Goal: Task Accomplishment & Management: Use online tool/utility

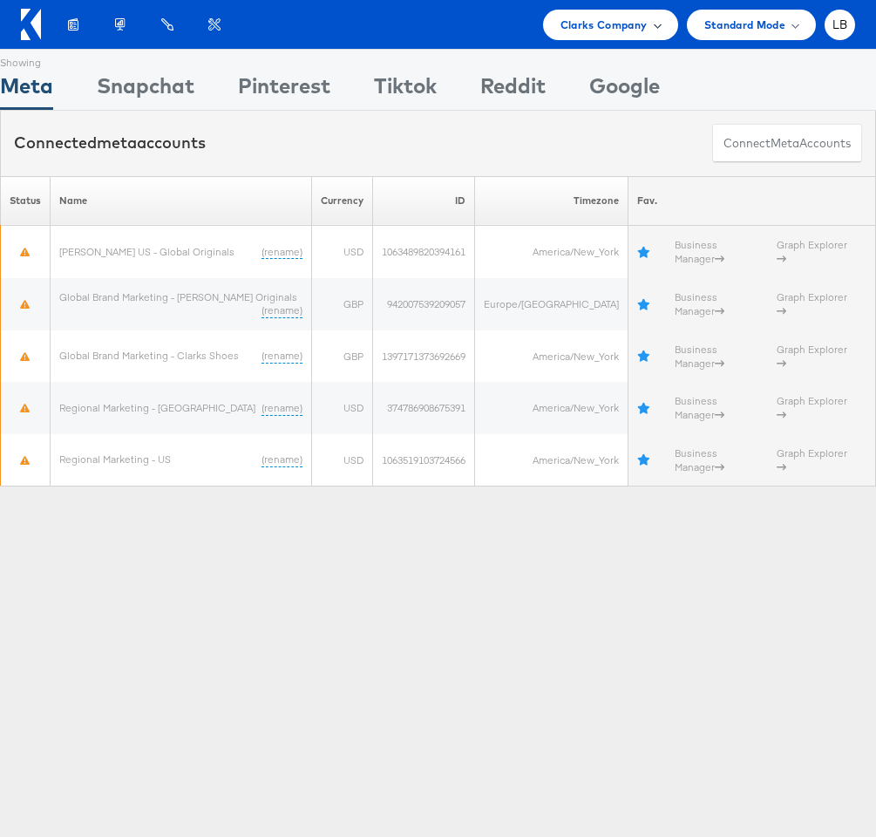
click at [638, 22] on span "Clarks Company" at bounding box center [604, 25] width 87 height 18
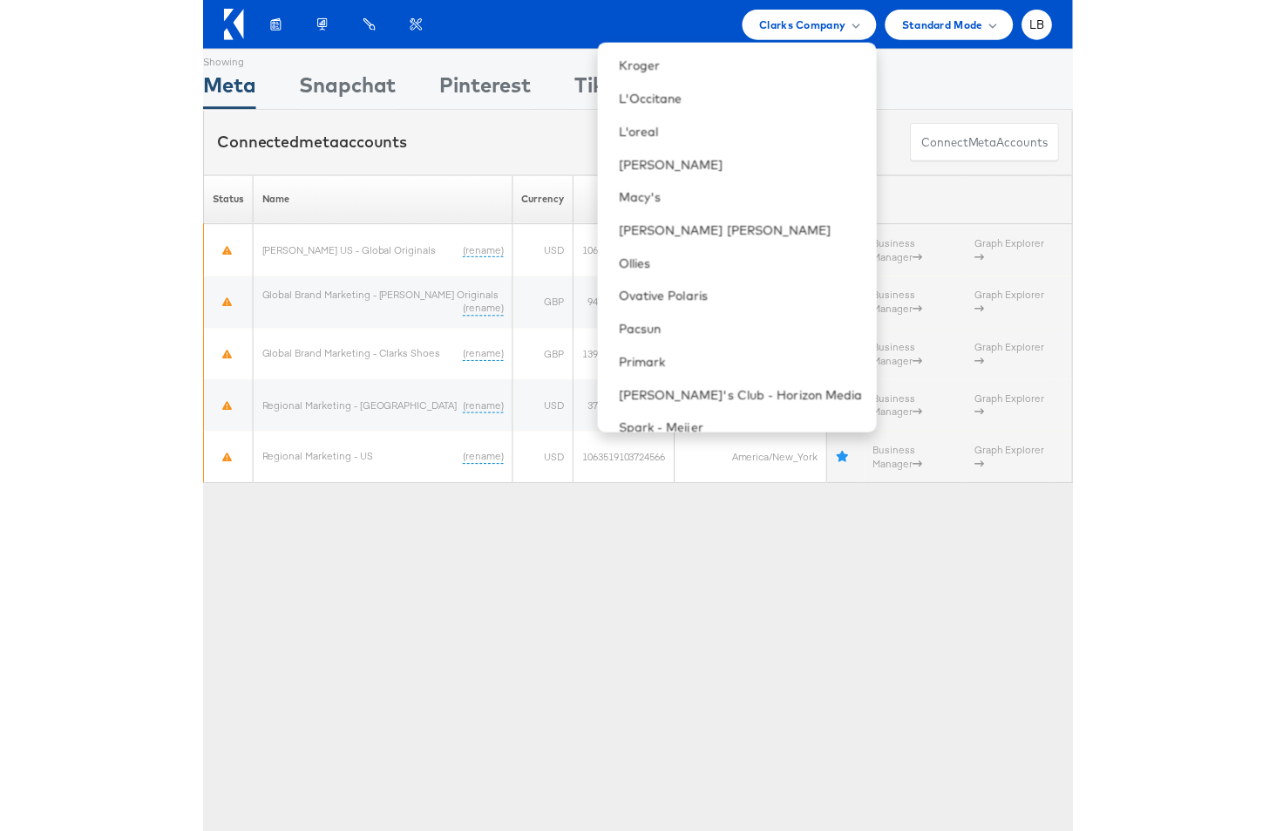
scroll to position [766, 0]
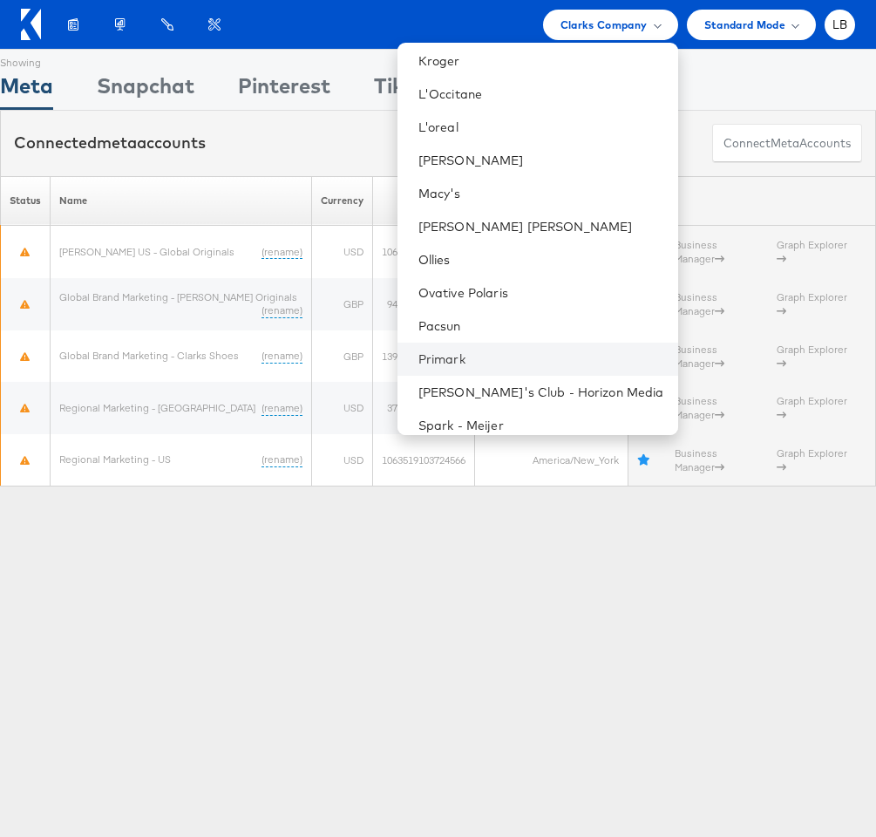
click at [538, 347] on li "Primark" at bounding box center [538, 359] width 281 height 33
click at [535, 344] on li "Primark" at bounding box center [538, 359] width 281 height 33
click at [461, 348] on li "Primark" at bounding box center [538, 359] width 281 height 33
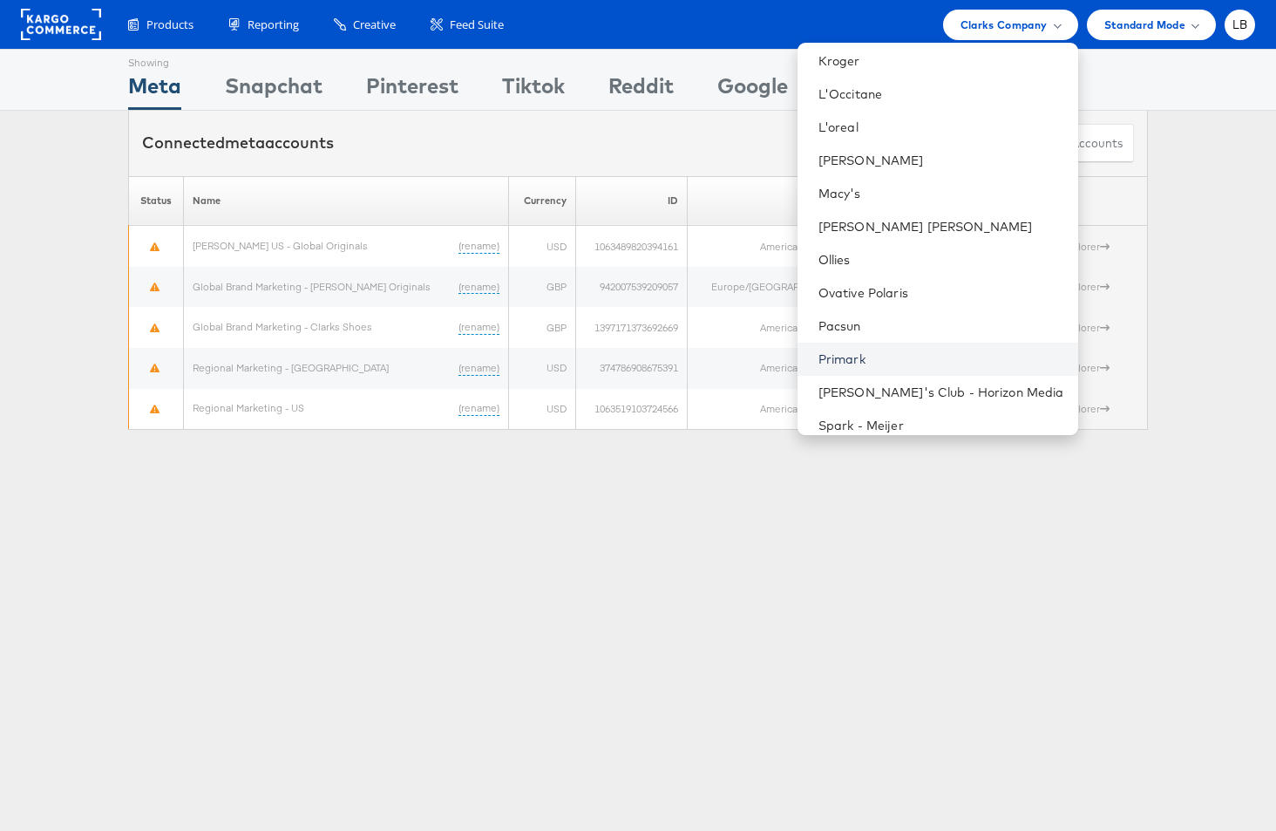
click at [875, 351] on link "Primark" at bounding box center [942, 359] width 246 height 17
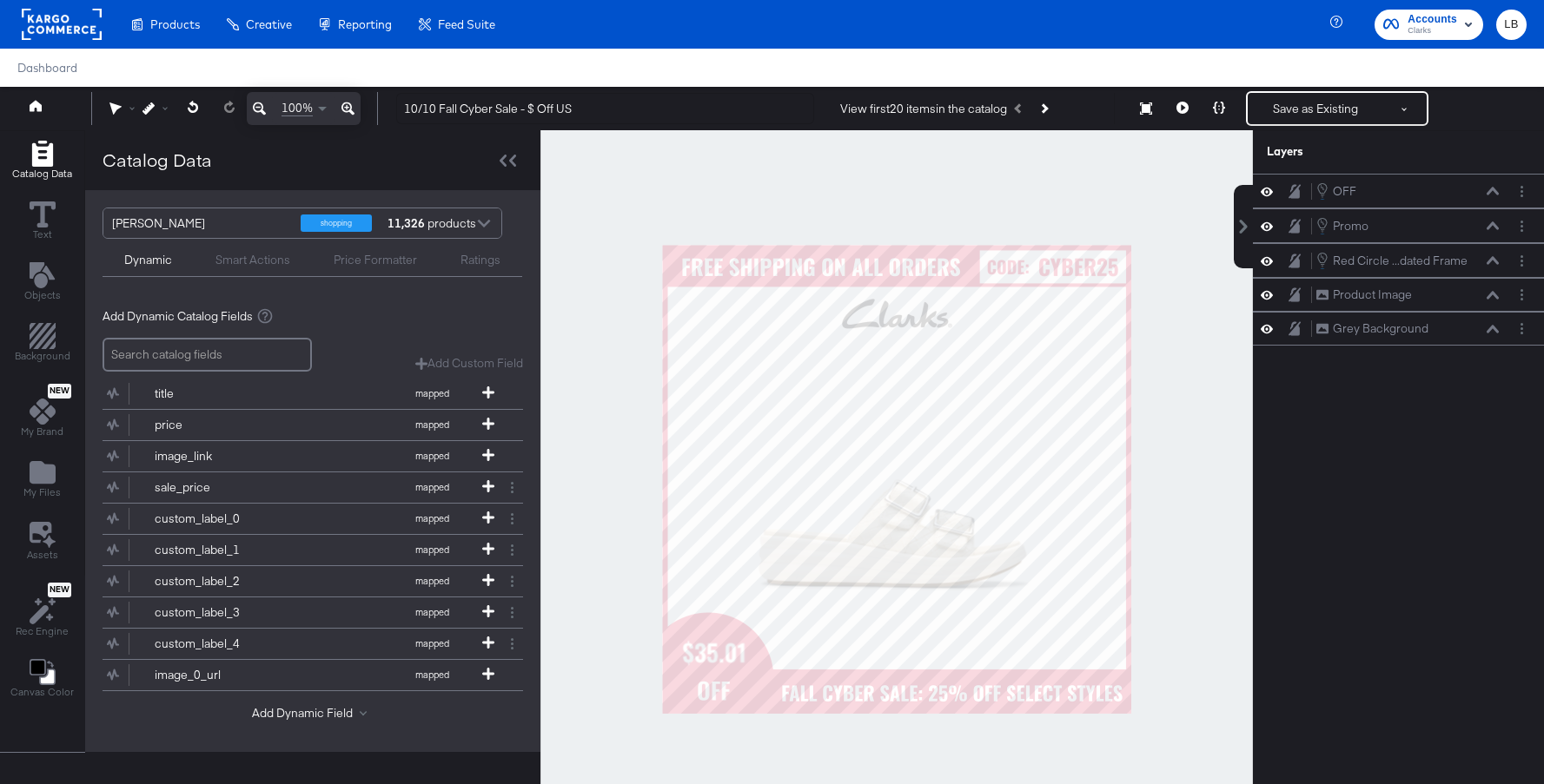
click at [76, 27] on rect at bounding box center [62, 24] width 80 height 31
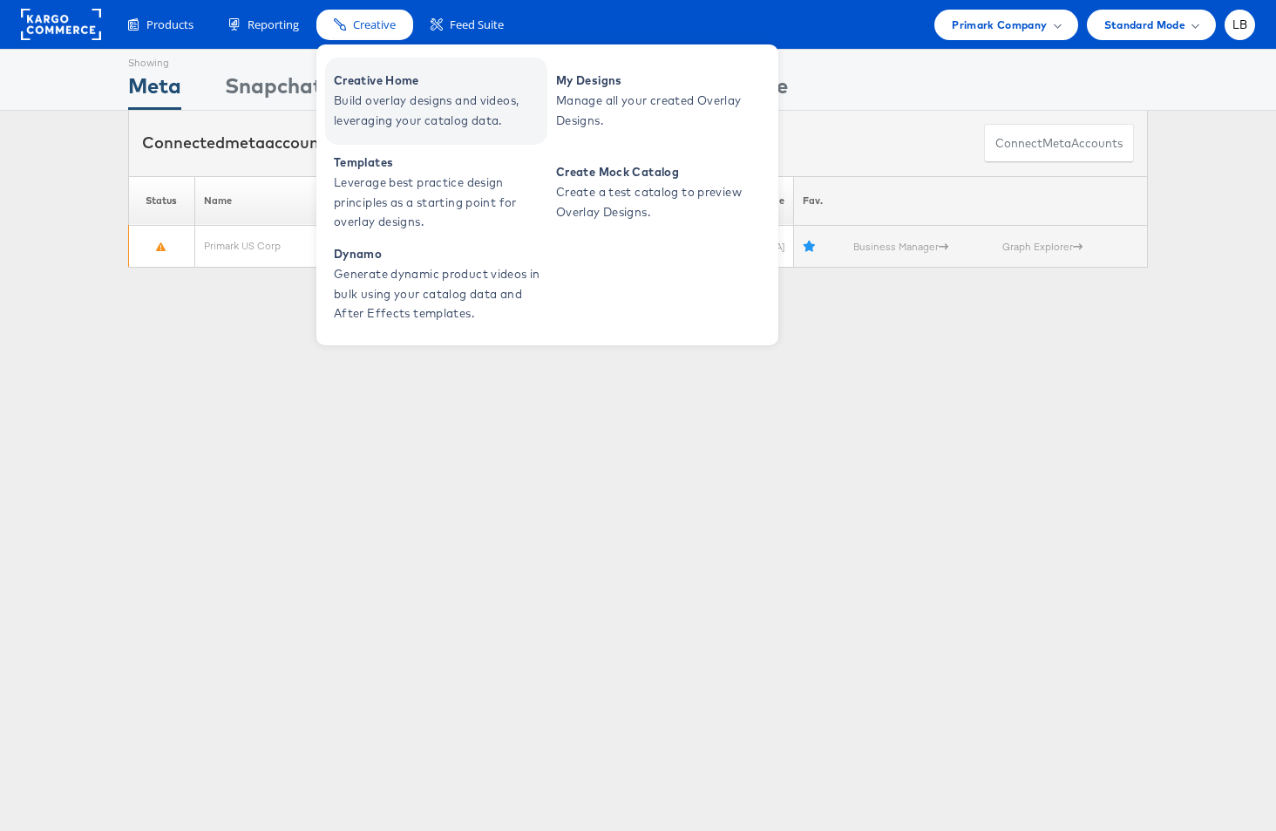
click at [373, 97] on span "Build overlay designs and videos, leveraging your catalog data." at bounding box center [438, 111] width 209 height 40
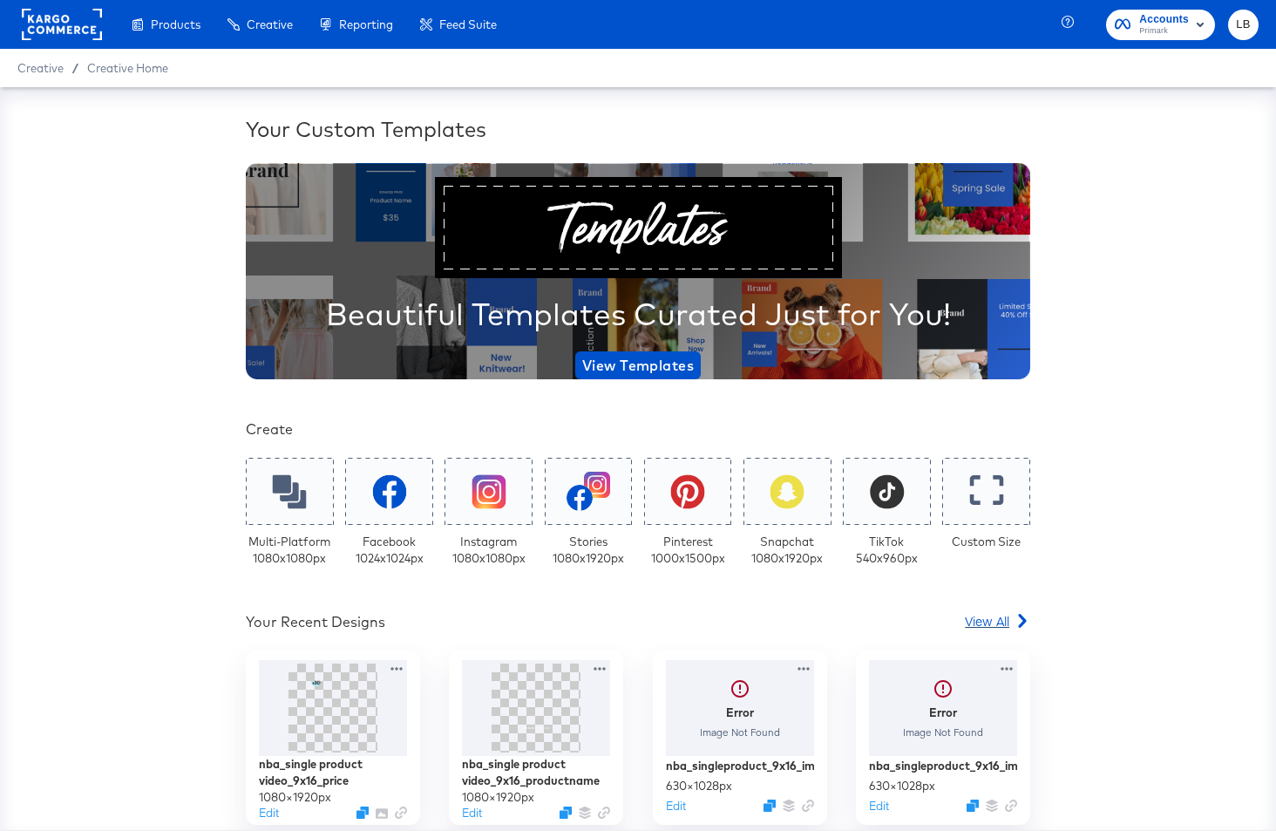
click at [984, 622] on span "View All" at bounding box center [987, 620] width 44 height 17
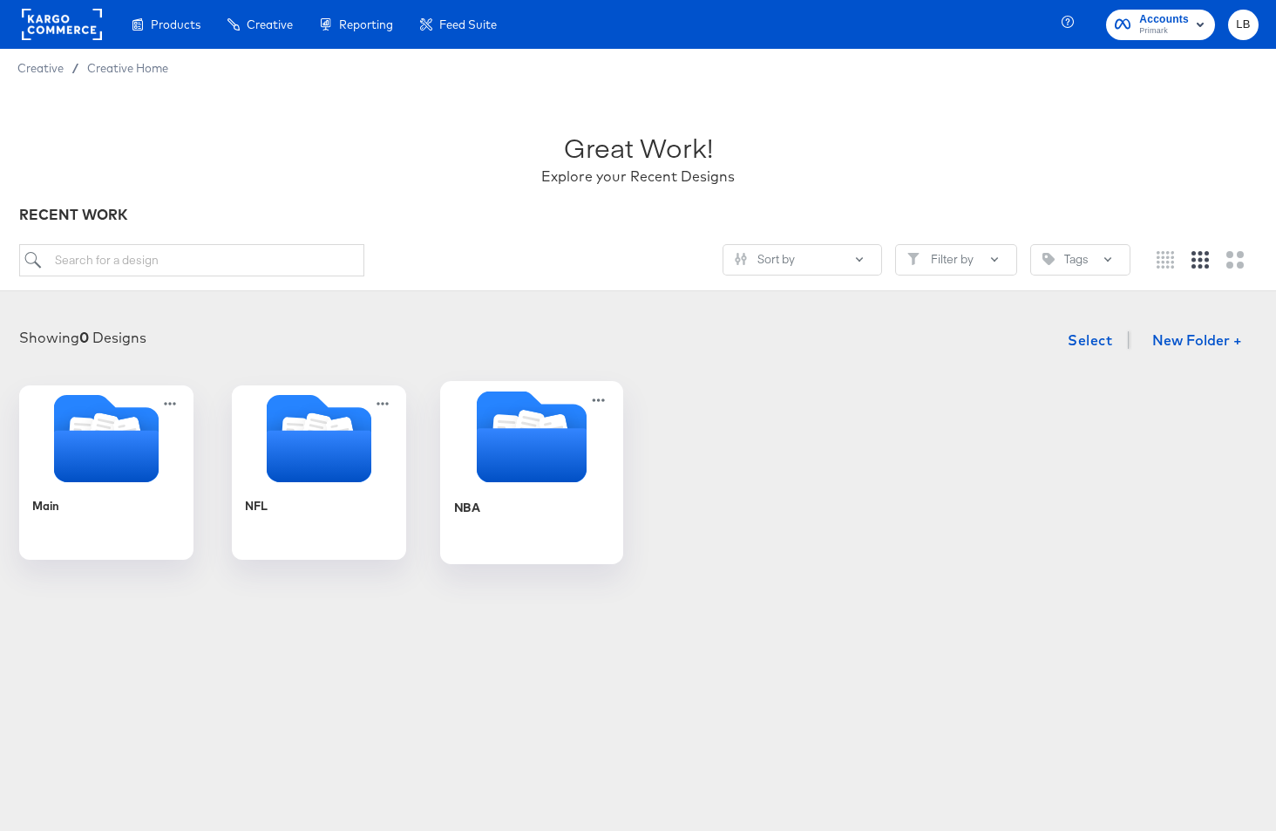
click at [520, 455] on icon "Folder" at bounding box center [532, 455] width 110 height 54
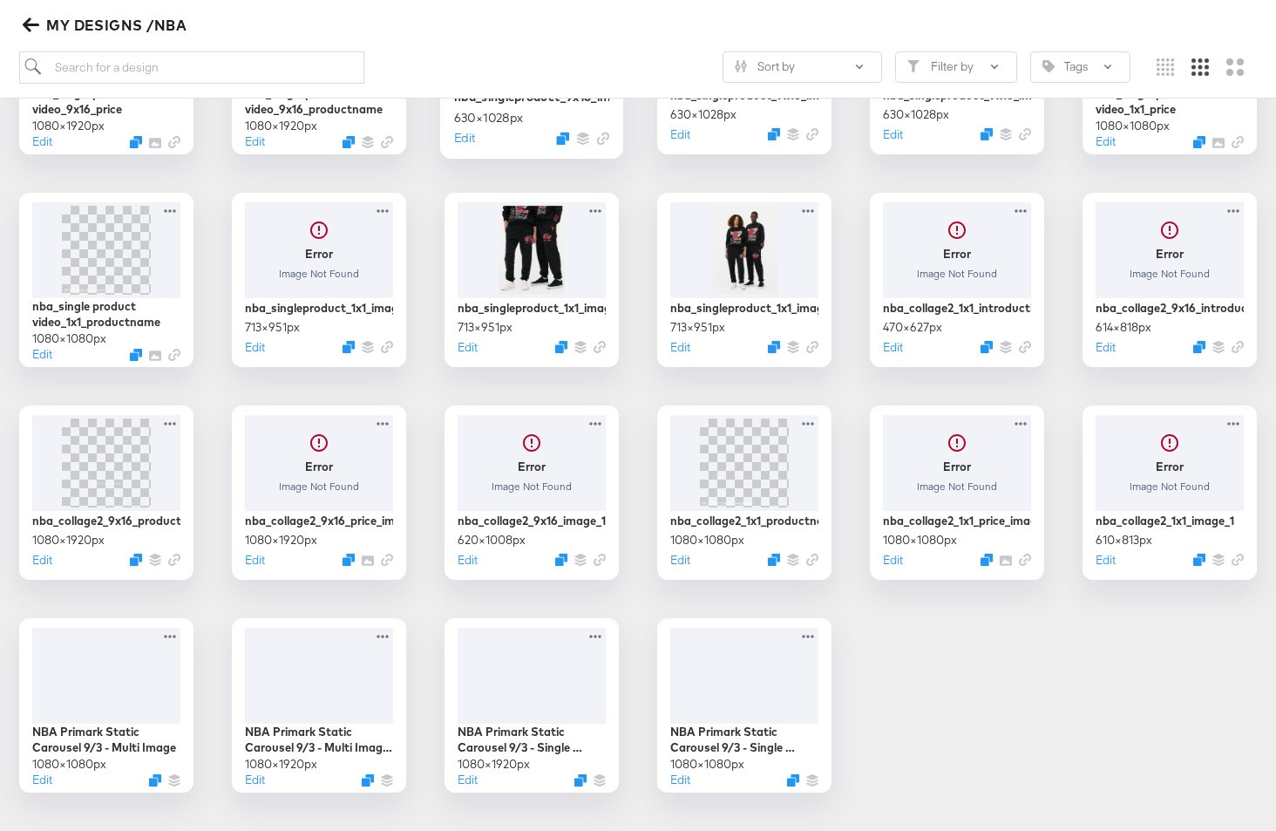
scroll to position [408, 0]
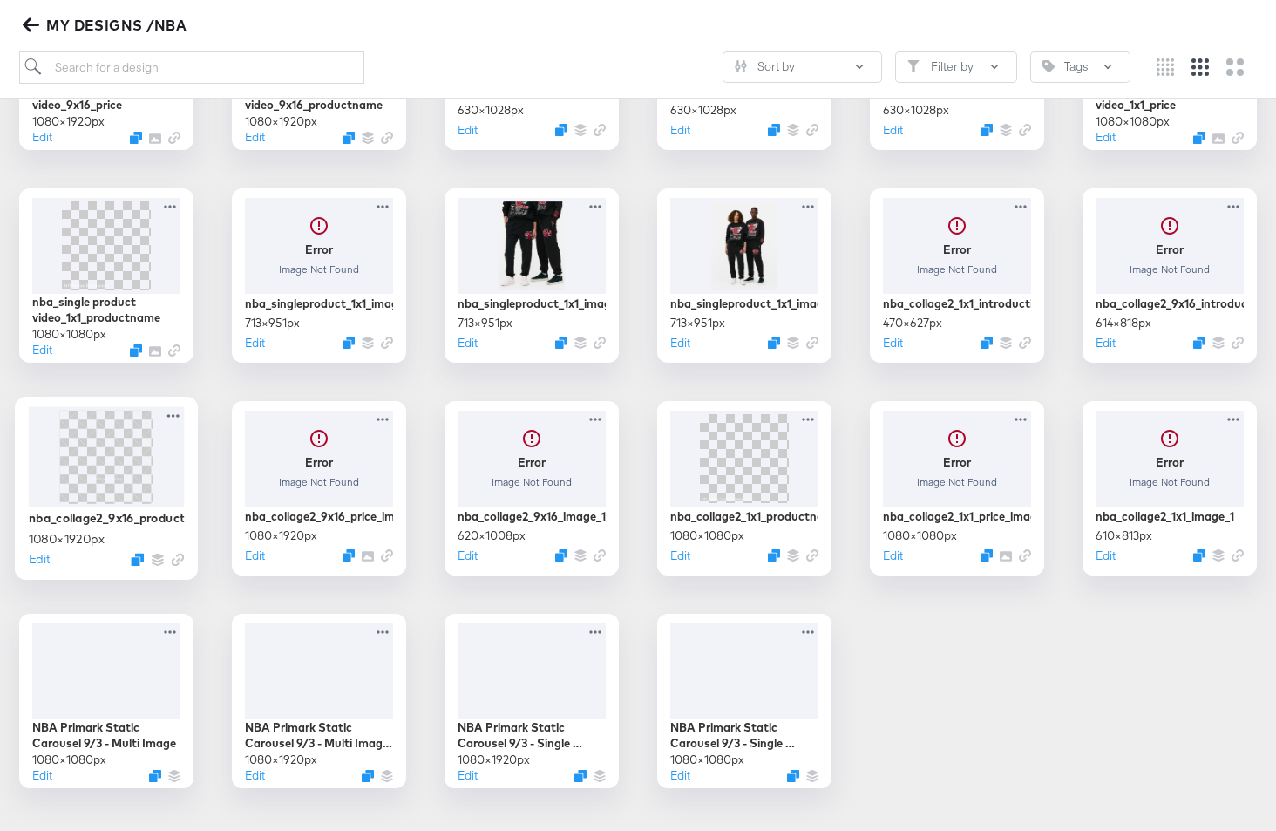
click at [109, 441] on img at bounding box center [106, 456] width 52 height 93
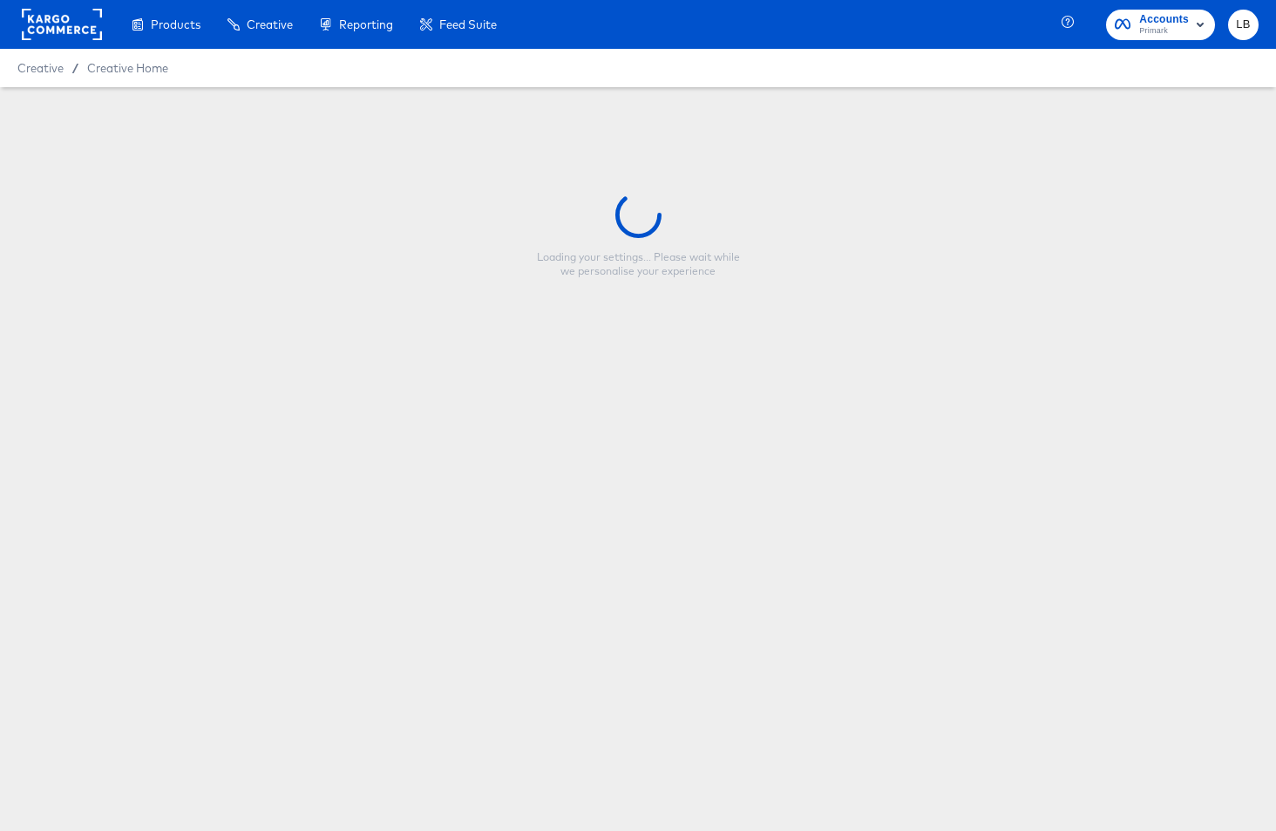
type input "nba_collage2_9x16_productname_image"
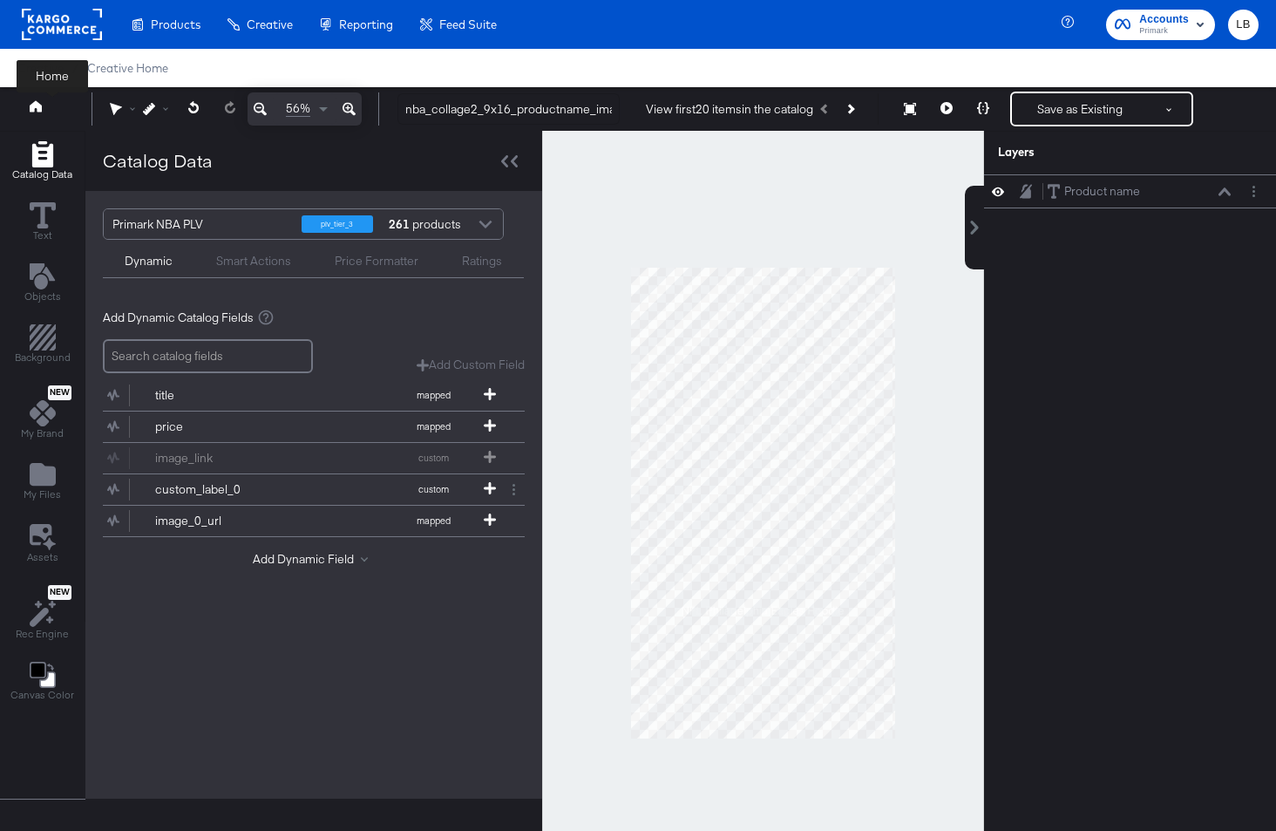
click at [29, 106] on button at bounding box center [52, 108] width 70 height 31
click at [40, 107] on icon at bounding box center [36, 105] width 12 height 11
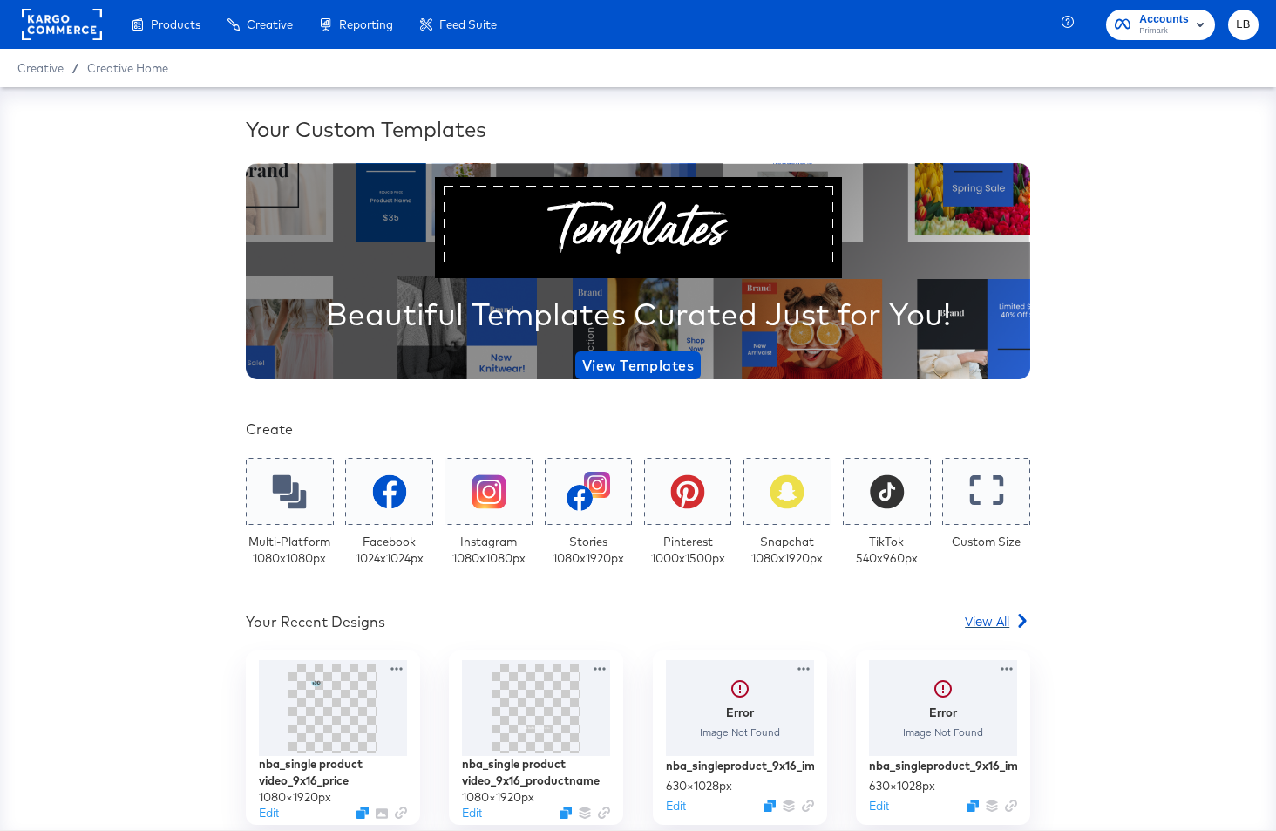
click at [986, 625] on span "View All" at bounding box center [987, 620] width 44 height 17
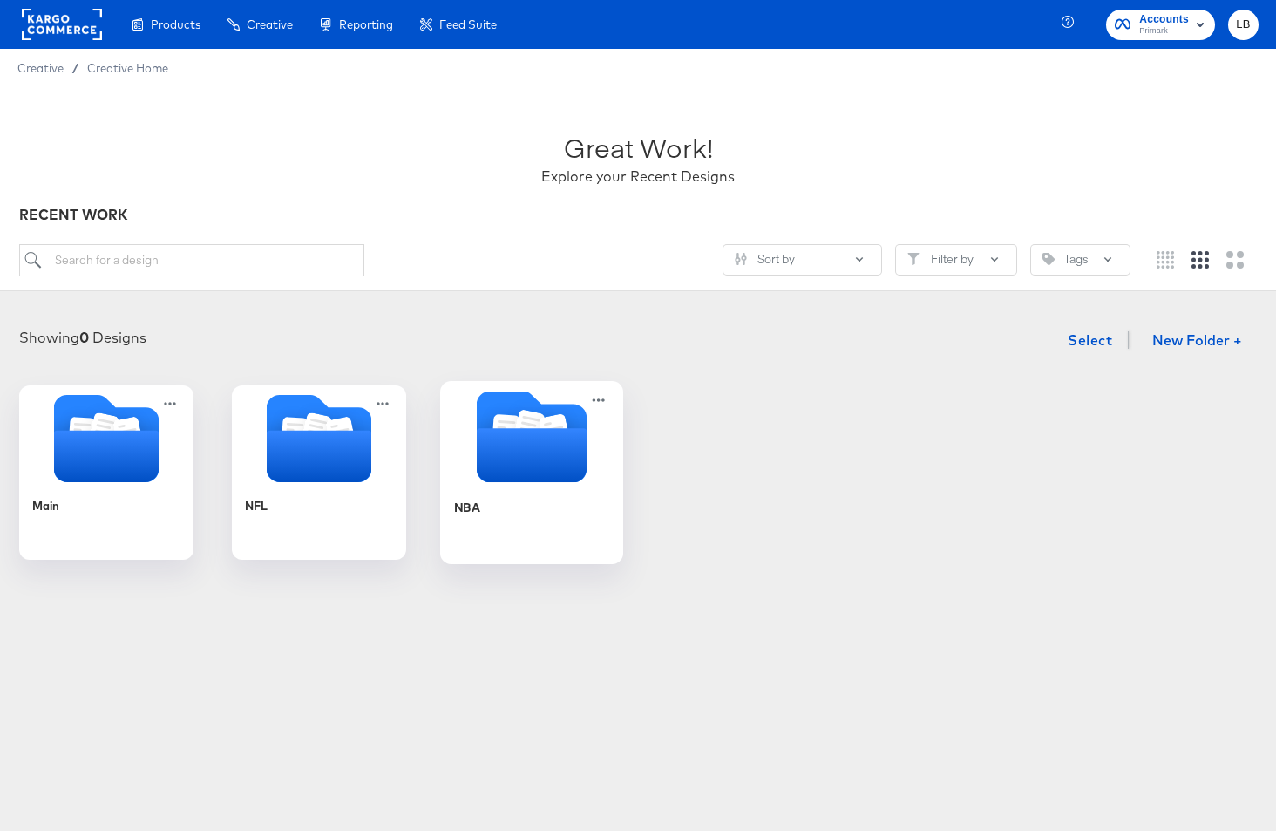
click at [530, 436] on icon "Folder" at bounding box center [532, 455] width 110 height 54
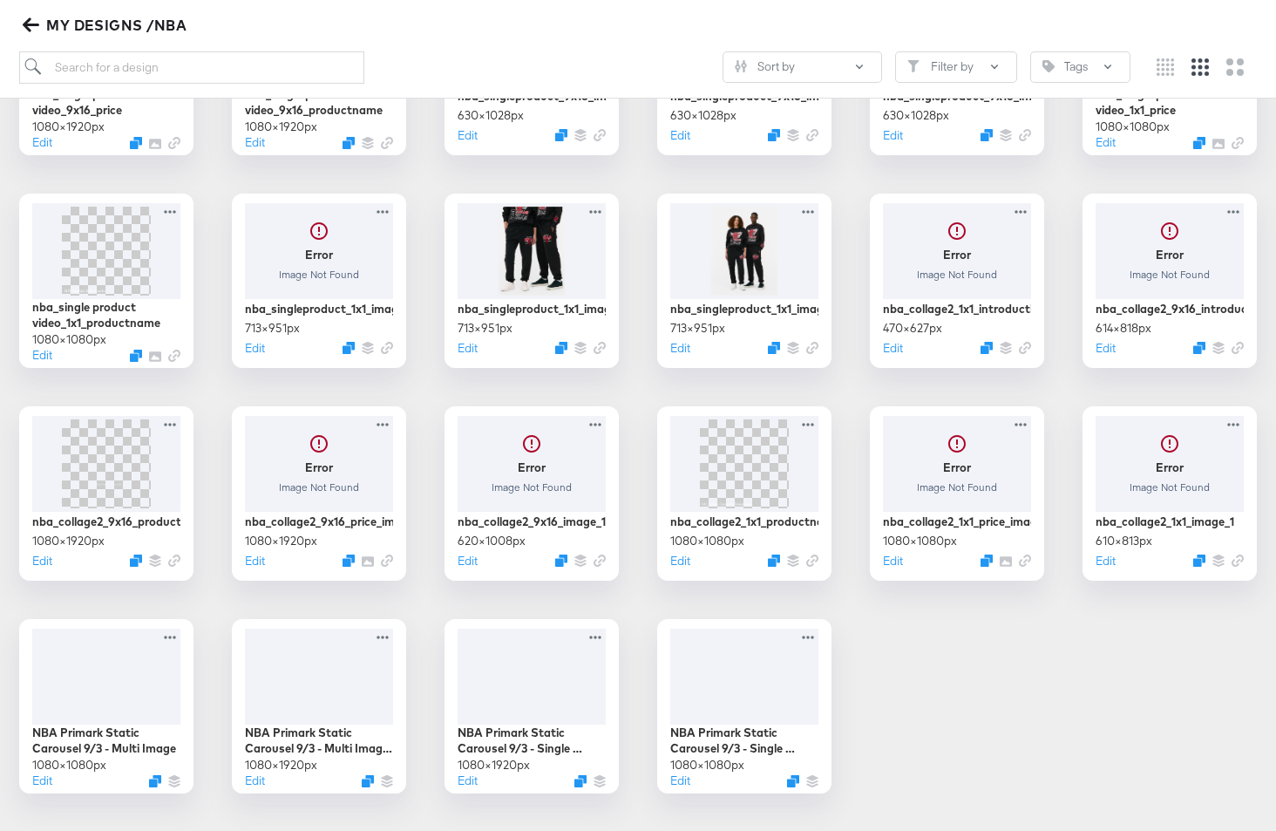
scroll to position [449, 0]
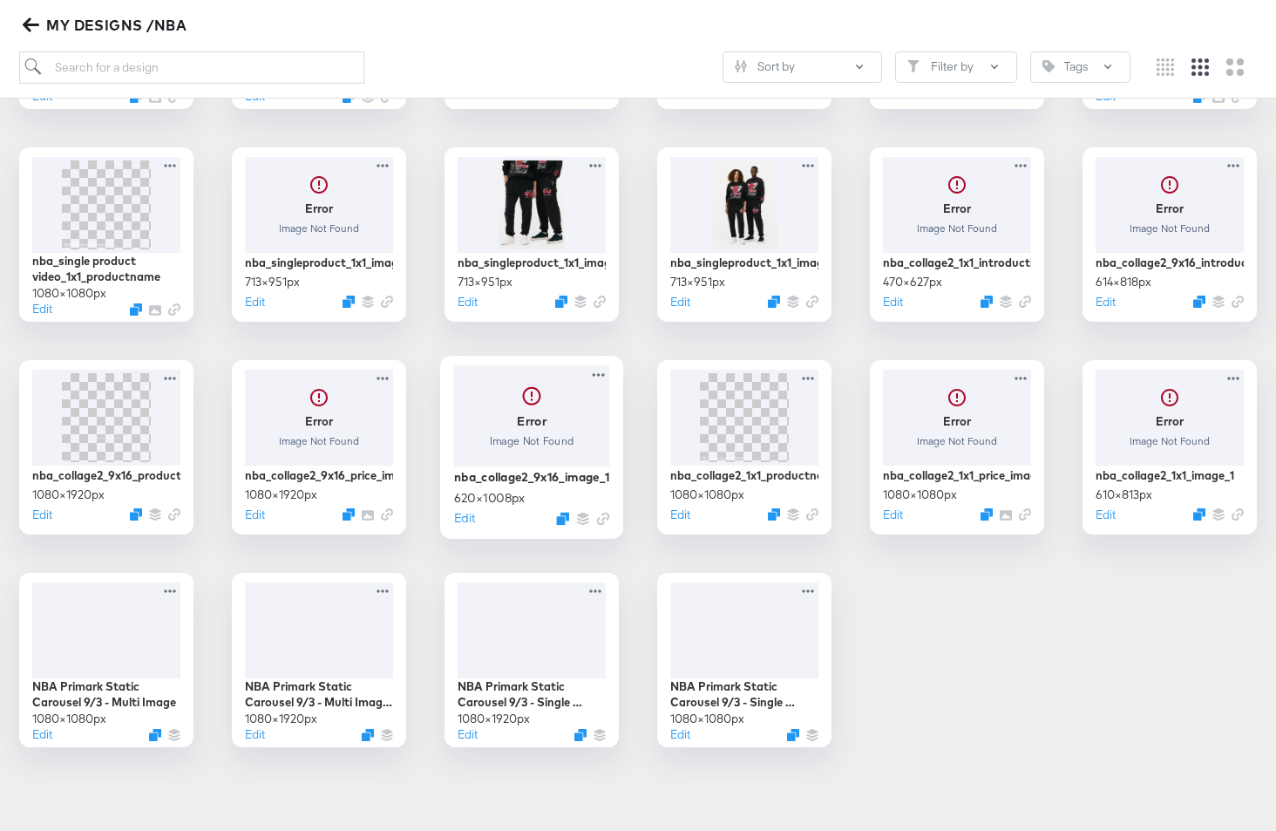
click at [555, 405] on div at bounding box center [532, 415] width 156 height 100
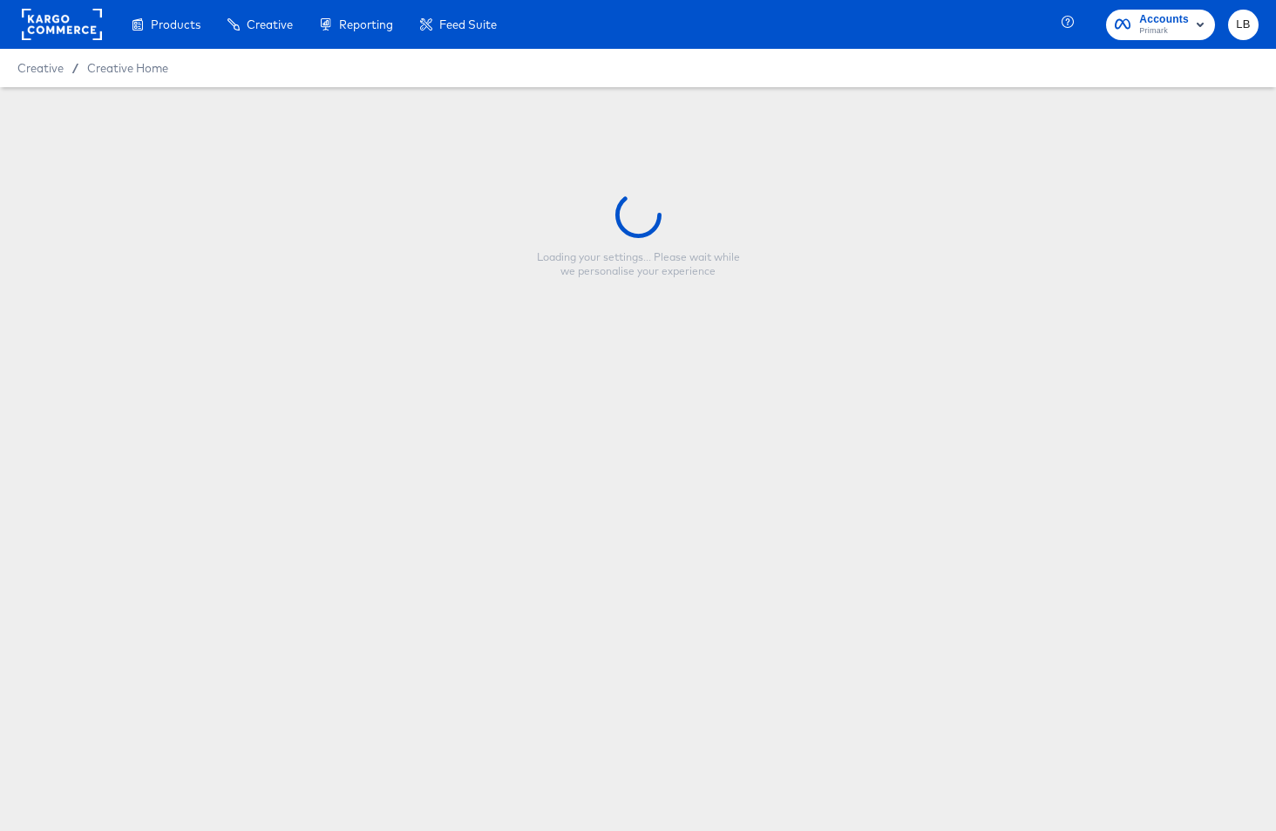
type input "nba_collage2_9x16_image_1"
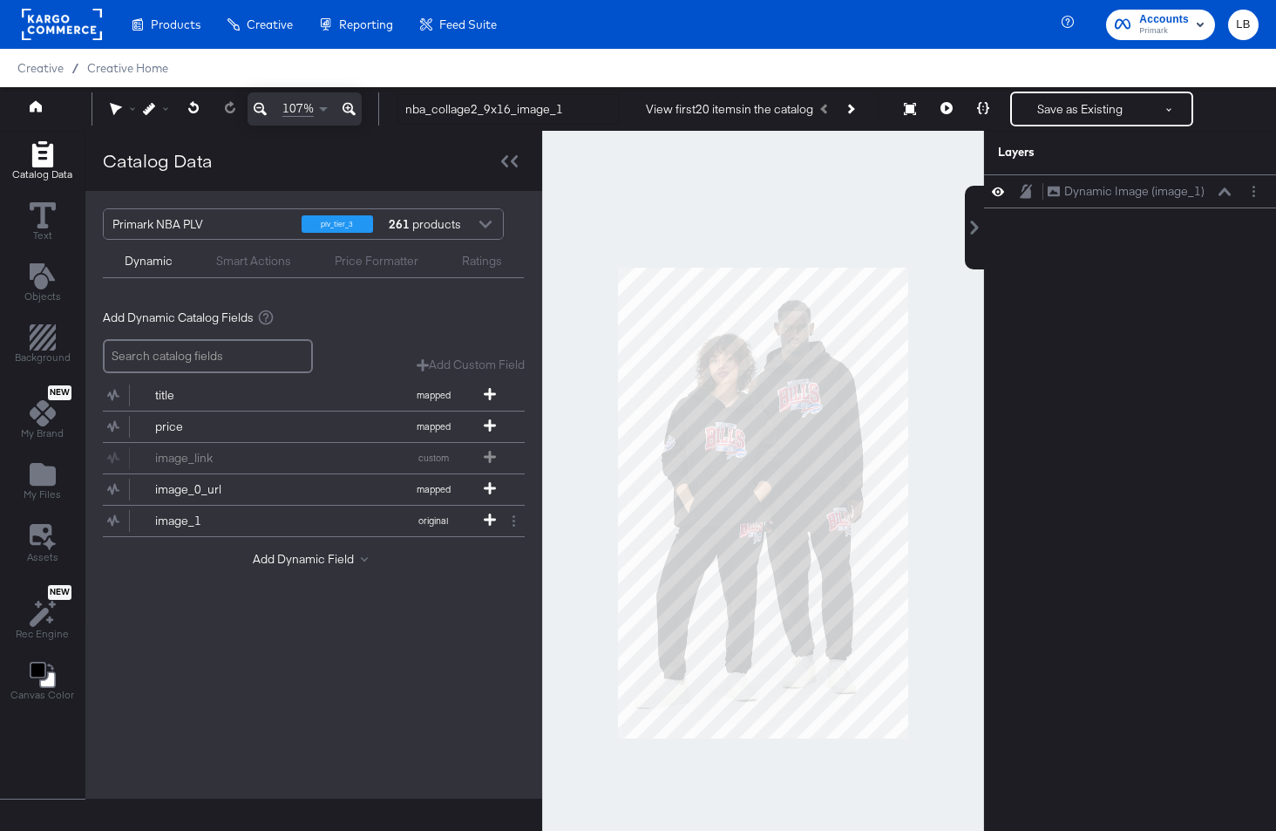
click at [279, 258] on div "Smart Actions" at bounding box center [253, 261] width 75 height 17
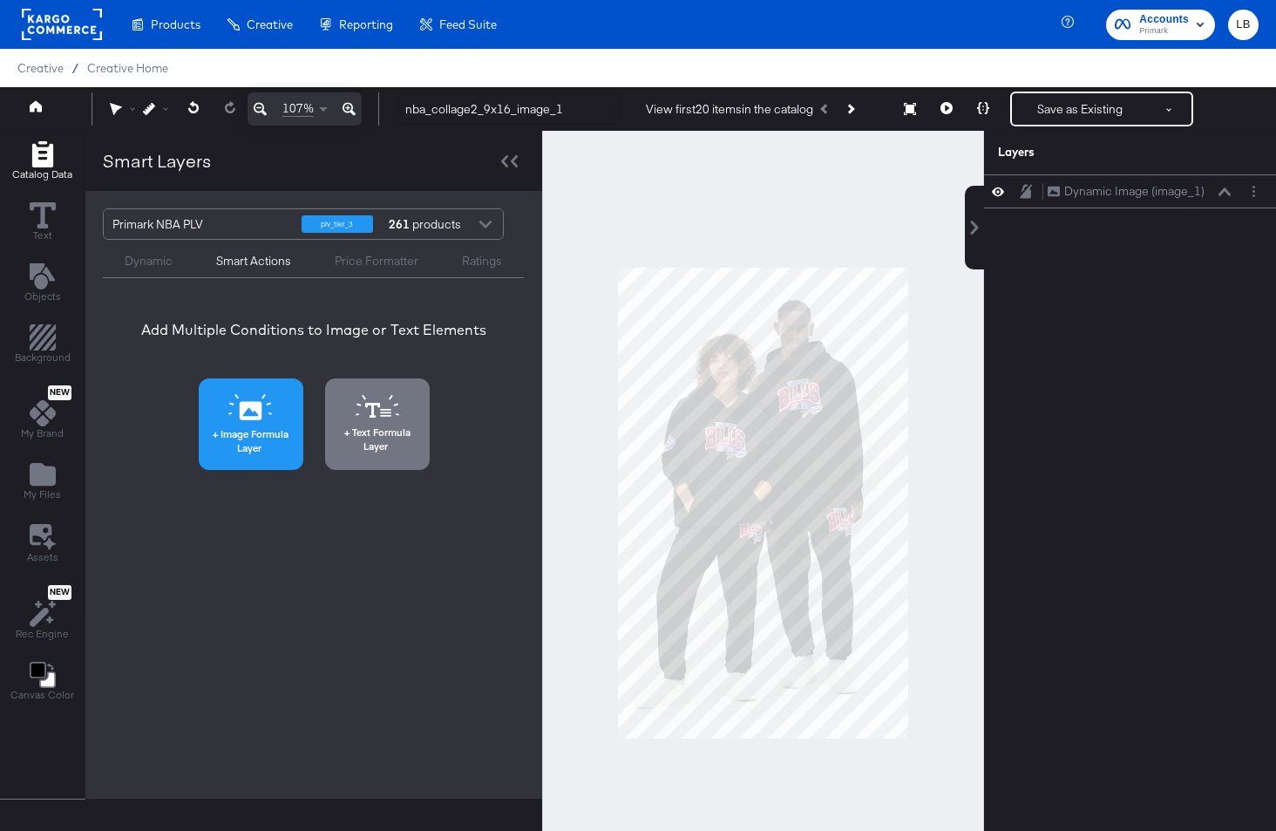
click at [251, 425] on button "Image Formula Layer" at bounding box center [251, 424] width 105 height 92
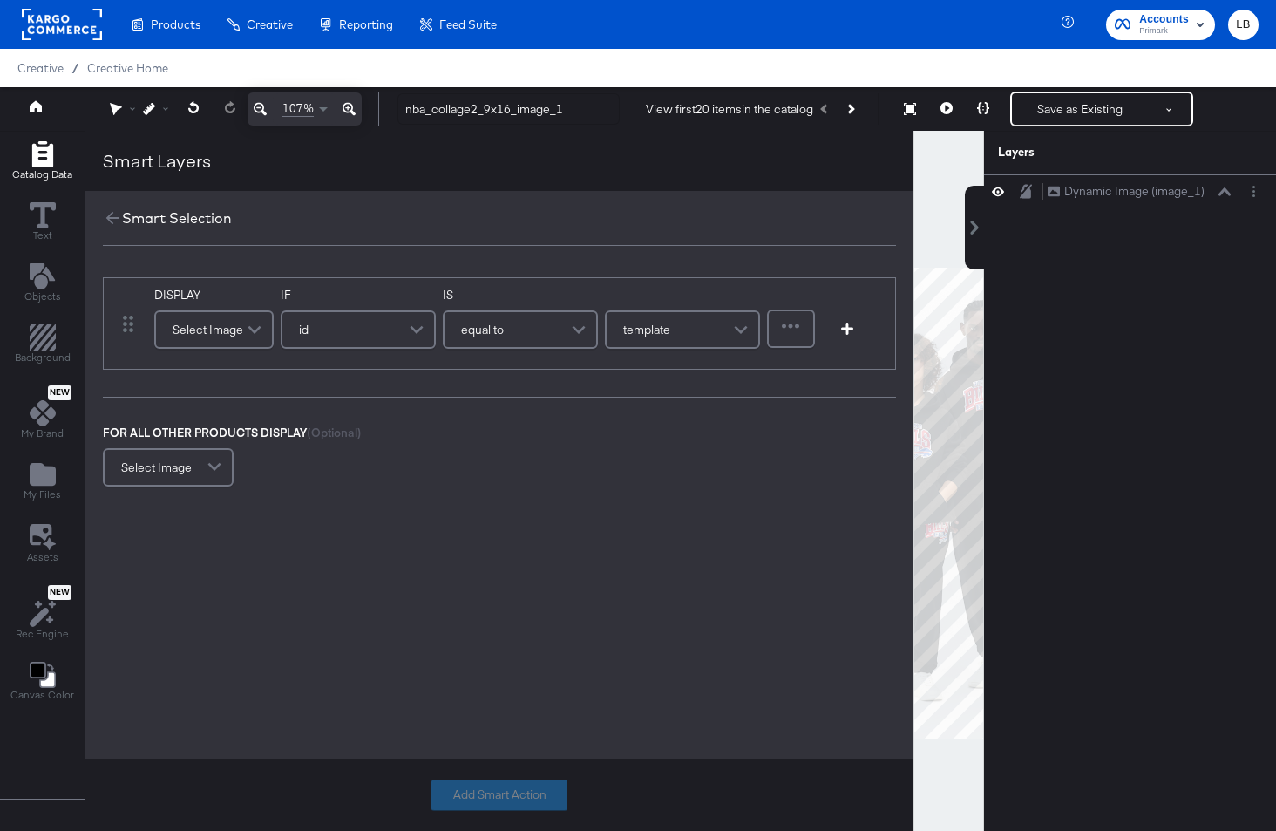
click at [248, 325] on span at bounding box center [257, 329] width 31 height 35
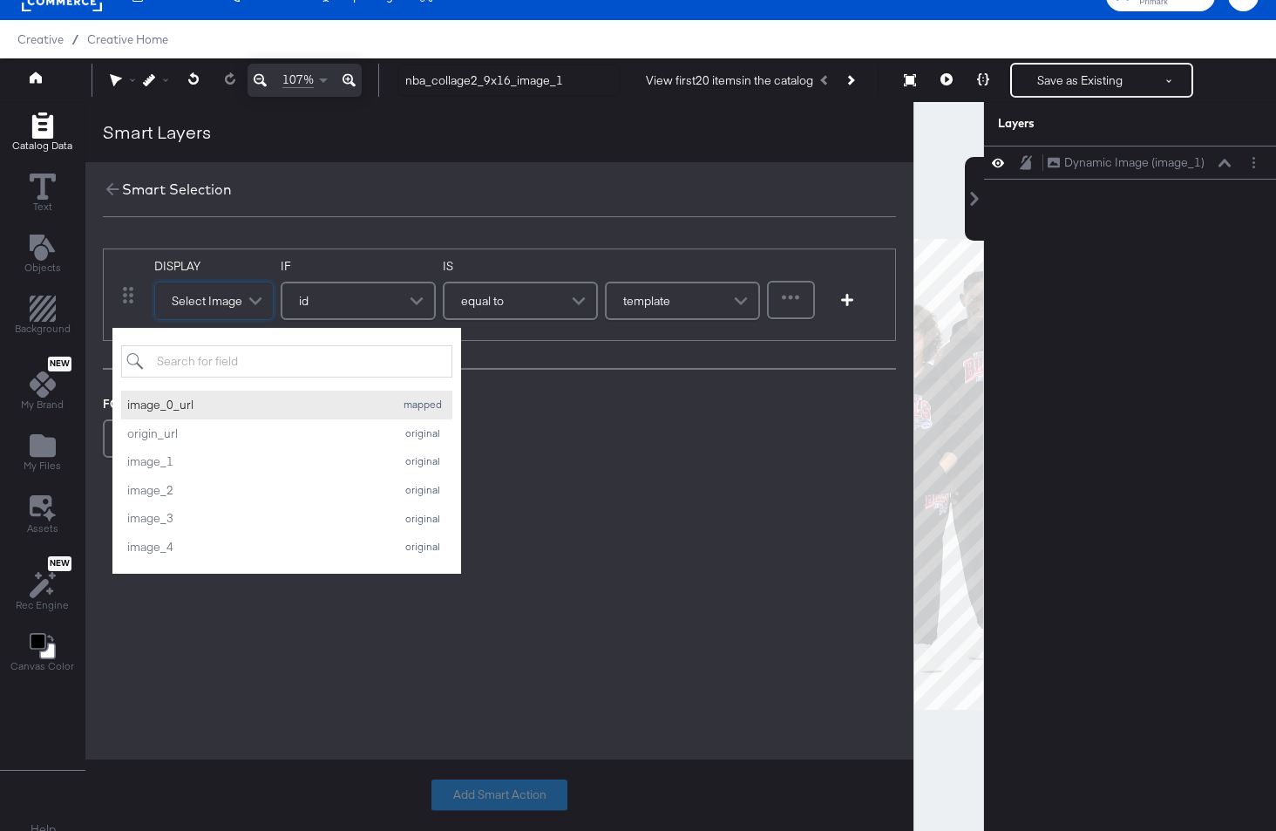
click at [216, 403] on div "image_0_url" at bounding box center [256, 405] width 258 height 17
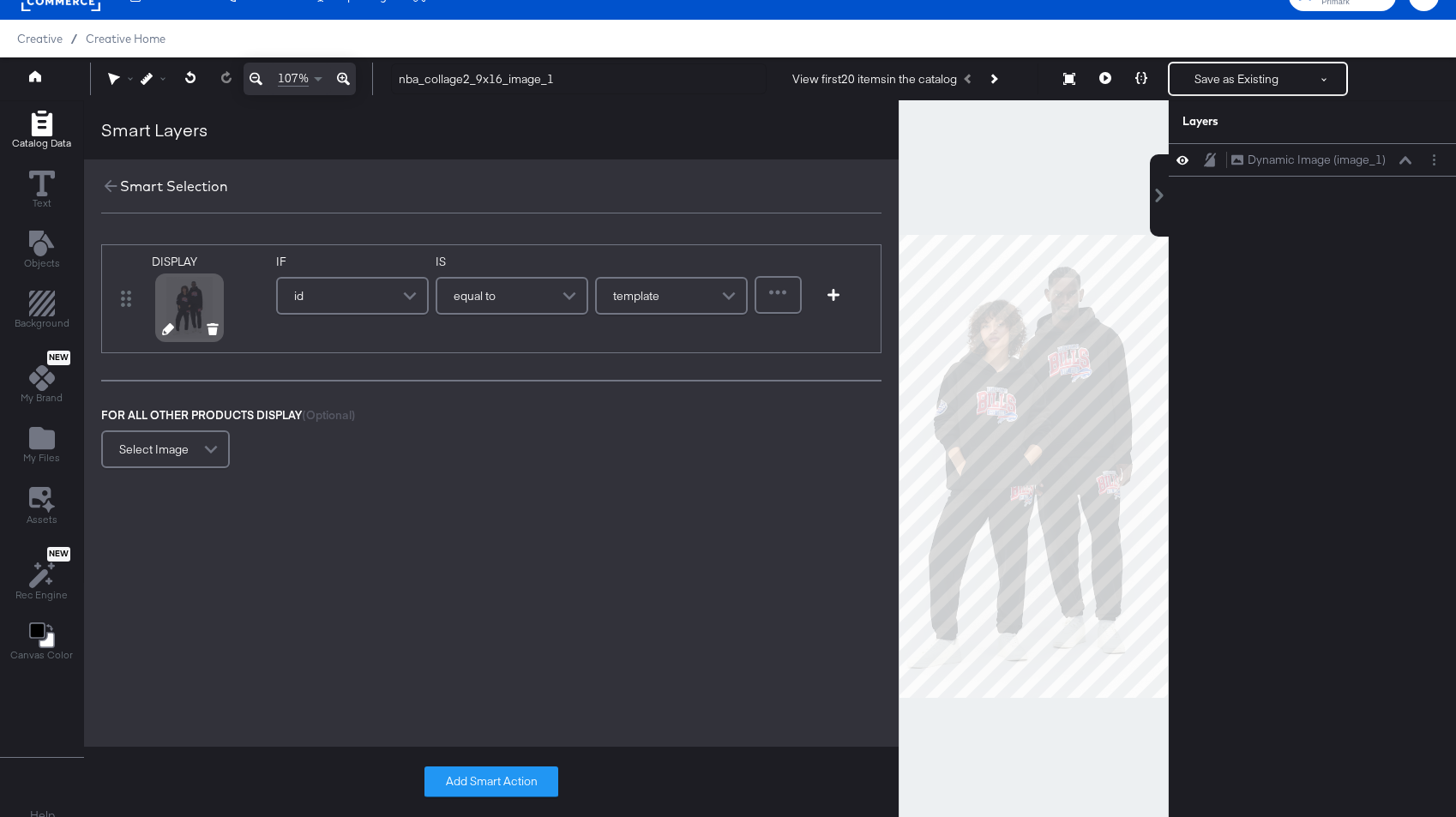
click at [167, 323] on icon at bounding box center [168, 329] width 12 height 12
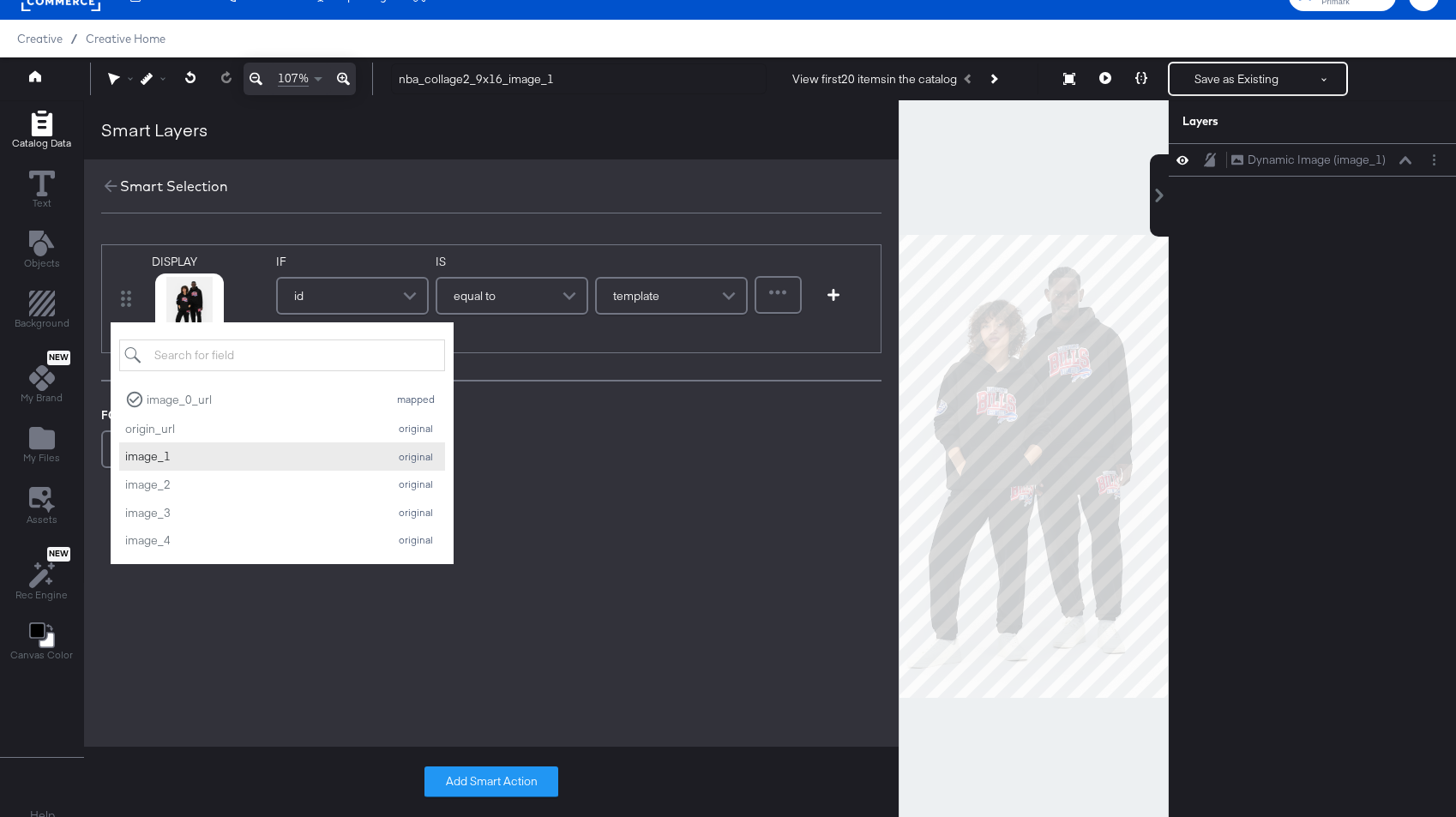
click at [212, 455] on div "image_1" at bounding box center [252, 456] width 254 height 17
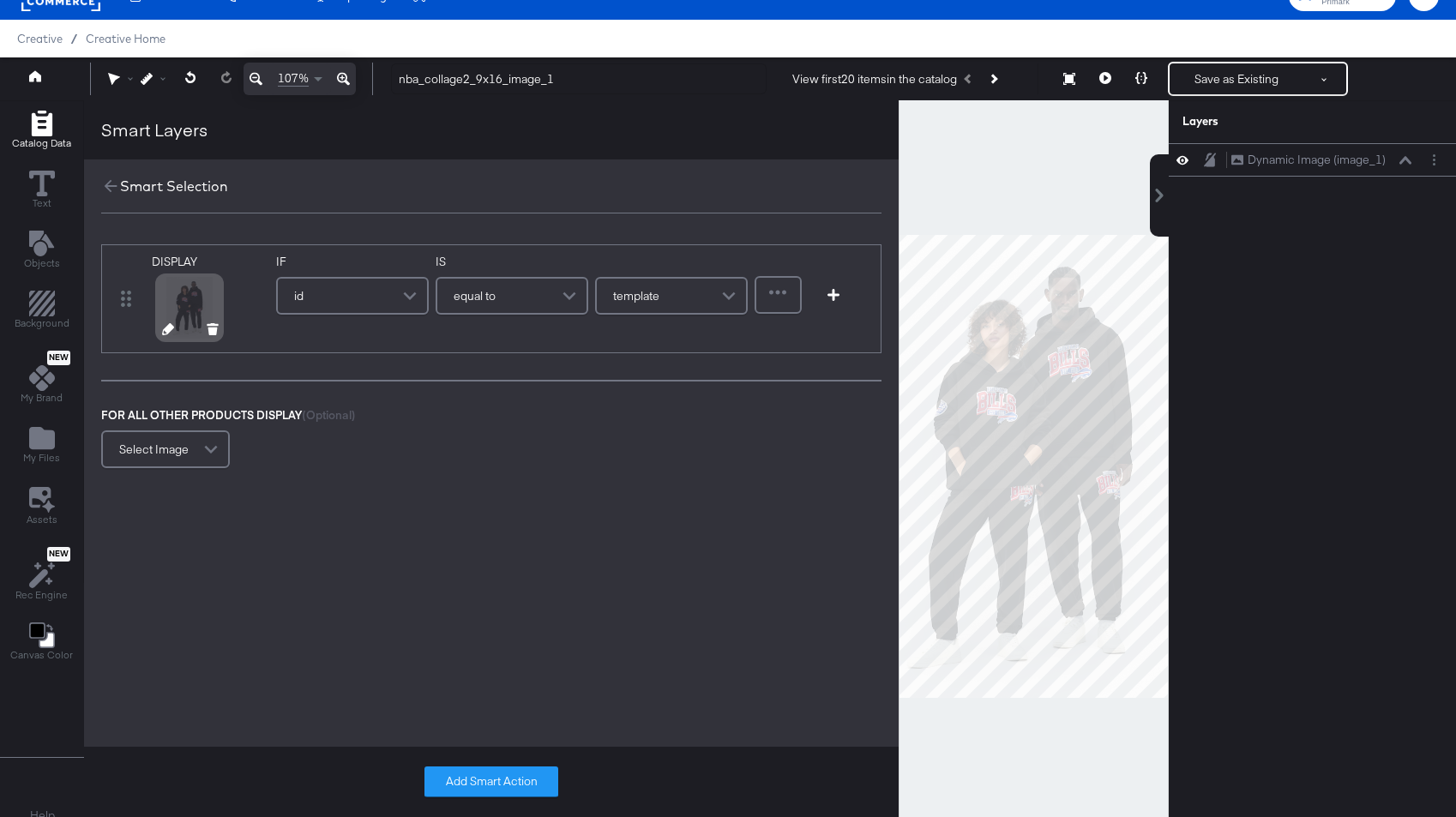
click at [169, 330] on icon at bounding box center [168, 329] width 12 height 12
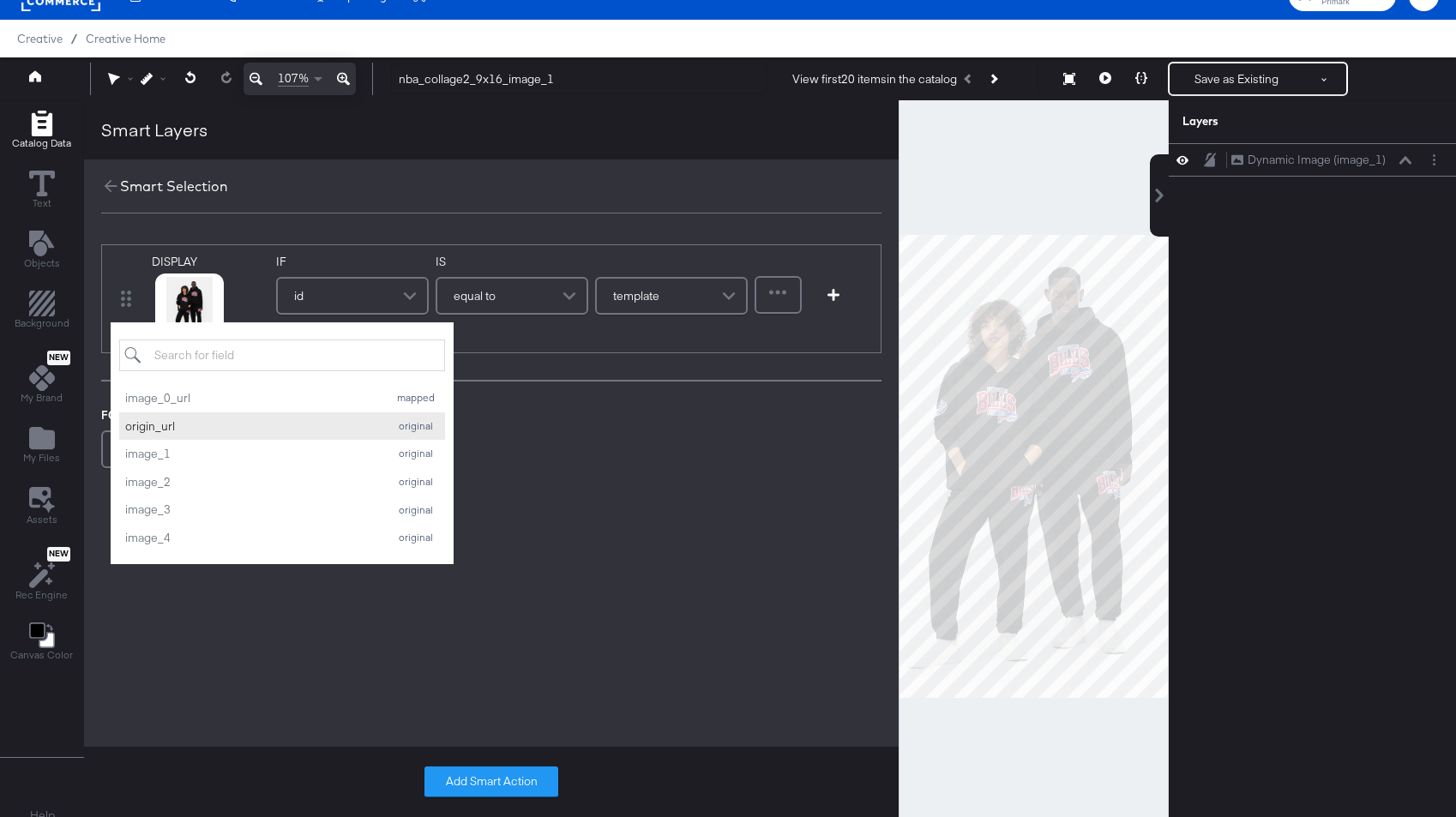
click at [191, 428] on div "origin_url" at bounding box center [252, 426] width 254 height 17
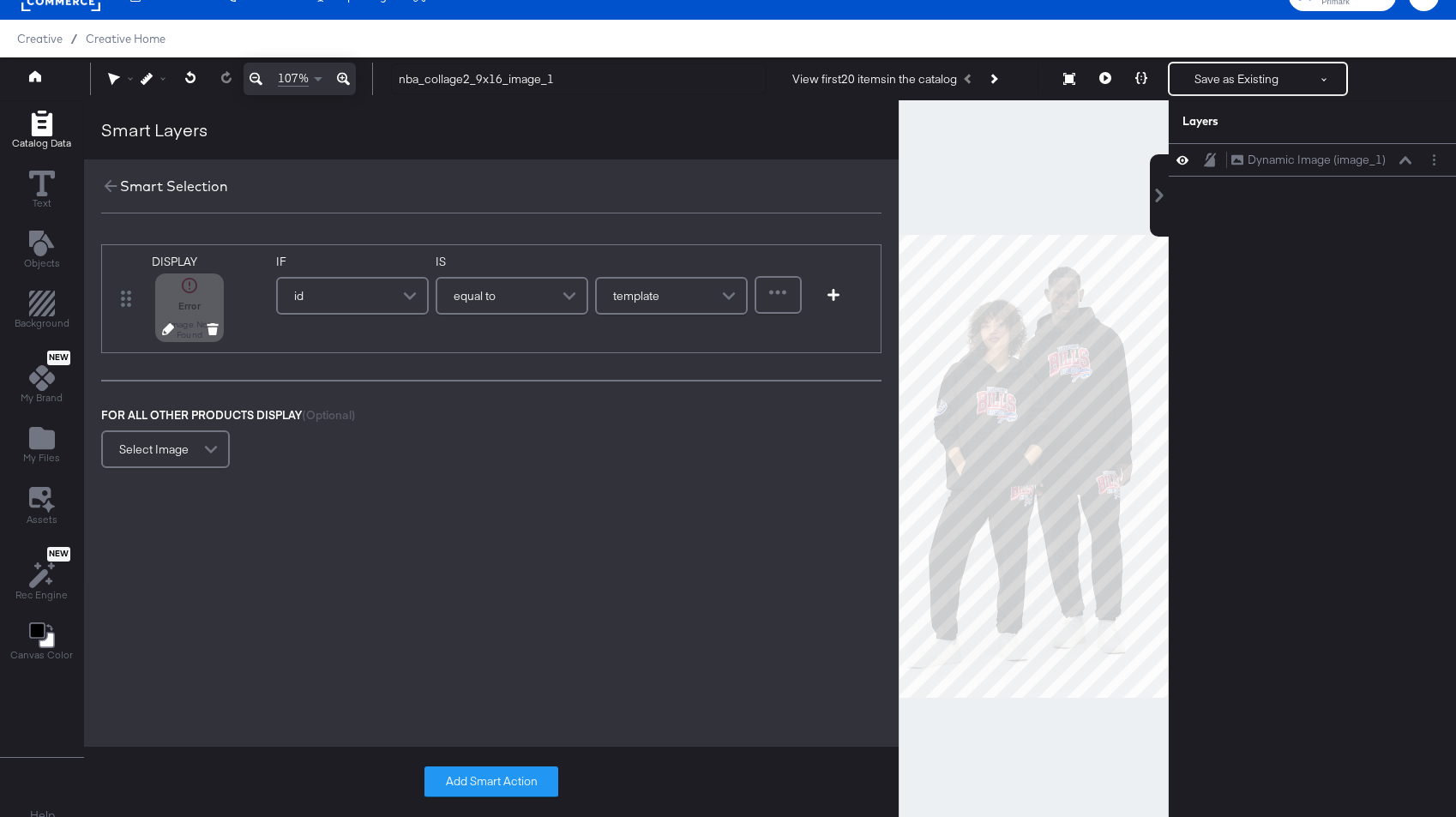
click at [164, 323] on div "DISPLAY Error Image Not Found" at bounding box center [201, 299] width 98 height 90
click at [165, 326] on icon at bounding box center [168, 329] width 12 height 12
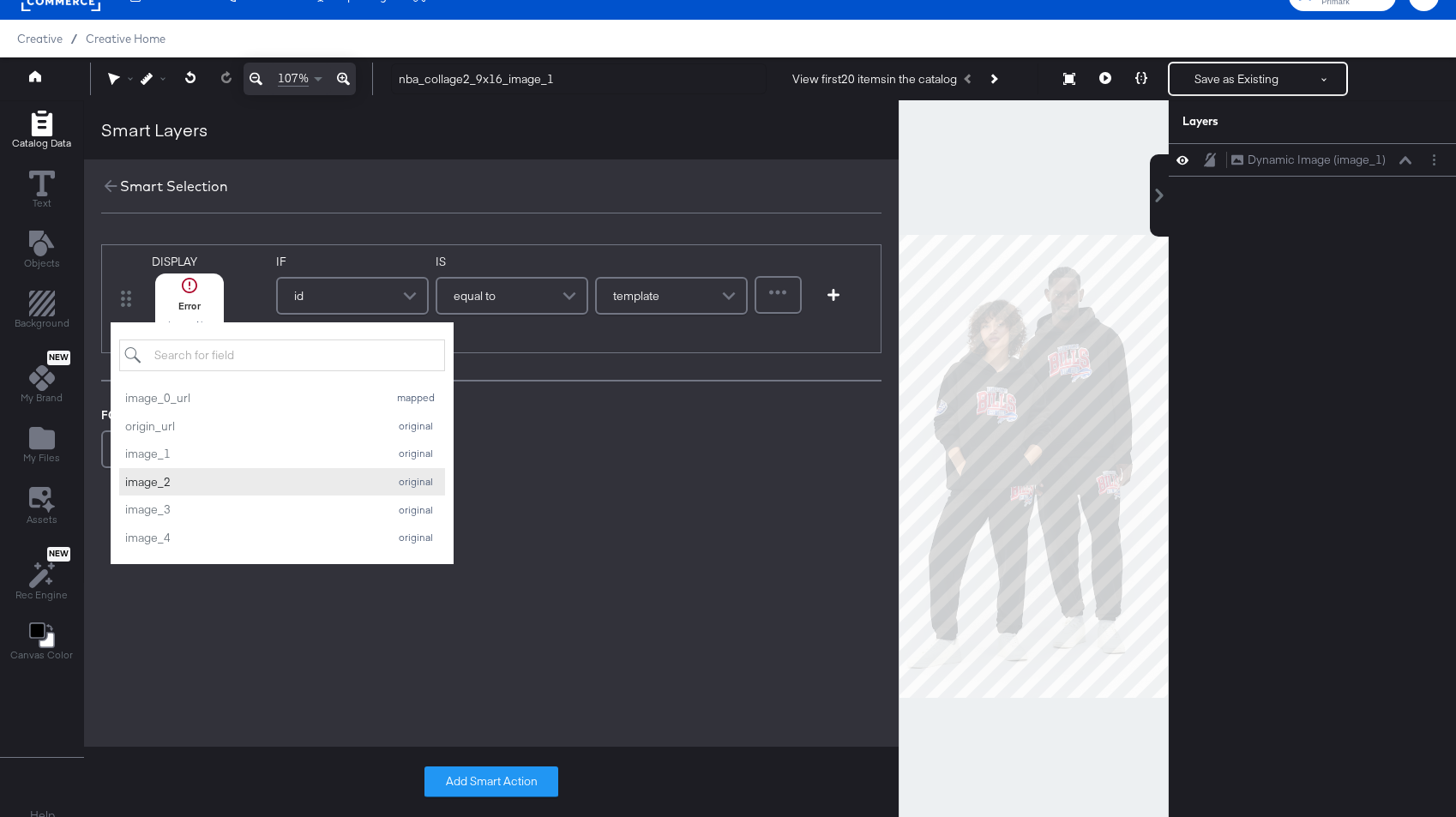
click at [175, 471] on button "image_2 original" at bounding box center [281, 482] width 325 height 29
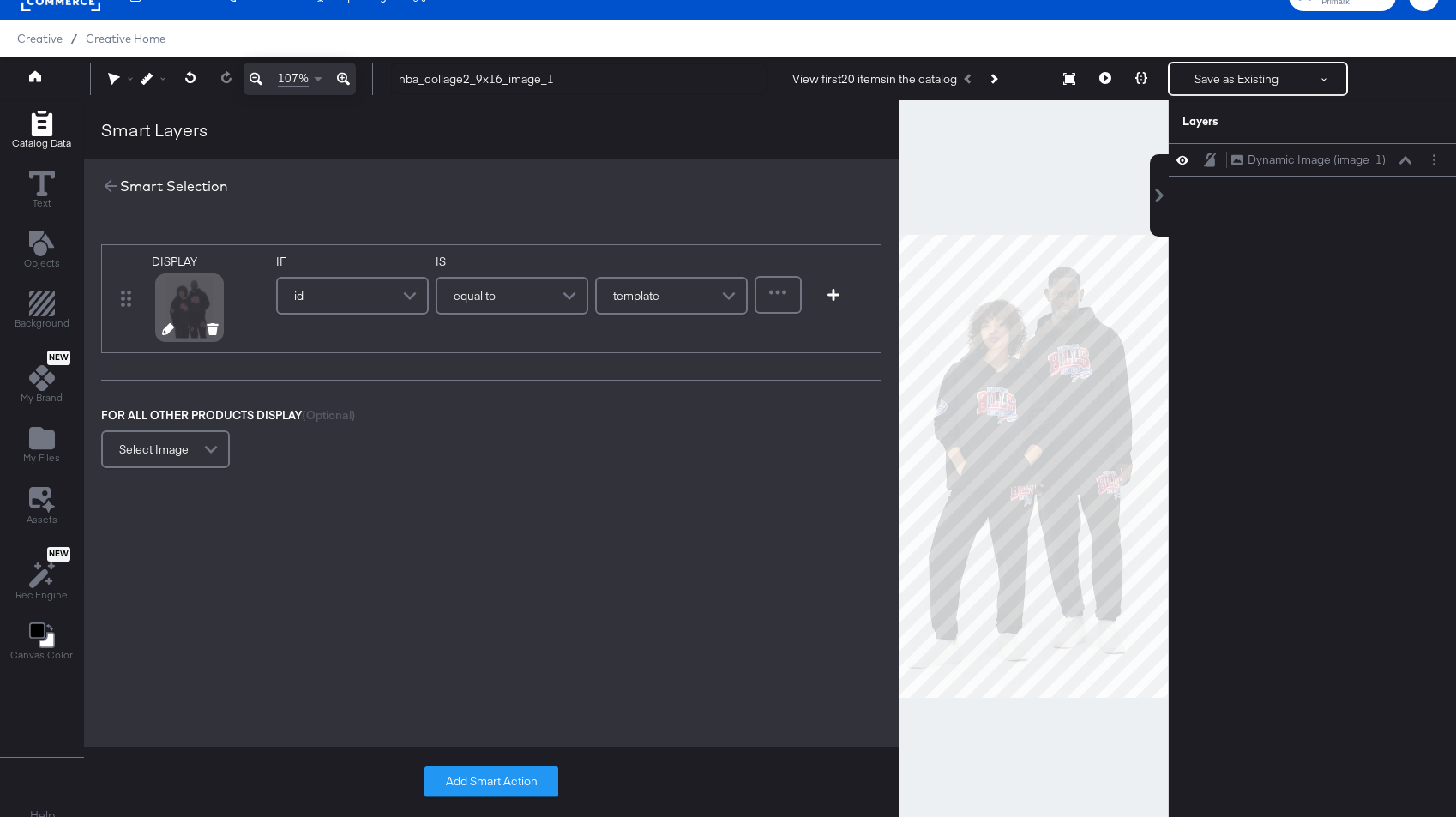
click at [164, 328] on icon at bounding box center [168, 329] width 12 height 12
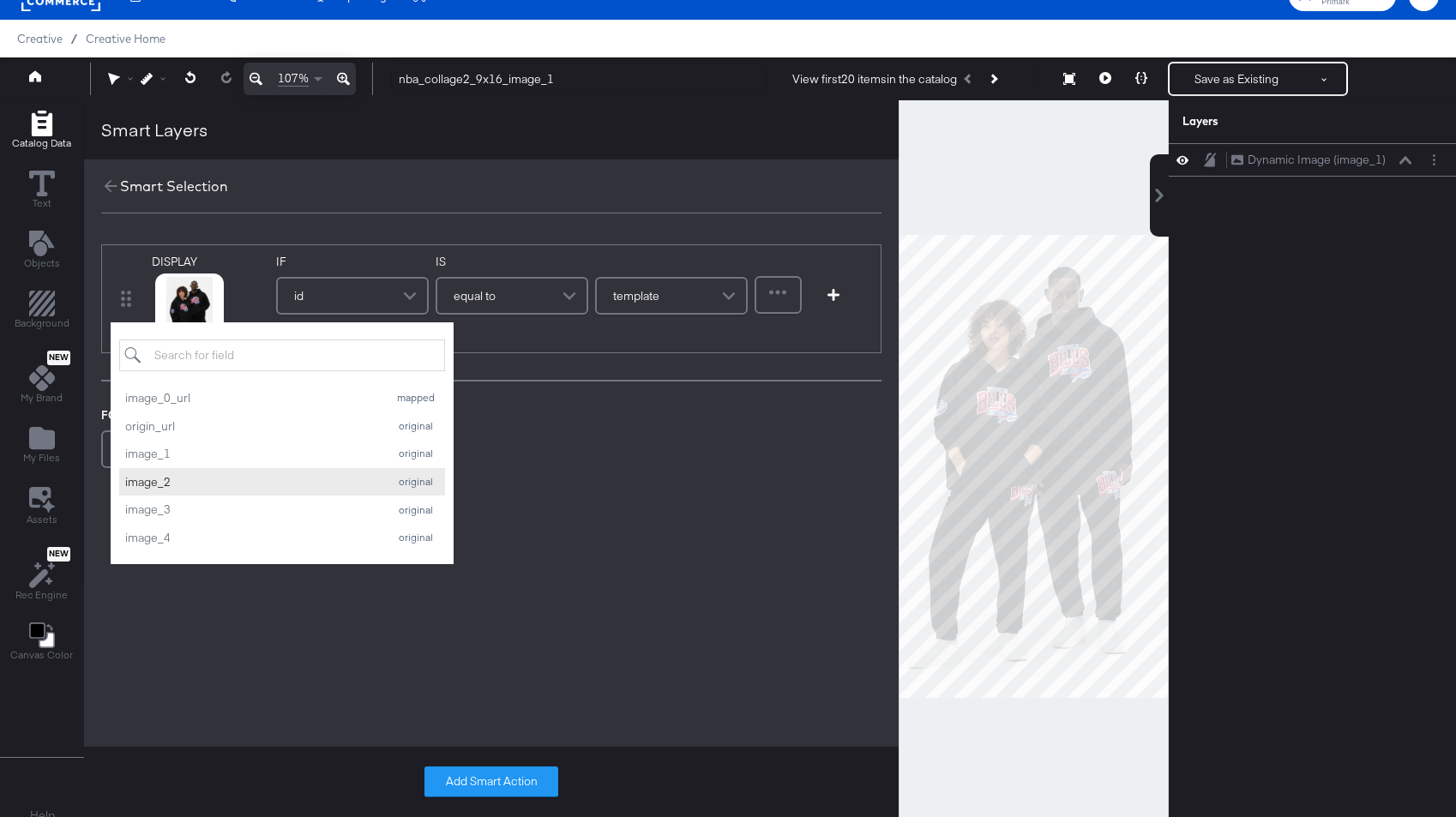
click at [173, 479] on div "image_2" at bounding box center [252, 482] width 254 height 17
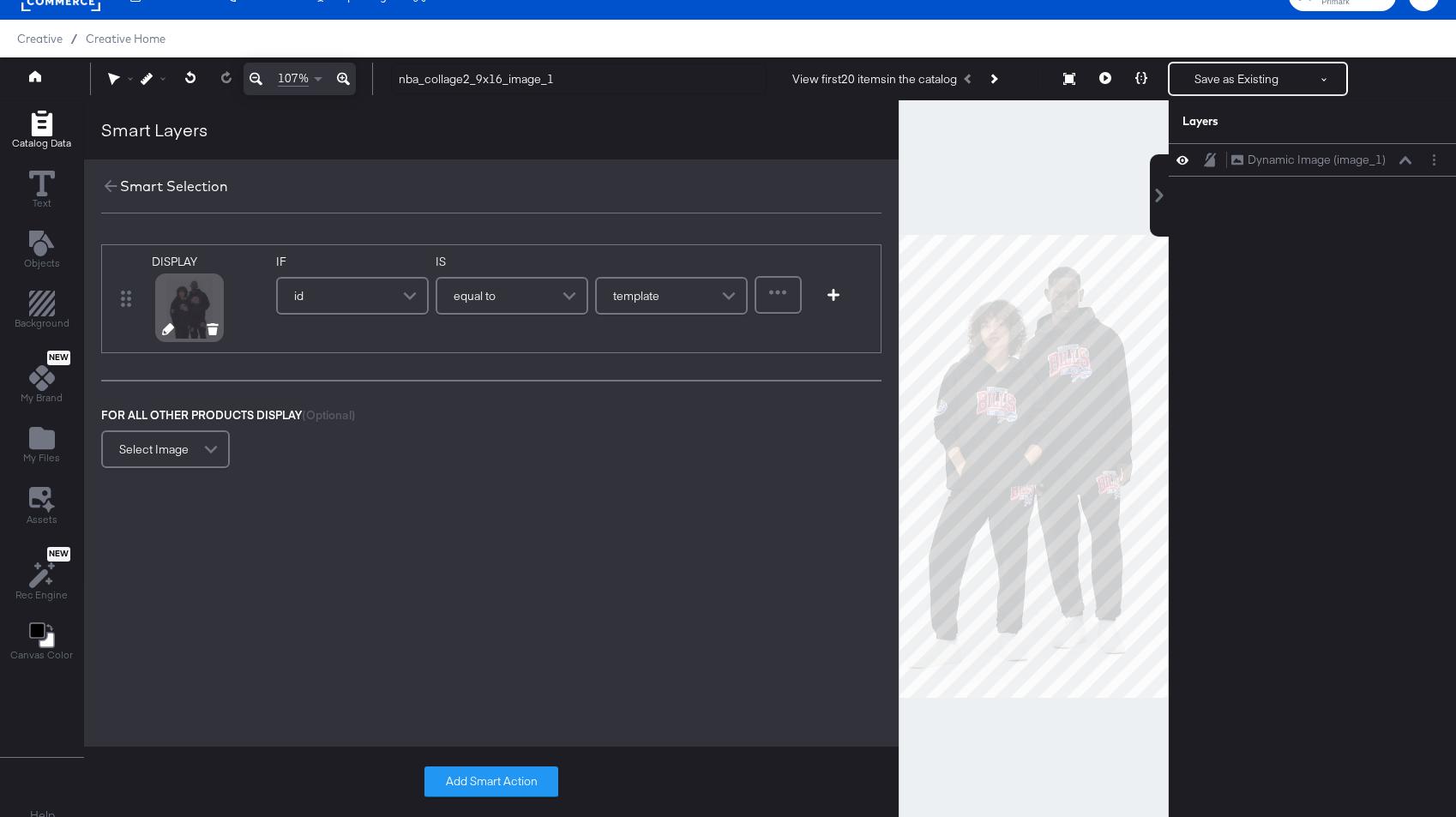
click at [162, 326] on icon at bounding box center [168, 329] width 12 height 12
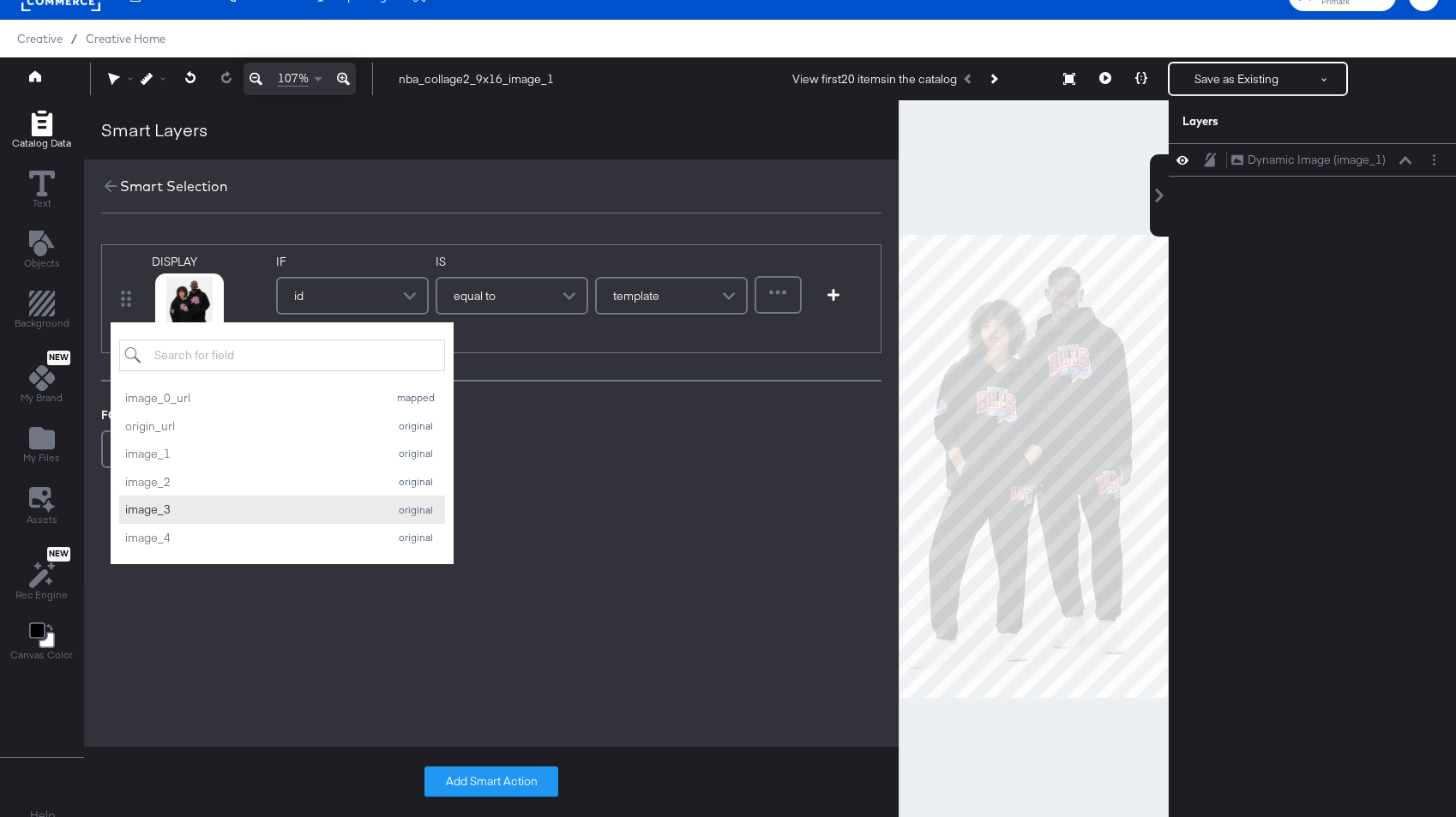
click at [175, 501] on div "image_3" at bounding box center [252, 509] width 254 height 17
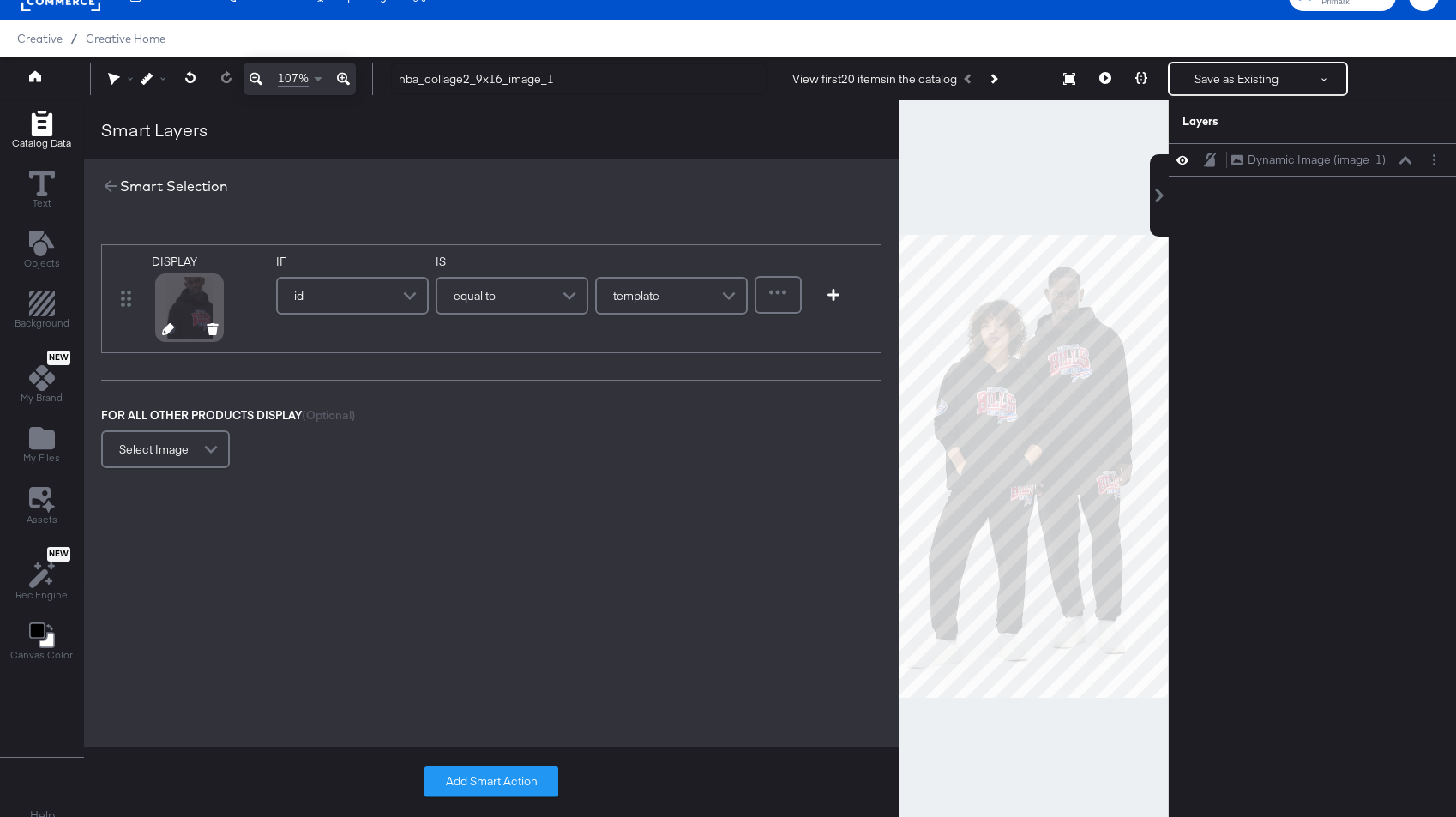
click at [168, 325] on icon at bounding box center [168, 329] width 12 height 12
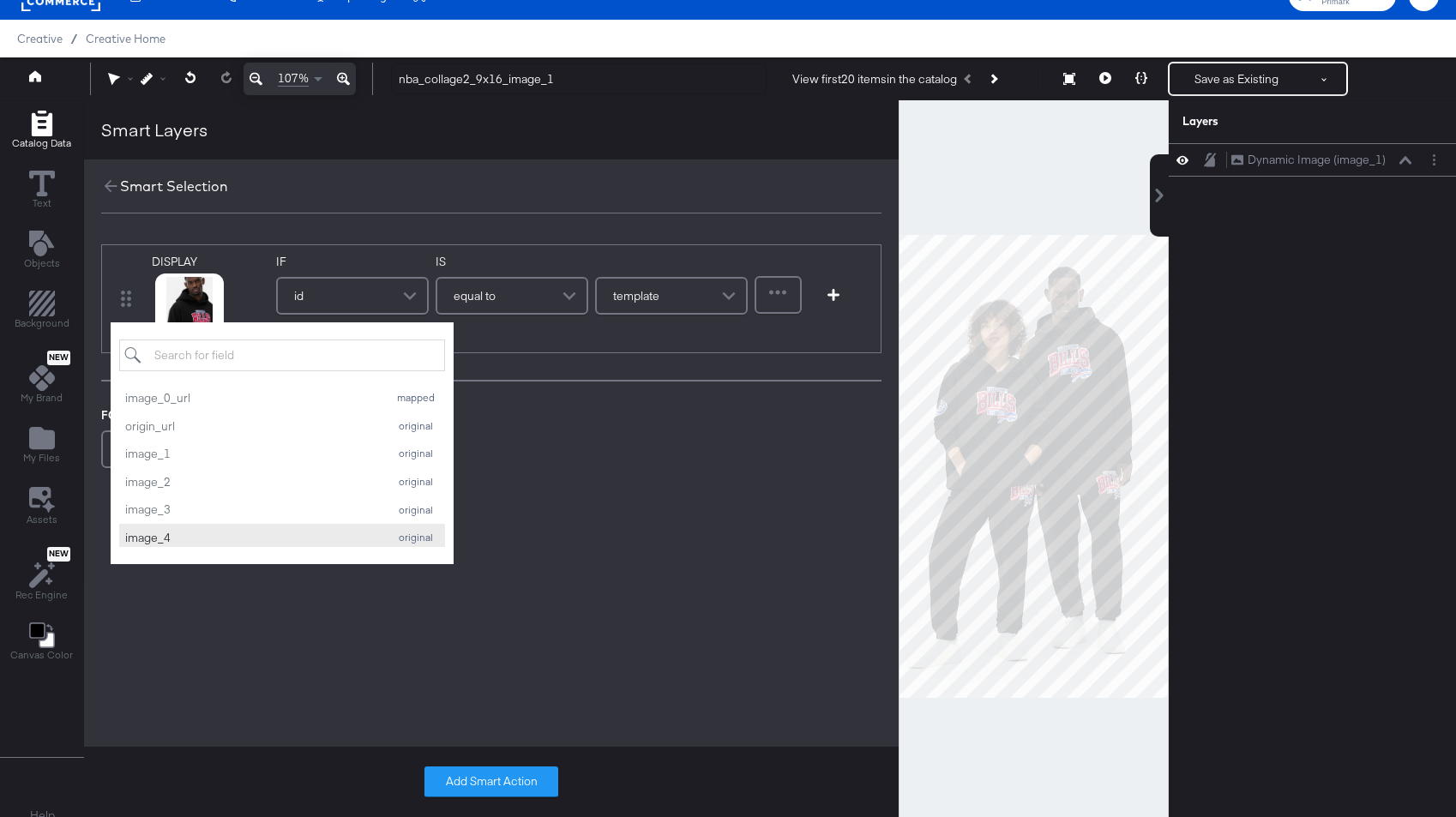
click at [175, 535] on div "image_4" at bounding box center [252, 538] width 254 height 17
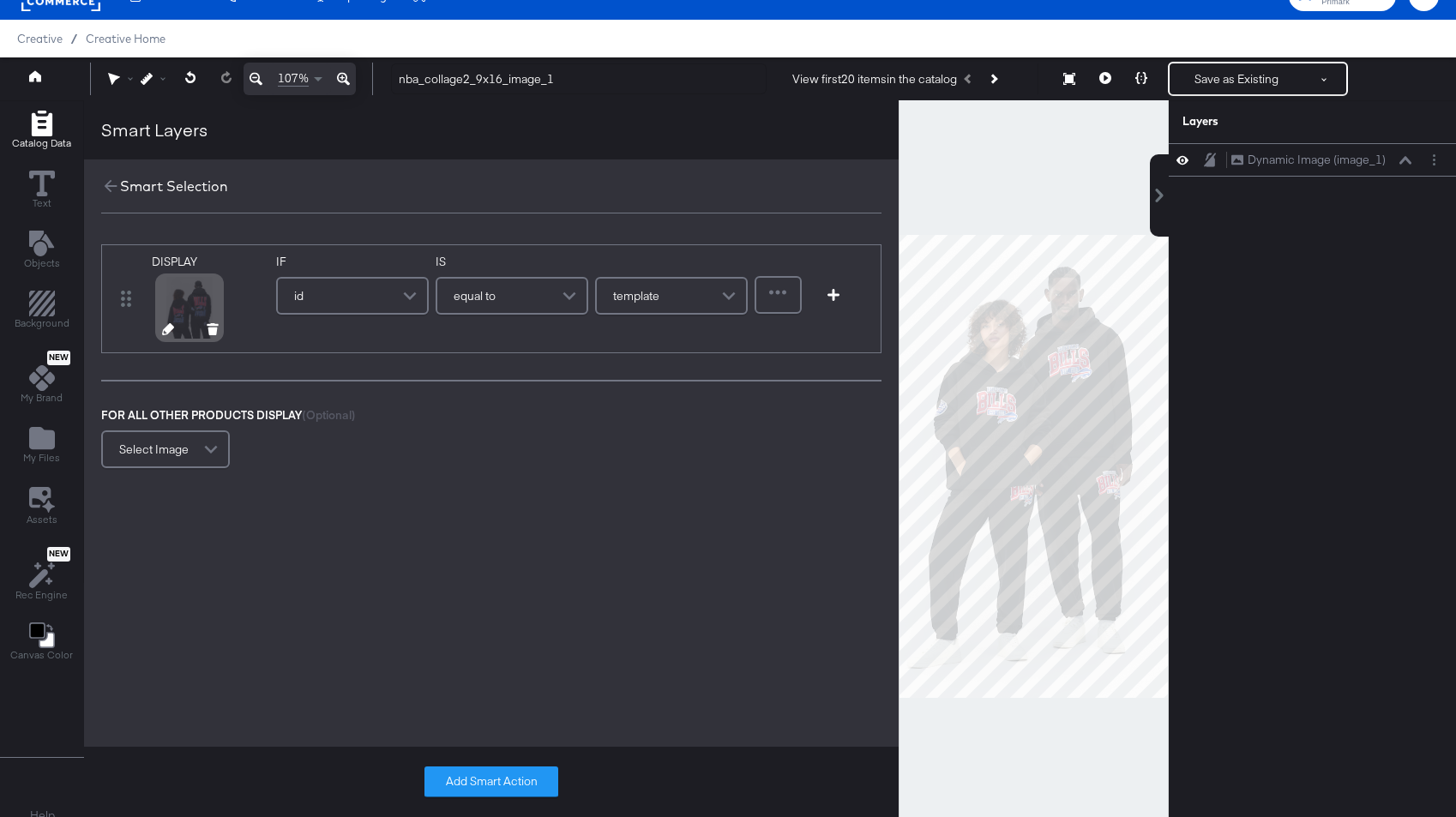
click at [167, 328] on icon at bounding box center [168, 329] width 12 height 12
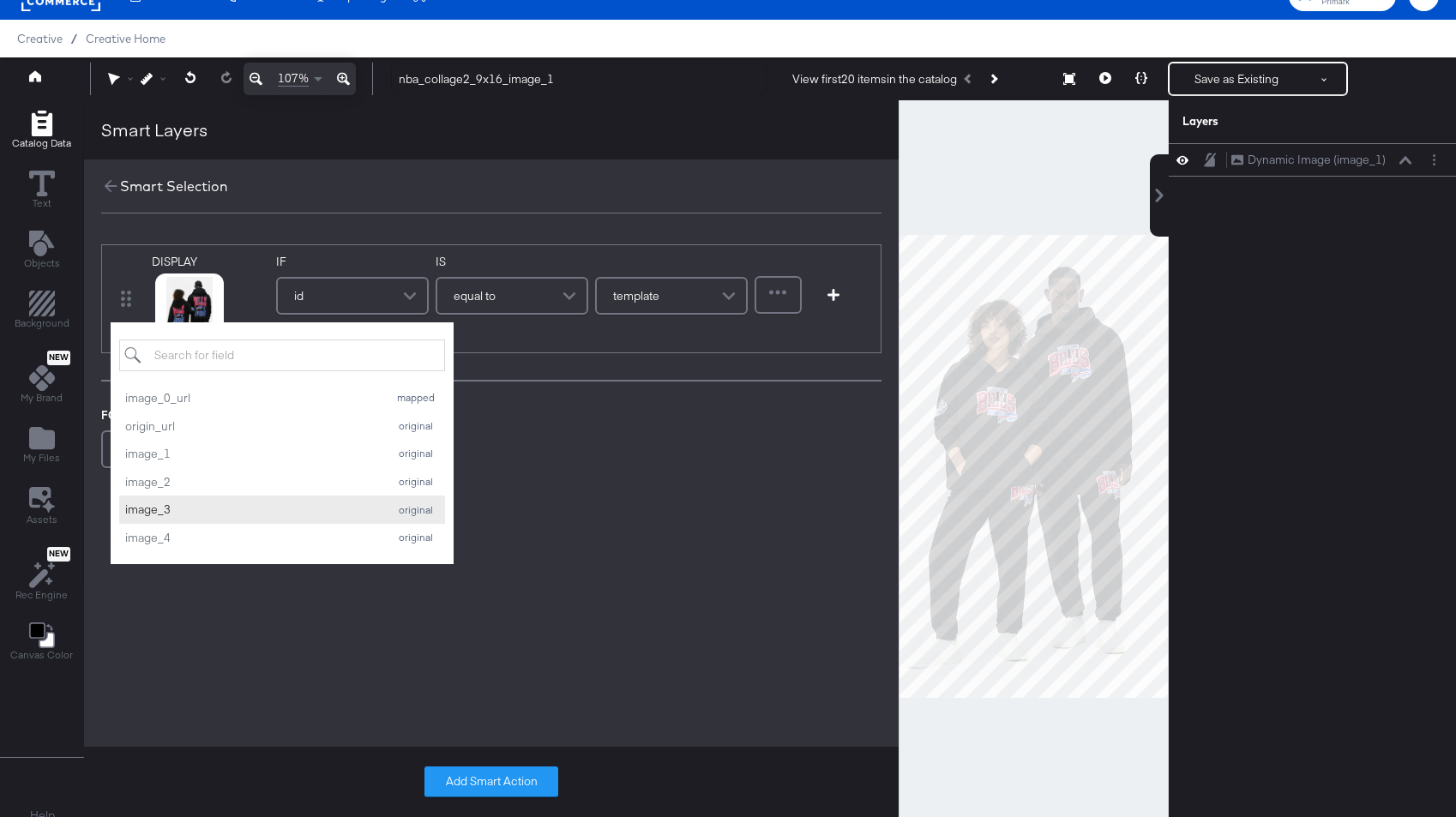
click at [172, 508] on div "image_3" at bounding box center [252, 509] width 254 height 17
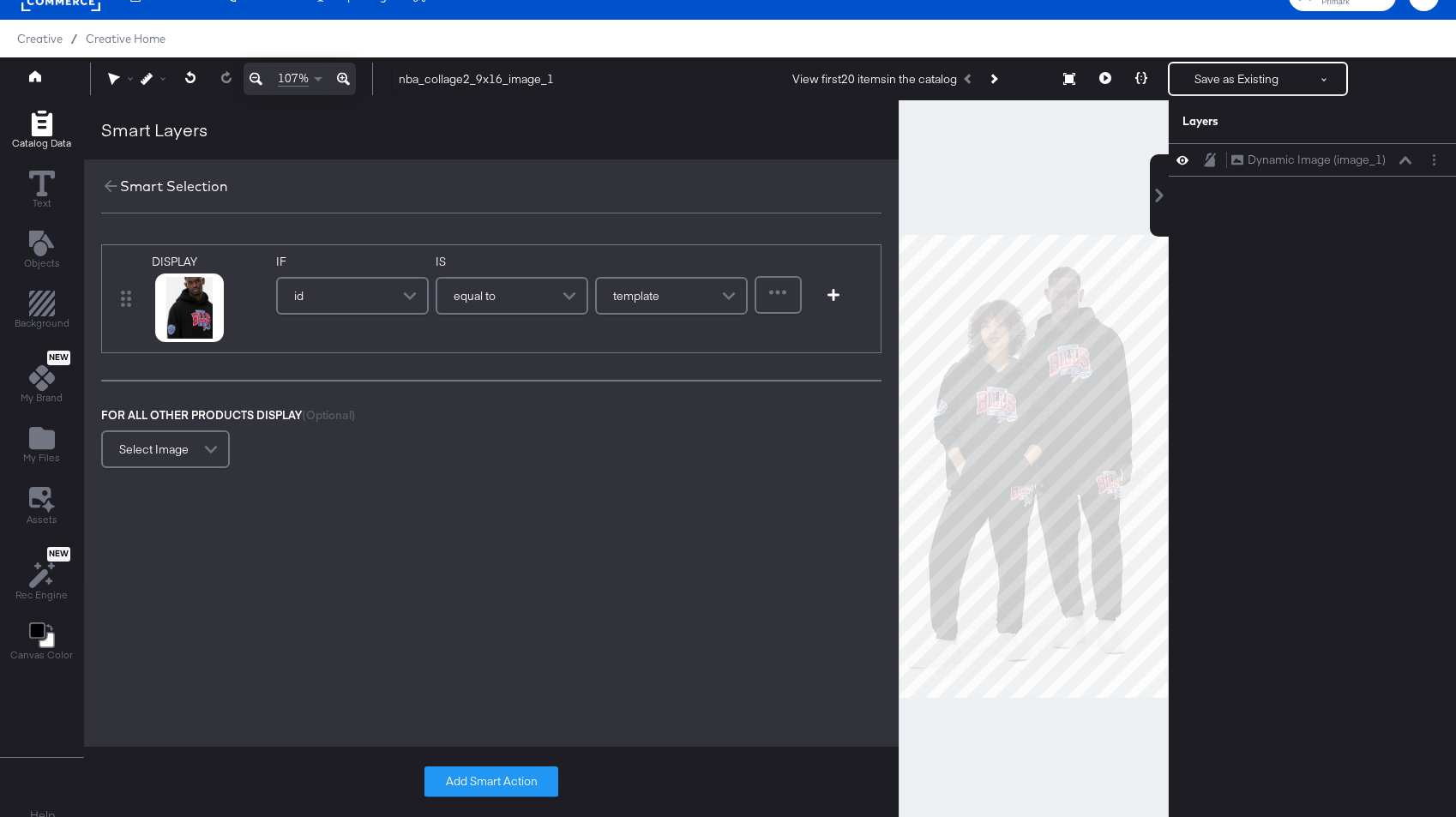
click at [686, 304] on div "template" at bounding box center [671, 295] width 149 height 34
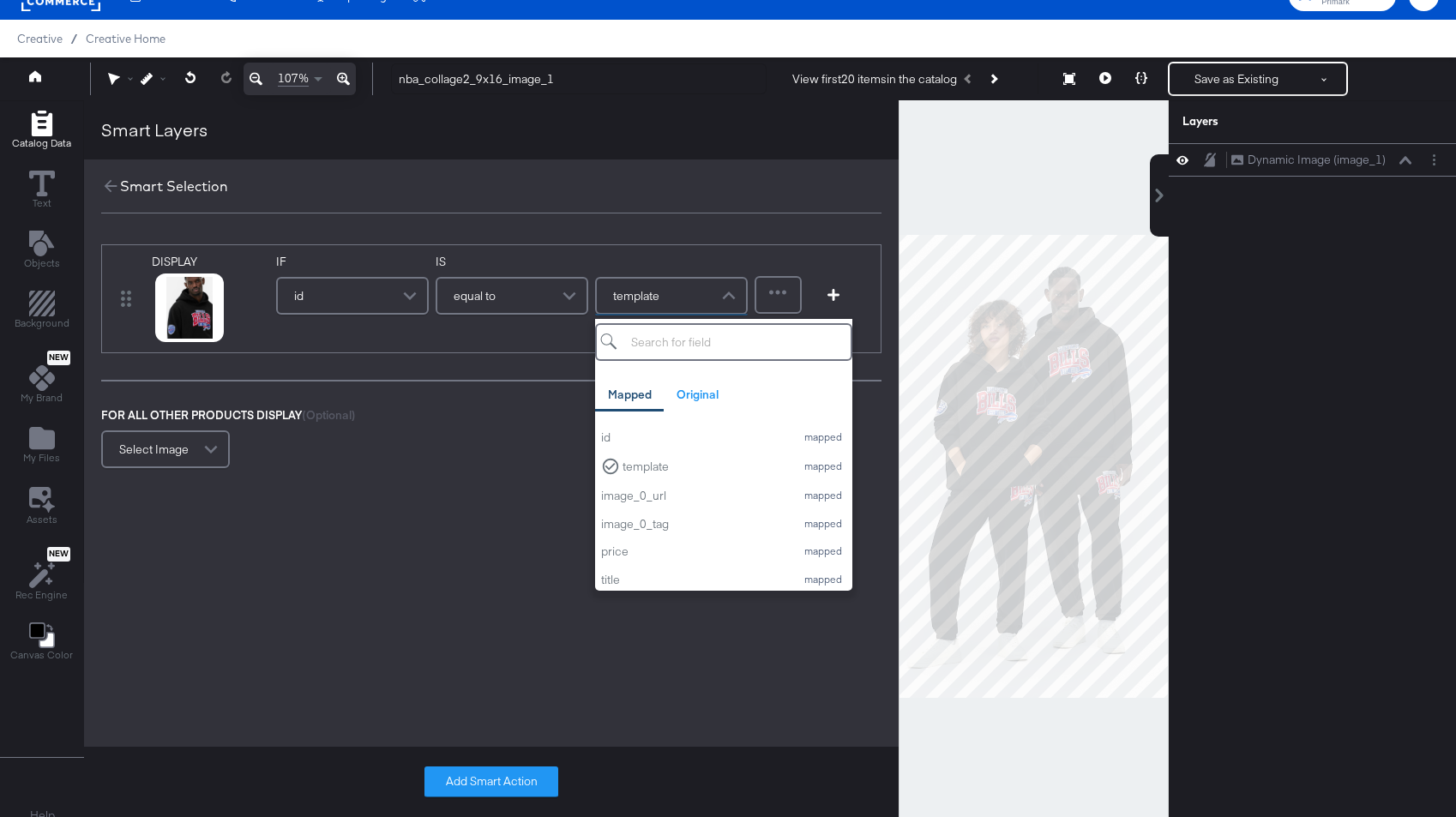
scroll to position [71, 0]
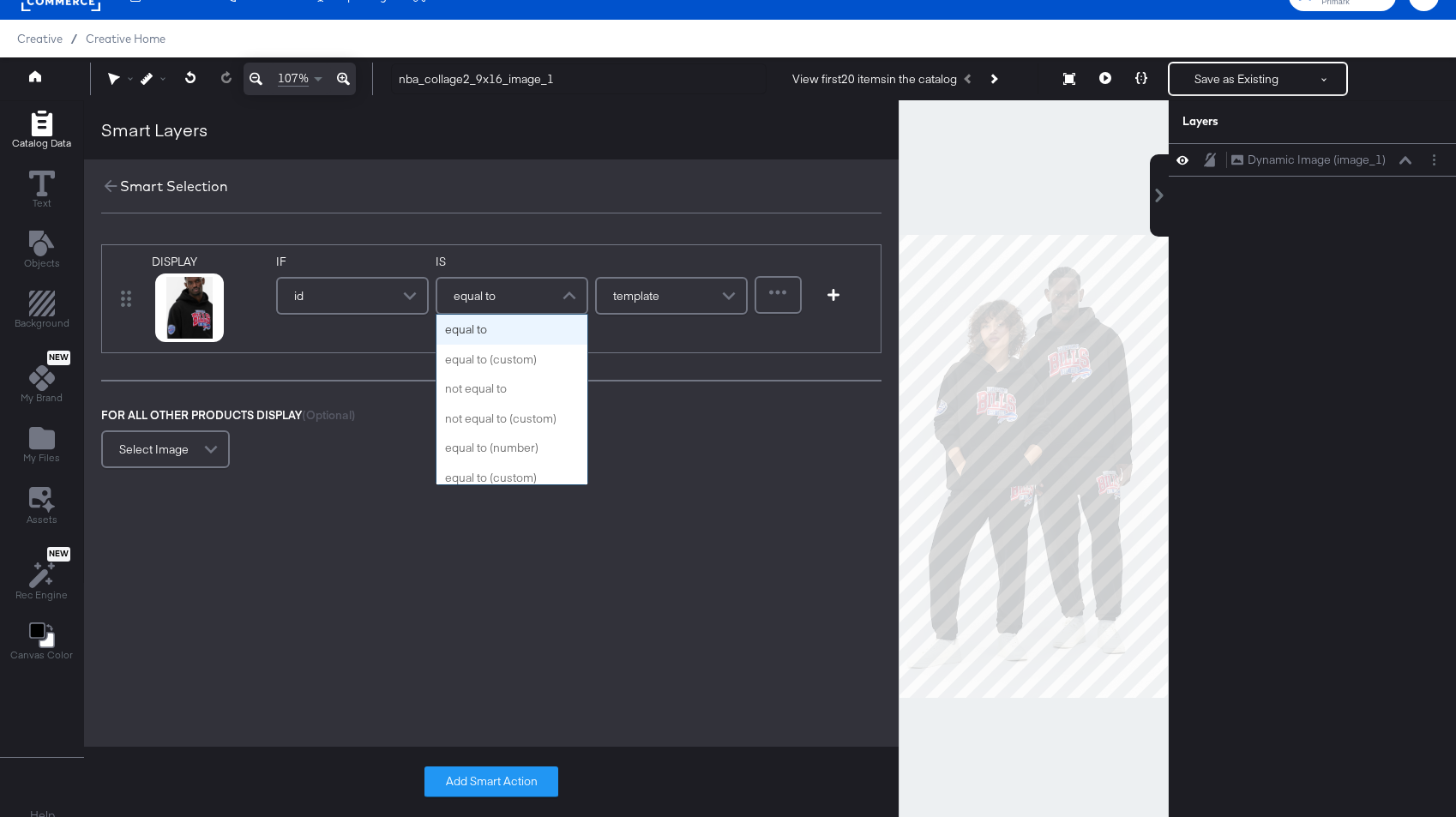
click at [561, 303] on span at bounding box center [571, 295] width 30 height 34
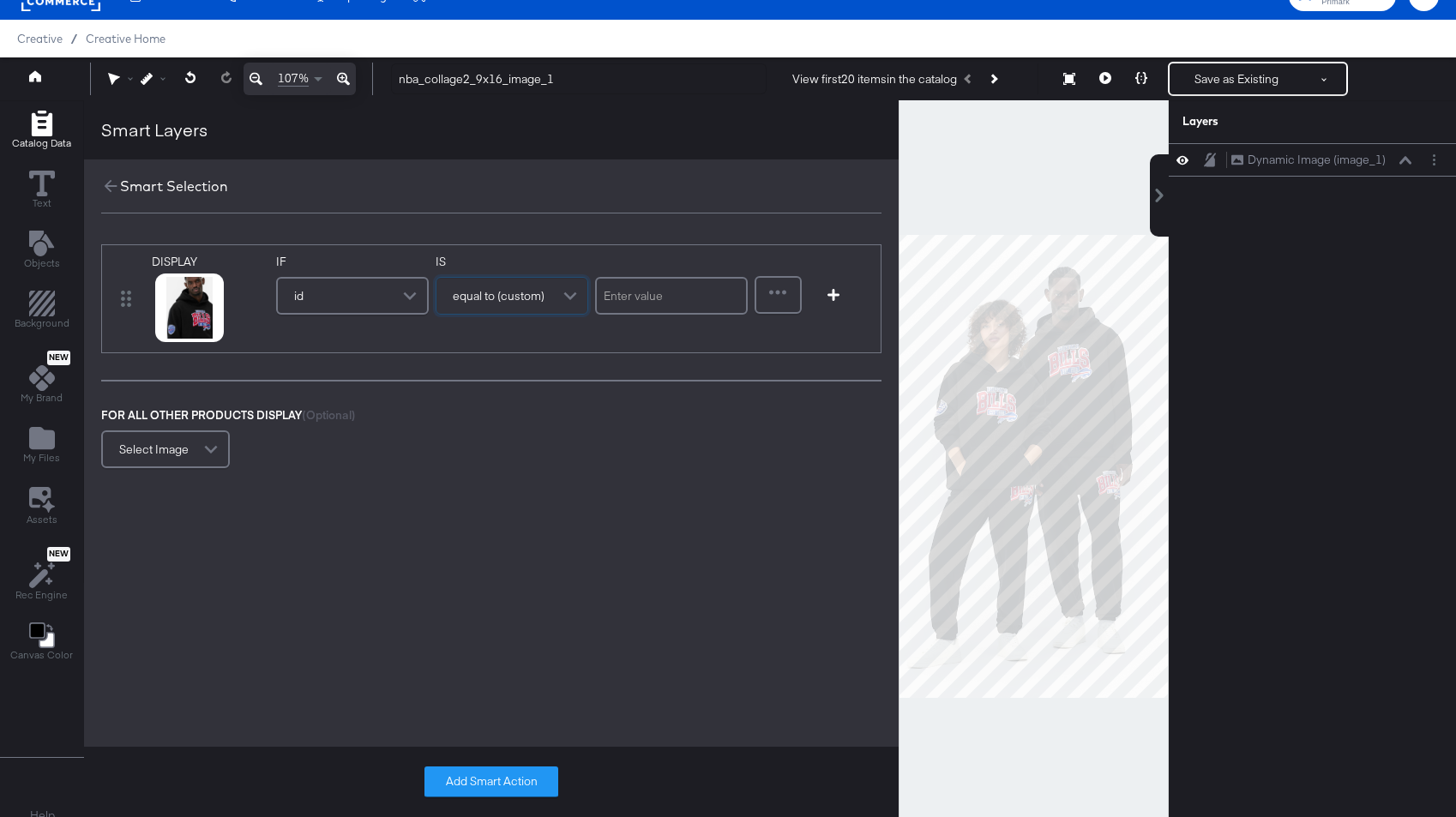
click at [656, 294] on input "text" at bounding box center [670, 296] width 152 height 37
type input "991151848804"
click at [494, 784] on button "Add Smart Action" at bounding box center [492, 781] width 134 height 30
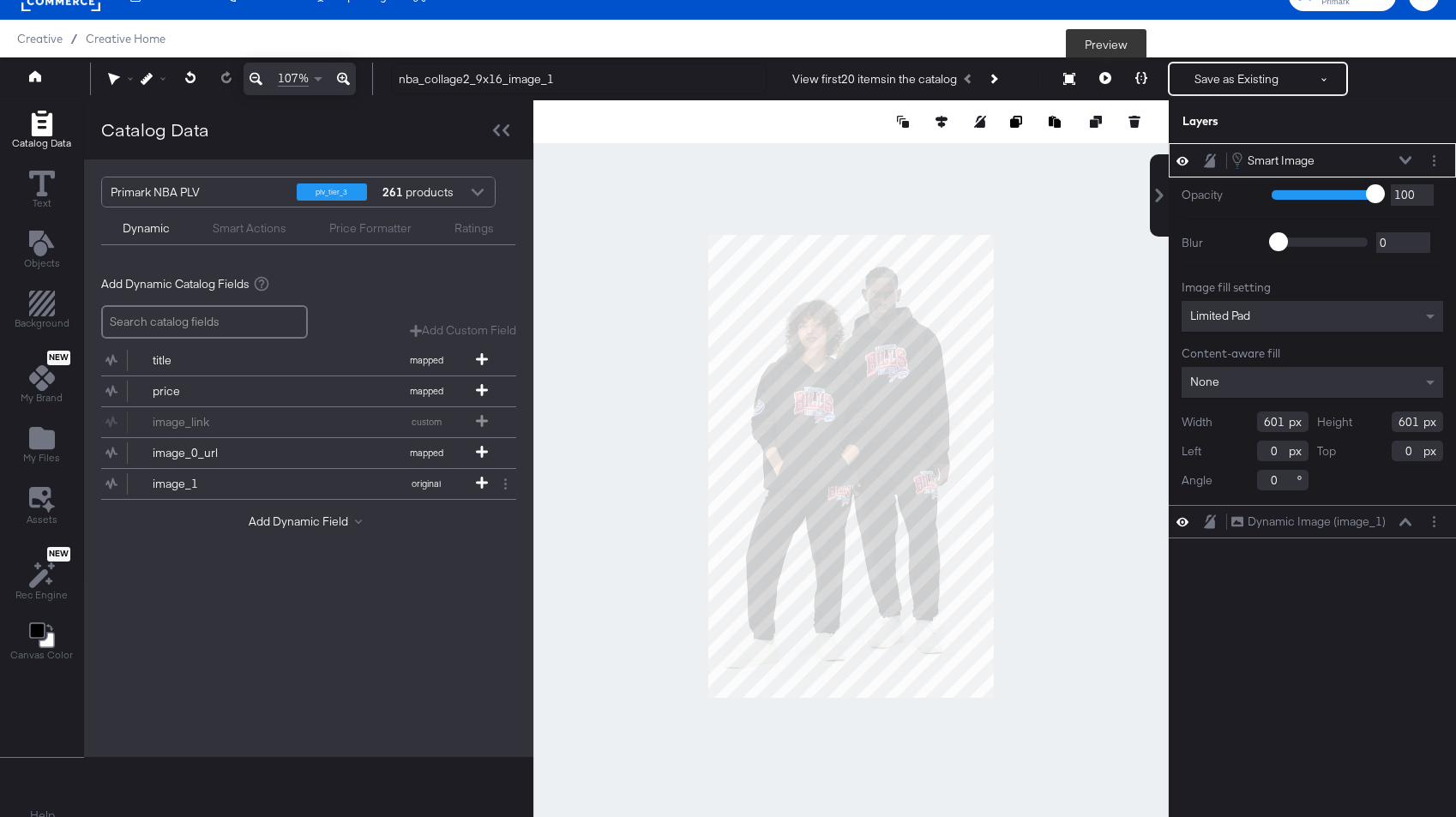
click at [1106, 75] on icon at bounding box center [1105, 78] width 12 height 12
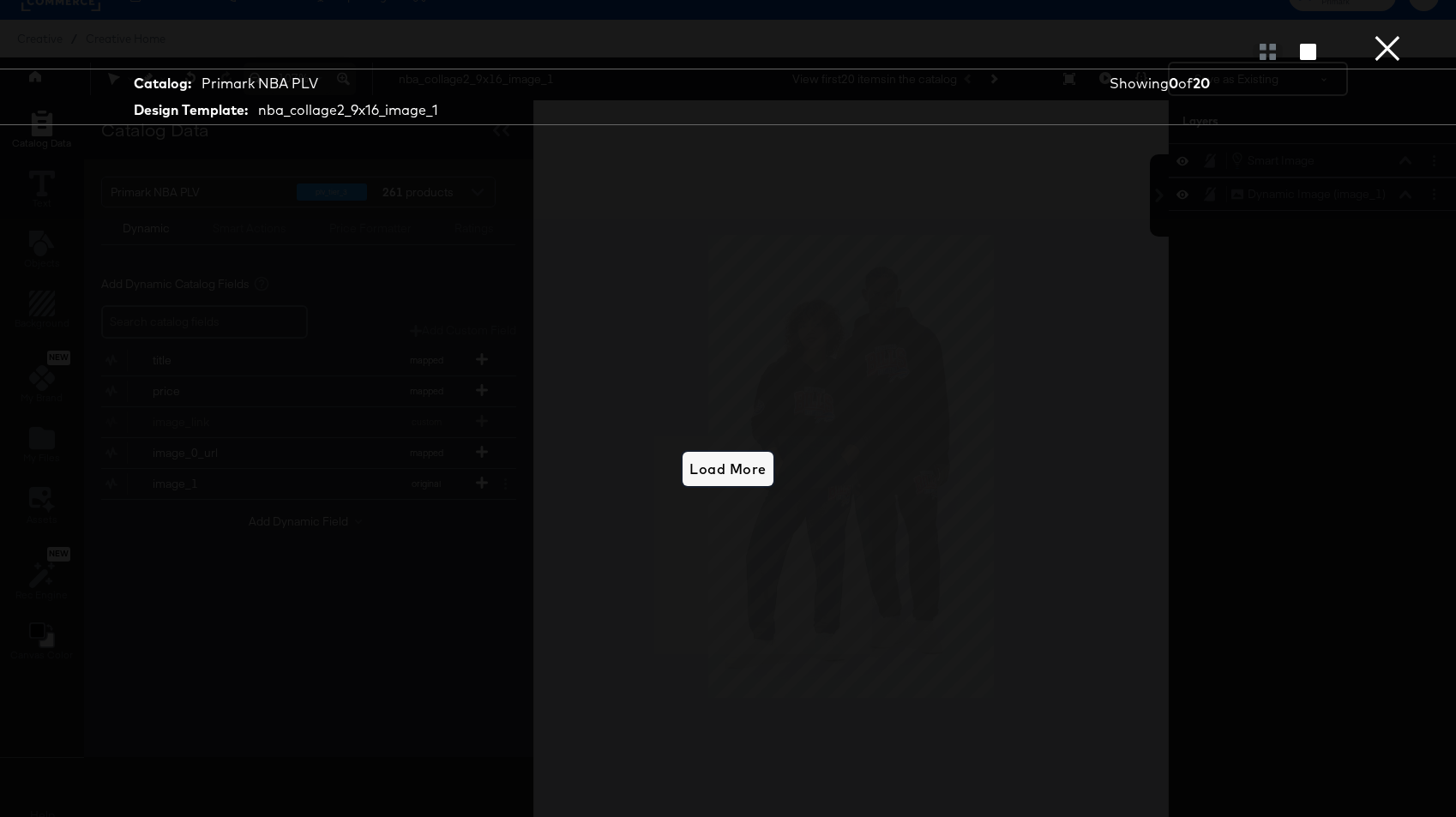
click at [738, 457] on span "Load More" at bounding box center [728, 469] width 77 height 24
click at [1254, 45] on div at bounding box center [1267, 51] width 30 height 17
click at [1254, 50] on div at bounding box center [1267, 51] width 30 height 17
click at [1254, 51] on icon "button" at bounding box center [1308, 51] width 17 height 17
click at [1254, 34] on button "×" at bounding box center [1386, 17] width 34 height 34
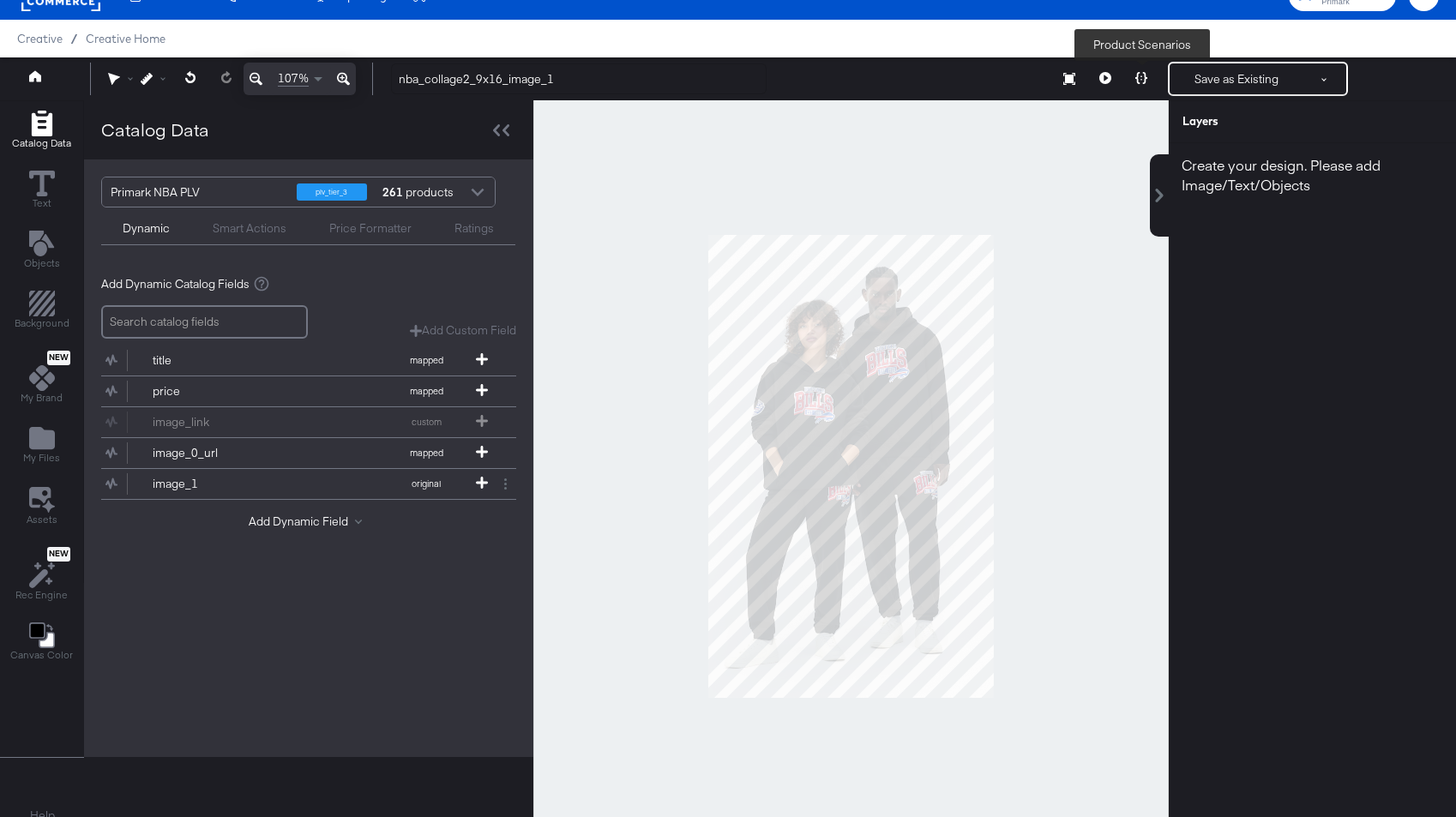
click at [1142, 76] on icon at bounding box center [1140, 78] width 12 height 12
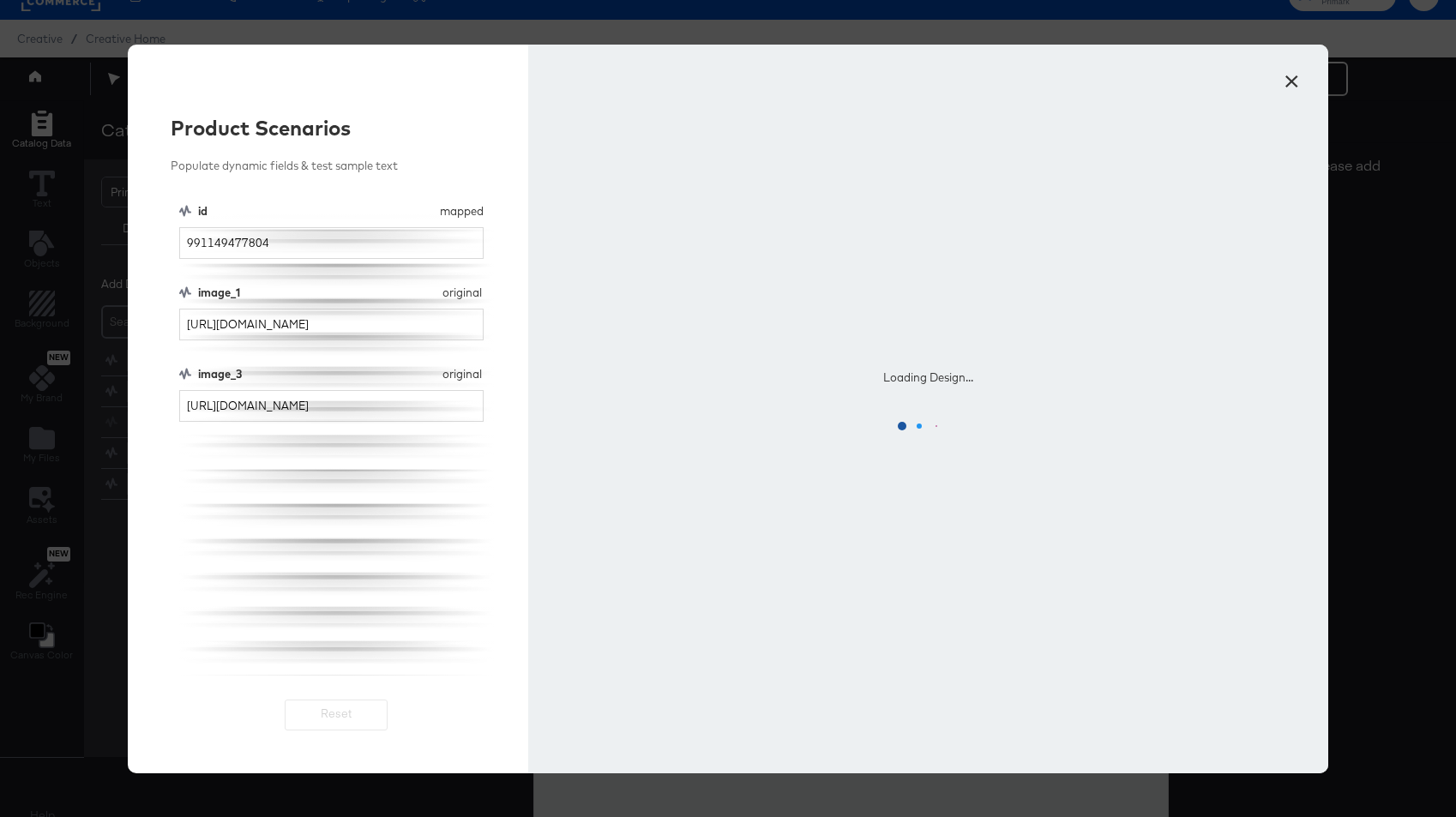
click at [1254, 77] on button "×" at bounding box center [1290, 77] width 30 height 30
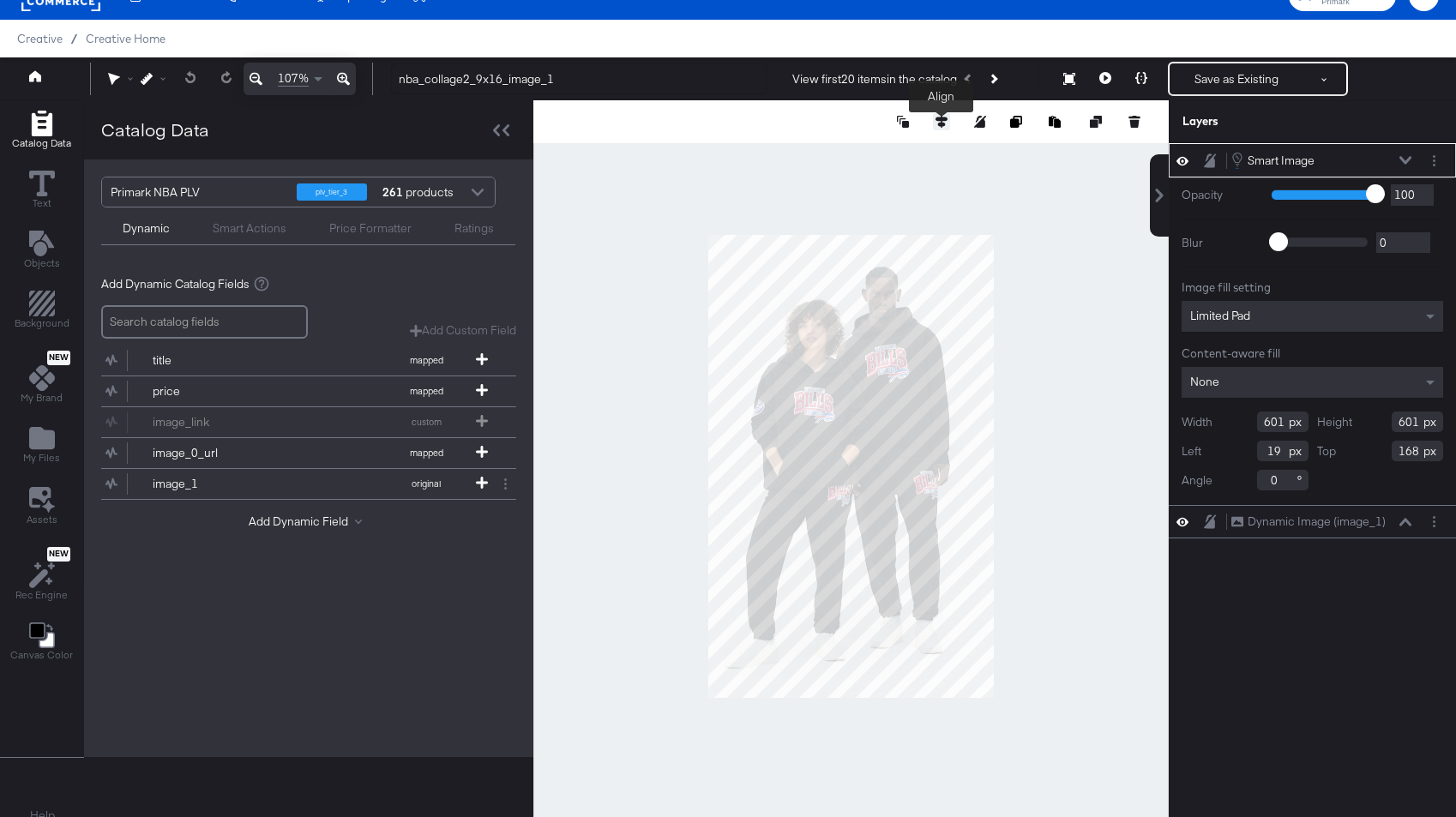
click at [937, 117] on icon at bounding box center [941, 122] width 12 height 12
click at [806, 146] on button at bounding box center [814, 152] width 17 height 17
type input "10"
click at [907, 151] on icon at bounding box center [909, 152] width 12 height 10
type input "204"
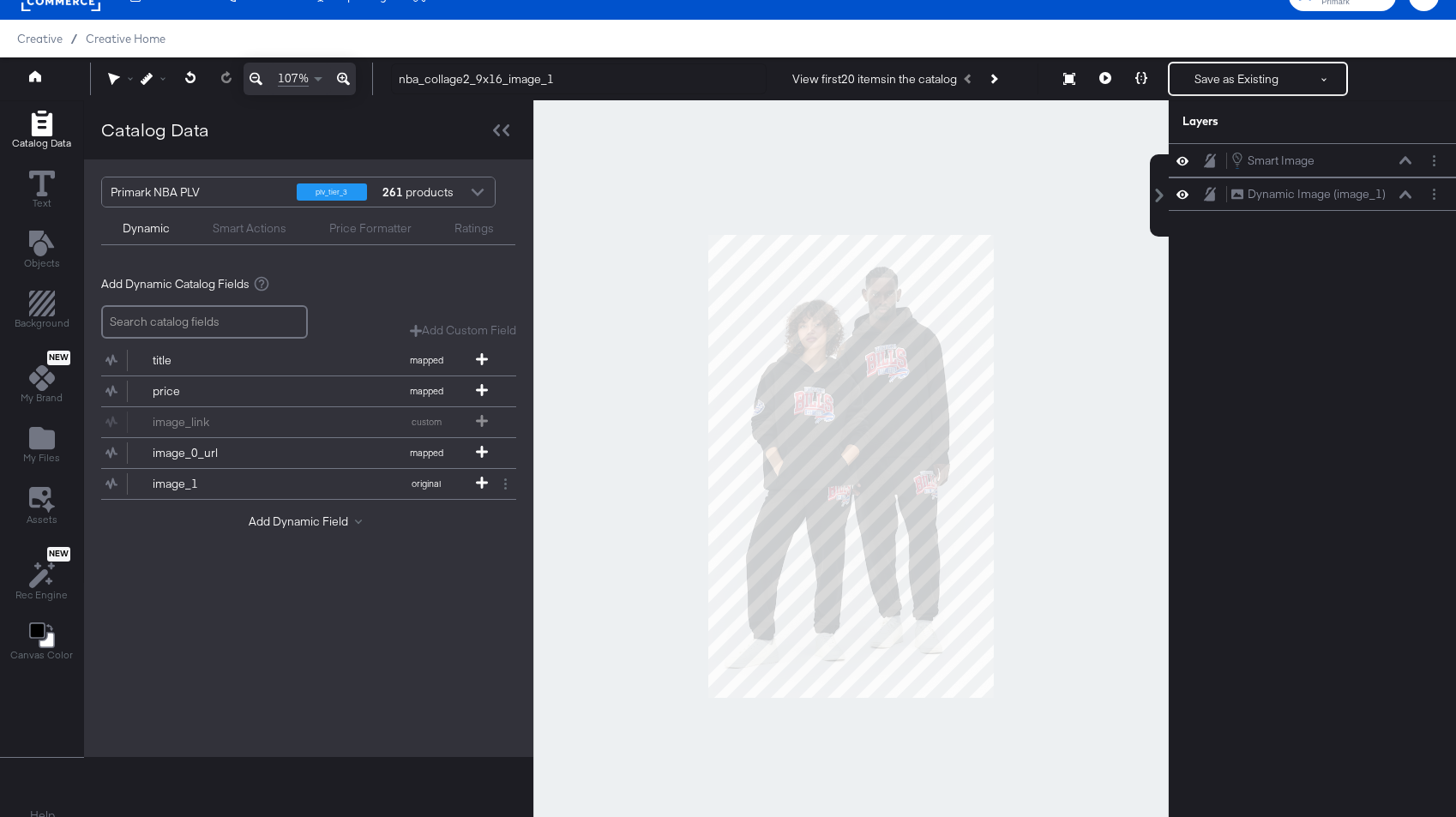
click at [1077, 388] on div at bounding box center [850, 466] width 635 height 732
click at [1064, 403] on div at bounding box center [850, 466] width 635 height 732
click at [1146, 78] on icon at bounding box center [1140, 78] width 12 height 12
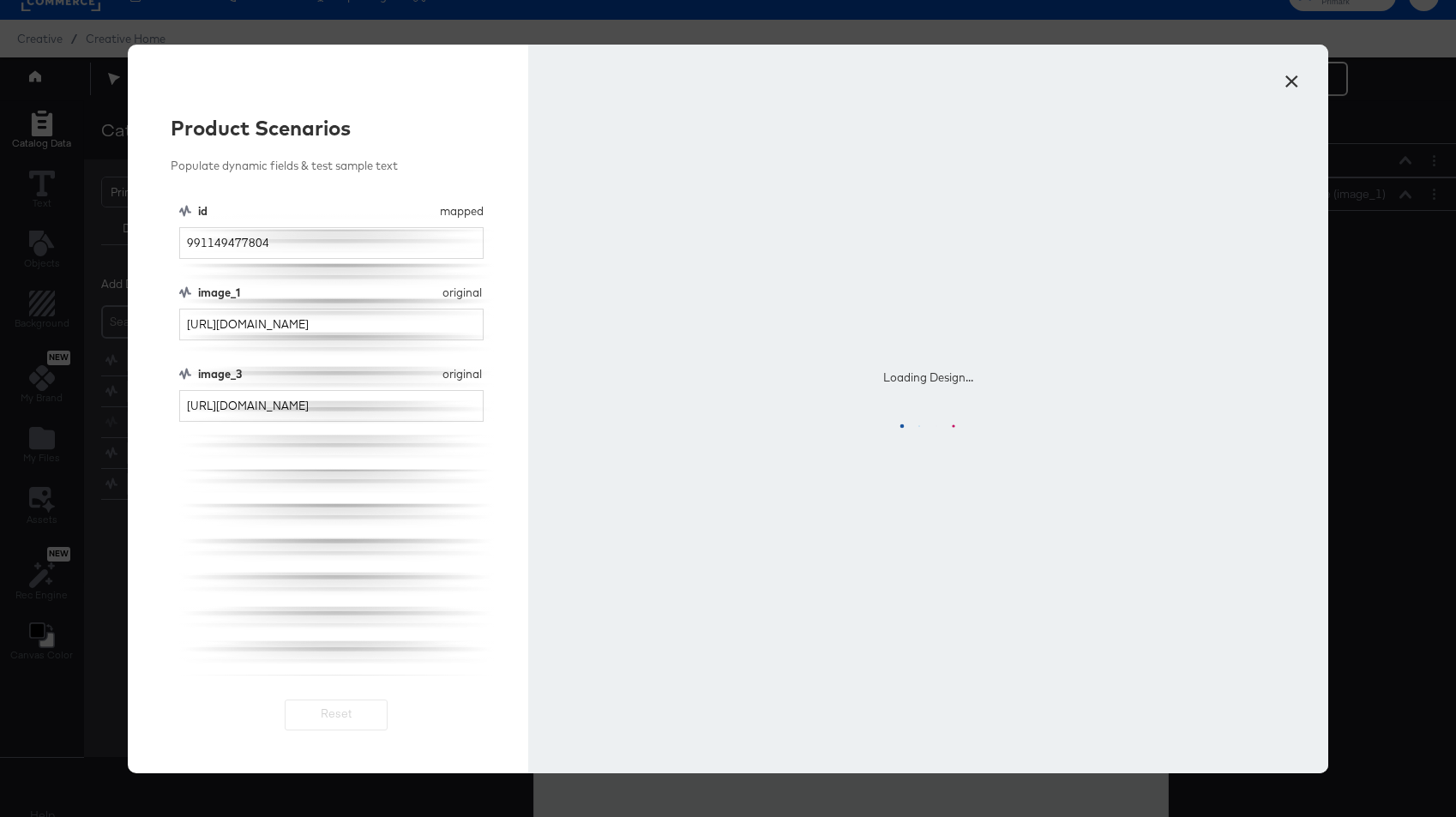
click at [1254, 84] on button "×" at bounding box center [1290, 77] width 30 height 30
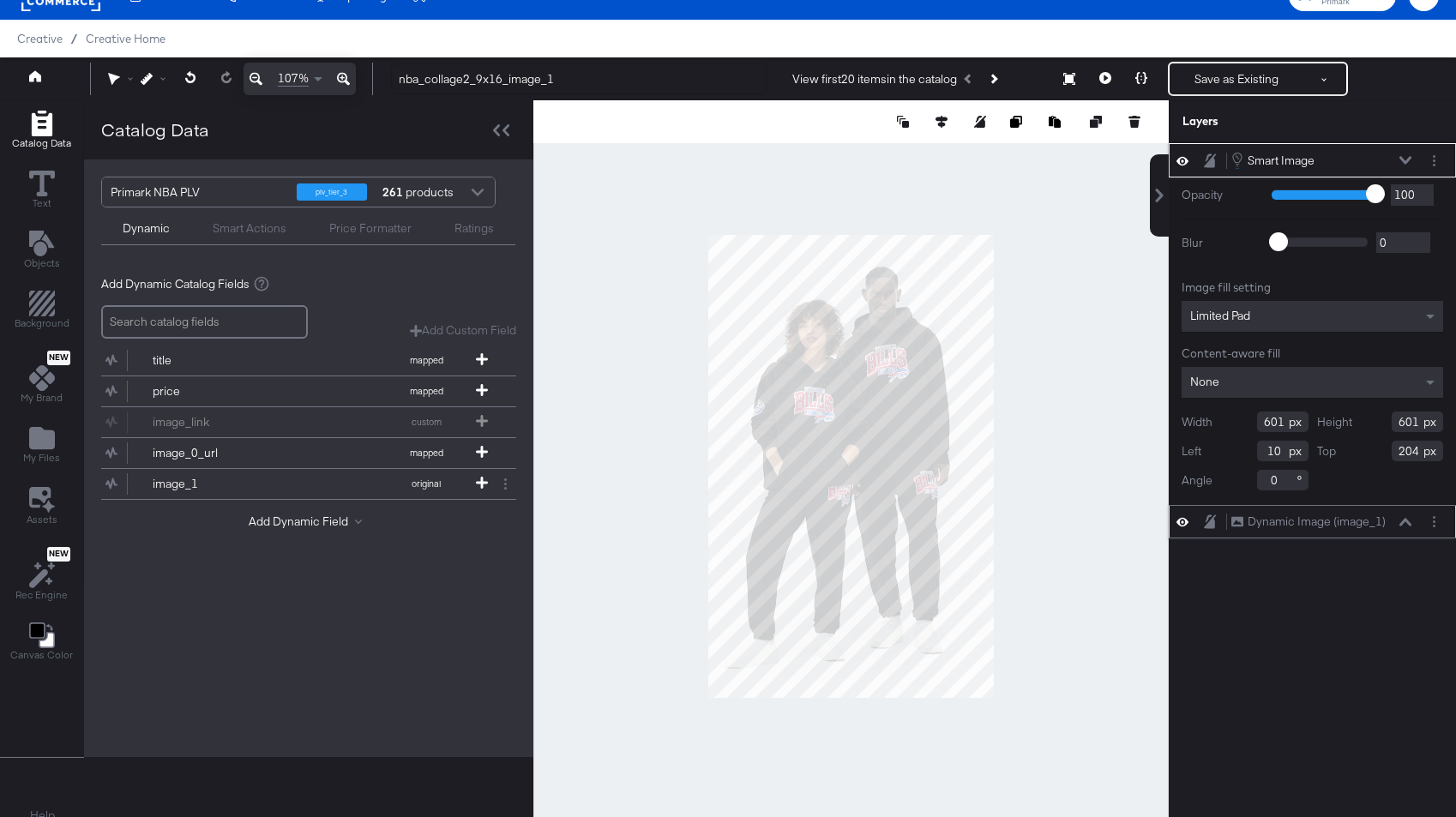
click at [1254, 523] on icon at bounding box center [1405, 522] width 12 height 9
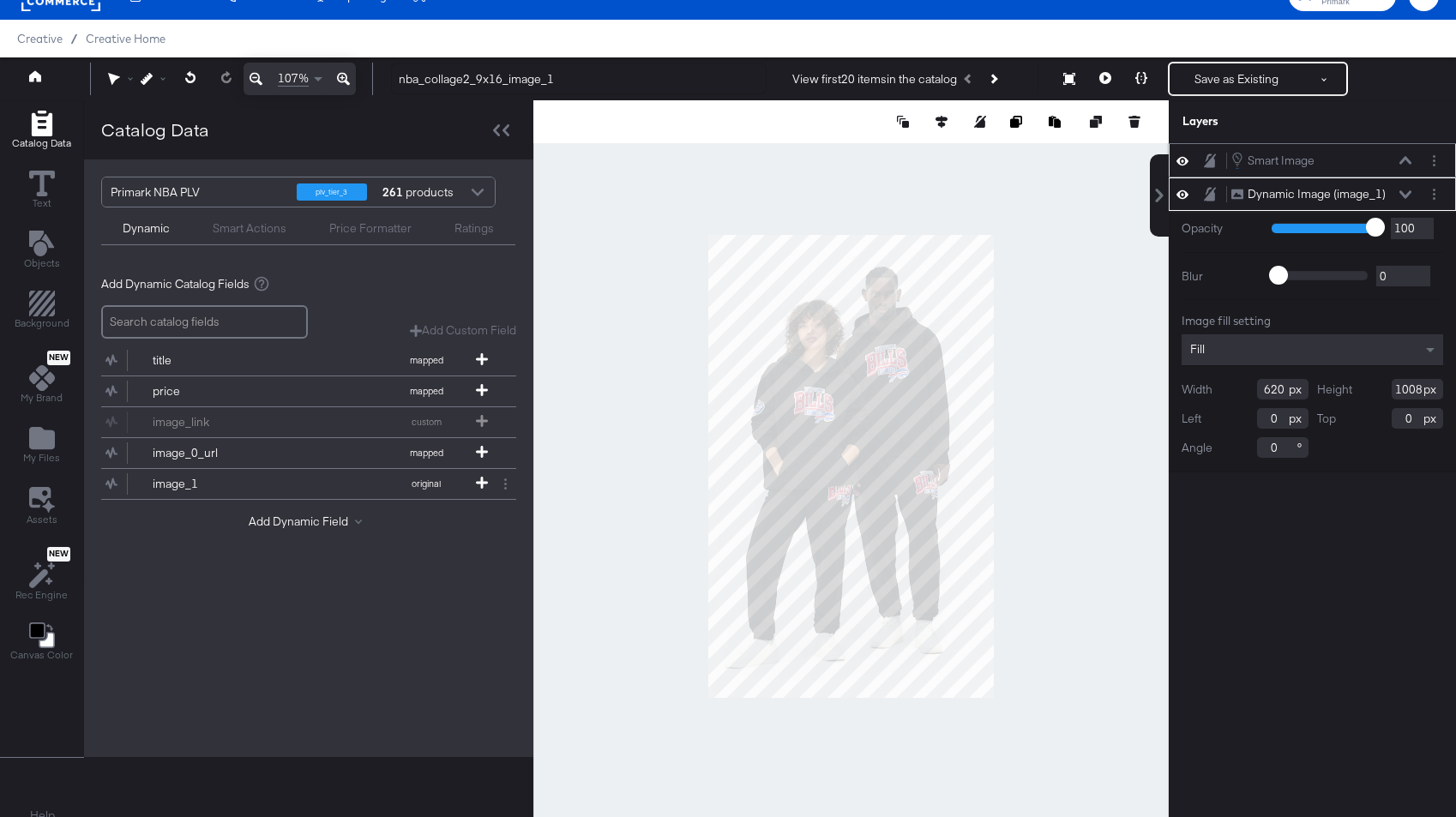
click at [1254, 155] on button at bounding box center [1405, 160] width 14 height 10
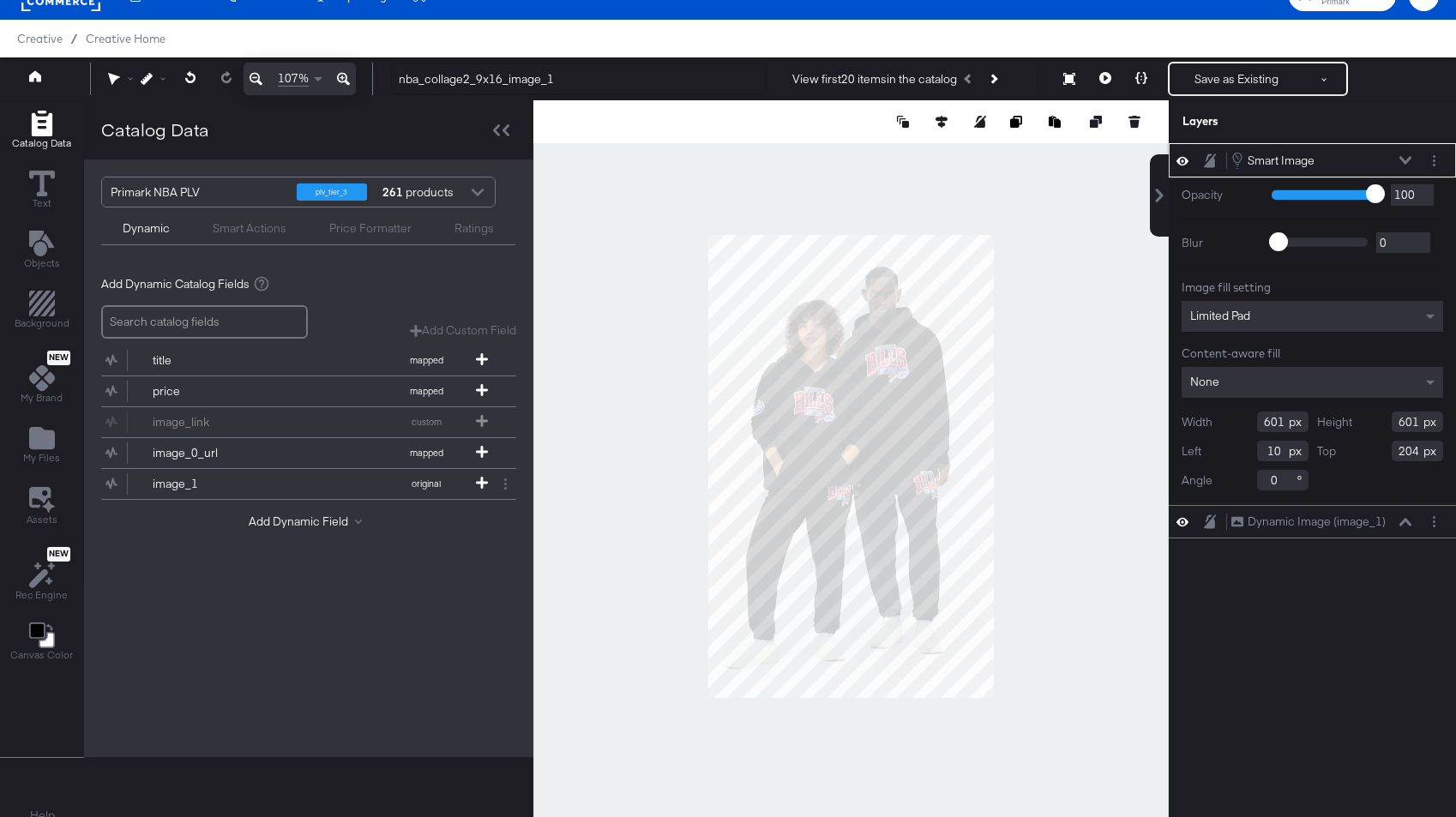
drag, startPoint x: 1282, startPoint y: 418, endPoint x: 1272, endPoint y: 418, distance: 10.0
click at [1254, 418] on input "601" at bounding box center [1282, 422] width 51 height 21
type input "620"
click at [1254, 521] on icon at bounding box center [1405, 522] width 12 height 9
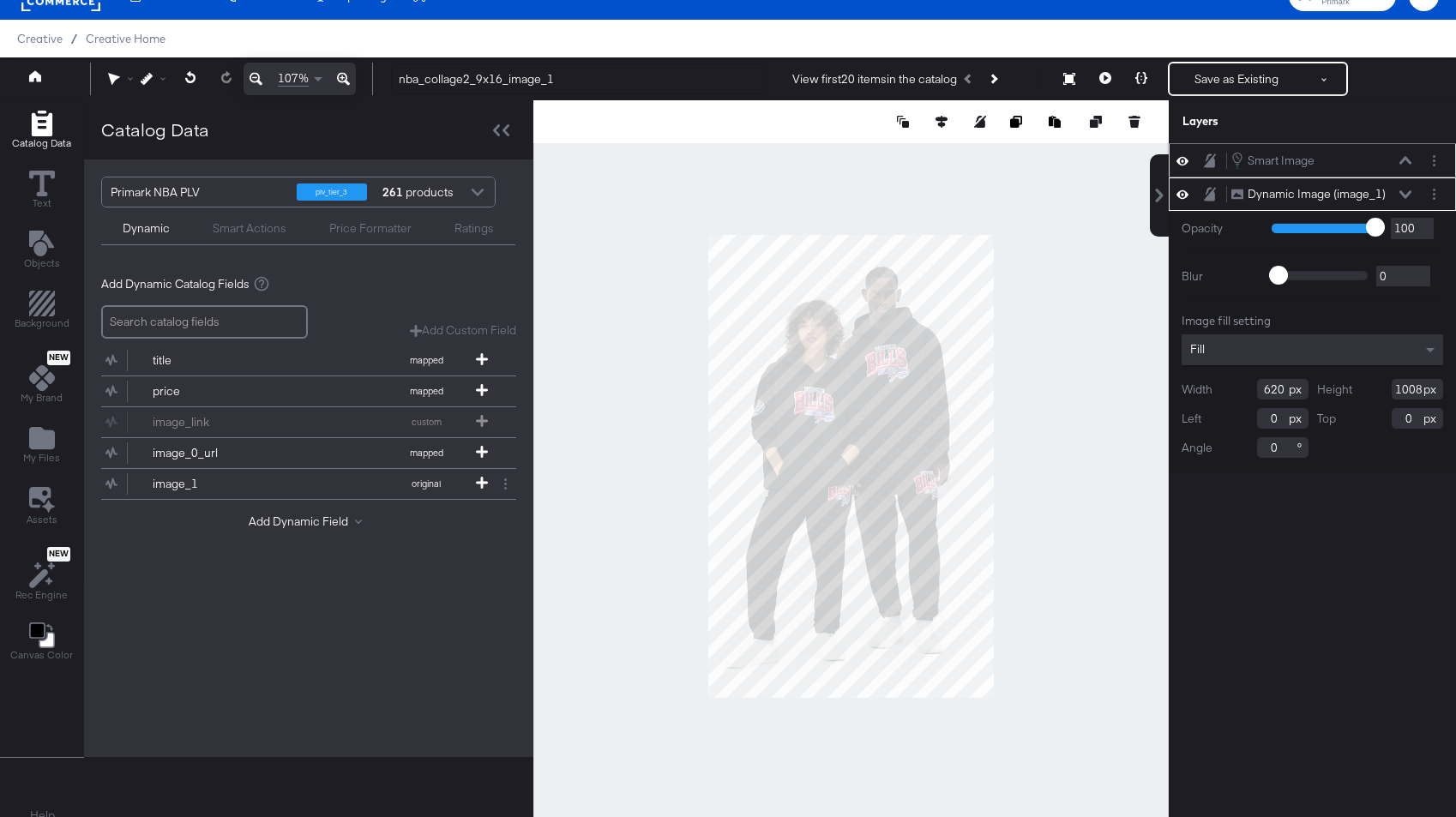
click at [1254, 157] on icon at bounding box center [1405, 160] width 12 height 9
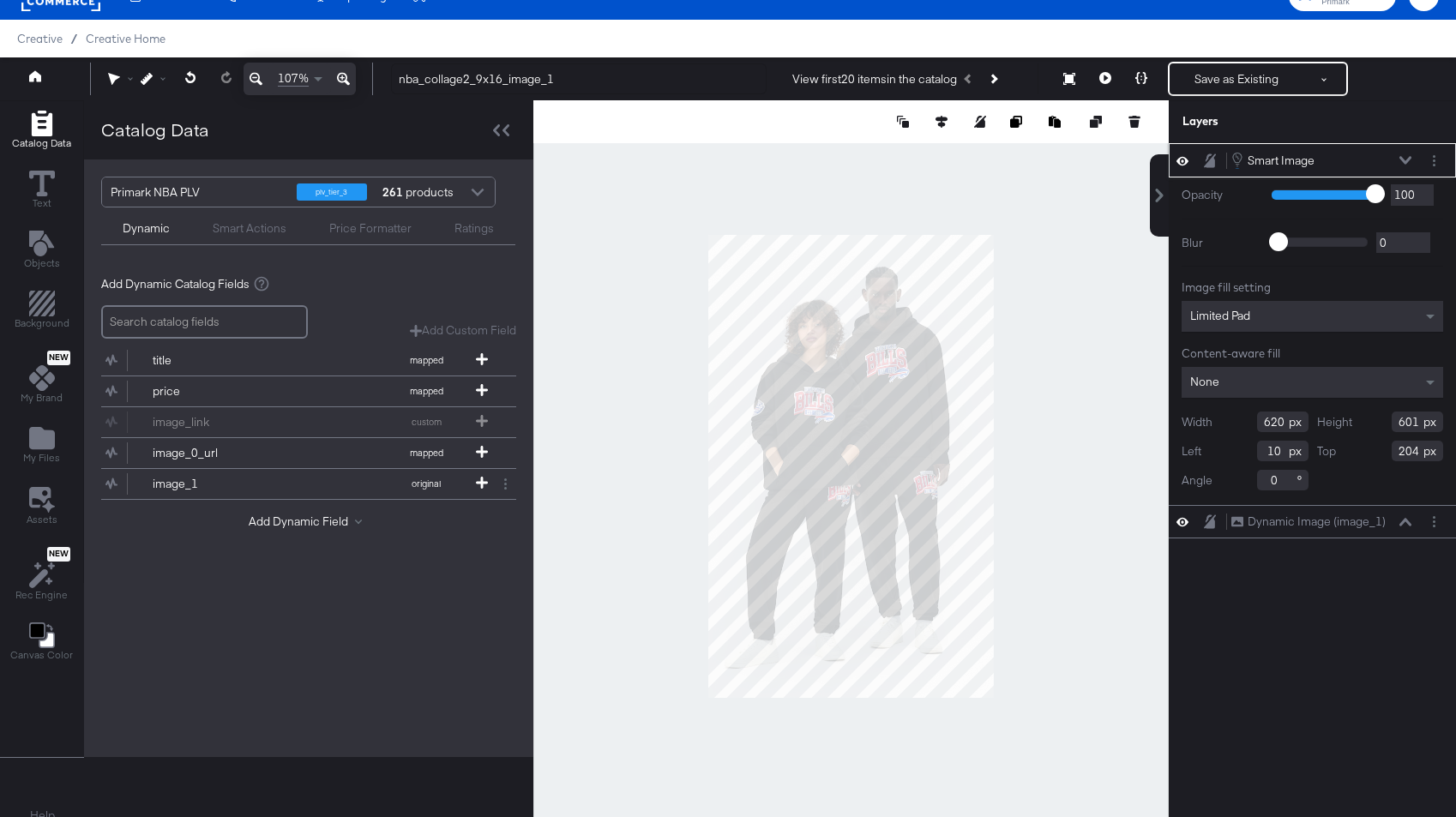
drag, startPoint x: 1420, startPoint y: 419, endPoint x: 1384, endPoint y: 419, distance: 36.0
click at [1254, 419] on div "Height 601" at bounding box center [1379, 422] width 127 height 21
type input "1008"
click at [1254, 514] on div "Dynamic Image (image_1) Dynamic Image (image_1)" at bounding box center [1320, 521] width 182 height 18
click at [1254, 520] on icon at bounding box center [1405, 522] width 12 height 9
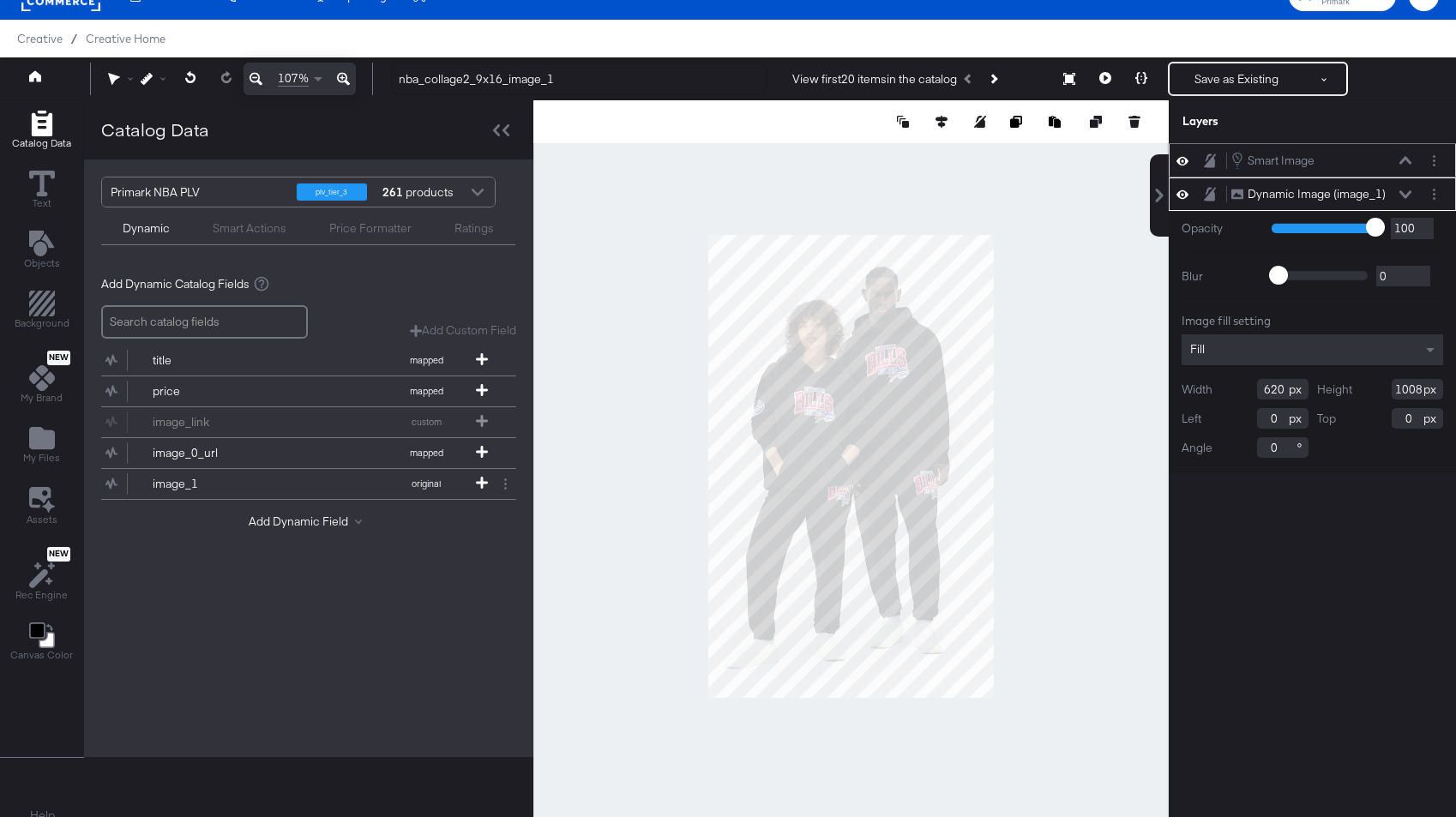
click at [1254, 155] on button at bounding box center [1405, 160] width 14 height 10
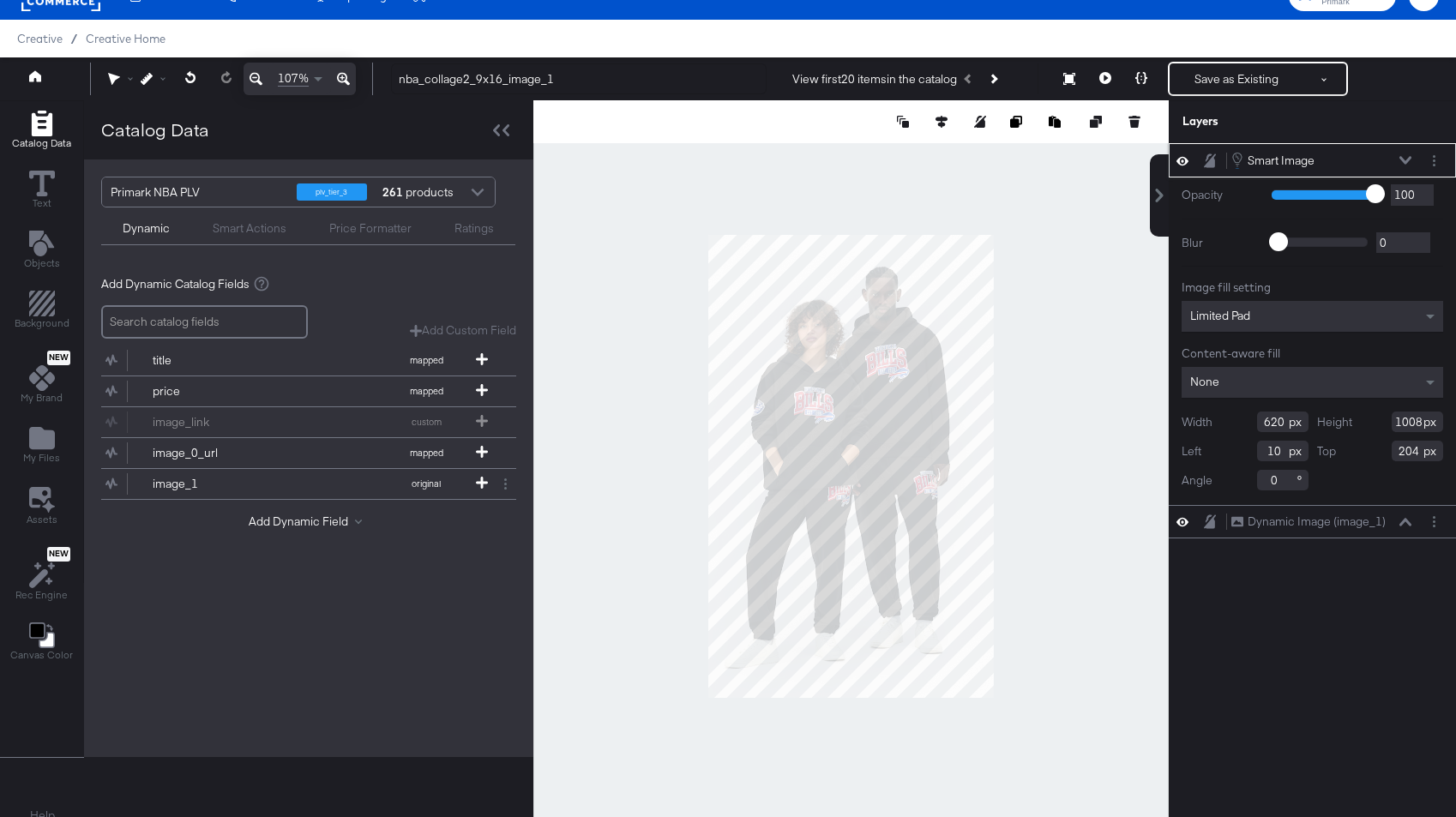
drag, startPoint x: 1273, startPoint y: 449, endPoint x: 1261, endPoint y: 449, distance: 12.0
click at [1254, 449] on input "10" at bounding box center [1282, 450] width 51 height 21
type input "0"
drag, startPoint x: 1417, startPoint y: 452, endPoint x: 1362, endPoint y: 452, distance: 55.0
click at [1254, 452] on div "Top 204" at bounding box center [1379, 450] width 127 height 21
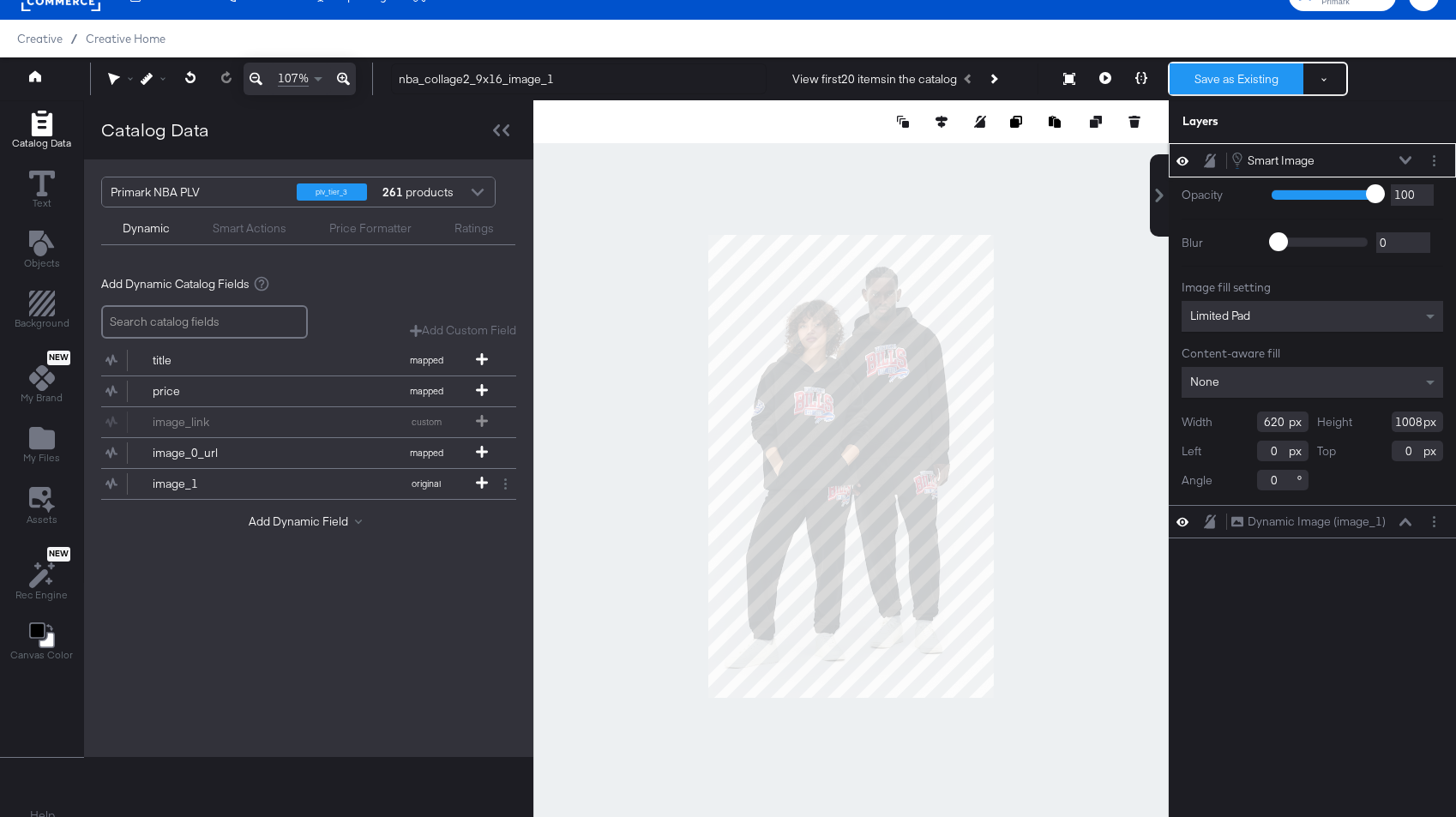
type input "0"
click at [1208, 73] on button "Save as Existing" at bounding box center [1236, 79] width 134 height 30
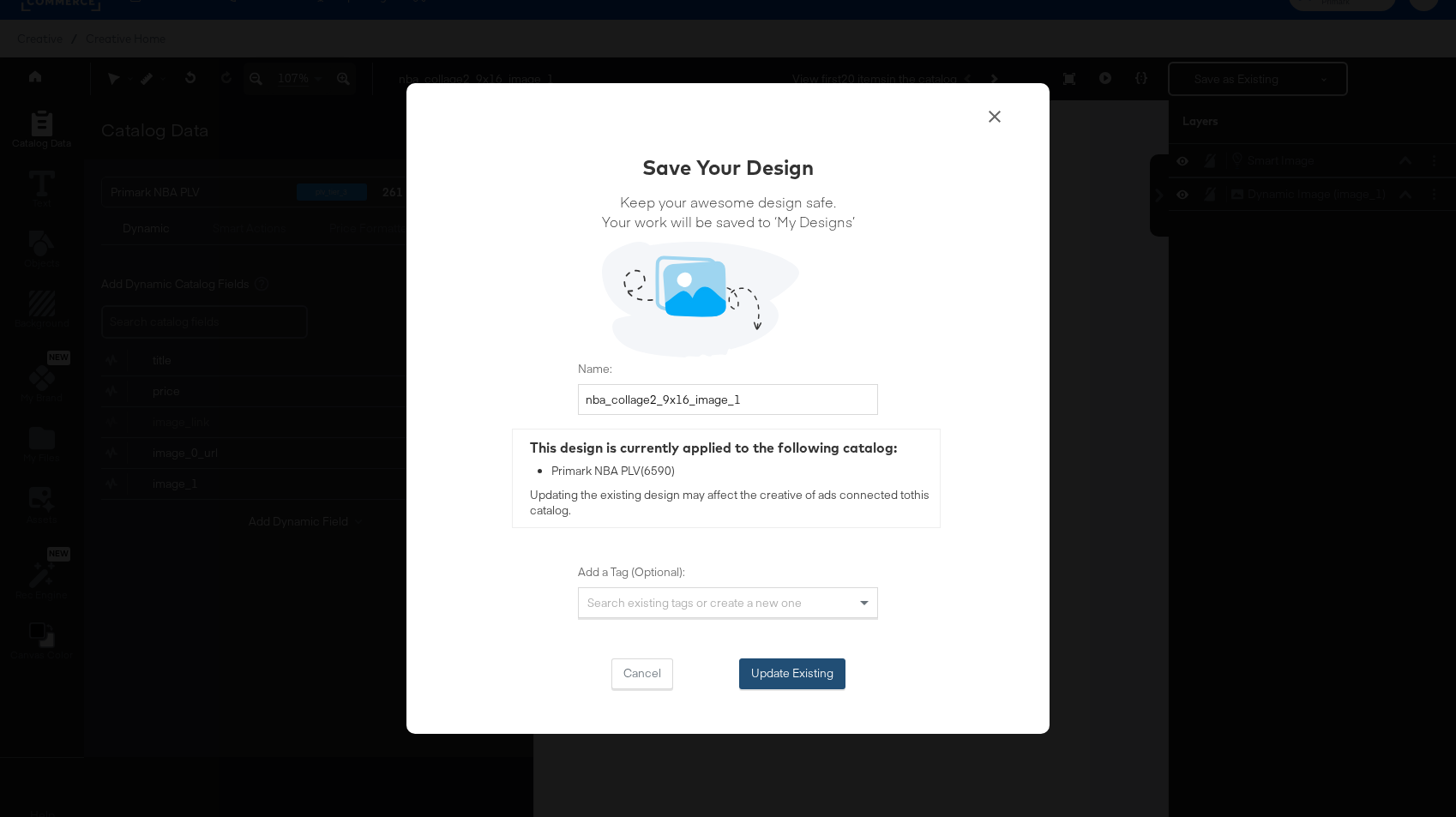
click at [807, 671] on button "Update Existing" at bounding box center [792, 673] width 106 height 30
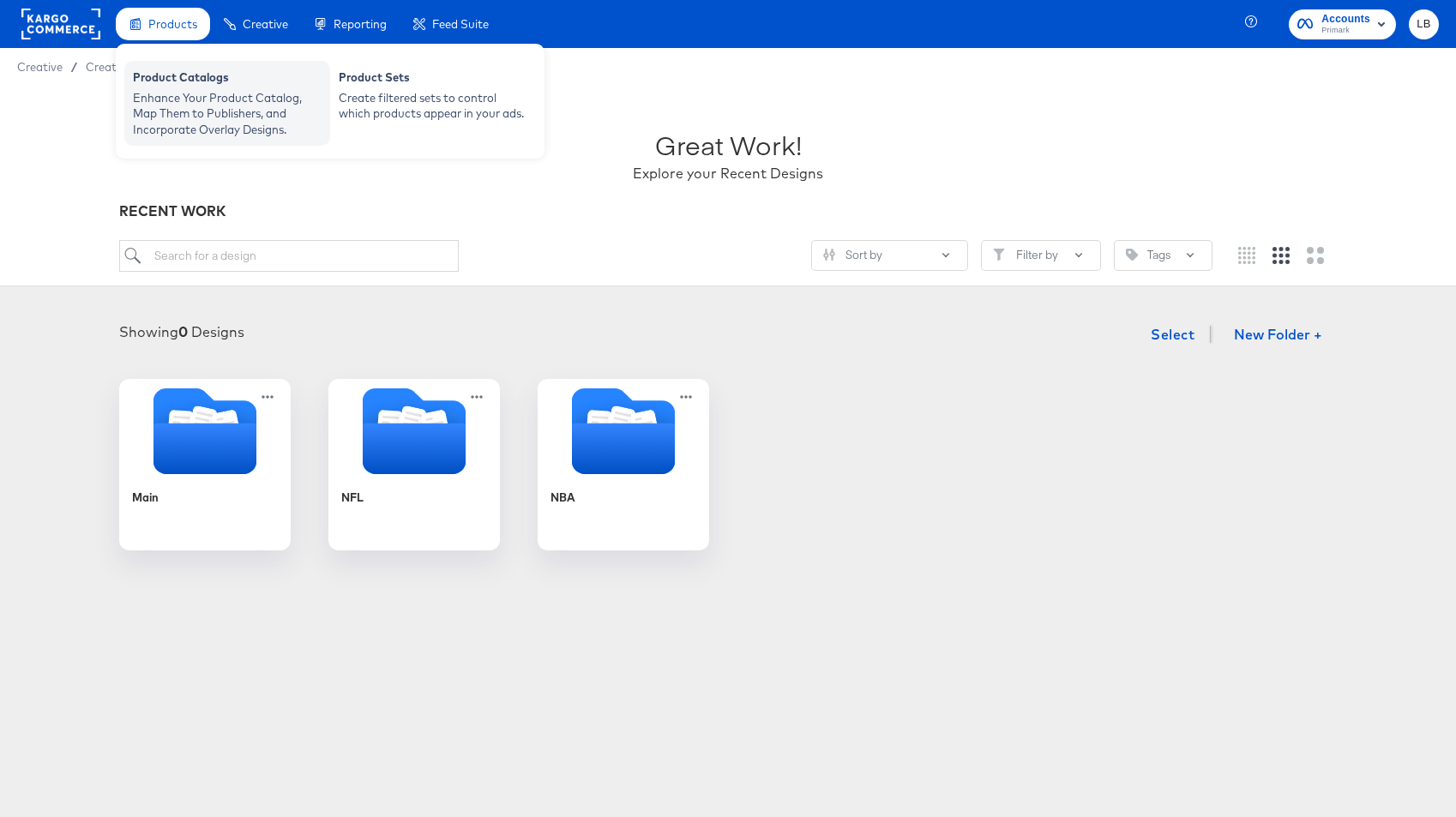
click at [208, 98] on div "Enhance Your Product Catalog, Map Them to Publishers, and Incorporate Overlay D…" at bounding box center [227, 114] width 189 height 48
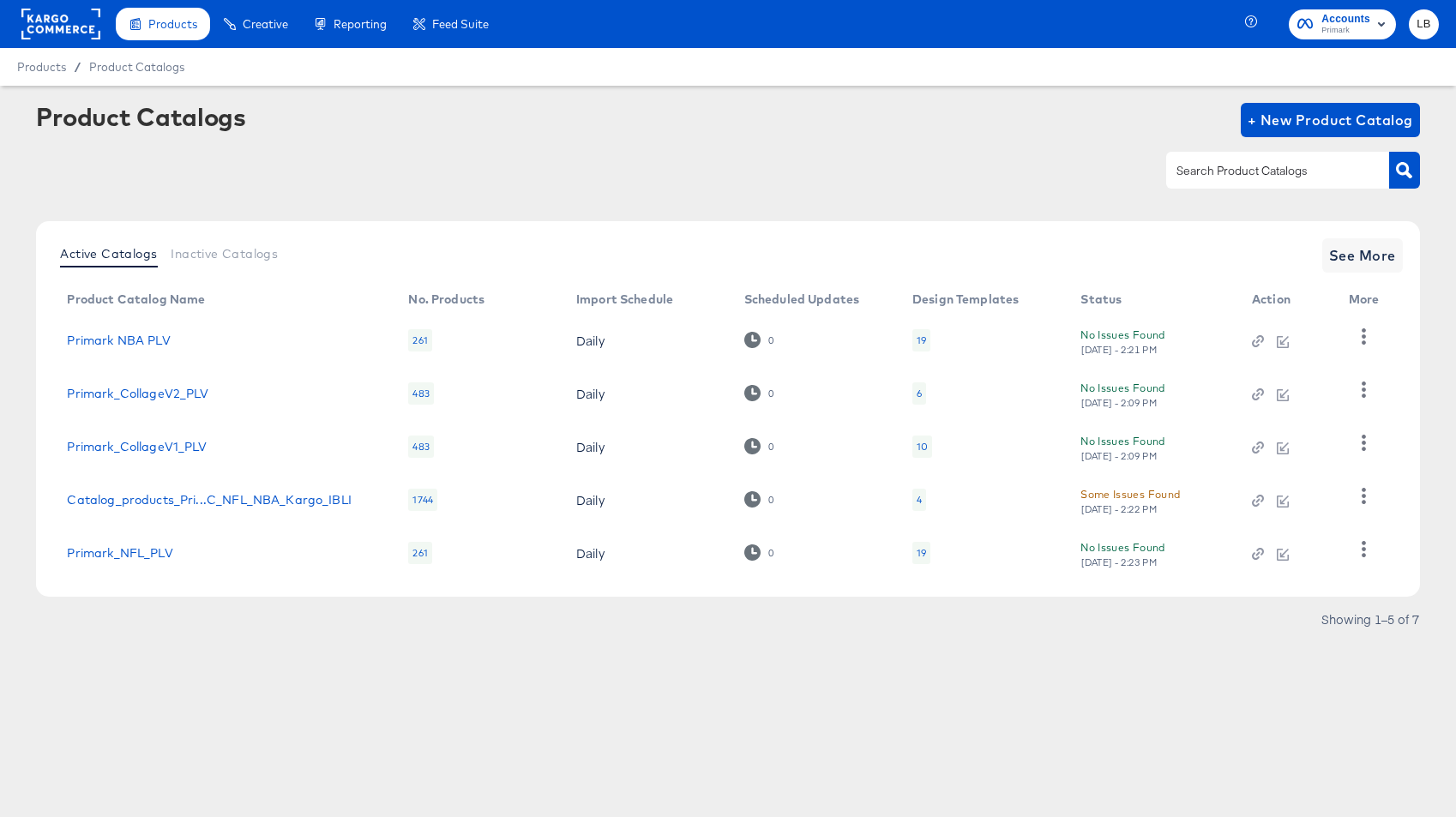
drag, startPoint x: 1213, startPoint y: 187, endPoint x: 688, endPoint y: 241, distance: 527.8
click at [690, 239] on div "Product Catalogs + New Product Catalog Active Catalogs Inactive Catalogs See Mo…" at bounding box center [728, 373] width 1382 height 539
click at [131, 397] on link "Primark_CollageV2_PLV" at bounding box center [138, 393] width 142 height 14
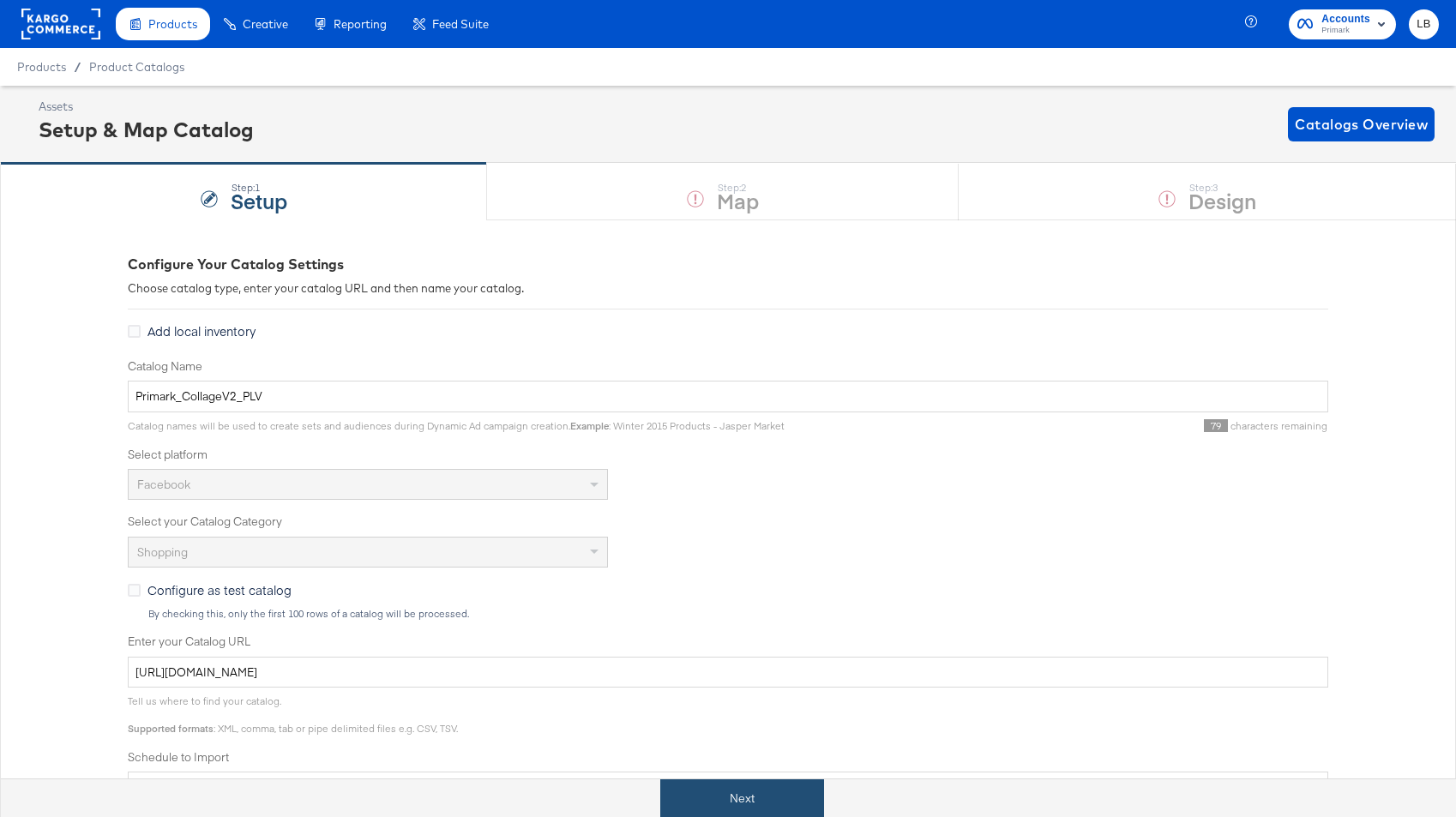
click at [739, 795] on button "Next" at bounding box center [741, 798] width 164 height 38
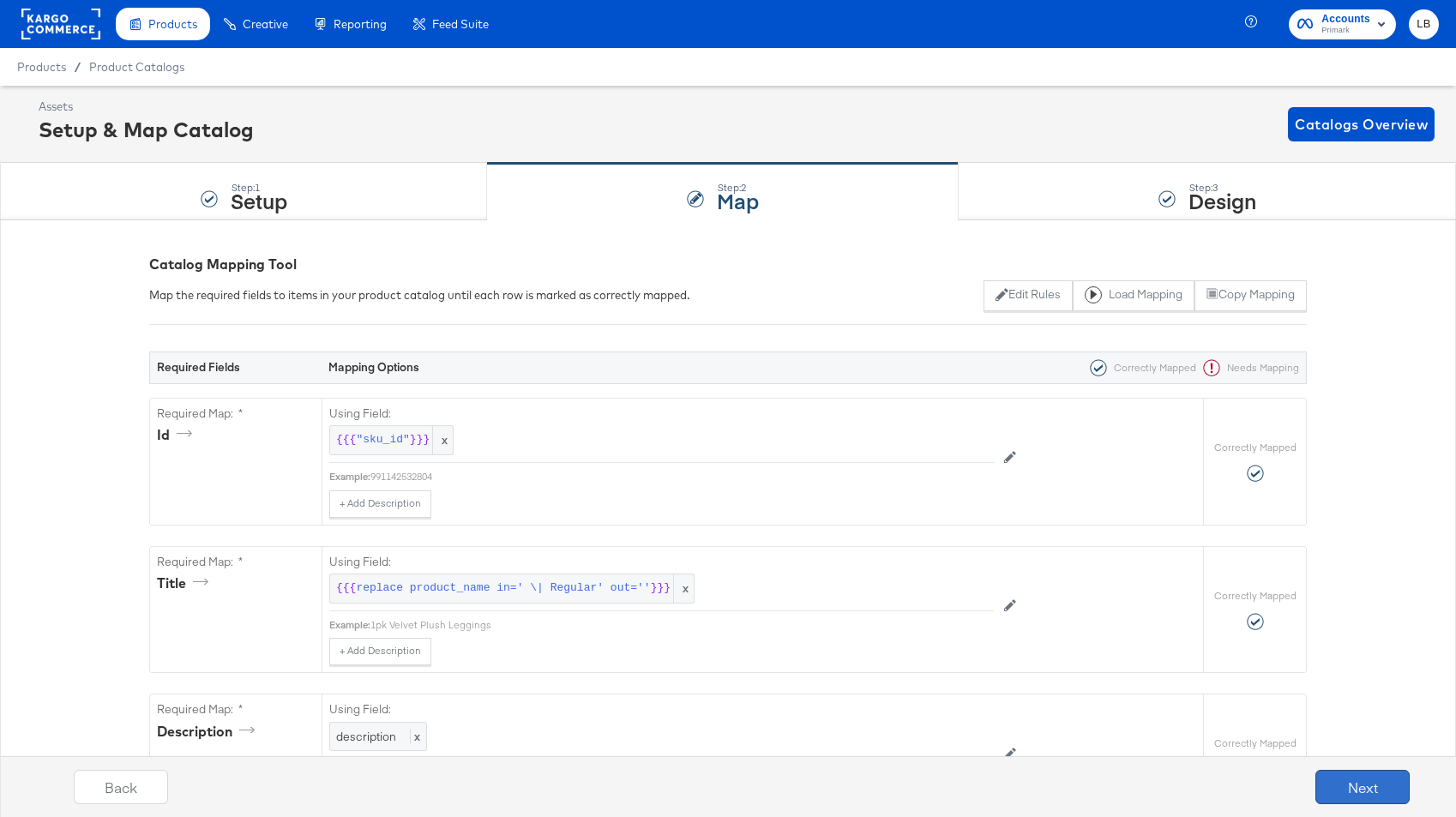
click at [1254, 788] on button "Next" at bounding box center [1363, 787] width 94 height 34
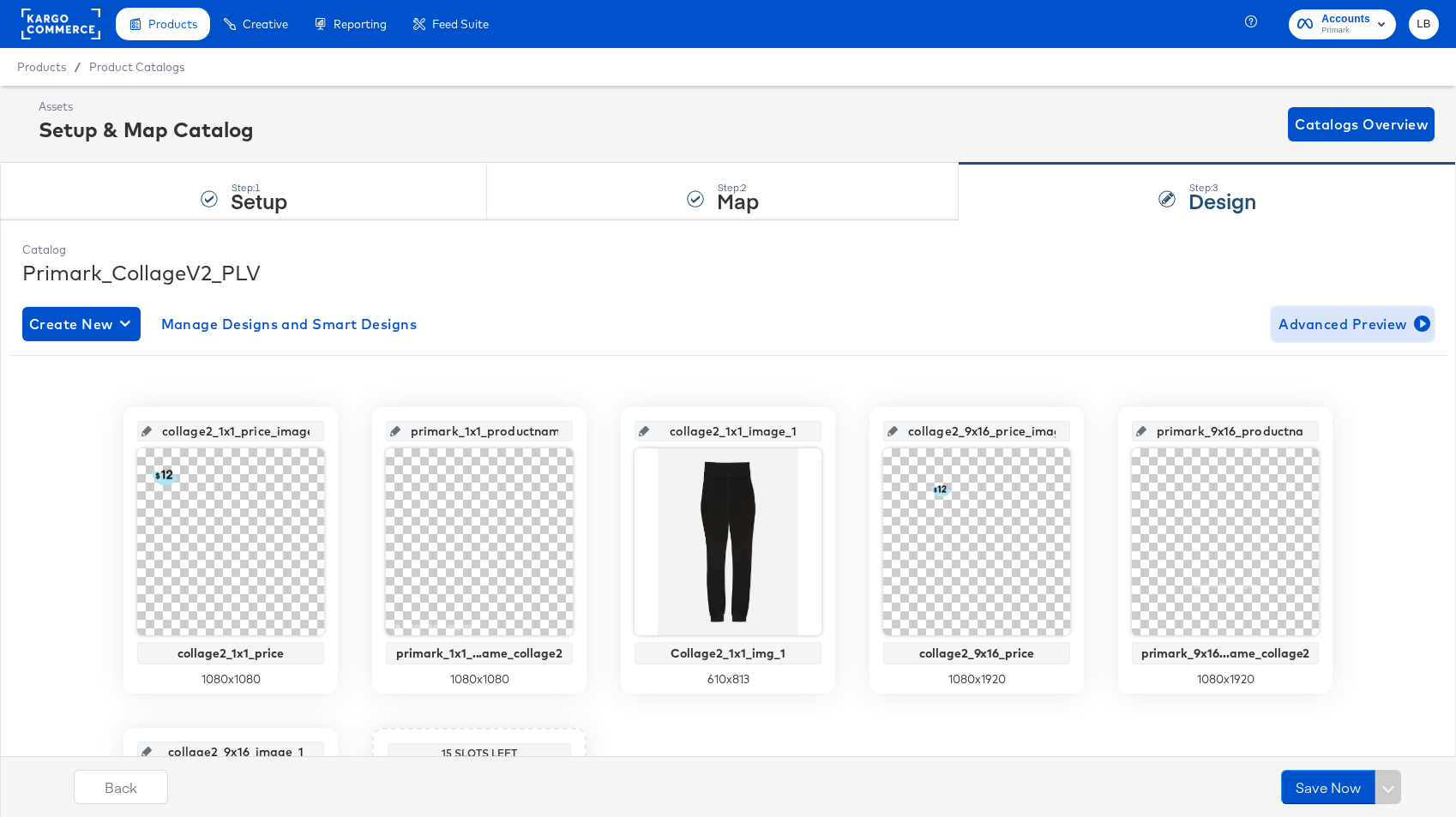
click at [1254, 321] on span "Advanced Preview" at bounding box center [1352, 323] width 148 height 24
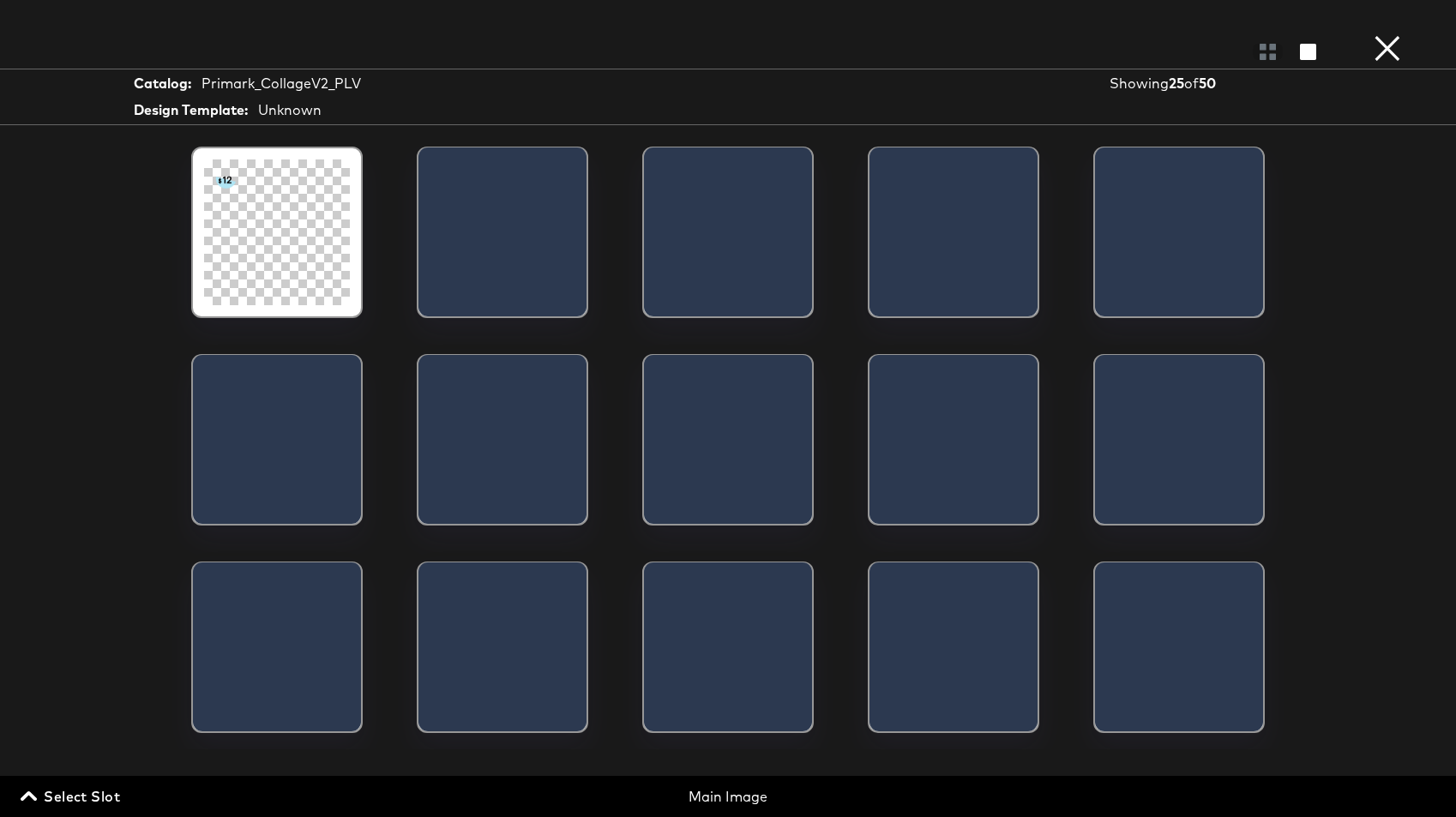
click at [25, 795] on icon "button" at bounding box center [29, 797] width 17 height 10
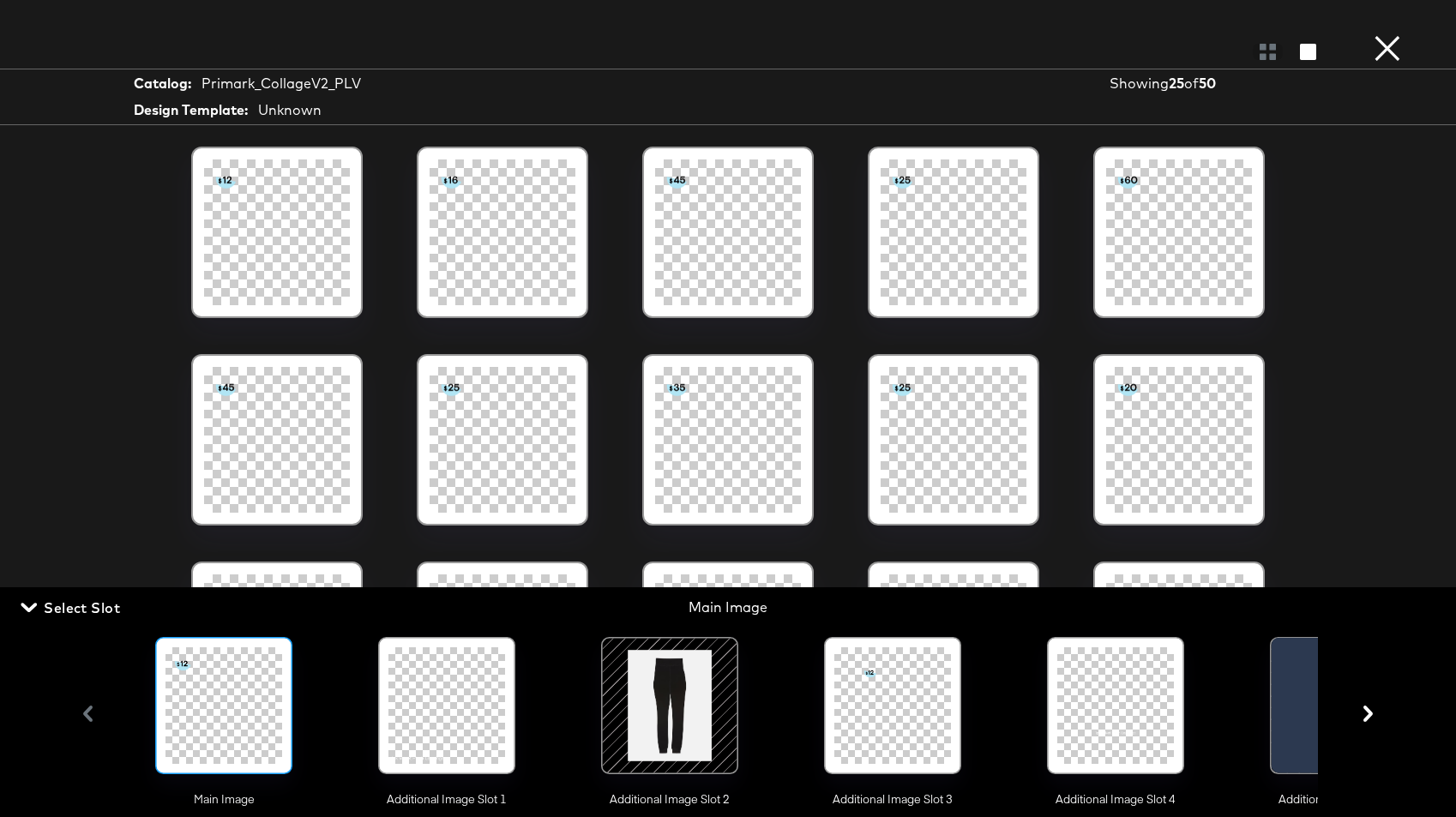
click at [1254, 709] on icon "button" at bounding box center [1368, 714] width 10 height 17
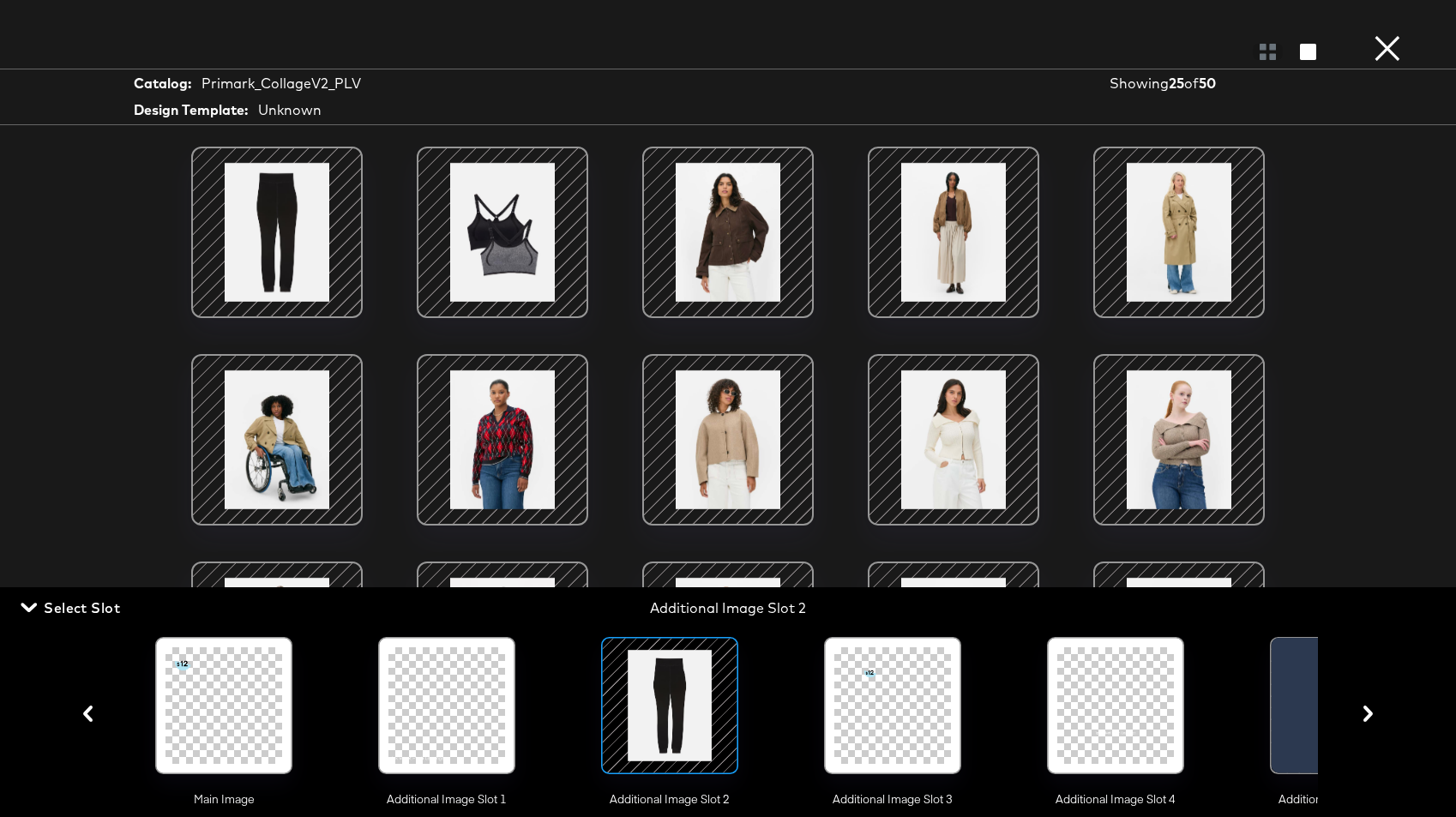
click at [1254, 709] on icon "button" at bounding box center [1368, 714] width 10 height 17
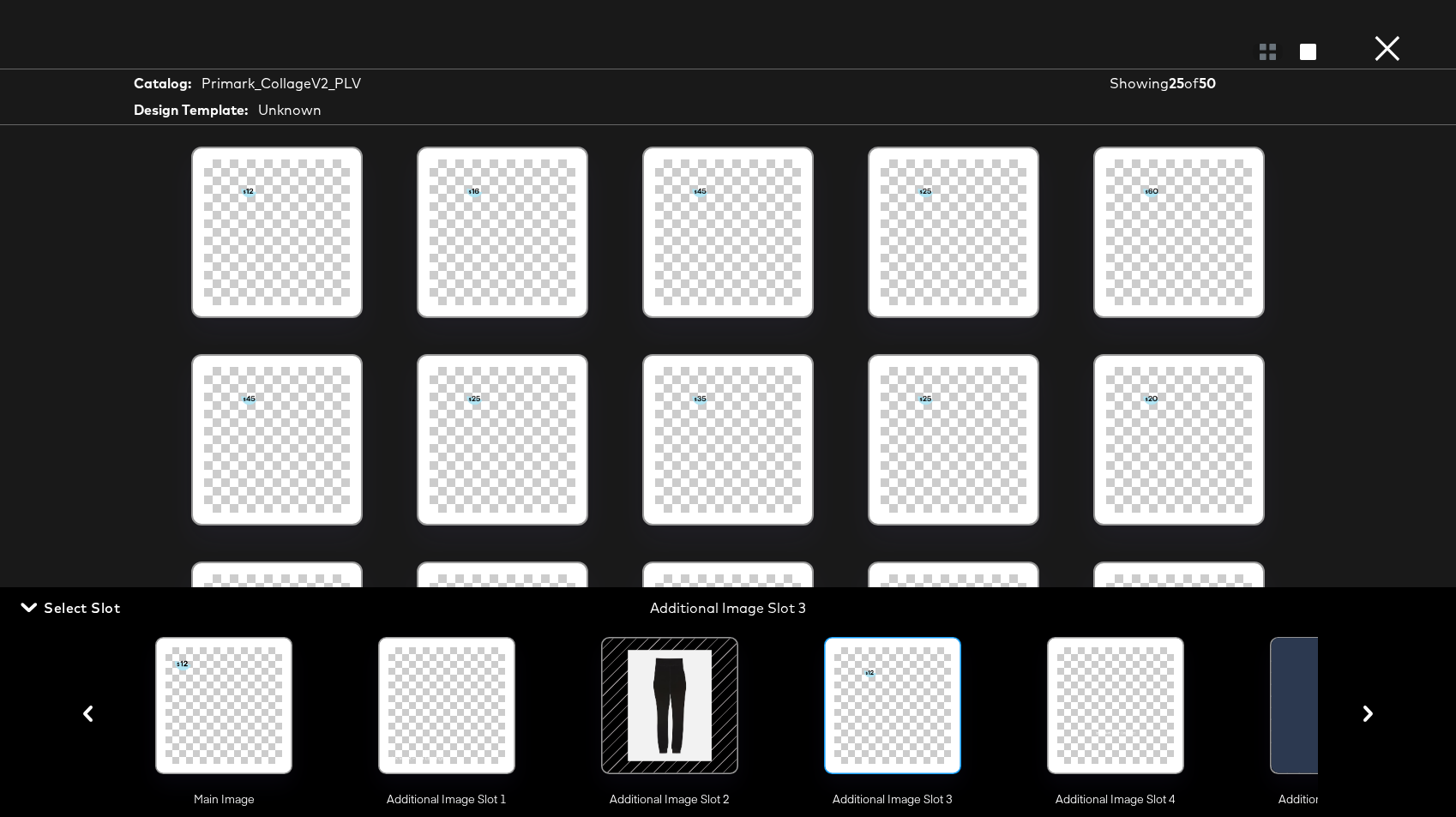
click at [1254, 709] on icon "button" at bounding box center [1368, 714] width 10 height 17
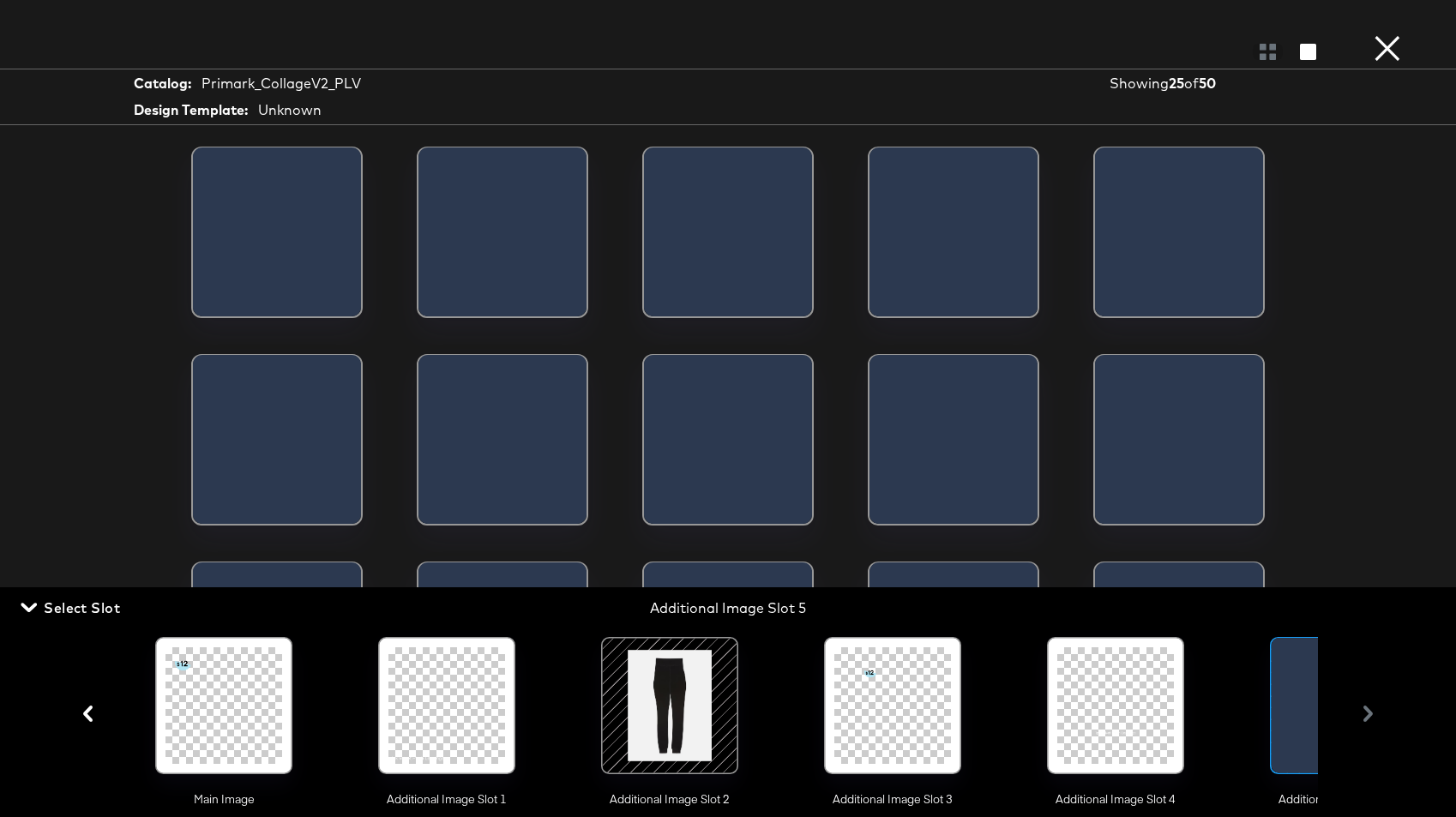
scroll to position [0, 106]
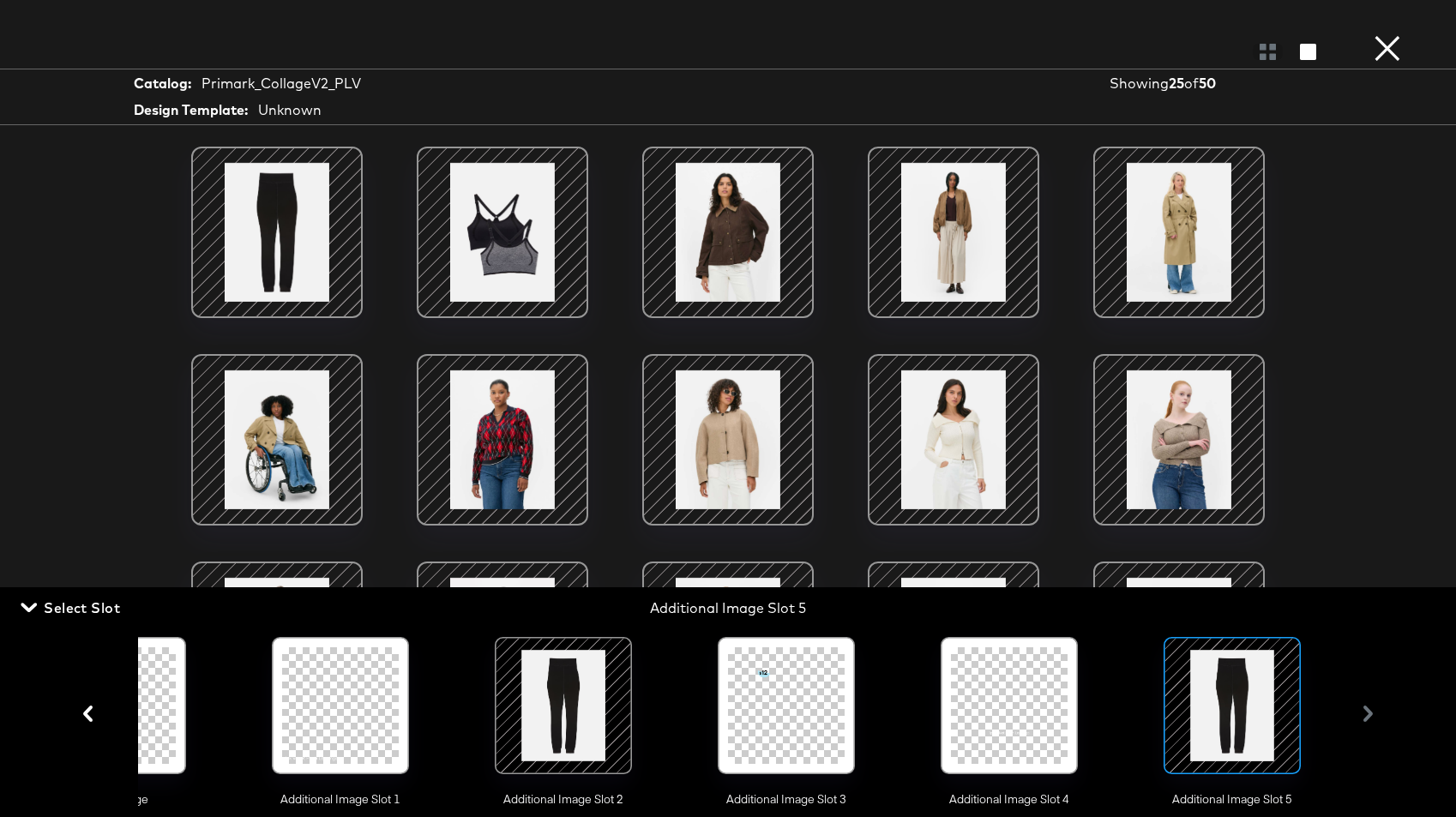
click at [1254, 709] on div "Main Image Additional Image Slot 1 Additional Image Slot 2 Additional Image Slo…" at bounding box center [728, 713] width 1310 height 188
click at [578, 693] on div at bounding box center [563, 705] width 117 height 117
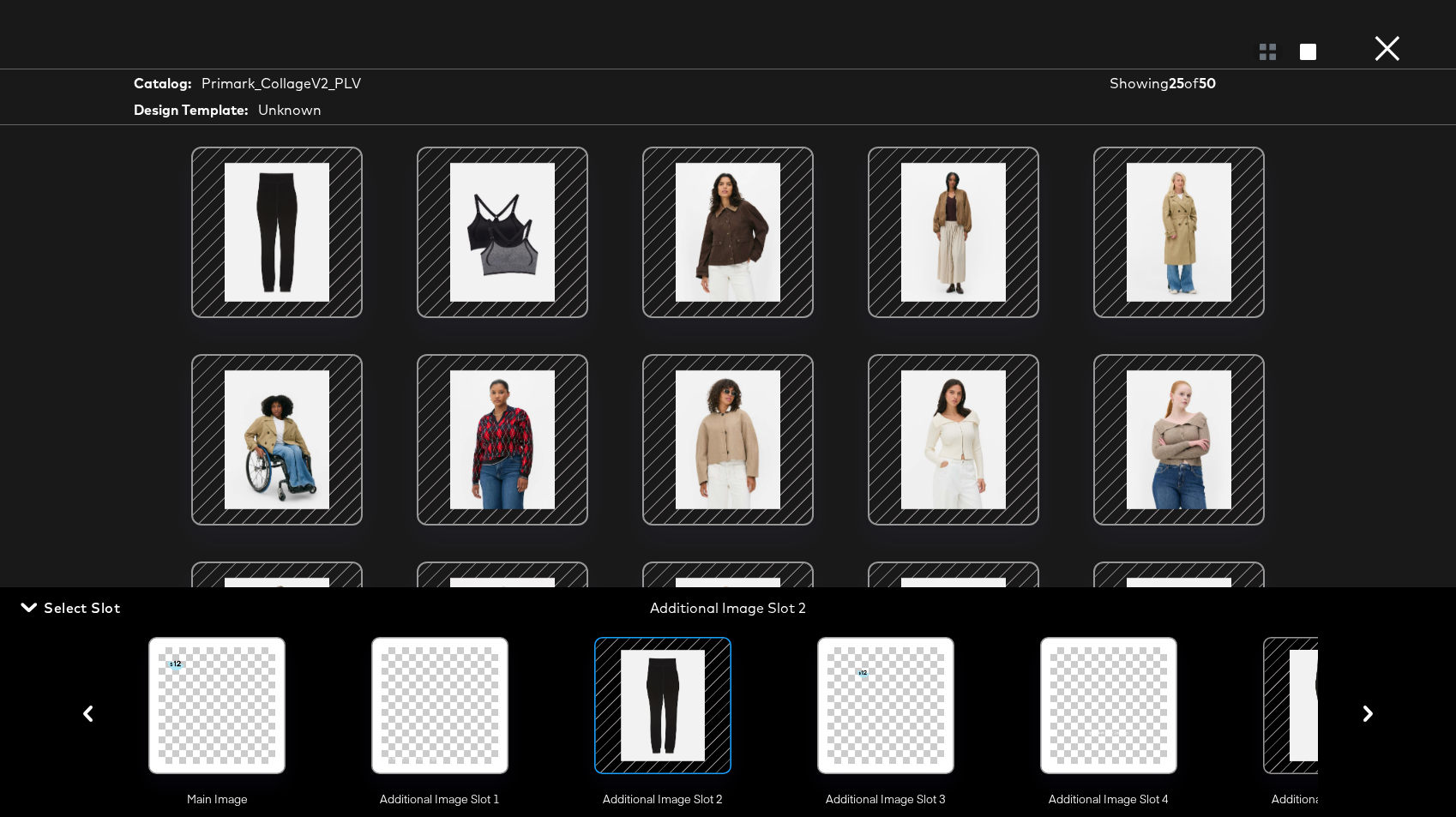
scroll to position [0, 0]
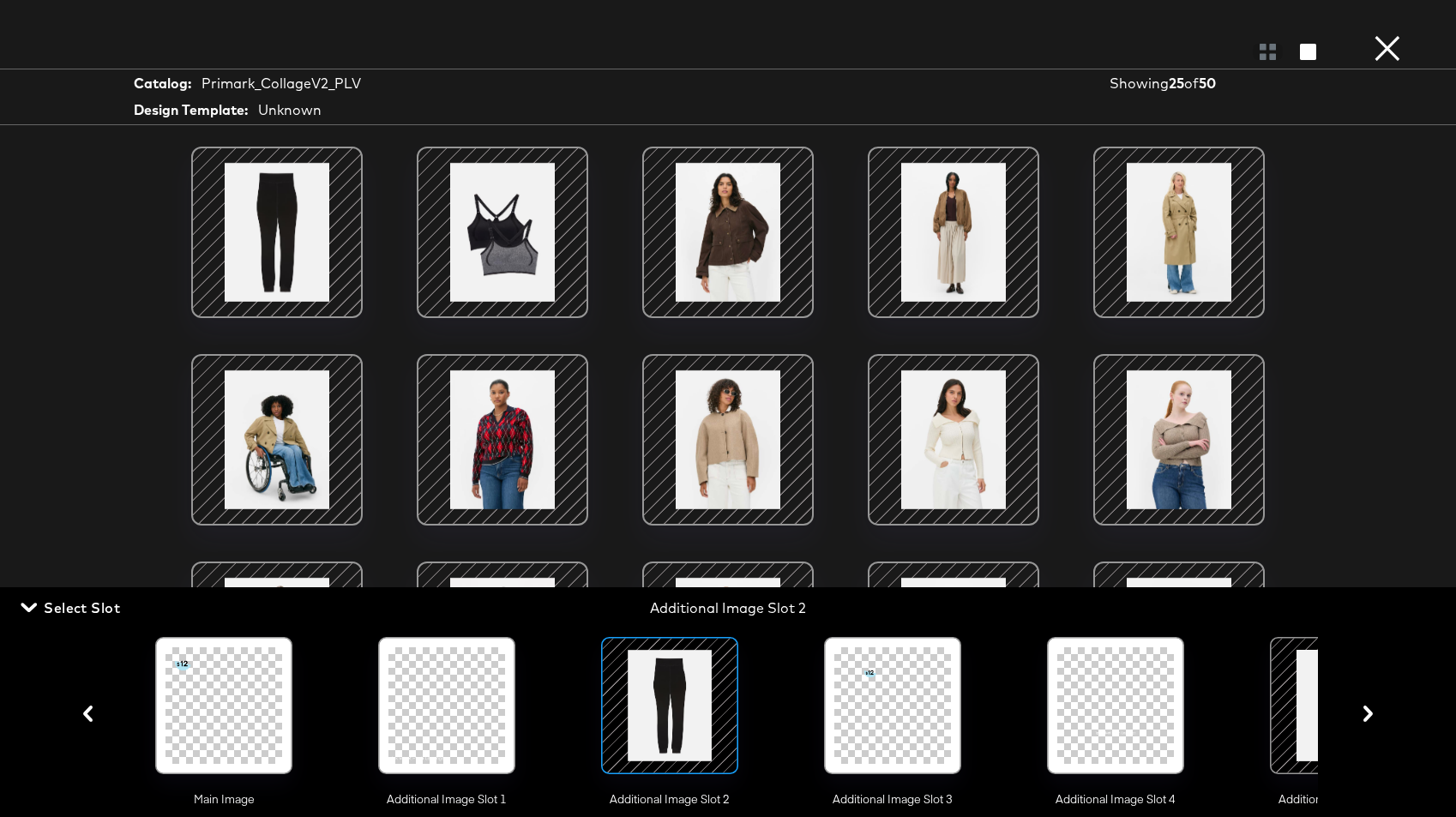
click at [84, 706] on icon "button" at bounding box center [87, 714] width 17 height 17
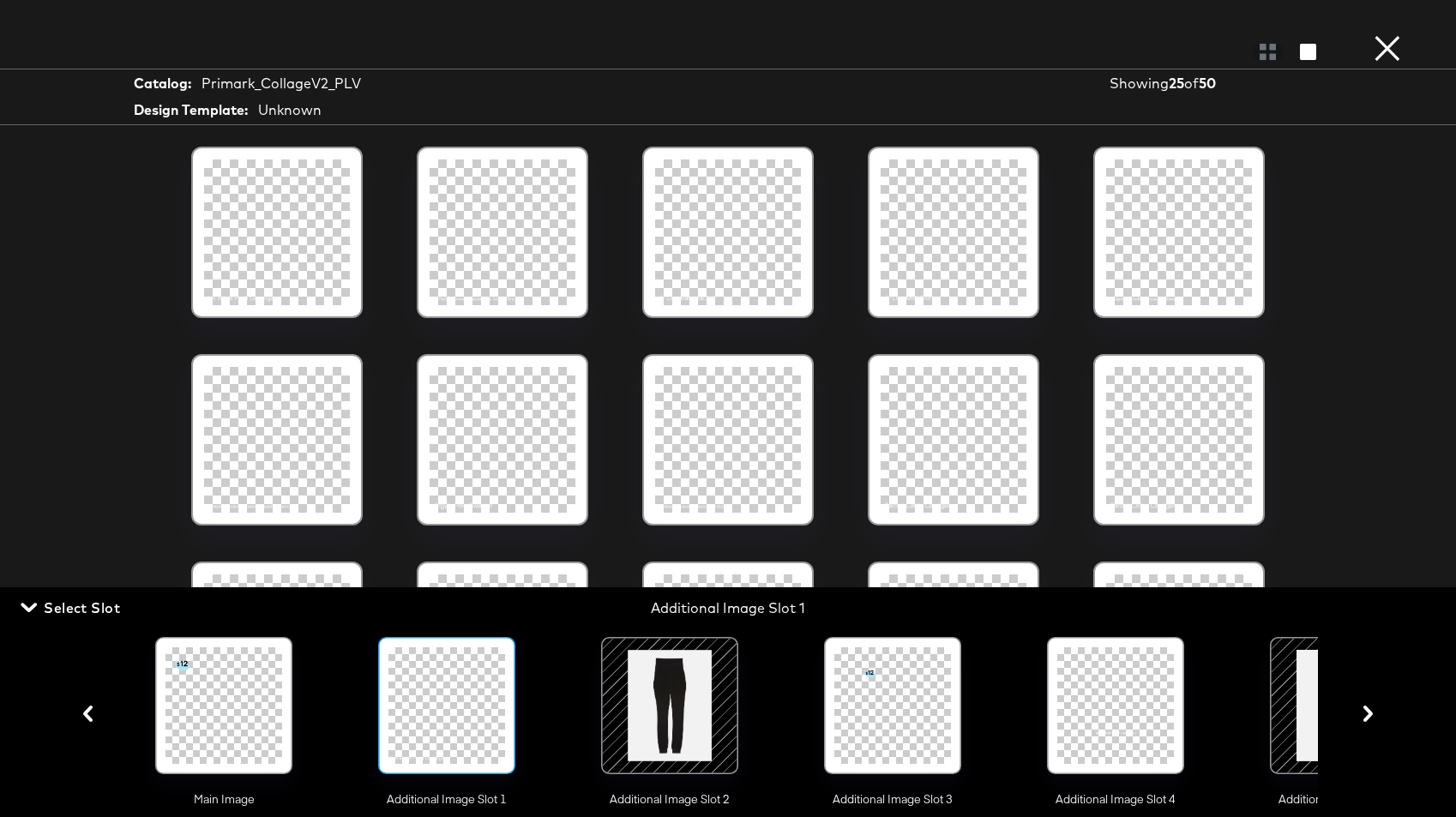
click at [1254, 34] on button "×" at bounding box center [1386, 17] width 34 height 34
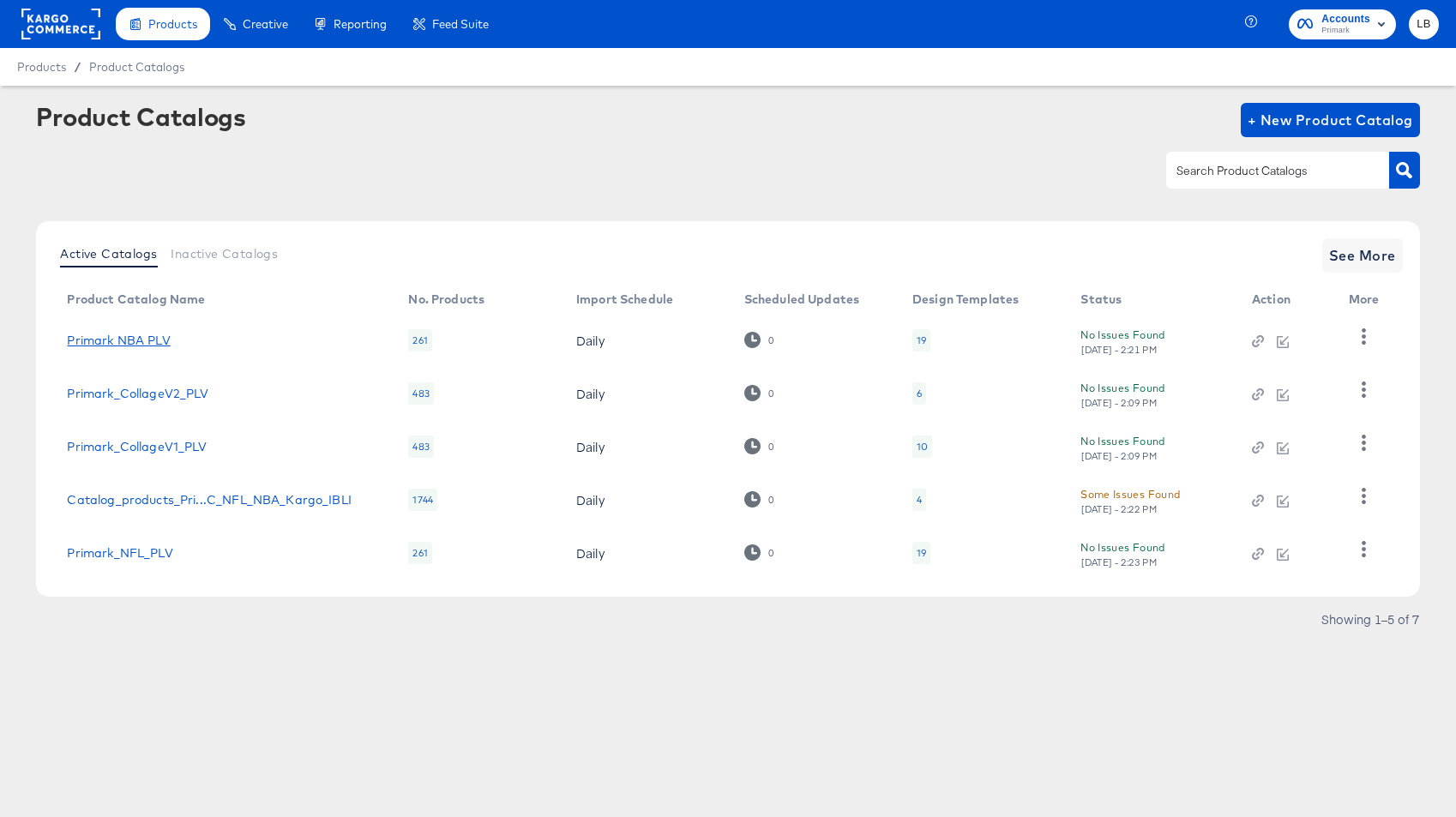
click at [155, 340] on link "Primark NBA PLV" at bounding box center [118, 340] width 103 height 14
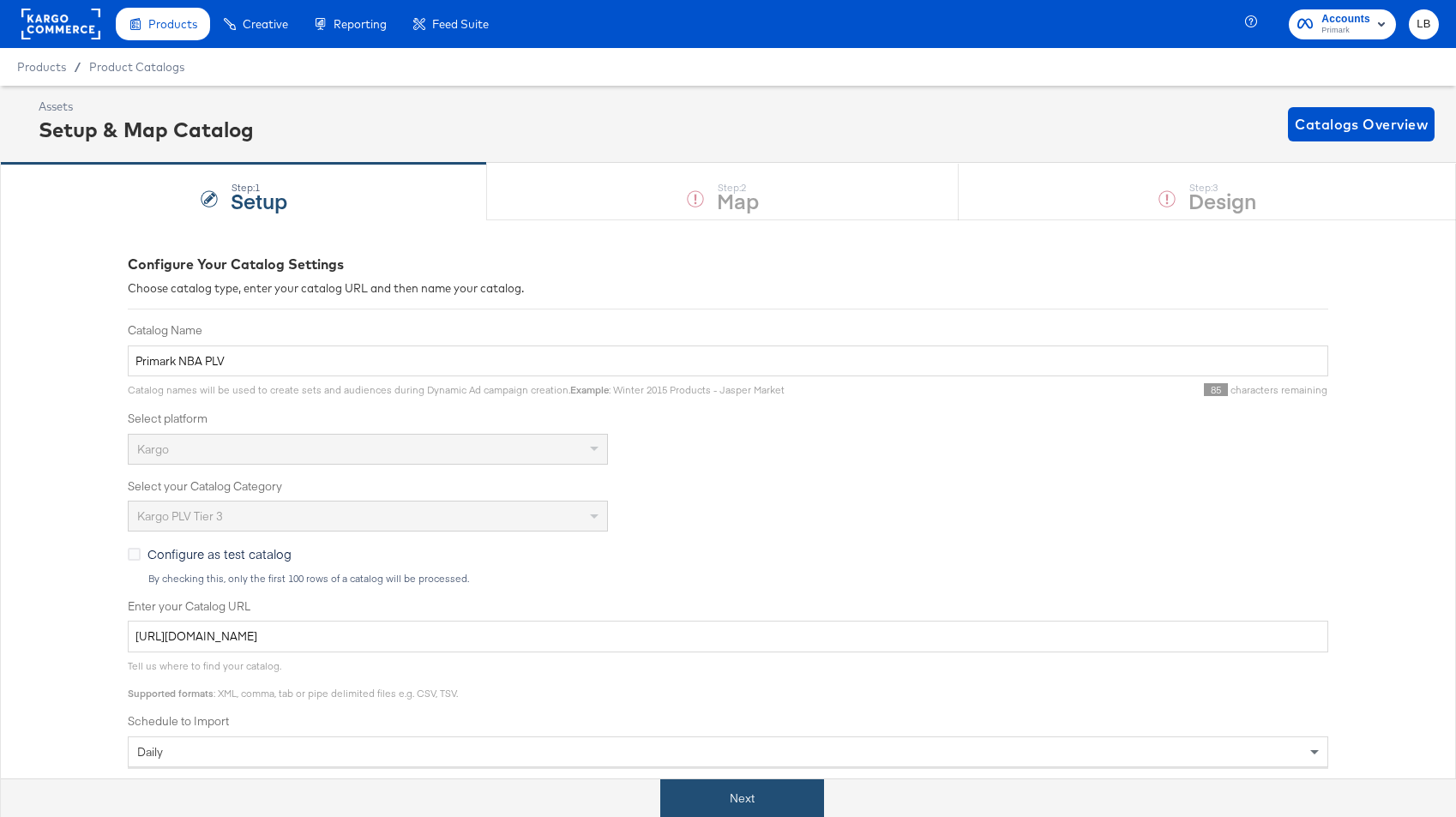
click at [727, 794] on button "Next" at bounding box center [741, 798] width 164 height 38
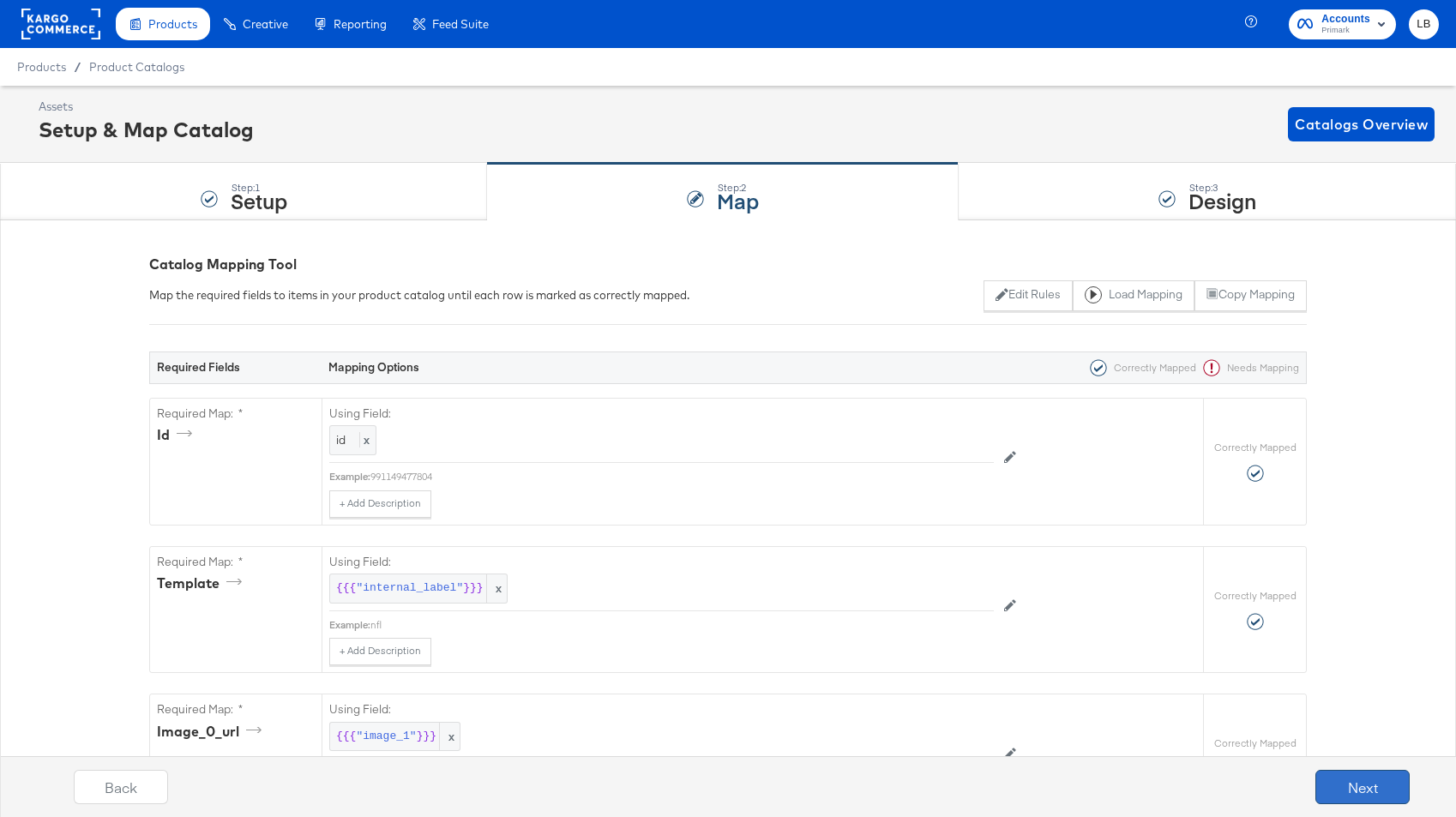
click at [1254, 780] on button "Next" at bounding box center [1363, 787] width 94 height 34
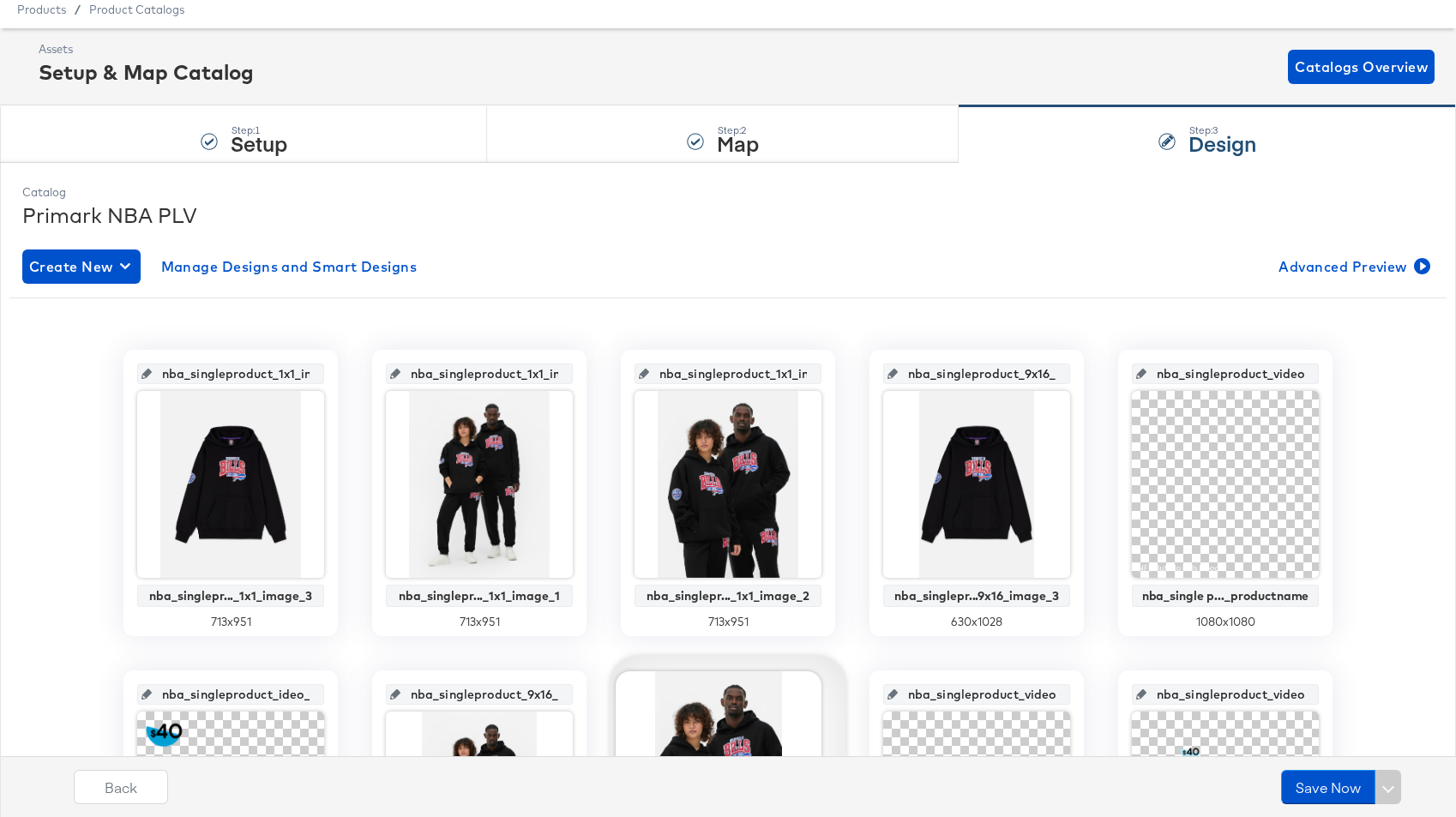
scroll to position [28, 0]
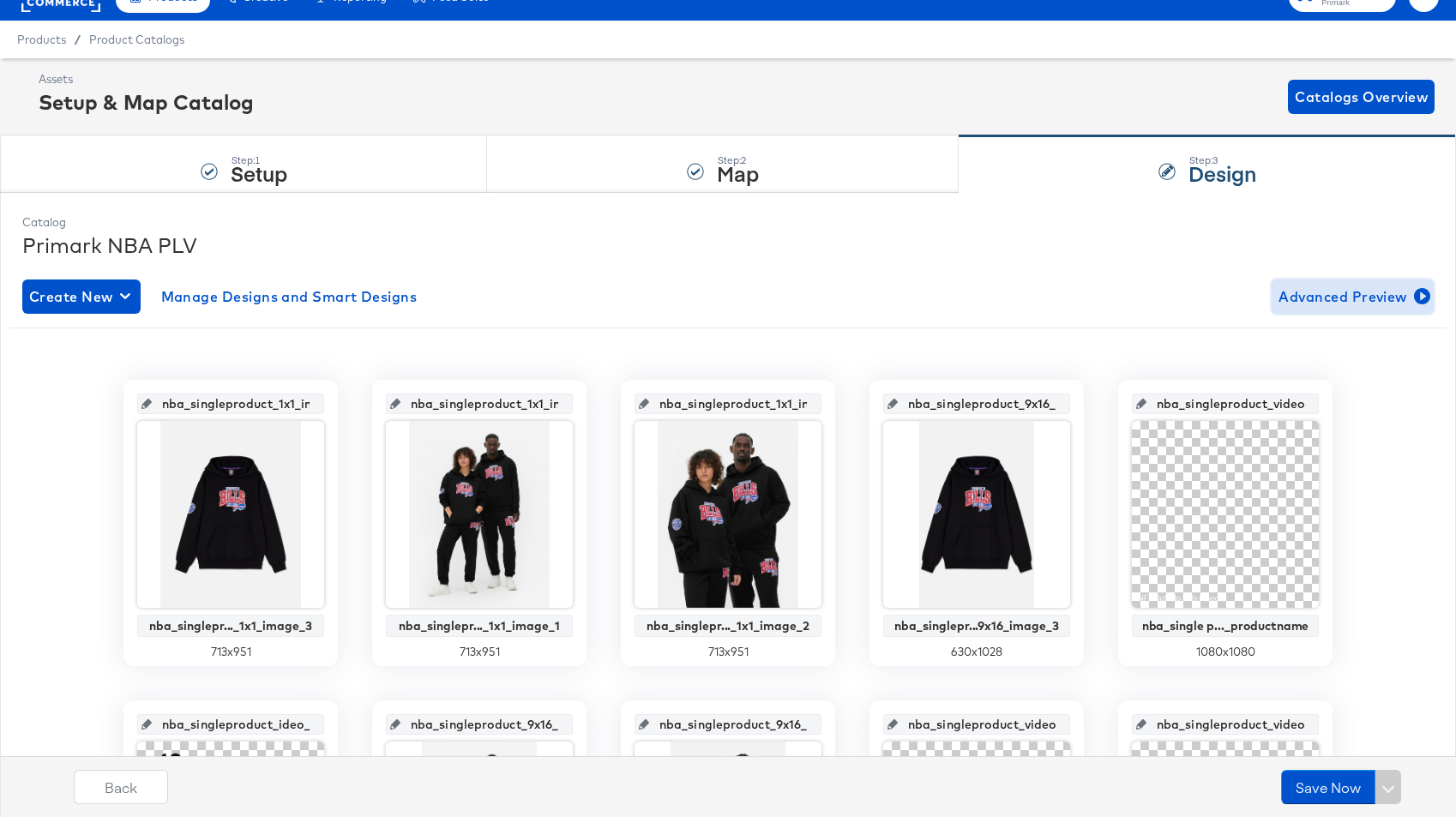
click at [1254, 291] on span "Advanced Preview" at bounding box center [1352, 296] width 148 height 24
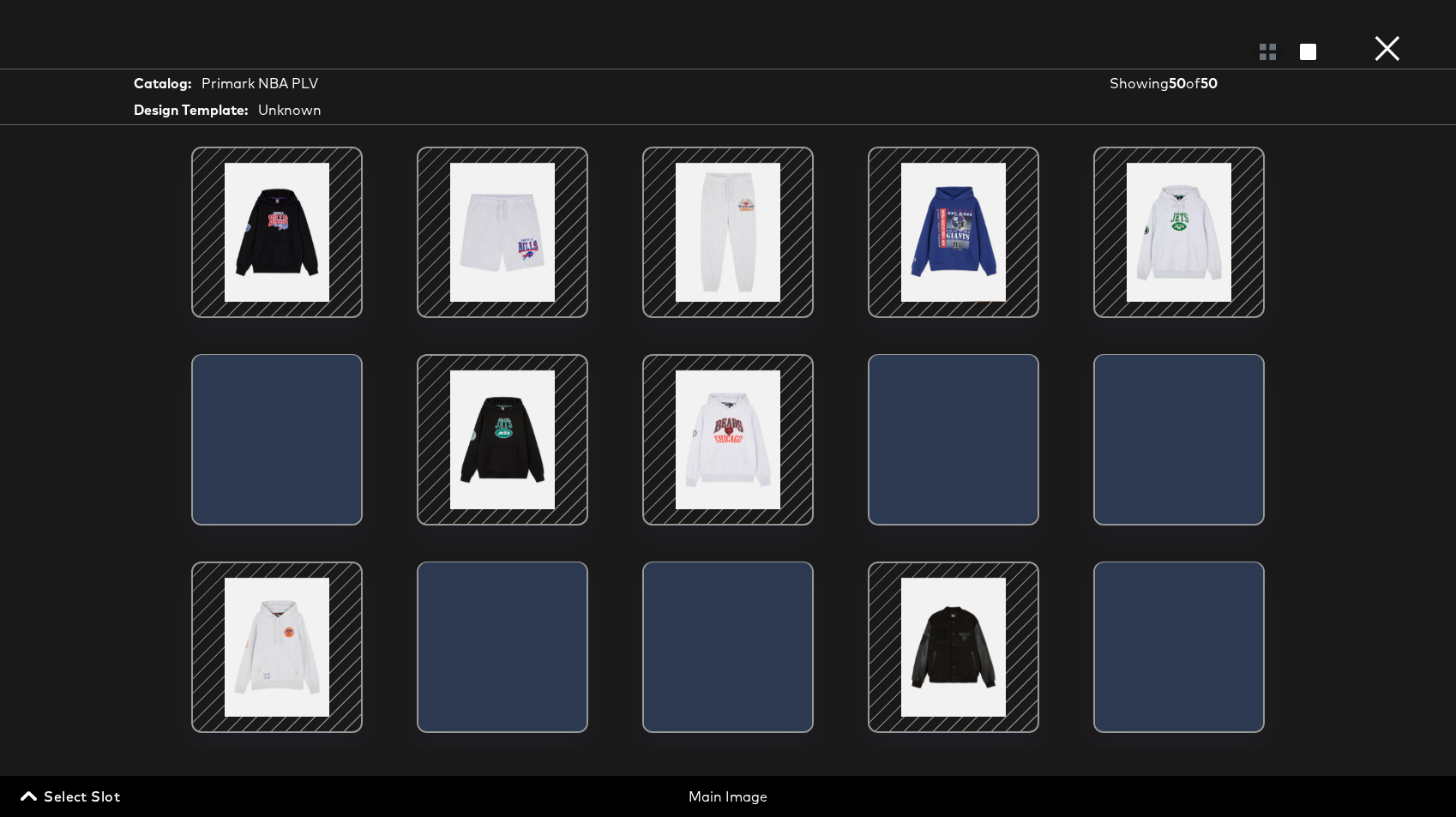
click at [24, 793] on icon "button" at bounding box center [29, 795] width 17 height 17
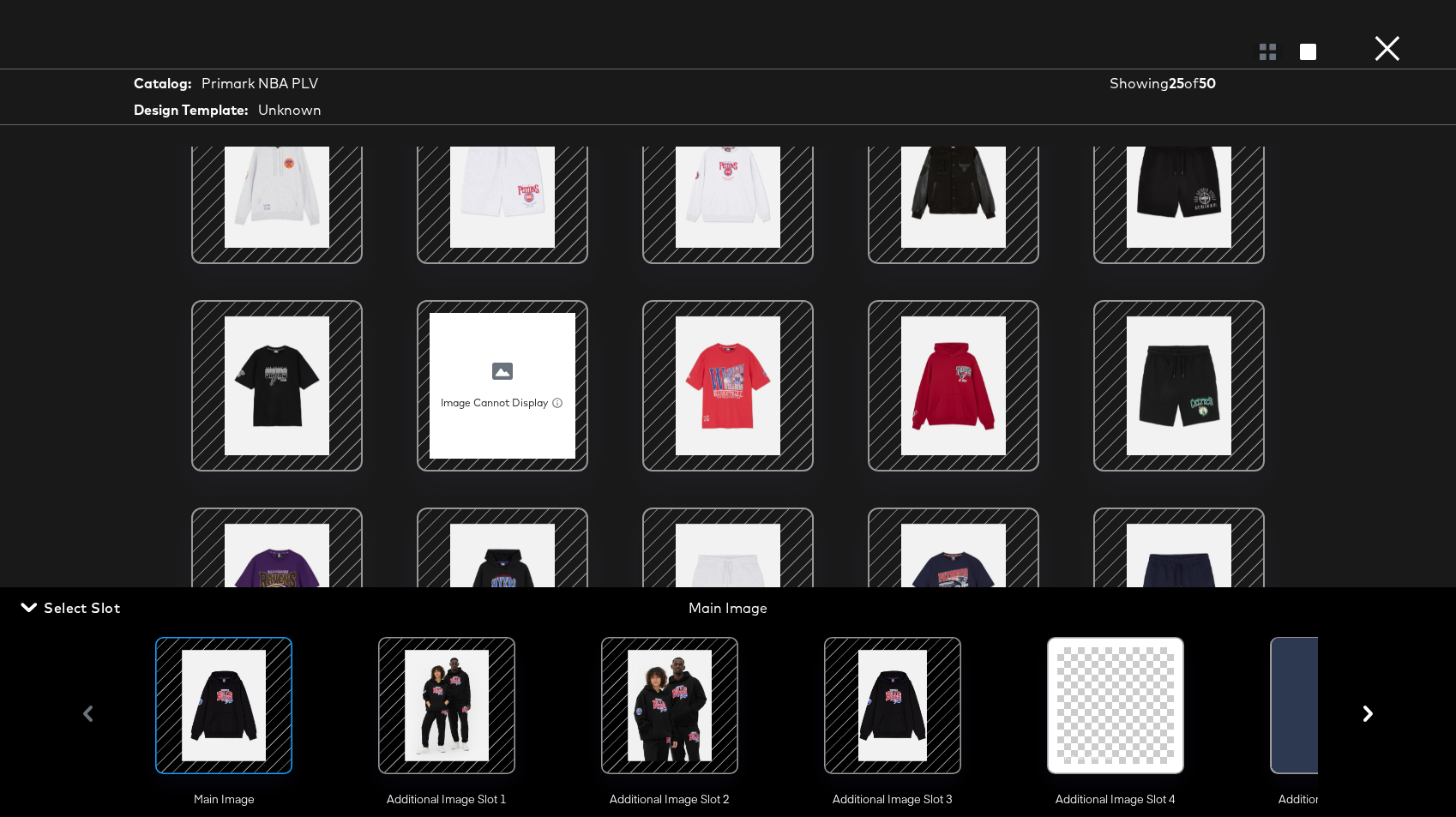
scroll to position [204, 0]
click at [460, 716] on div at bounding box center [446, 705] width 117 height 117
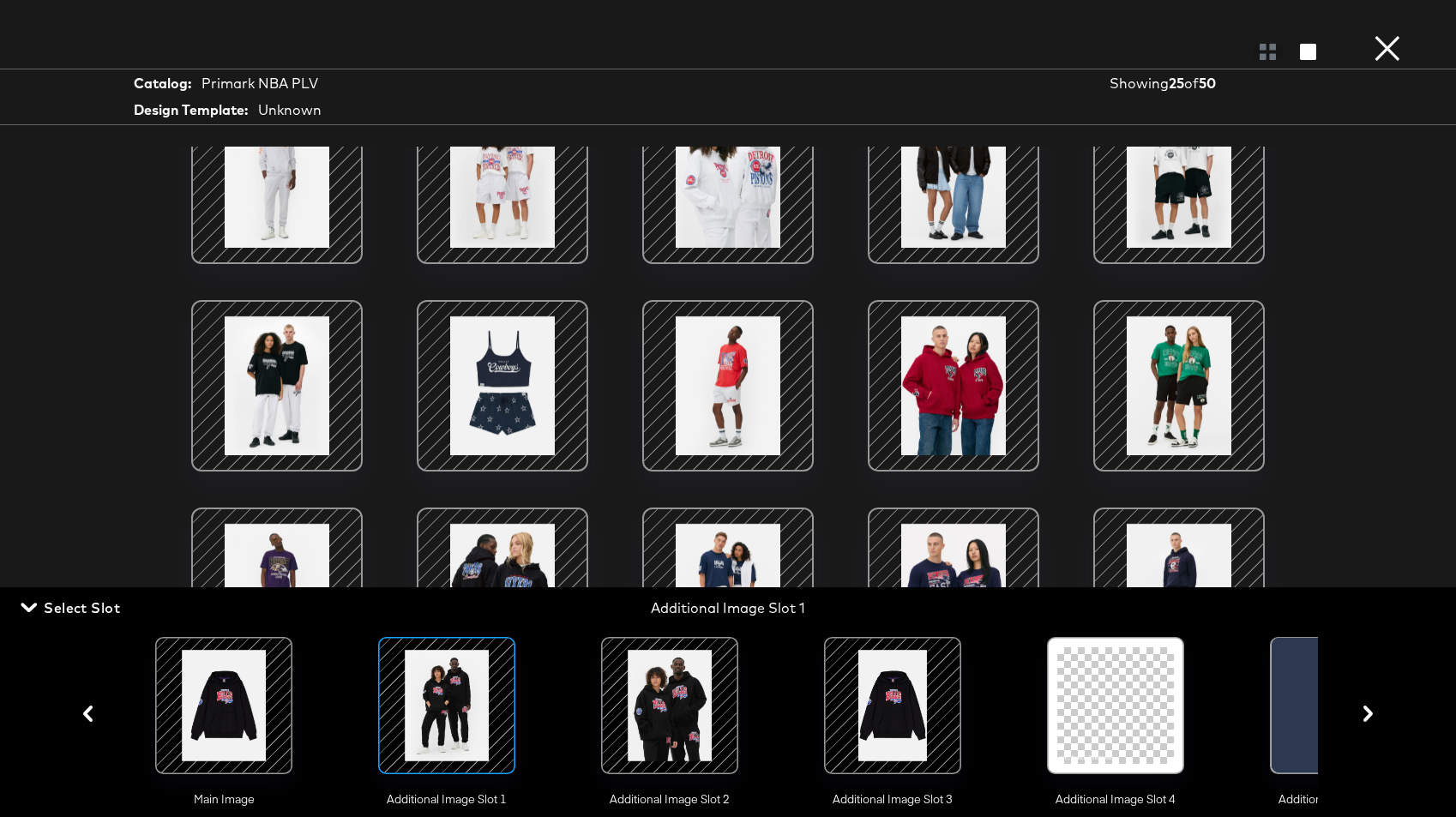
click at [638, 693] on div at bounding box center [670, 705] width 117 height 117
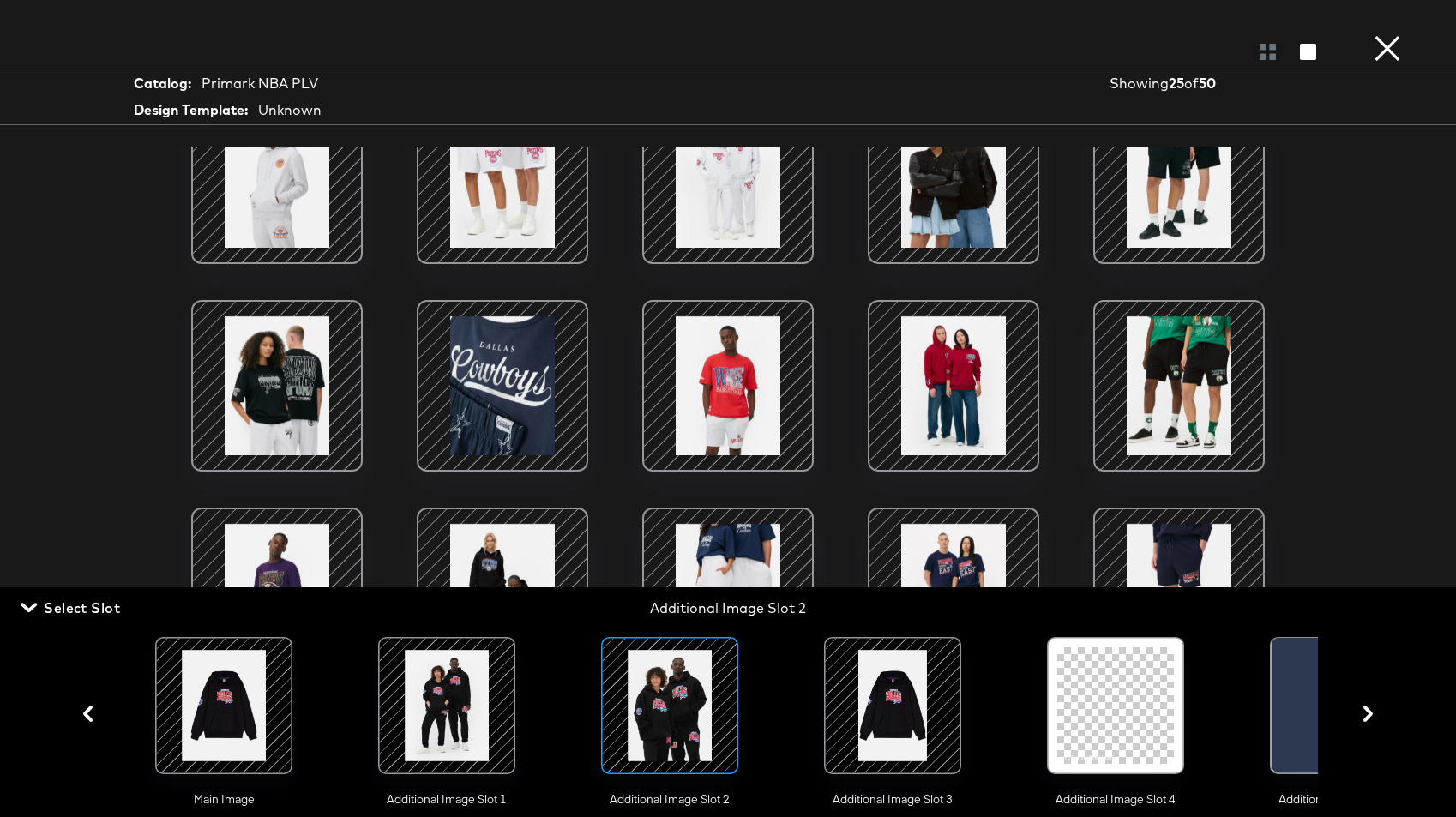
click at [878, 715] on div at bounding box center [892, 705] width 117 height 117
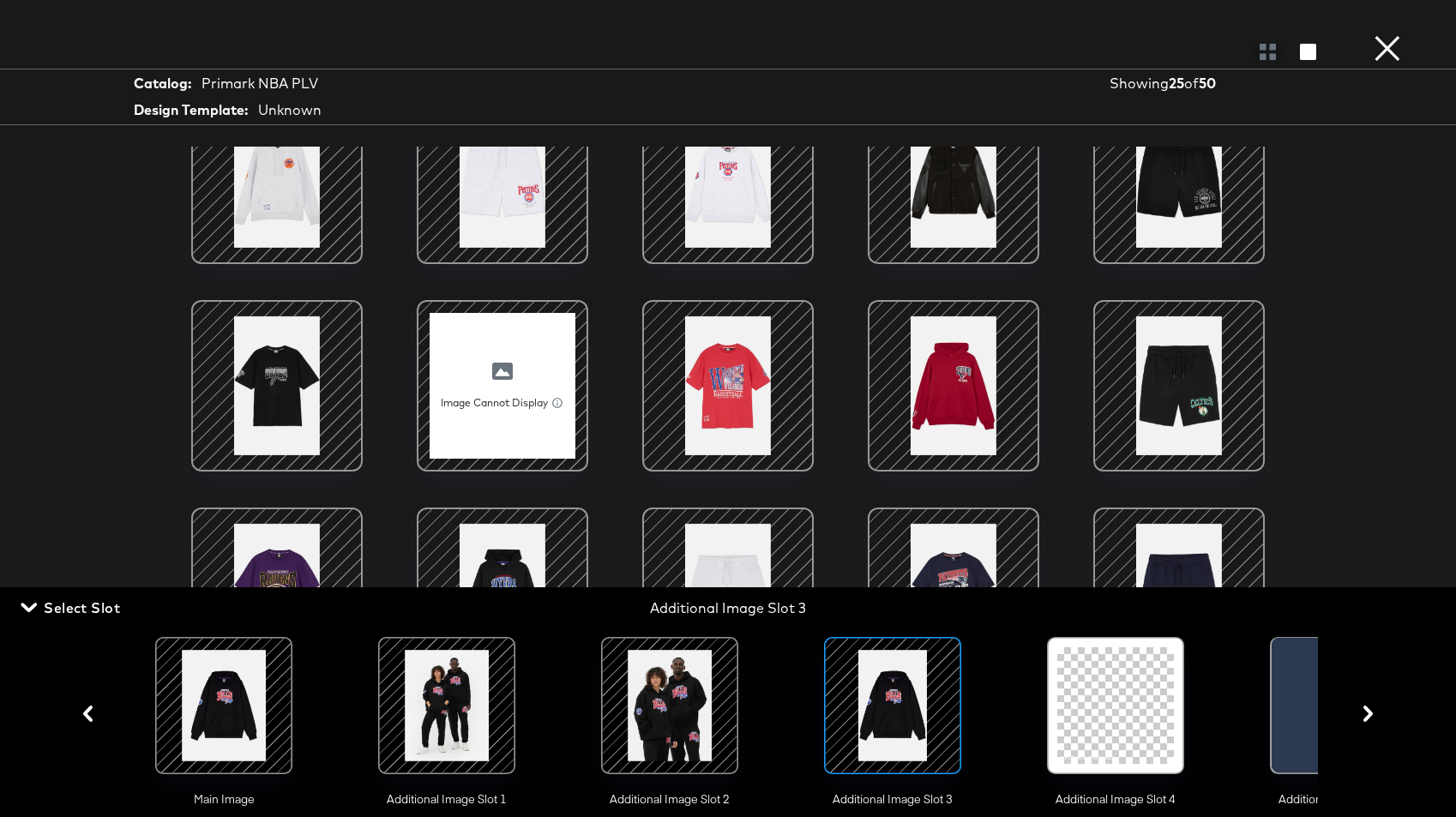
click at [1115, 707] on div at bounding box center [1115, 705] width 117 height 117
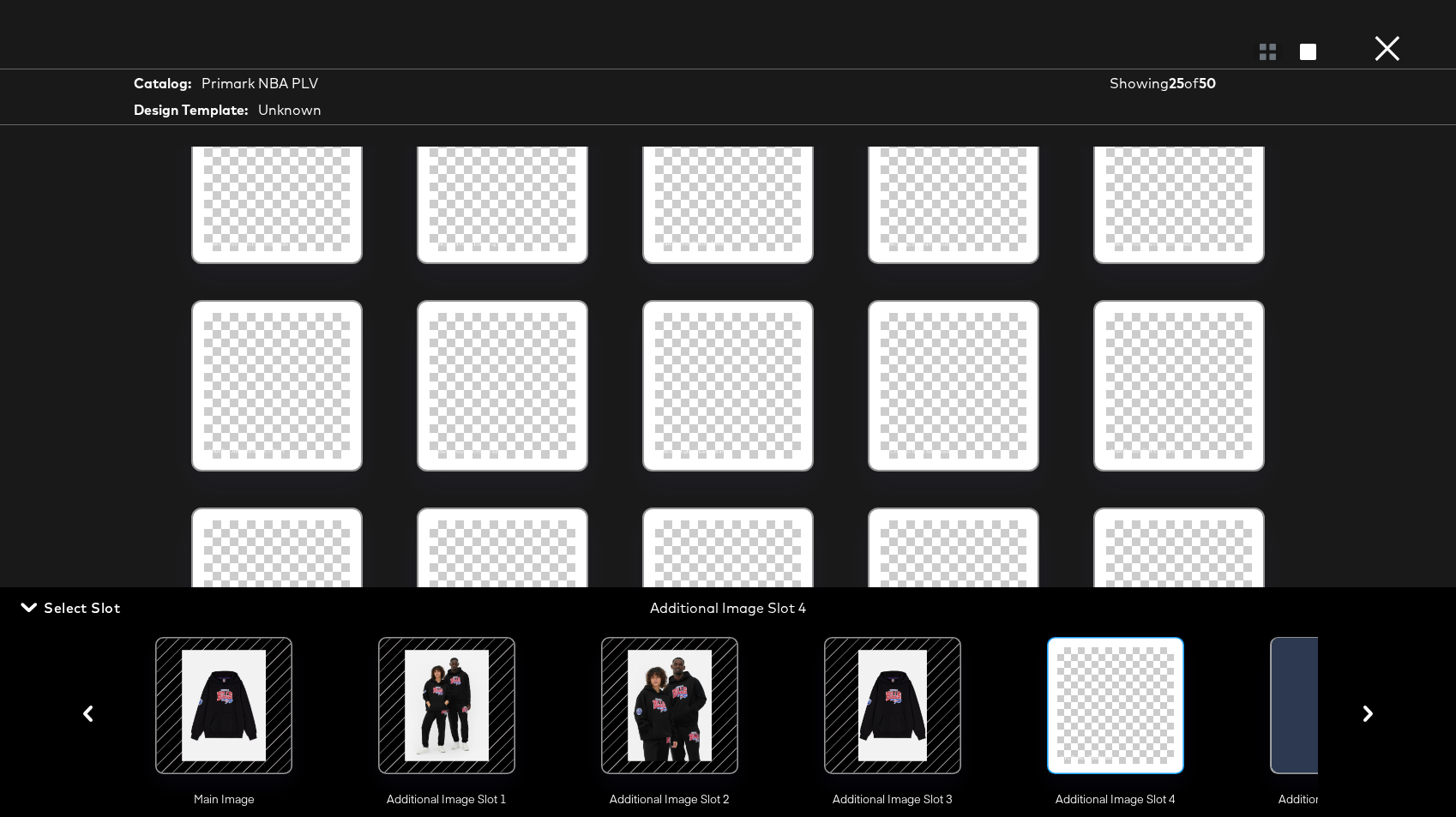
click at [1254, 701] on div at bounding box center [1338, 710] width 135 height 144
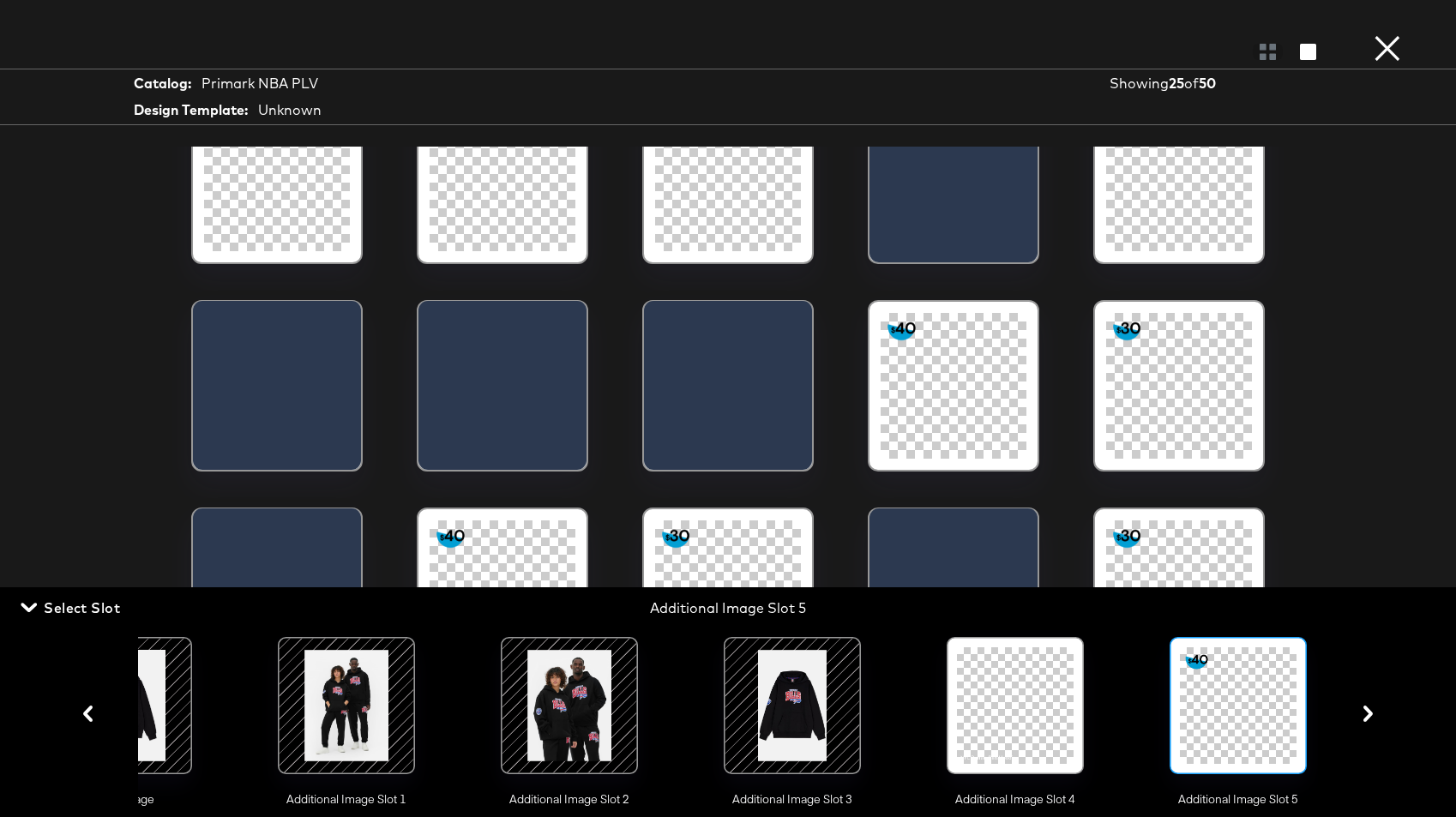
scroll to position [0, 107]
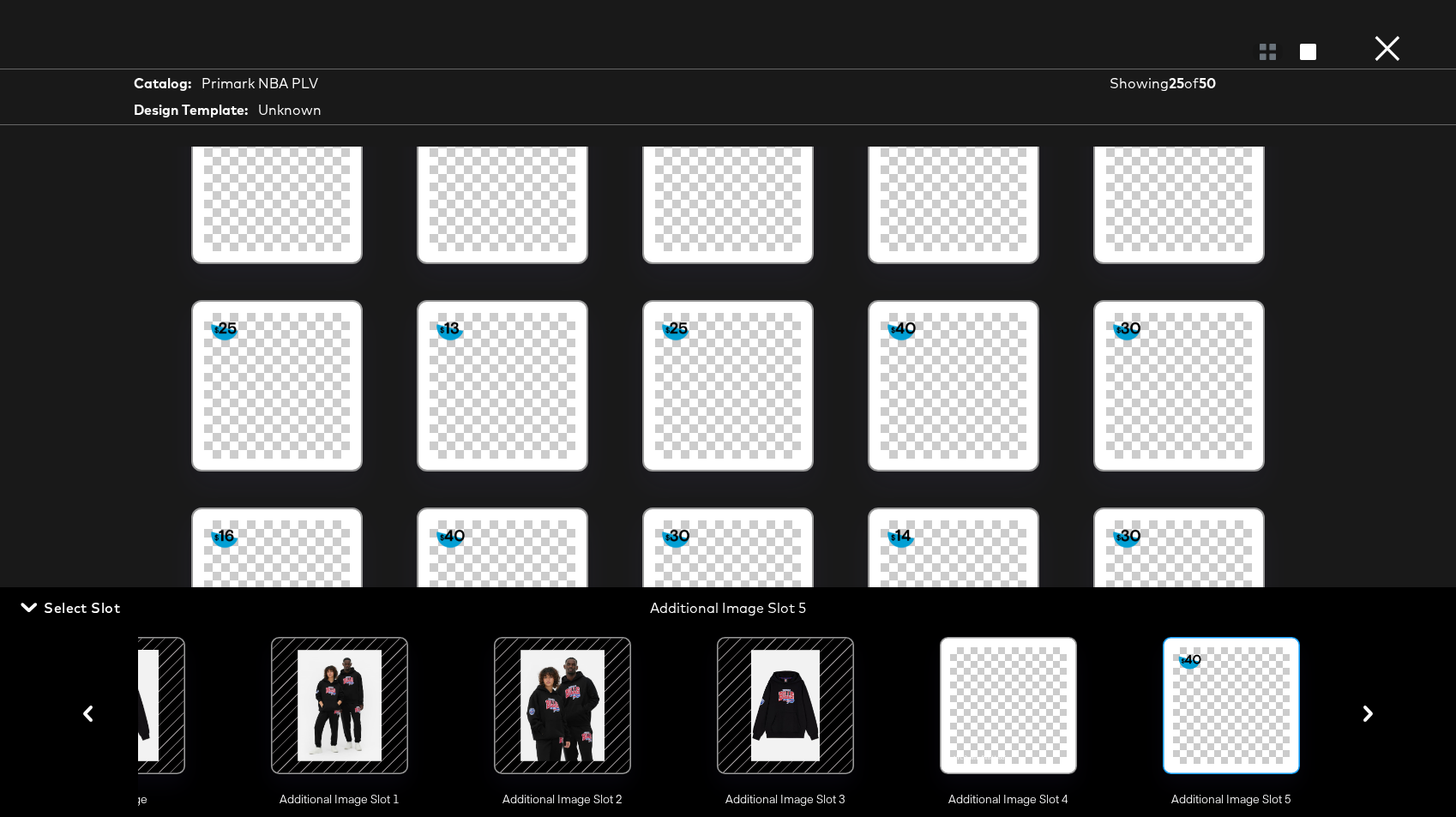
click at [1254, 706] on icon "button" at bounding box center [1368, 714] width 10 height 17
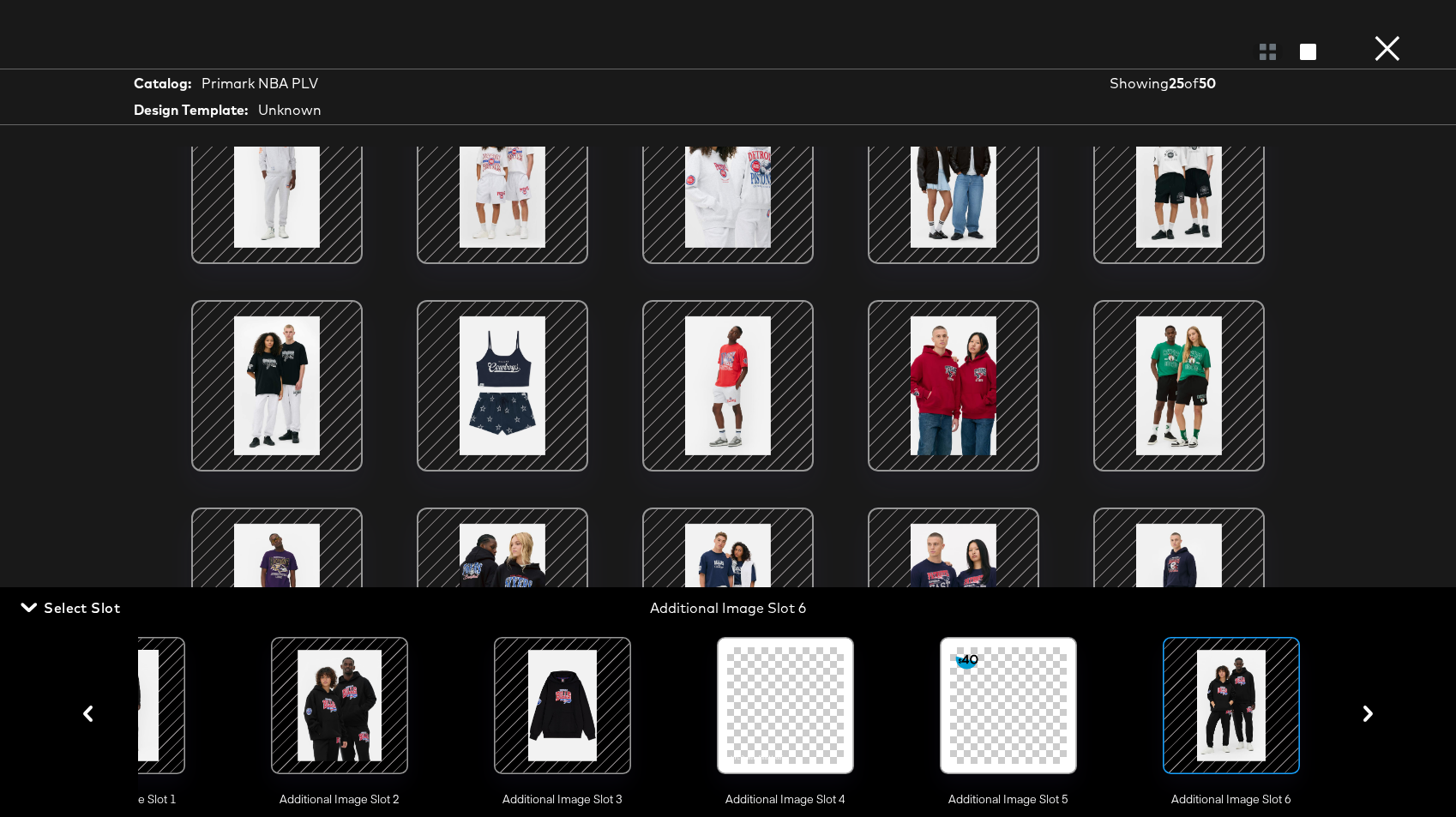
click at [1254, 706] on icon "button" at bounding box center [1368, 714] width 10 height 17
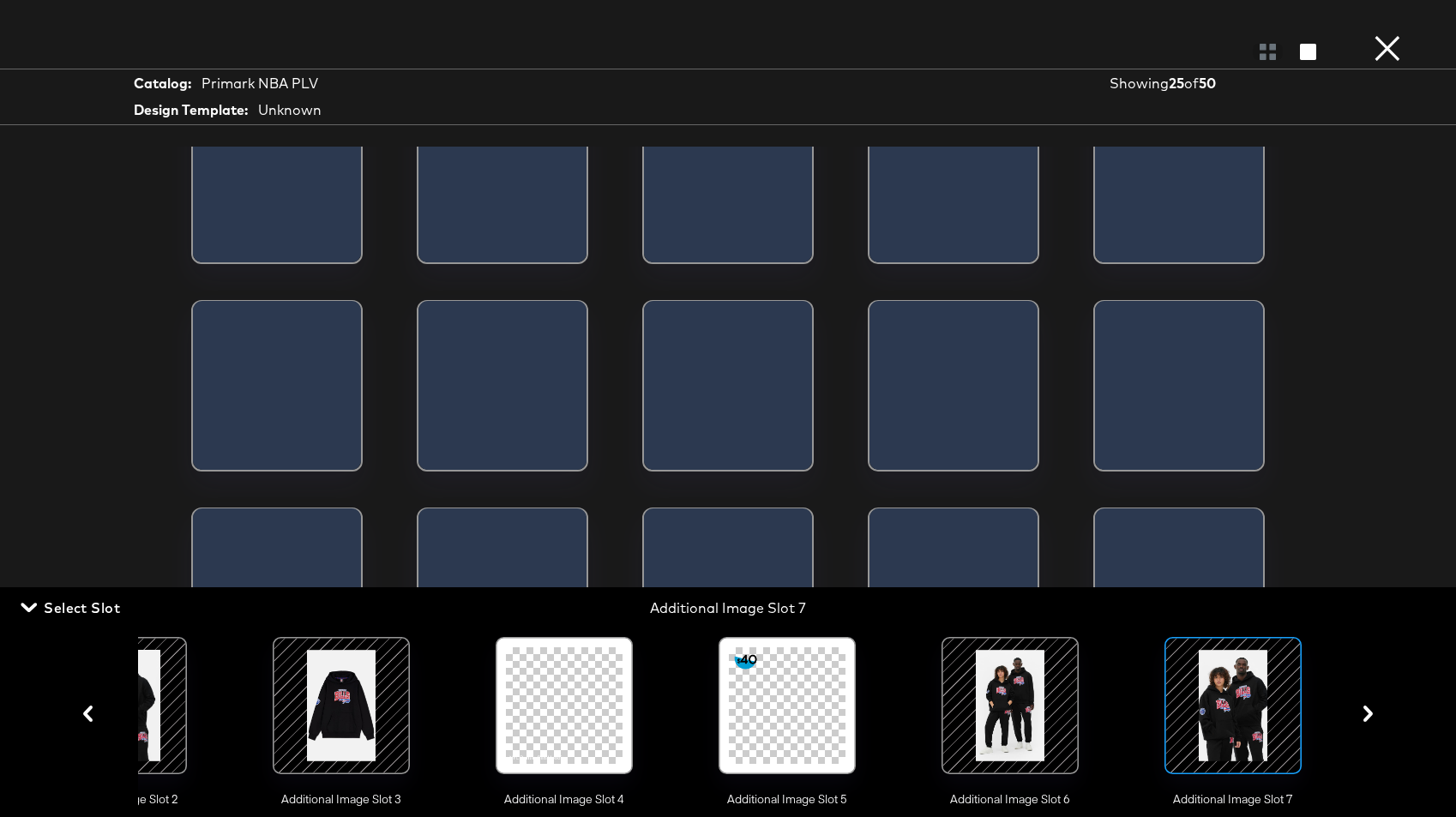
scroll to position [0, 553]
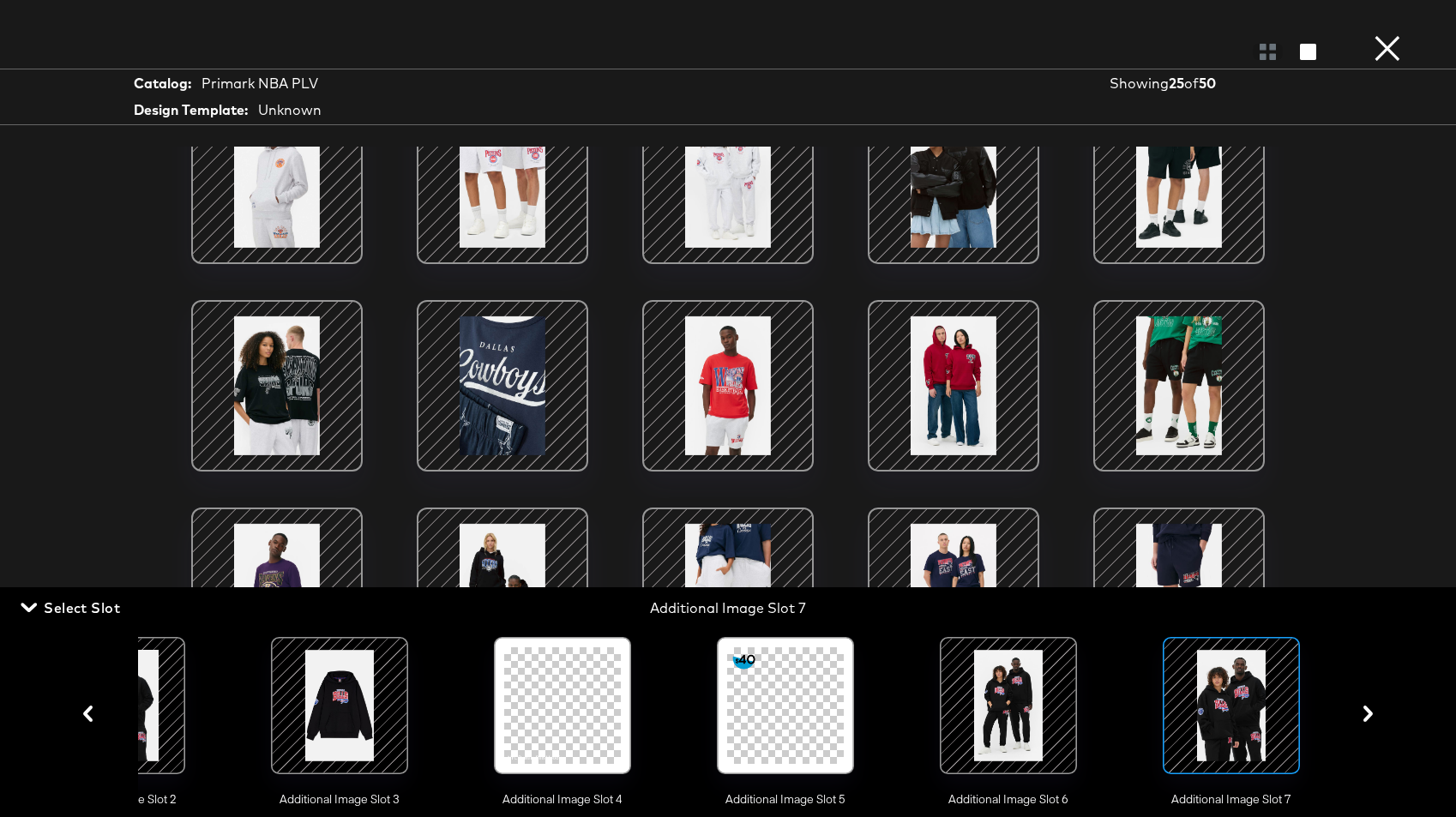
click at [1254, 706] on icon "button" at bounding box center [1368, 714] width 10 height 17
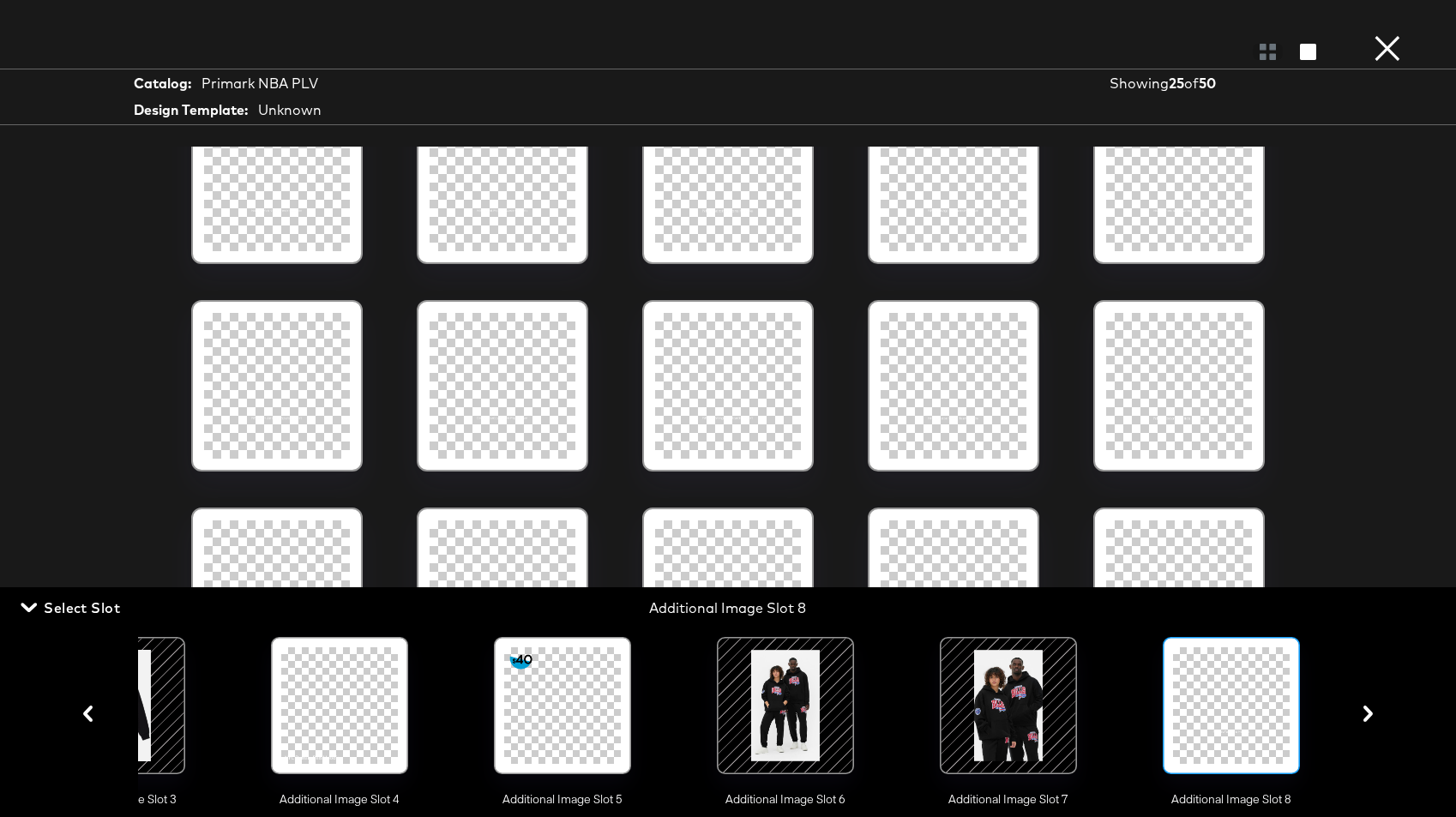
click at [1254, 706] on icon "button" at bounding box center [1368, 714] width 10 height 17
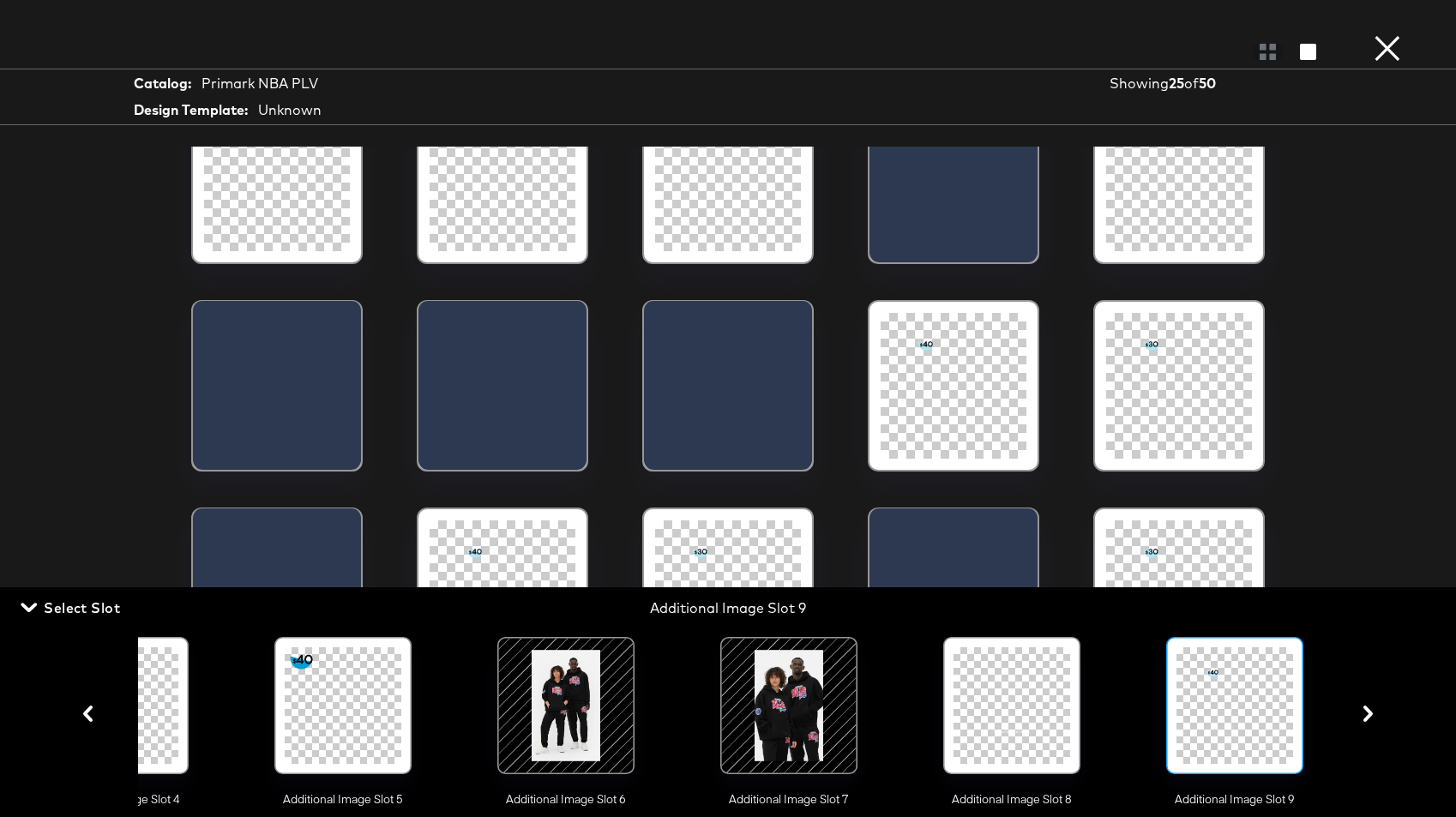
scroll to position [0, 999]
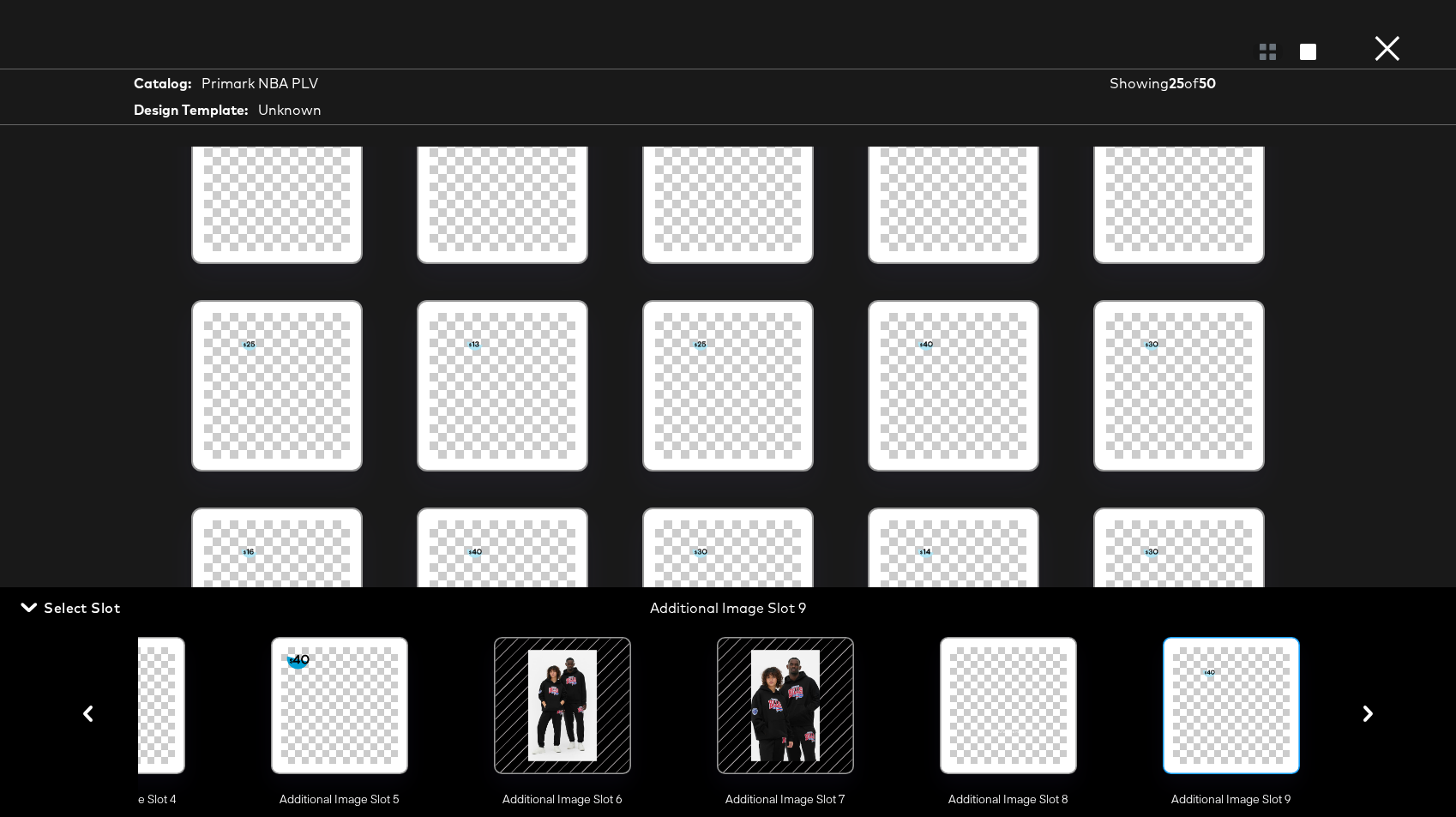
click at [1254, 709] on icon "button" at bounding box center [1368, 714] width 10 height 17
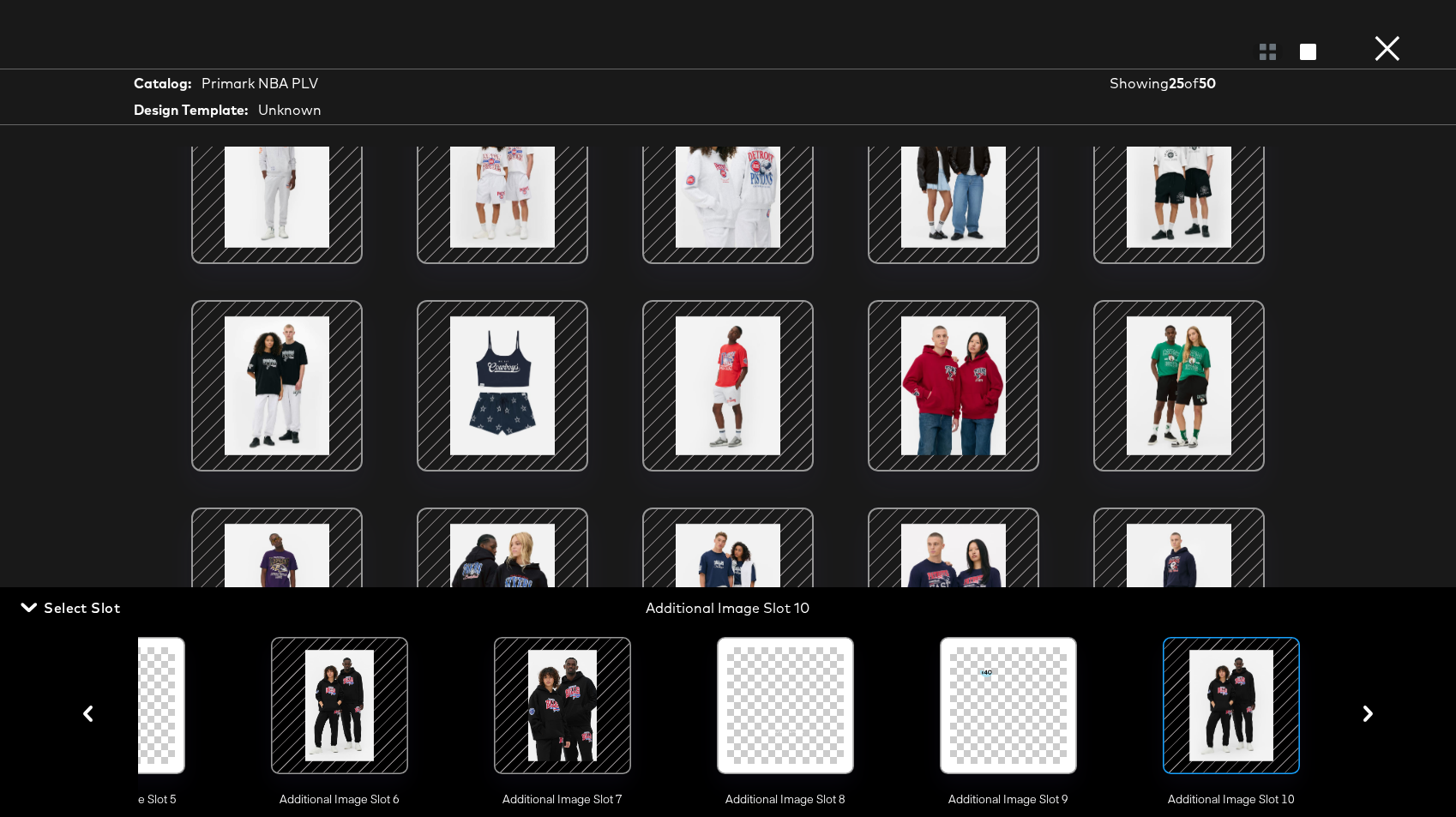
click at [1254, 711] on icon "button" at bounding box center [1368, 714] width 17 height 17
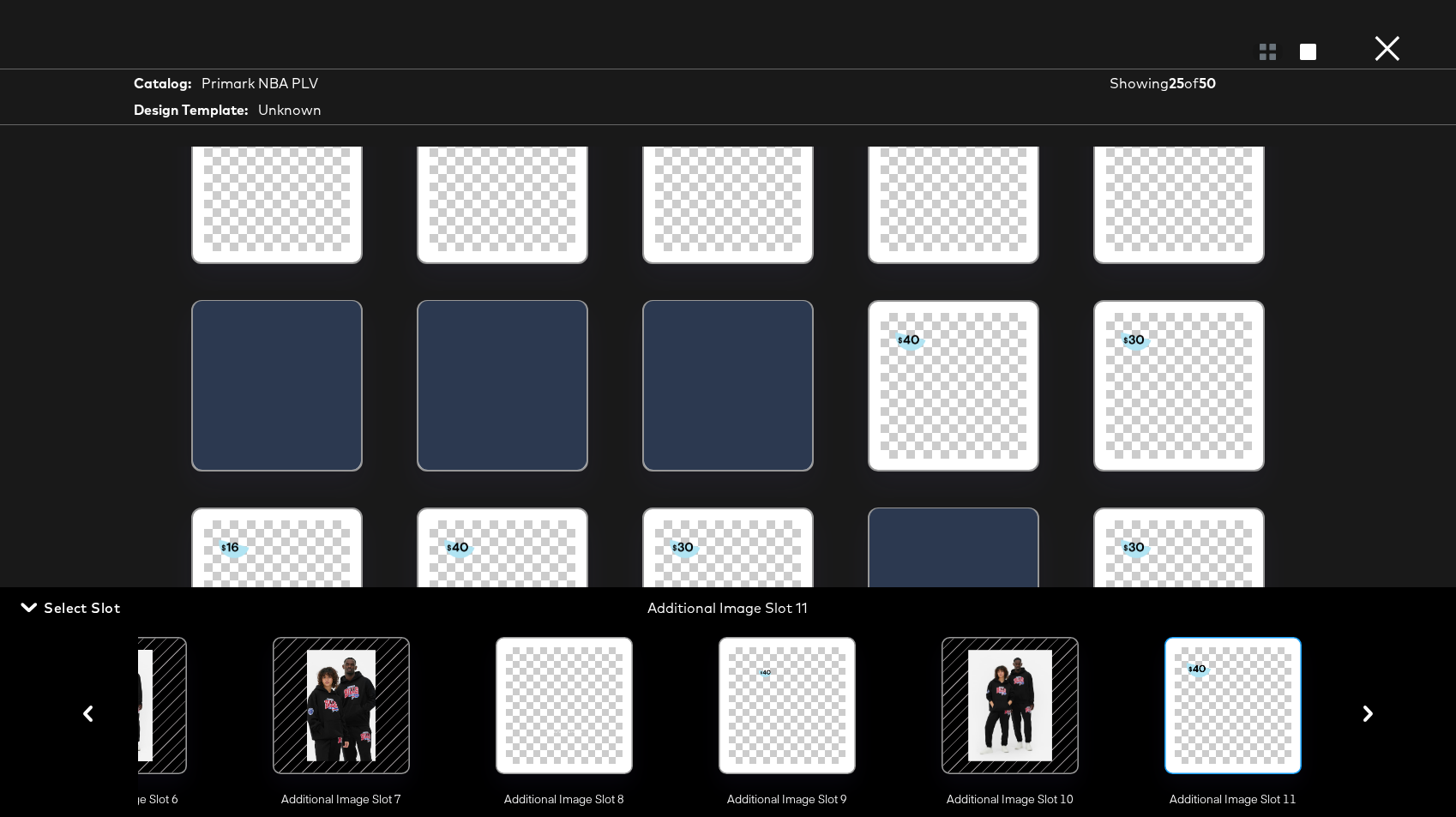
scroll to position [0, 1444]
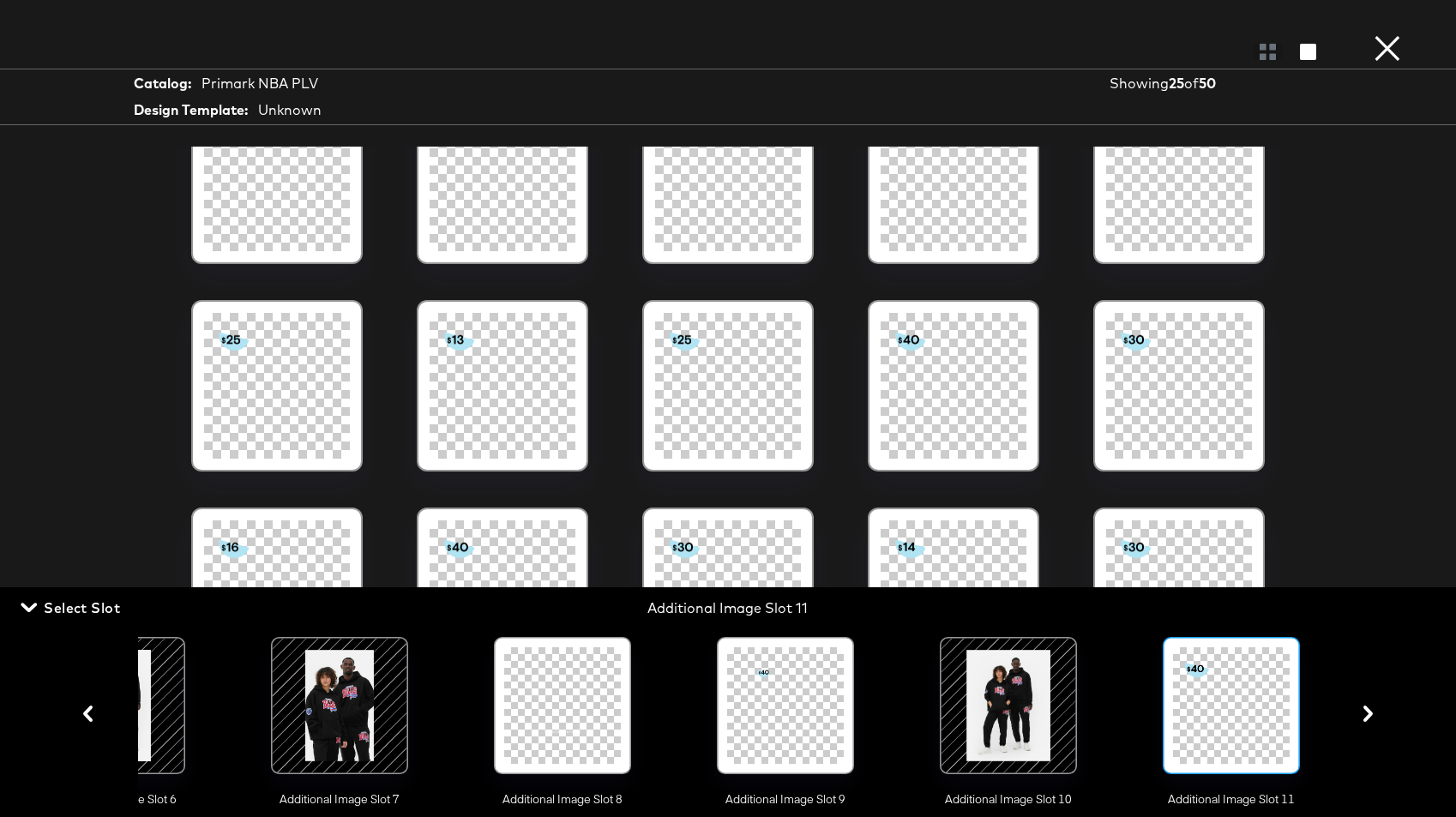
click at [1254, 711] on icon "button" at bounding box center [1368, 714] width 17 height 17
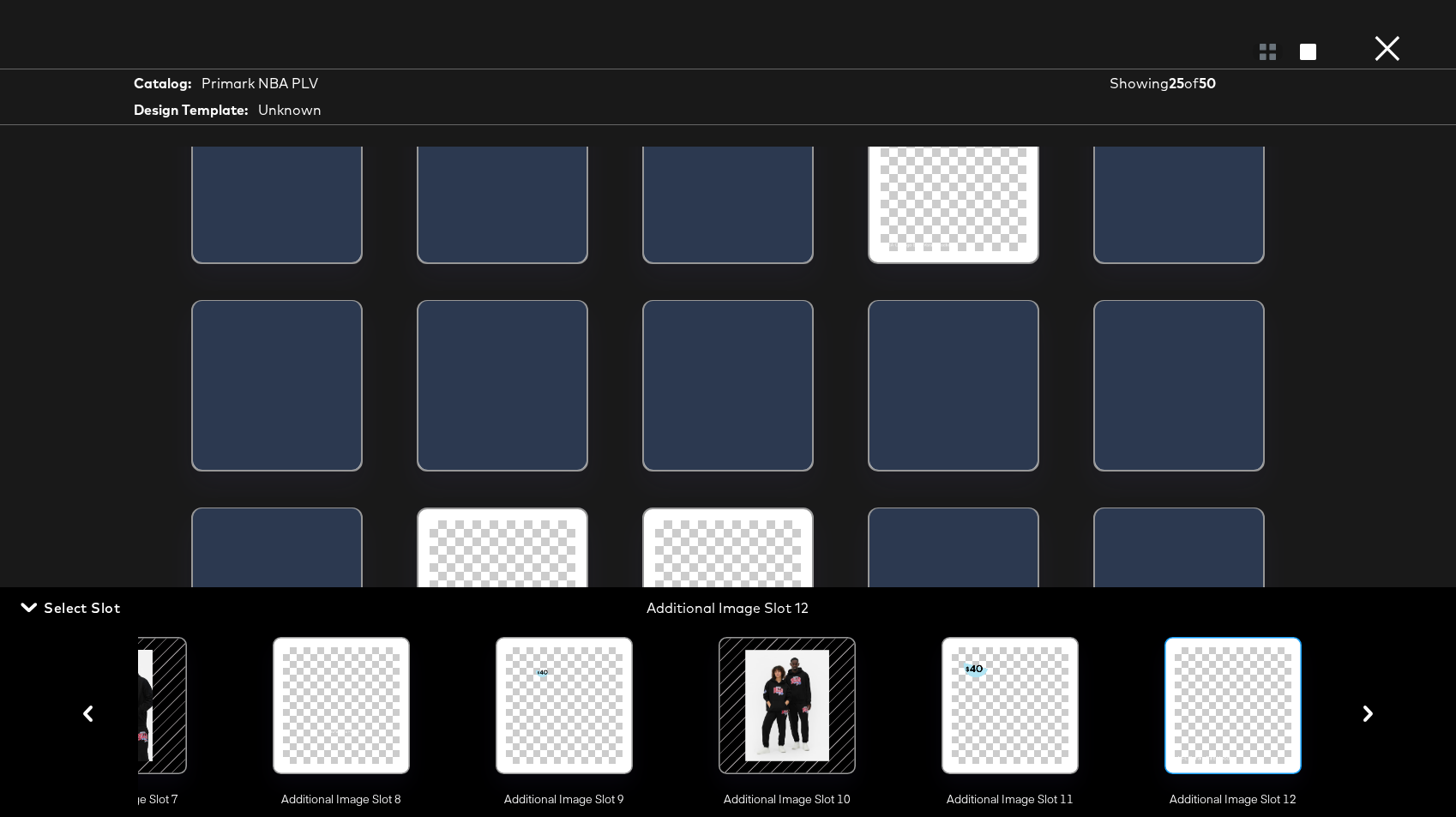
scroll to position [0, 1667]
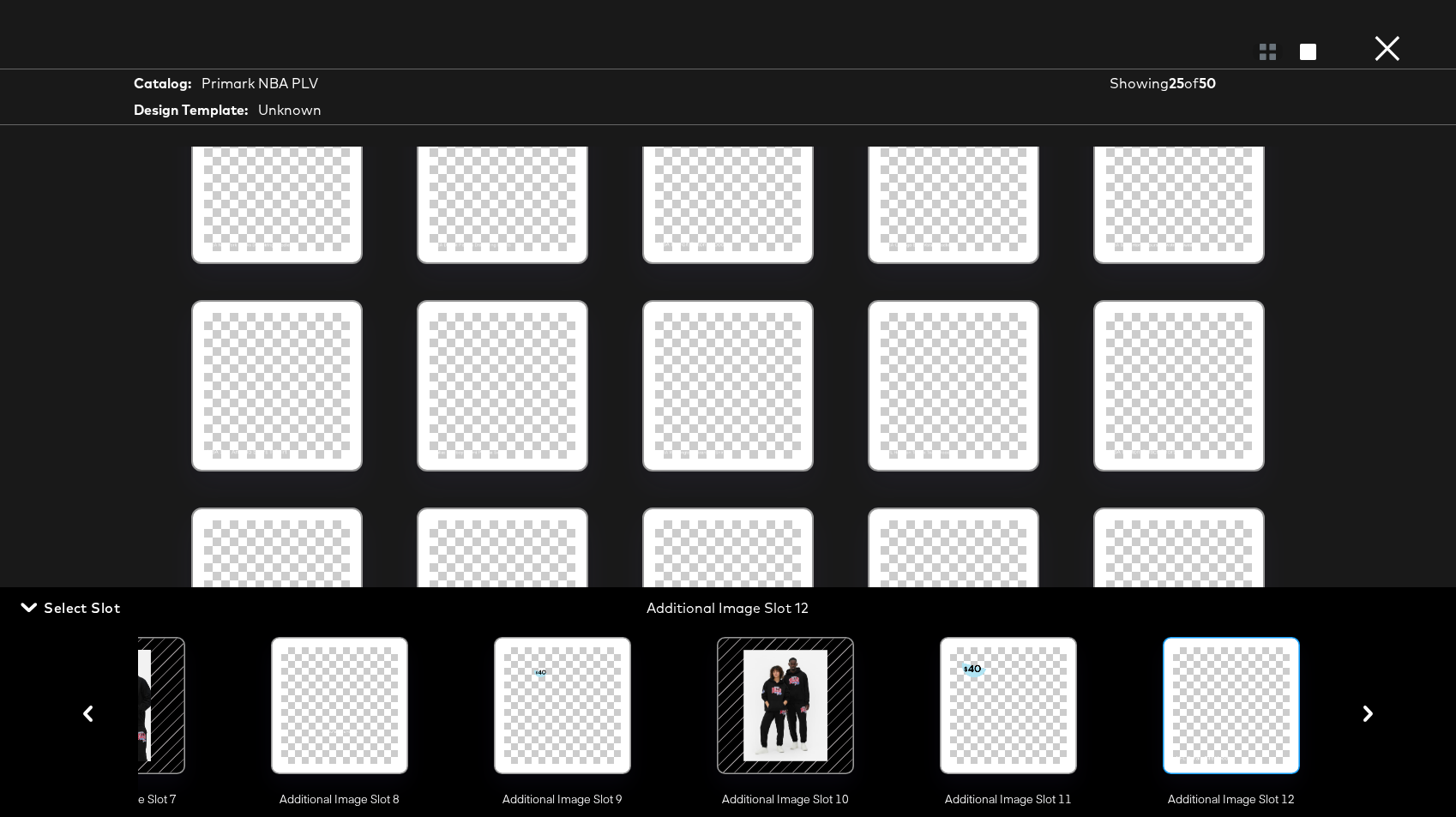
click at [1254, 711] on icon "button" at bounding box center [1368, 714] width 17 height 17
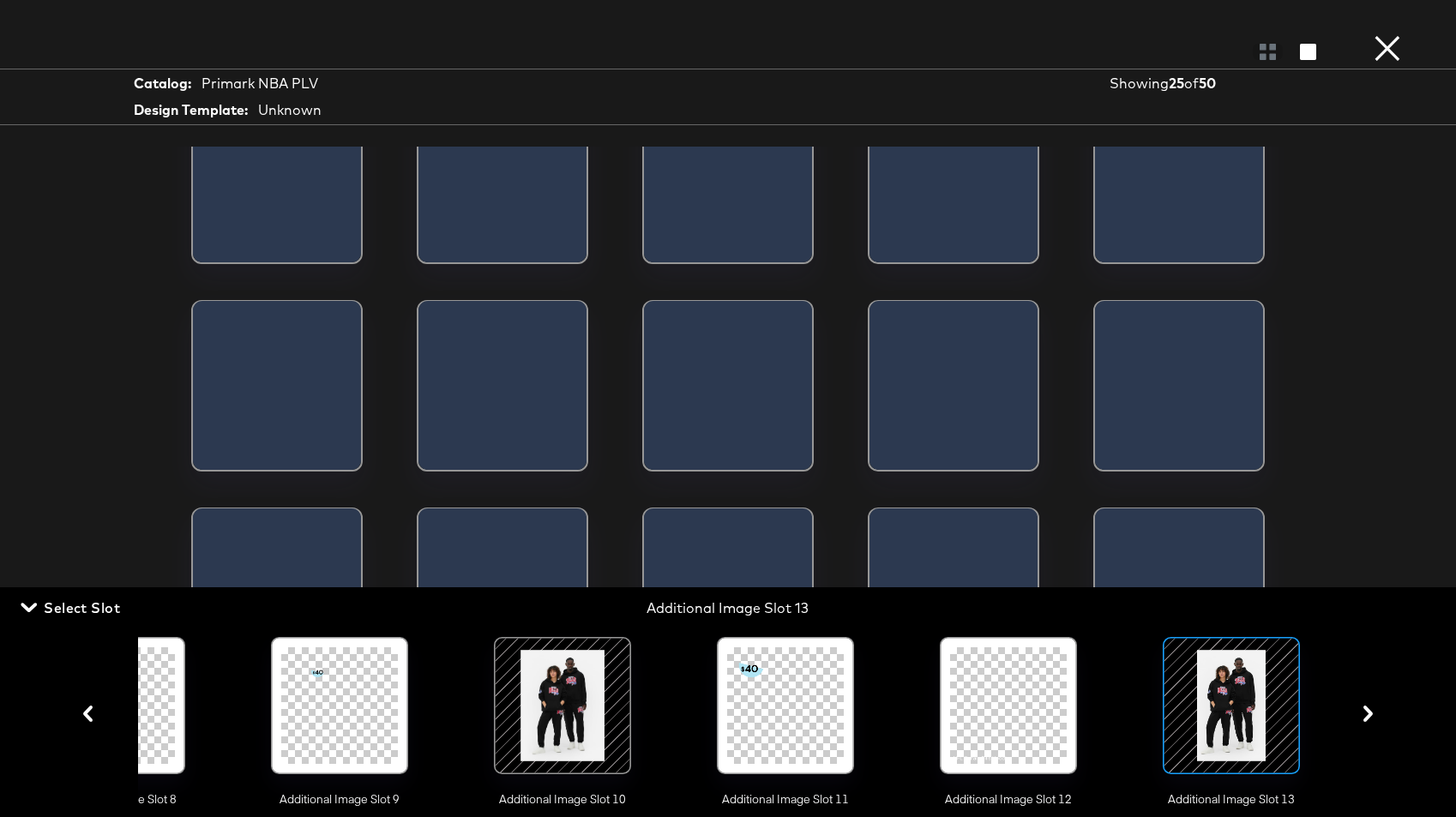
click at [1254, 711] on icon "button" at bounding box center [1368, 714] width 17 height 17
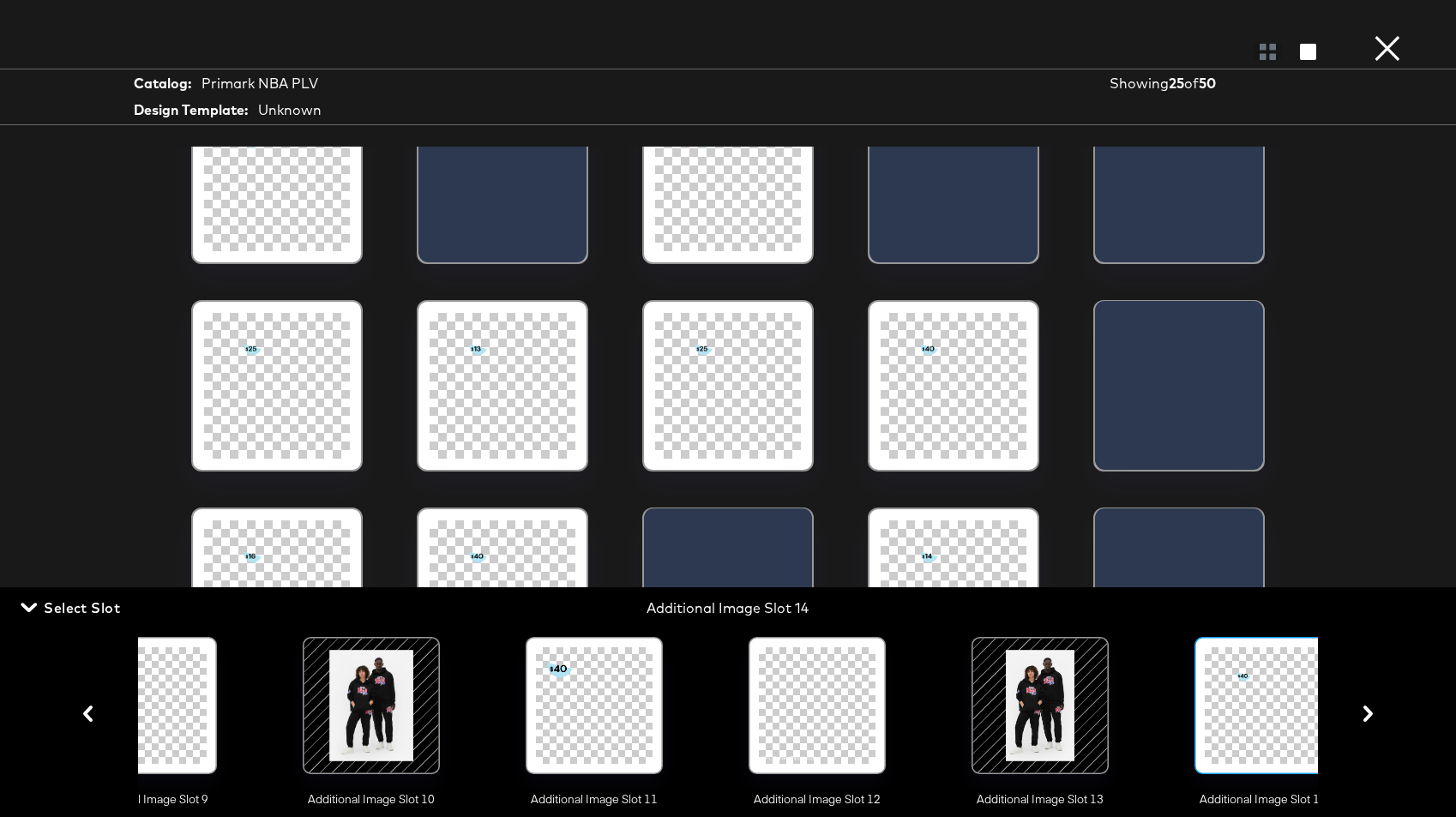
scroll to position [0, 2113]
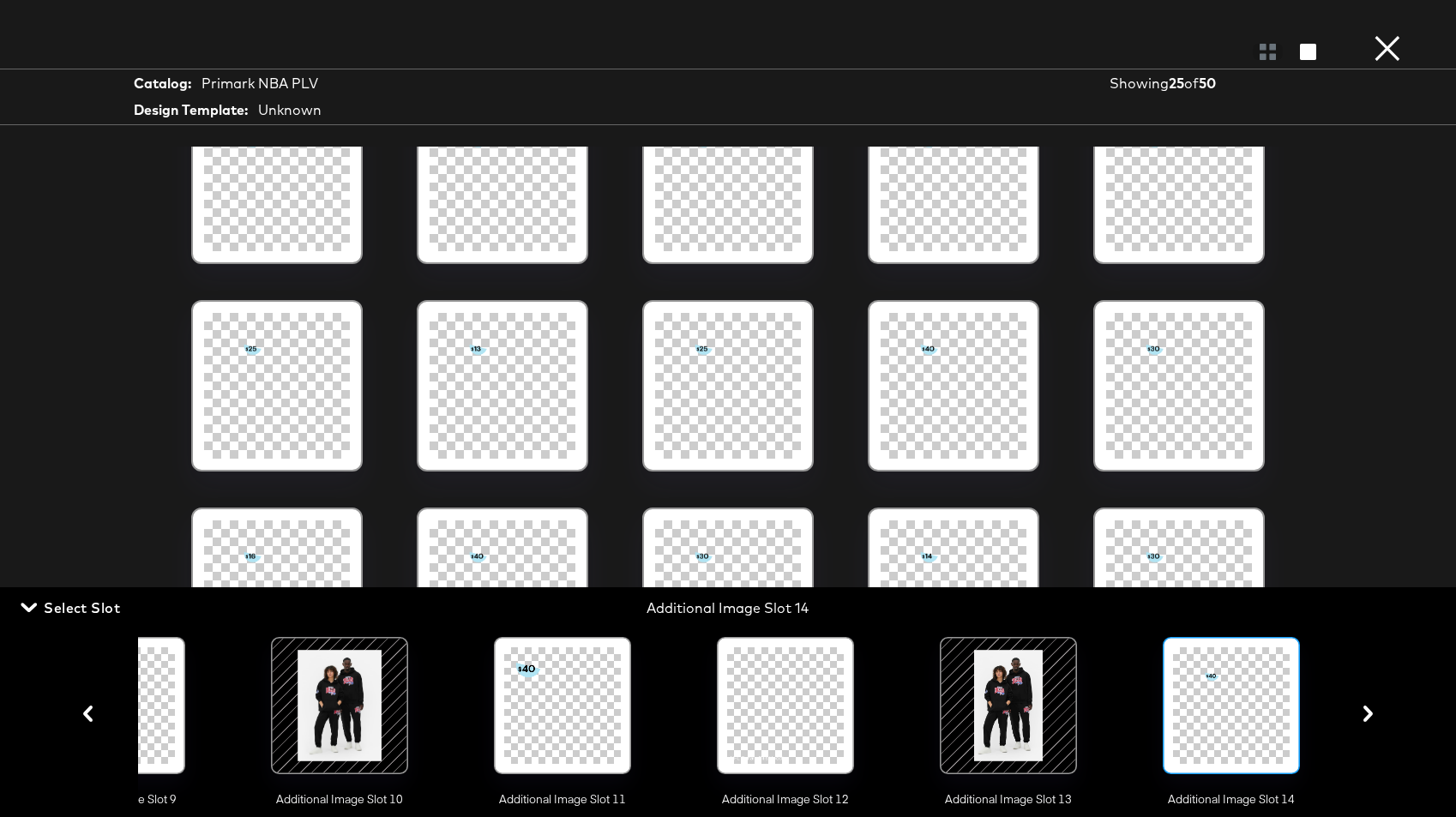
click at [1254, 34] on button "×" at bounding box center [1386, 17] width 34 height 34
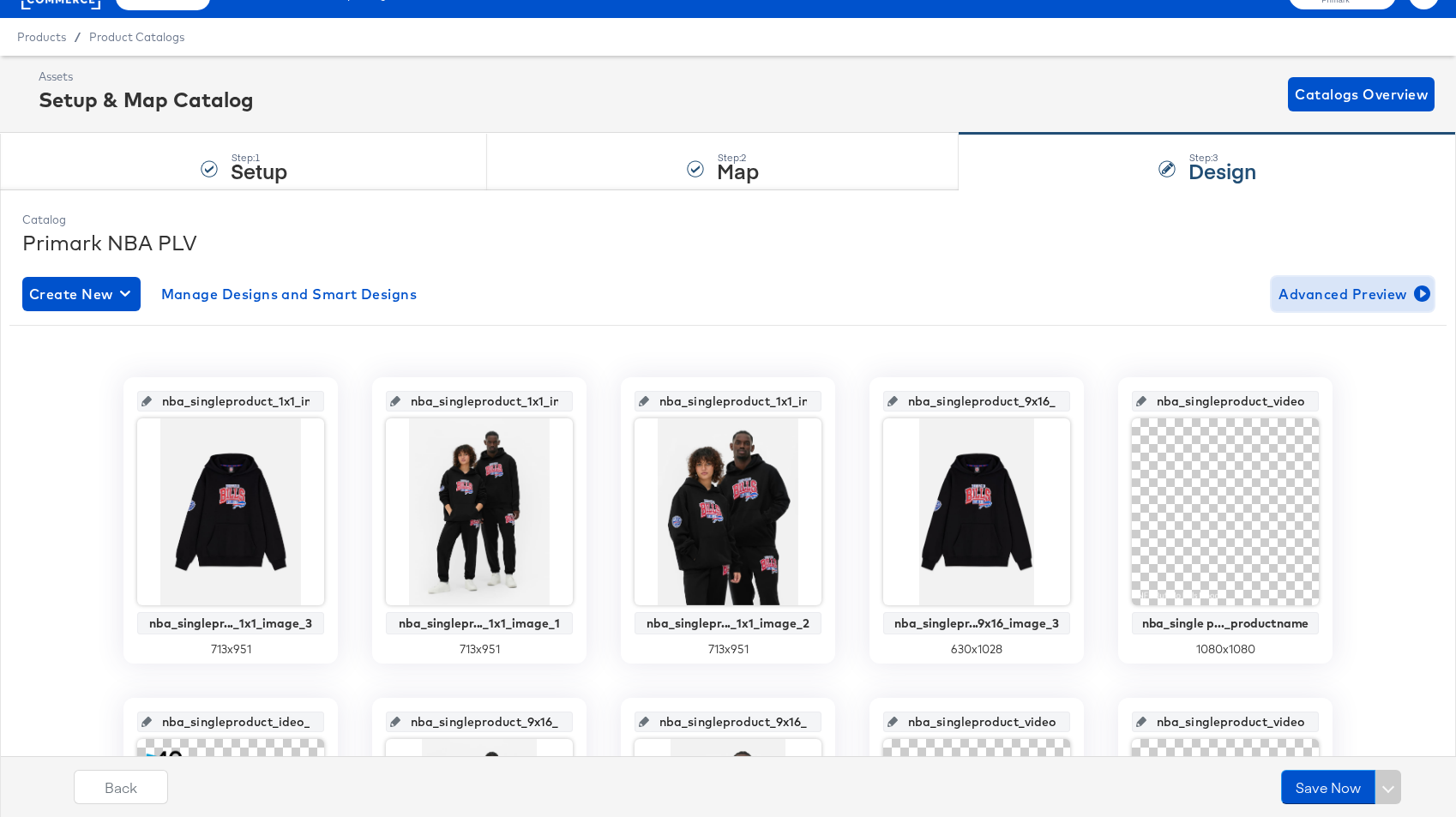
scroll to position [0, 0]
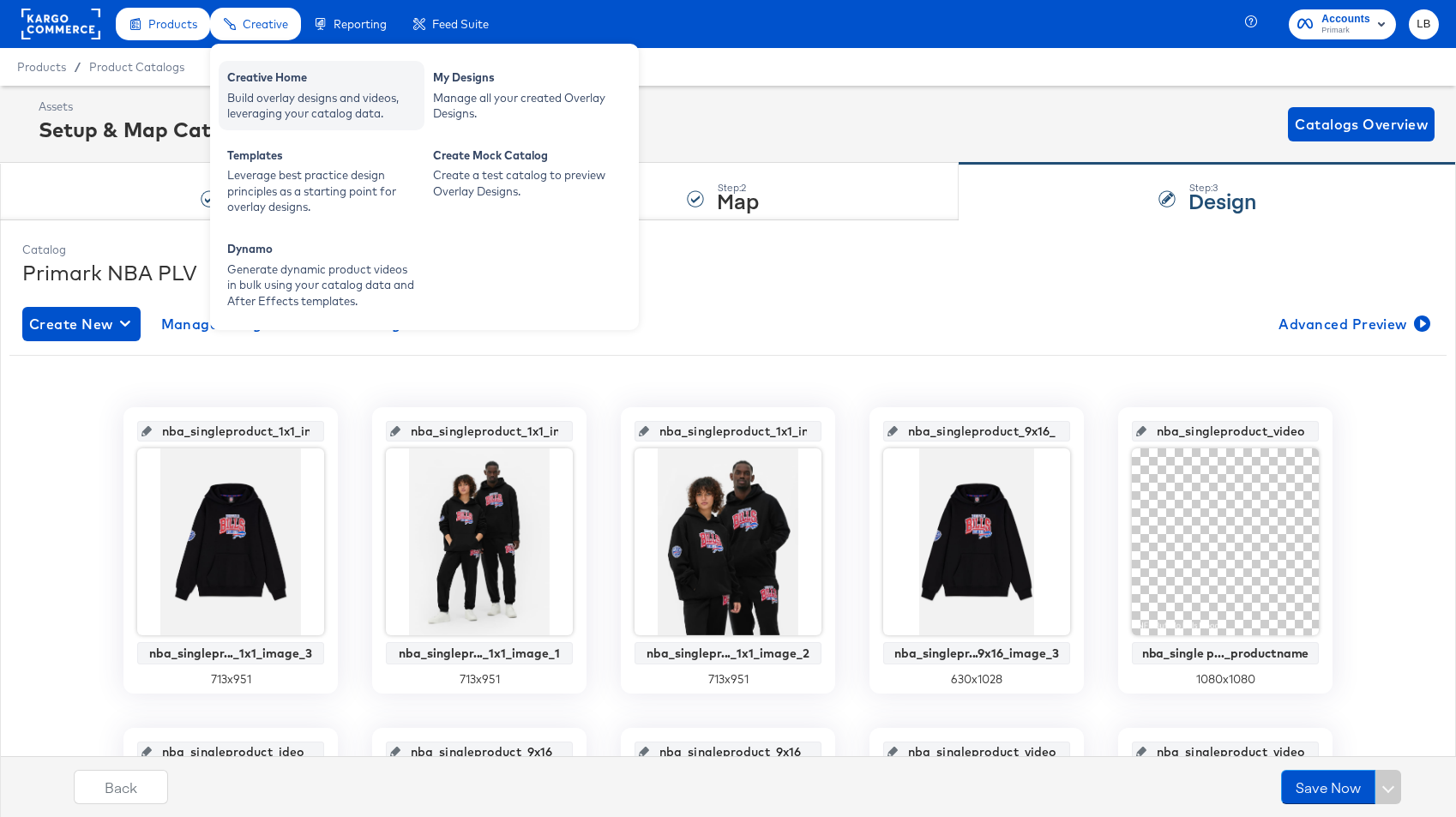
click at [269, 77] on div "Creative Home" at bounding box center [321, 80] width 189 height 21
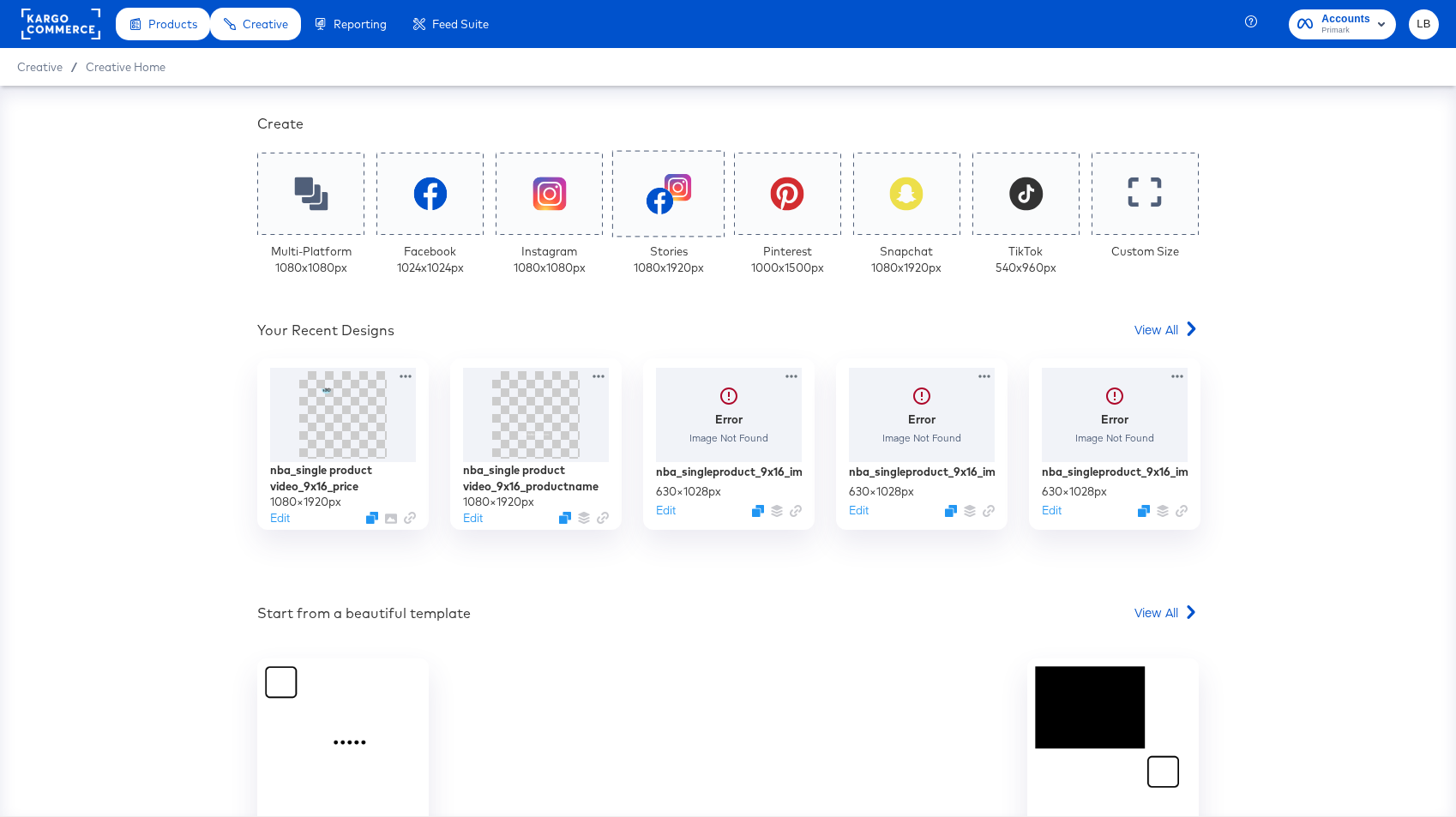
scroll to position [374, 0]
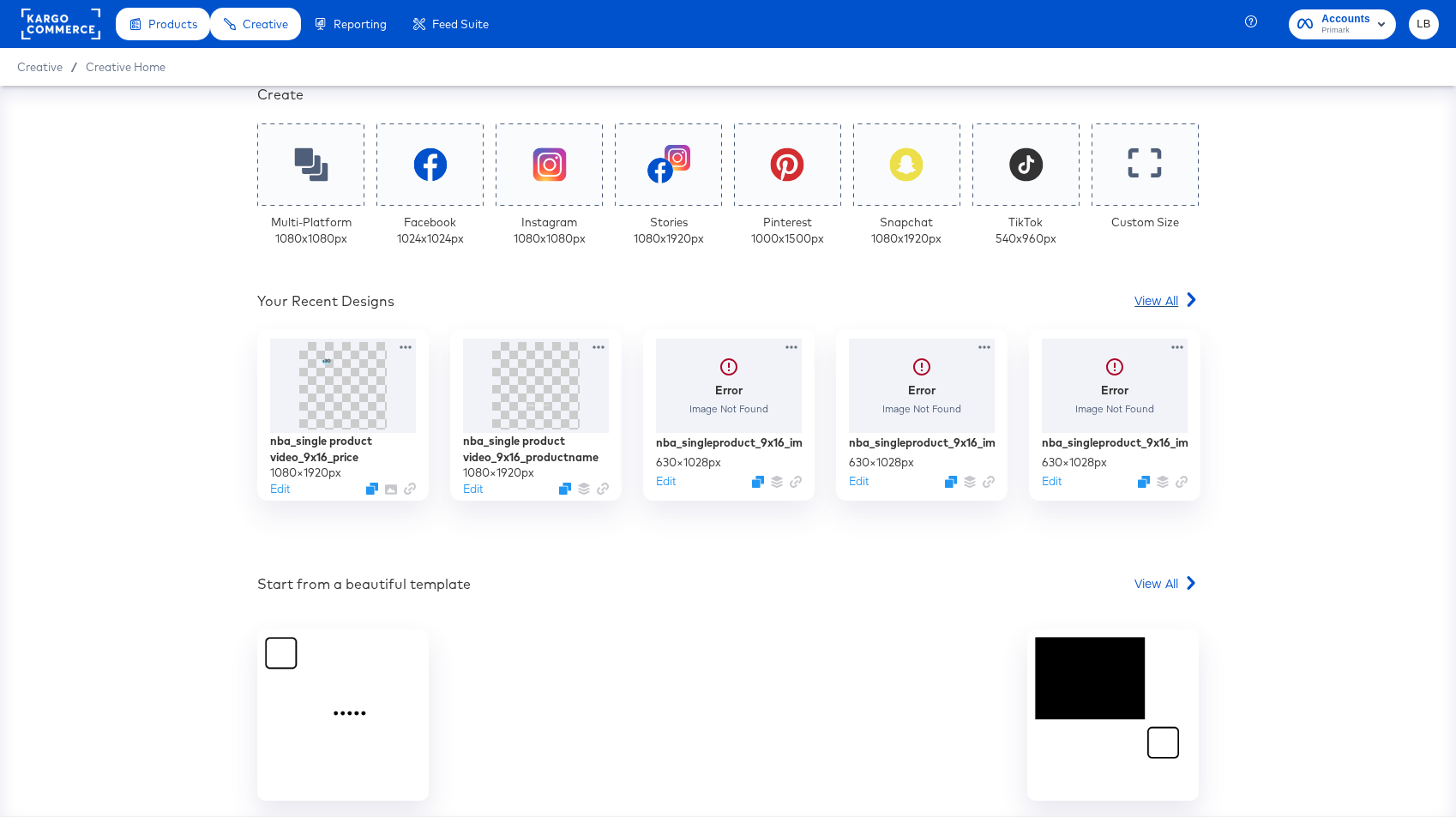
click at [1164, 304] on span "View All" at bounding box center [1156, 299] width 43 height 17
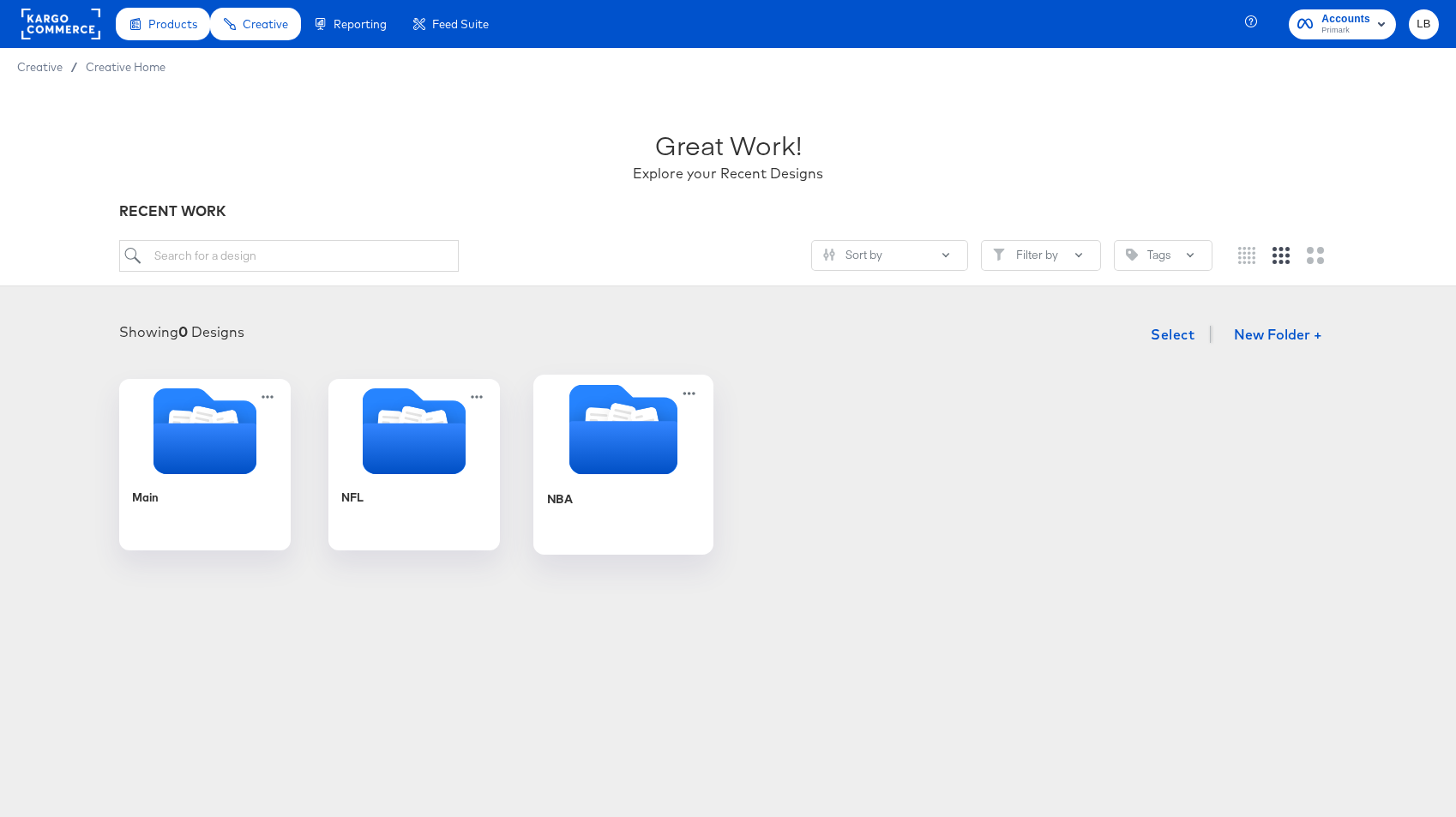
click at [652, 428] on icon "Folder" at bounding box center [623, 447] width 108 height 53
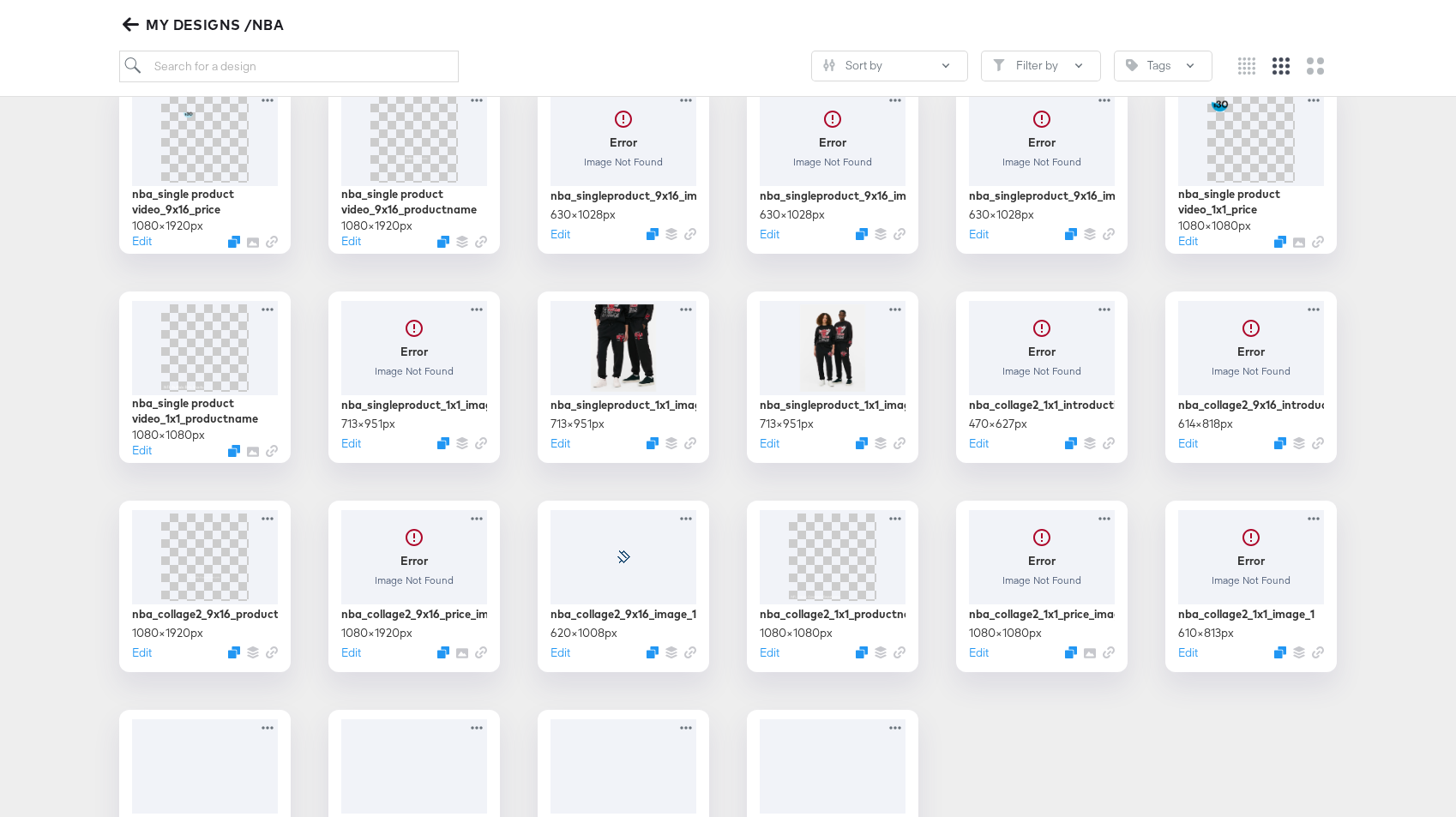
scroll to position [441, 0]
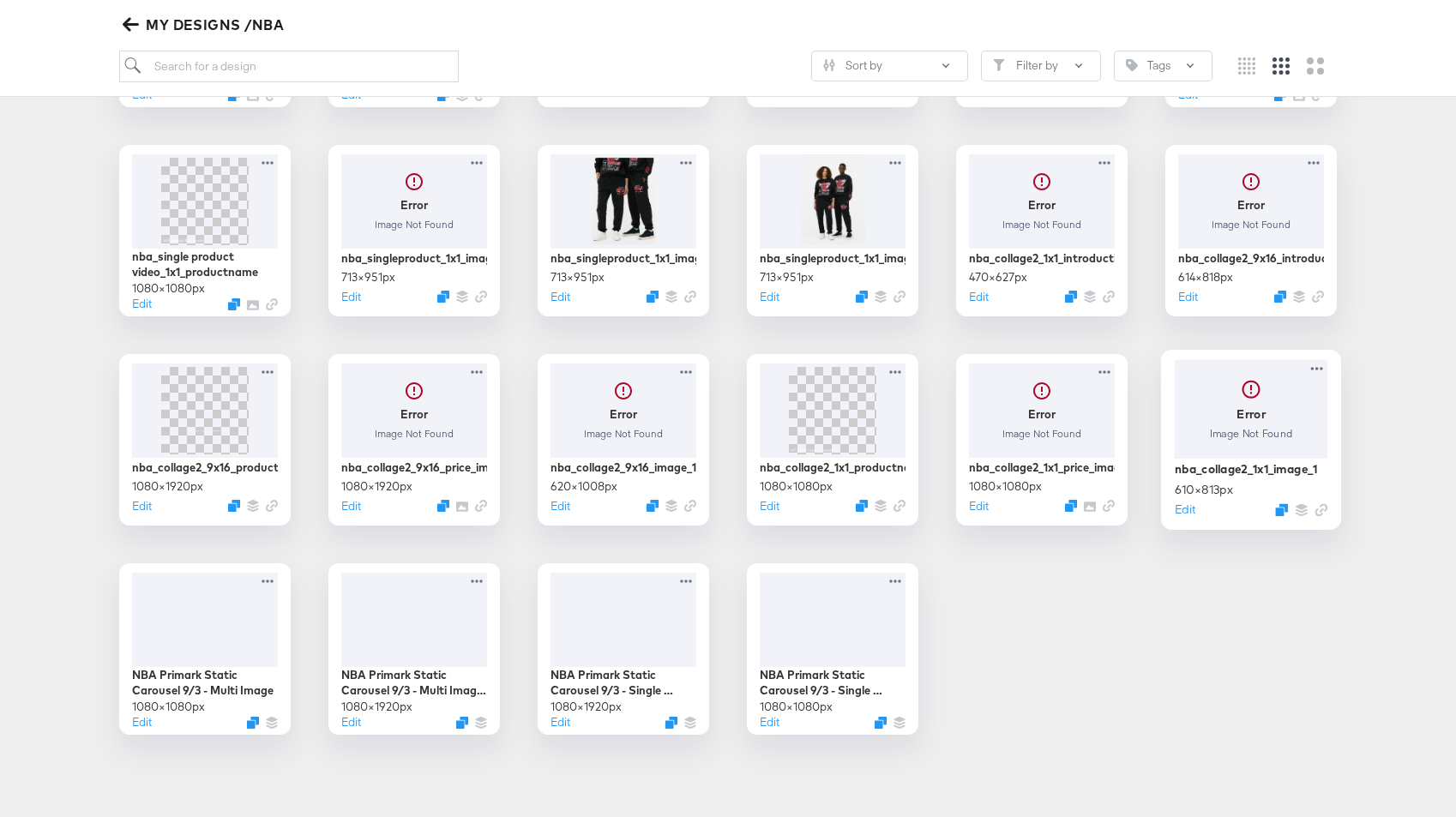
click at [1252, 420] on div at bounding box center [1252, 408] width 153 height 98
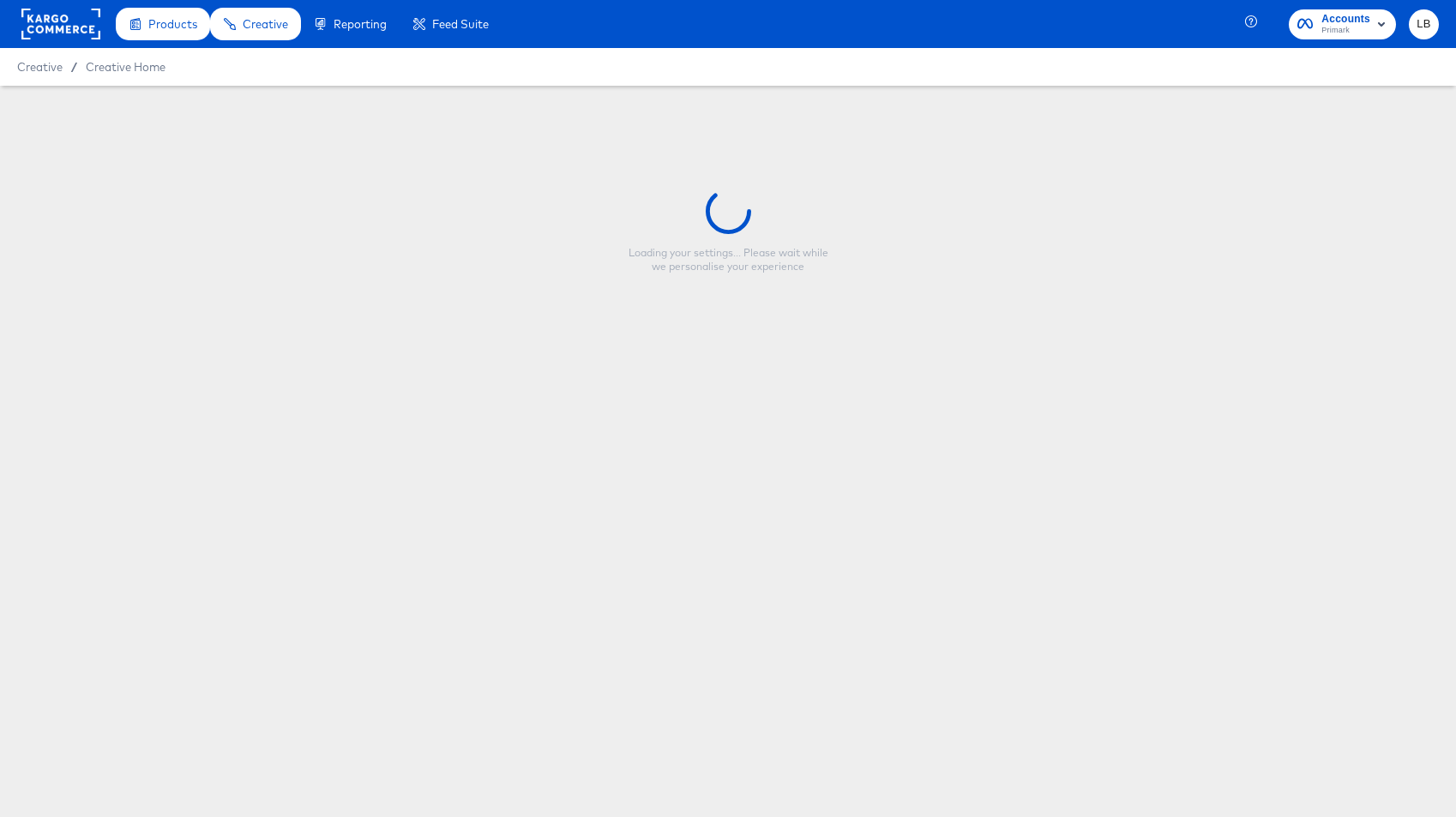
type input "nba_collage2_1x1_image_1"
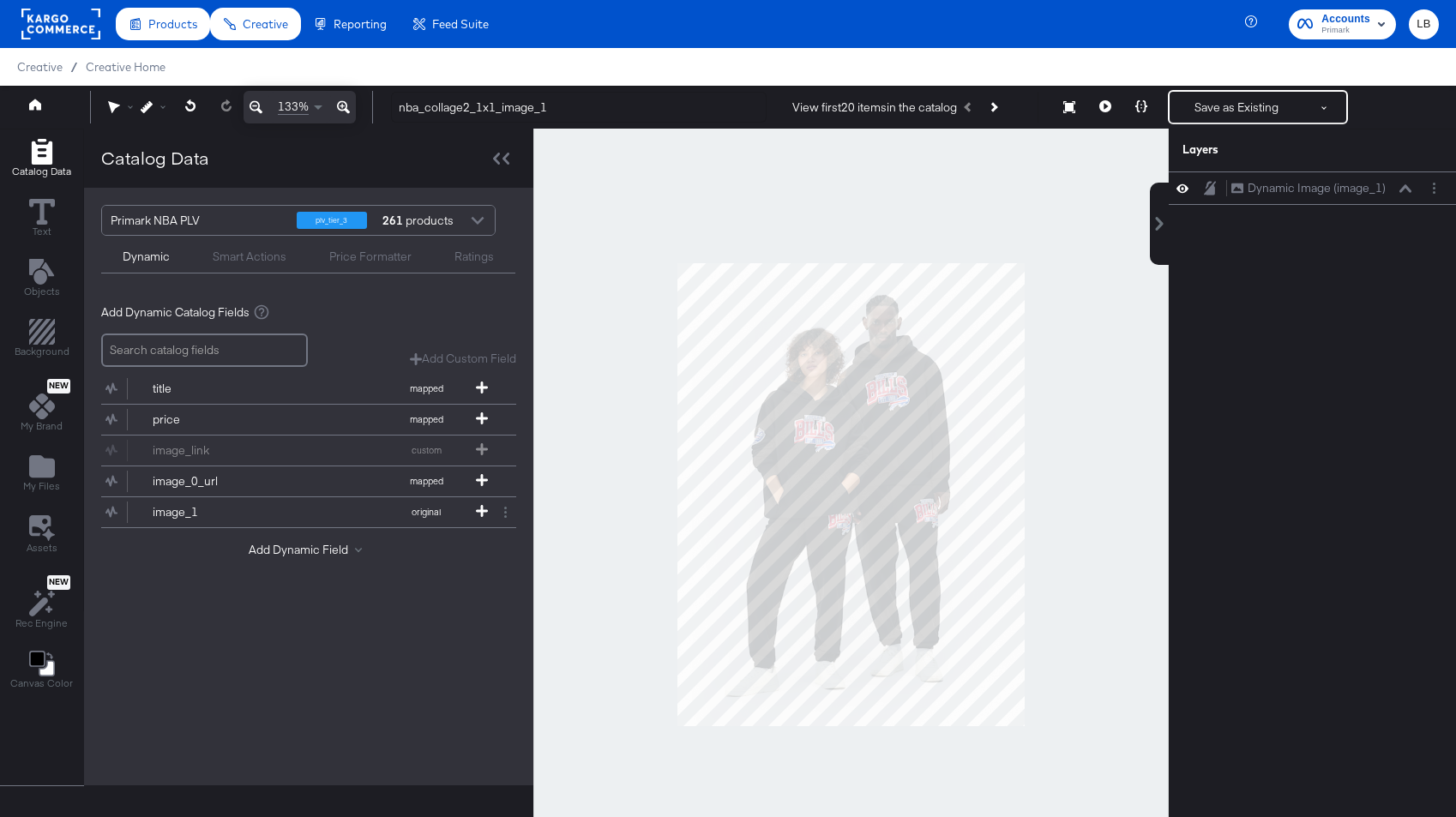
click at [940, 198] on div at bounding box center [850, 495] width 635 height 732
click at [1072, 104] on icon at bounding box center [1069, 107] width 12 height 12
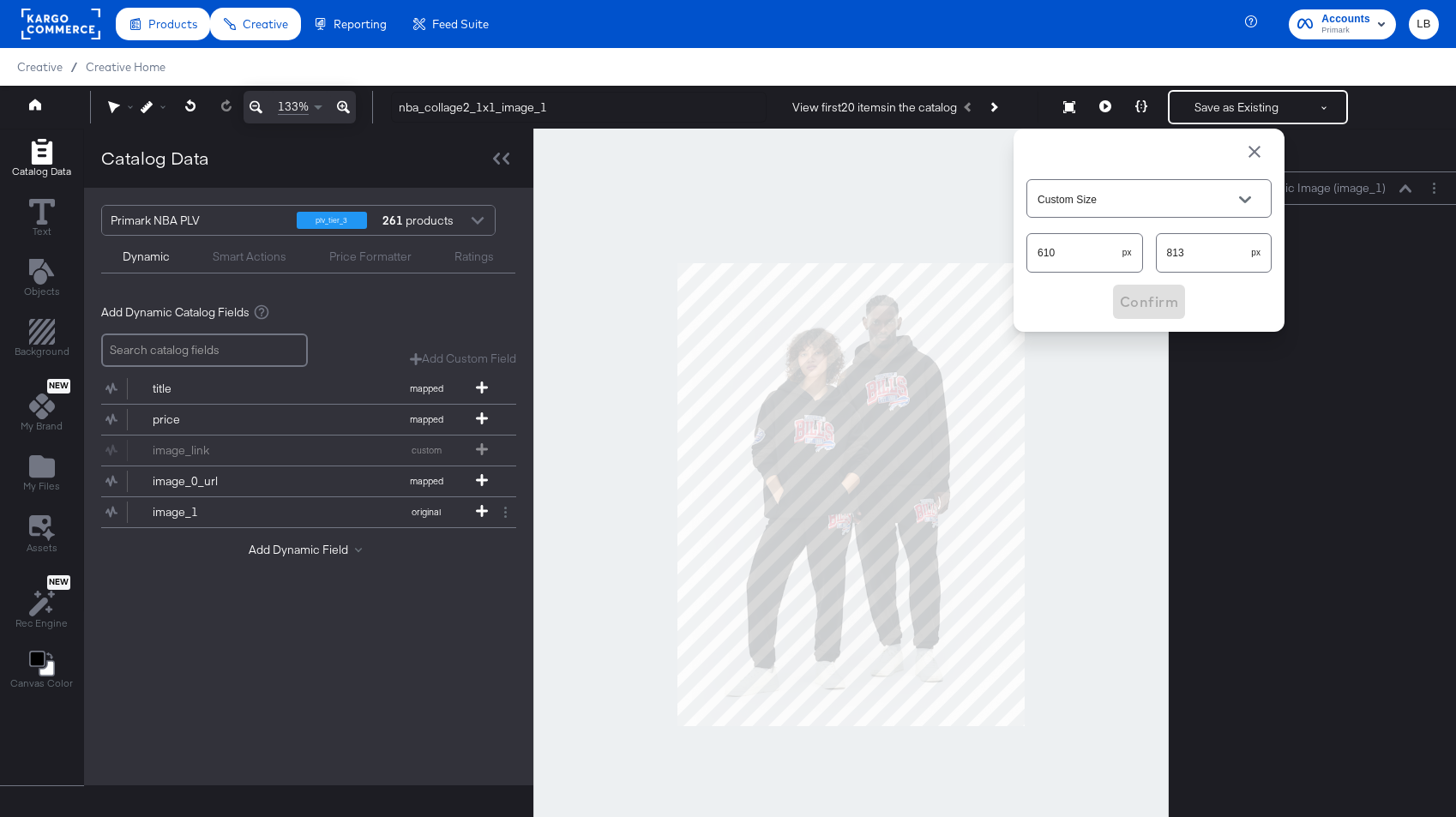
click at [1254, 154] on span "button" at bounding box center [1253, 151] width 21 height 21
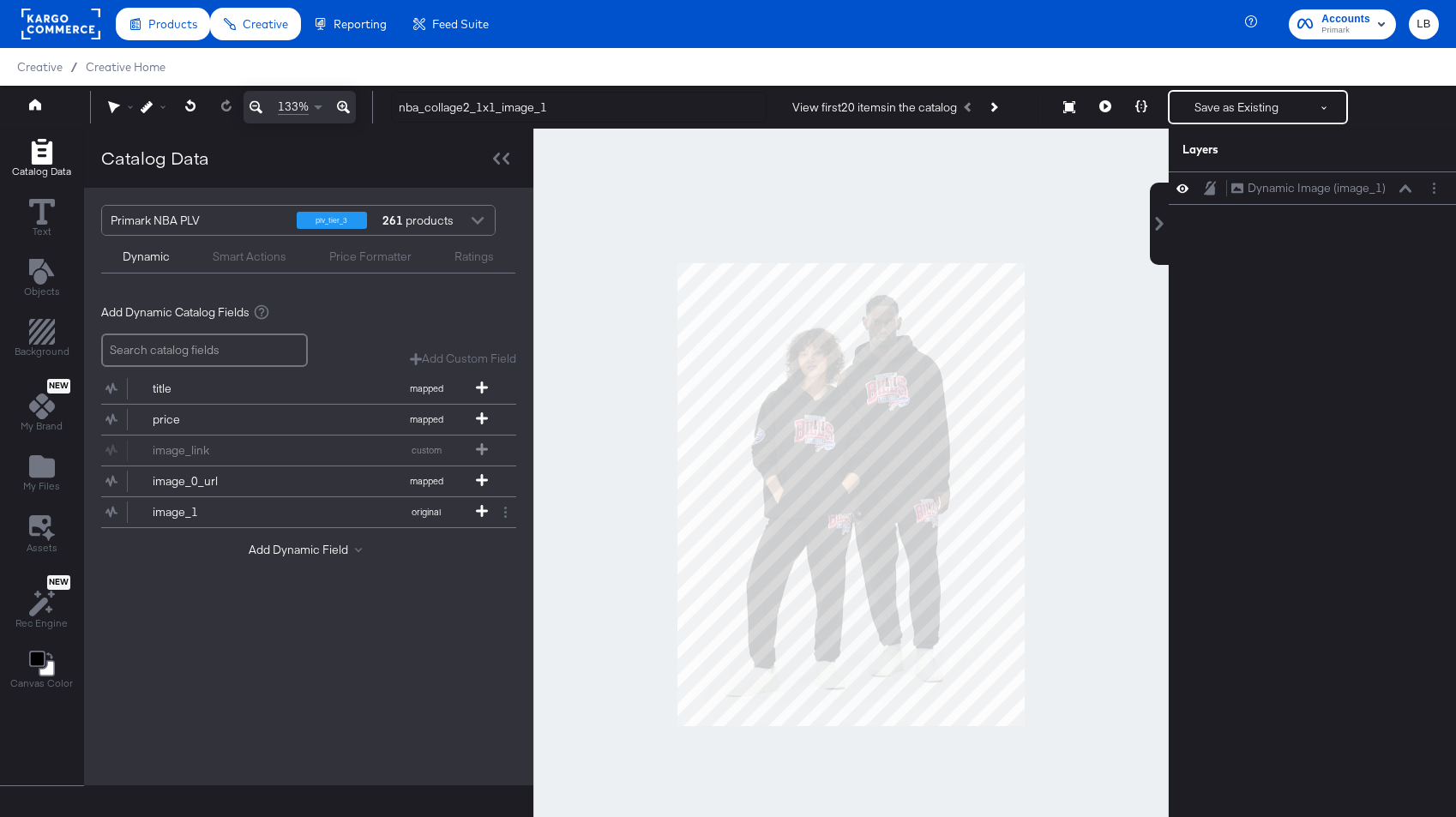
click at [259, 255] on div "Smart Actions" at bounding box center [249, 257] width 74 height 17
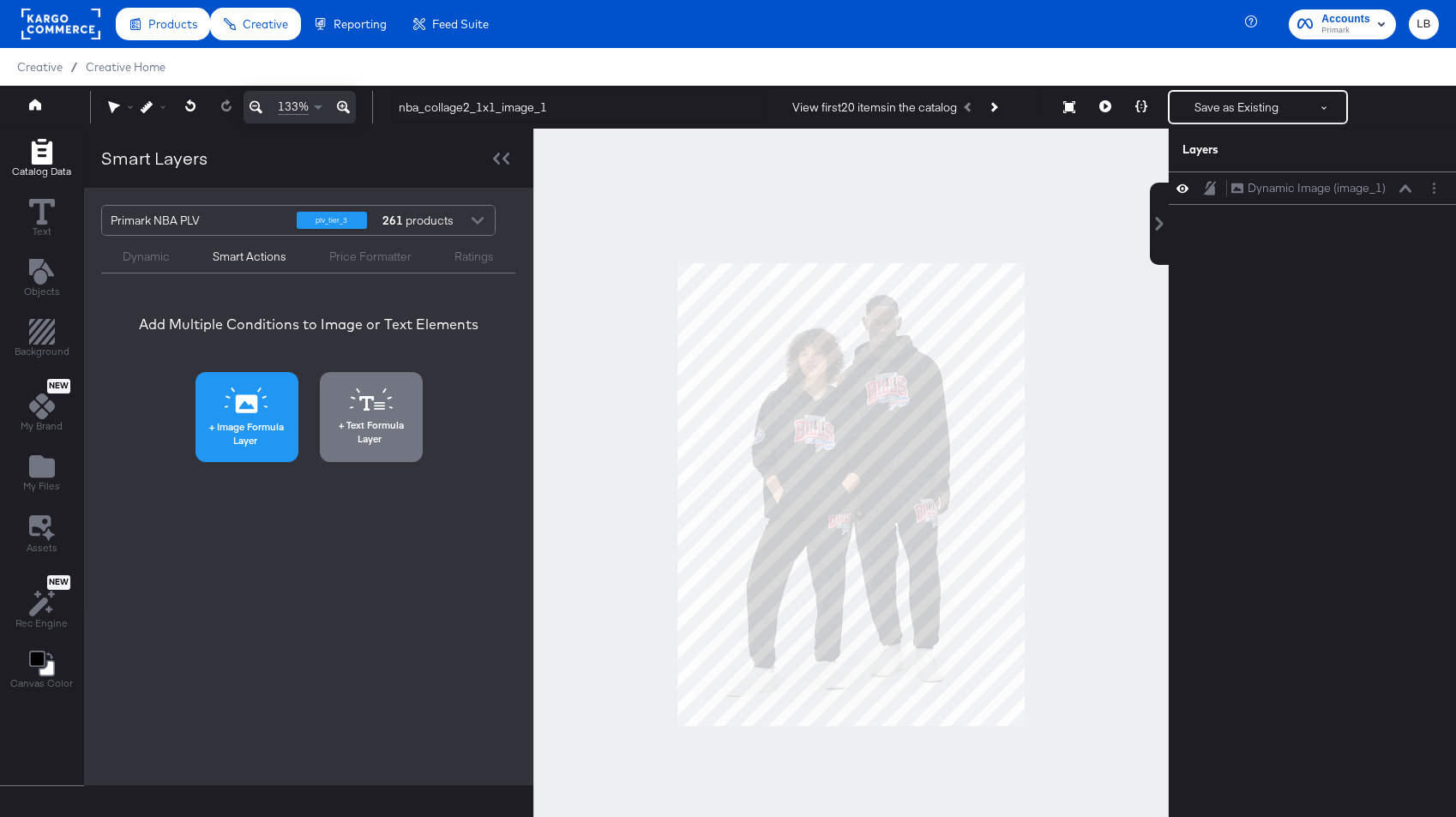
click at [230, 412] on icon at bounding box center [246, 400] width 43 height 26
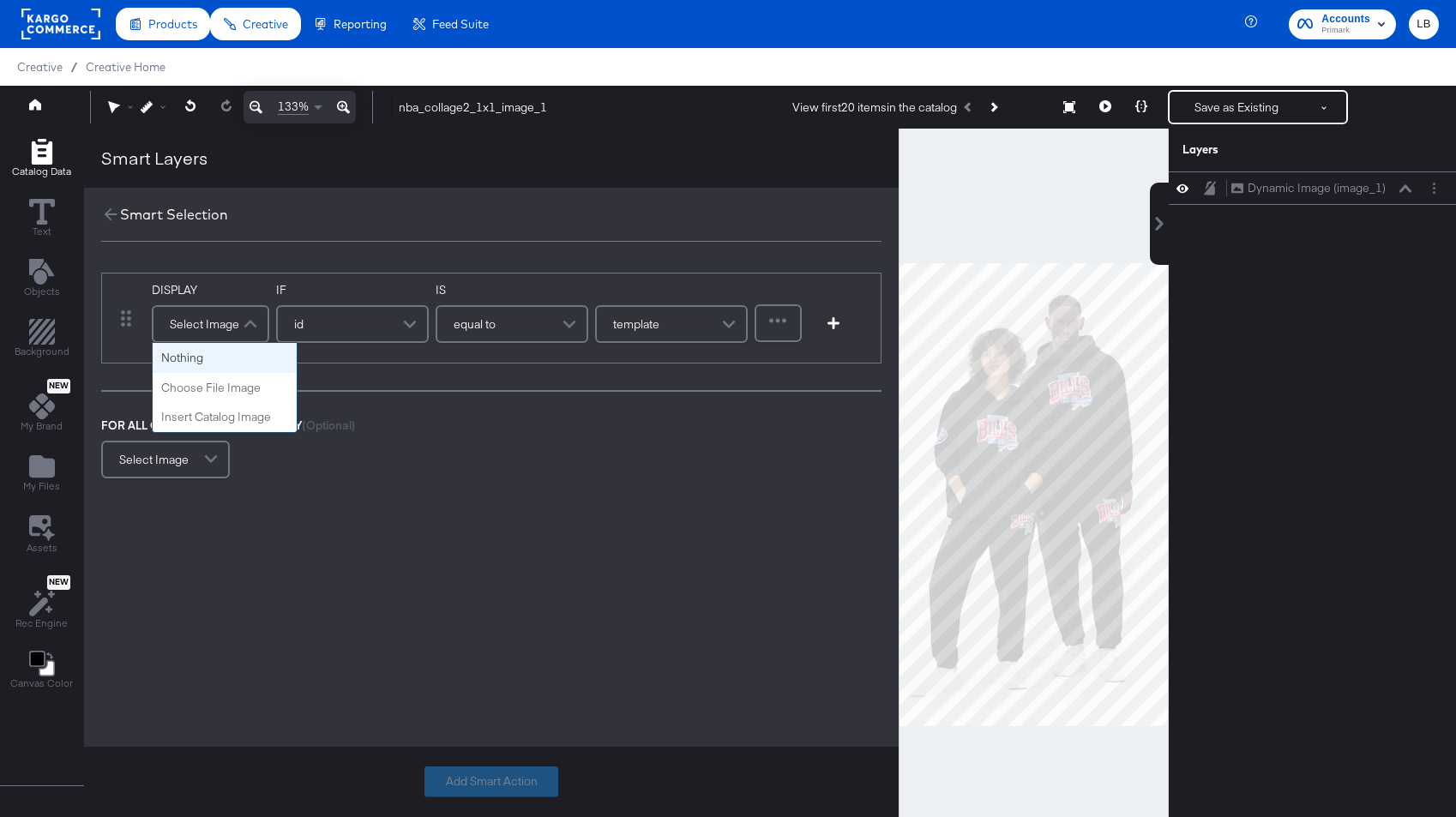
click at [242, 323] on span at bounding box center [253, 323] width 30 height 34
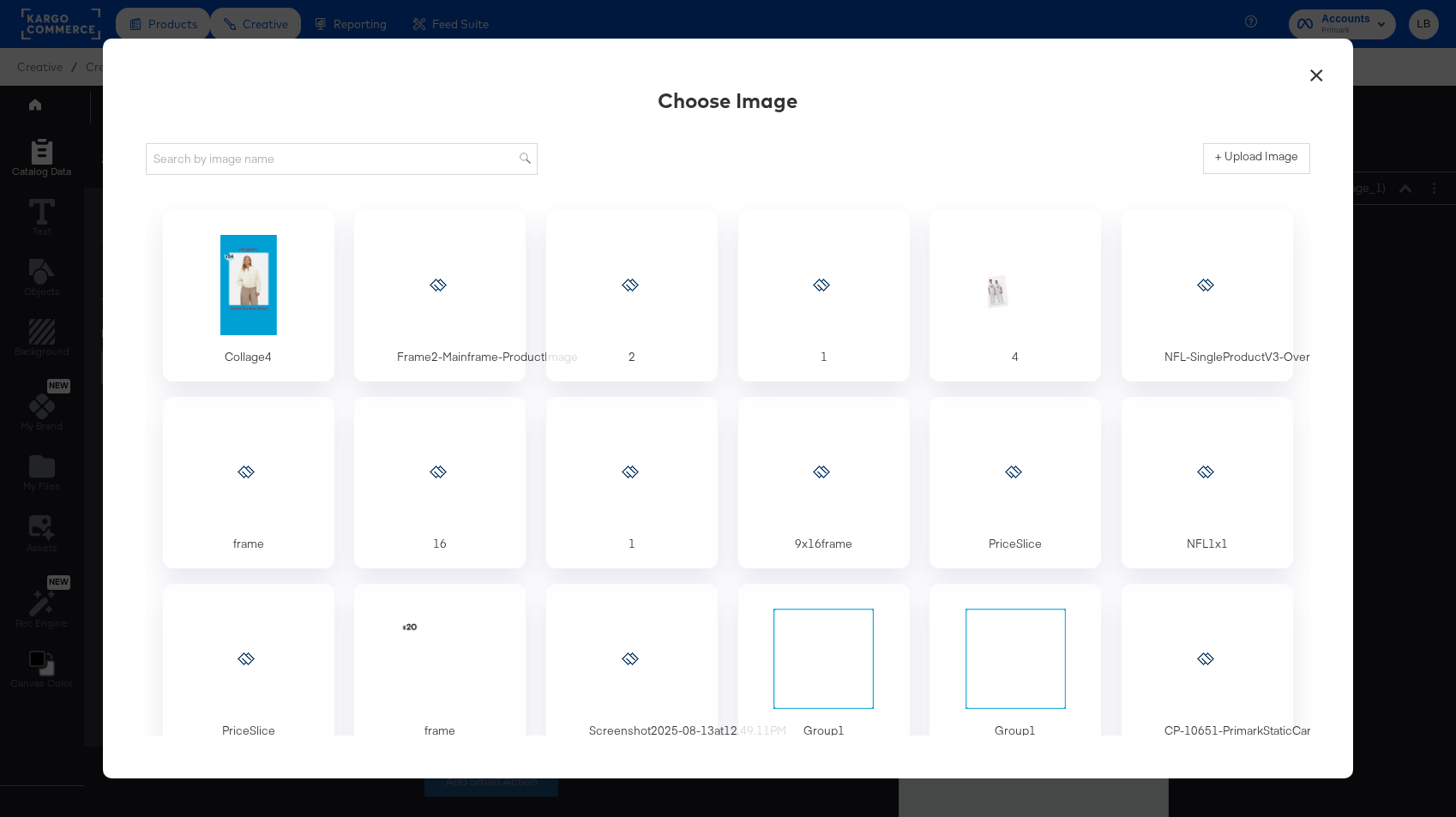
click at [1254, 79] on button "×" at bounding box center [1315, 71] width 30 height 30
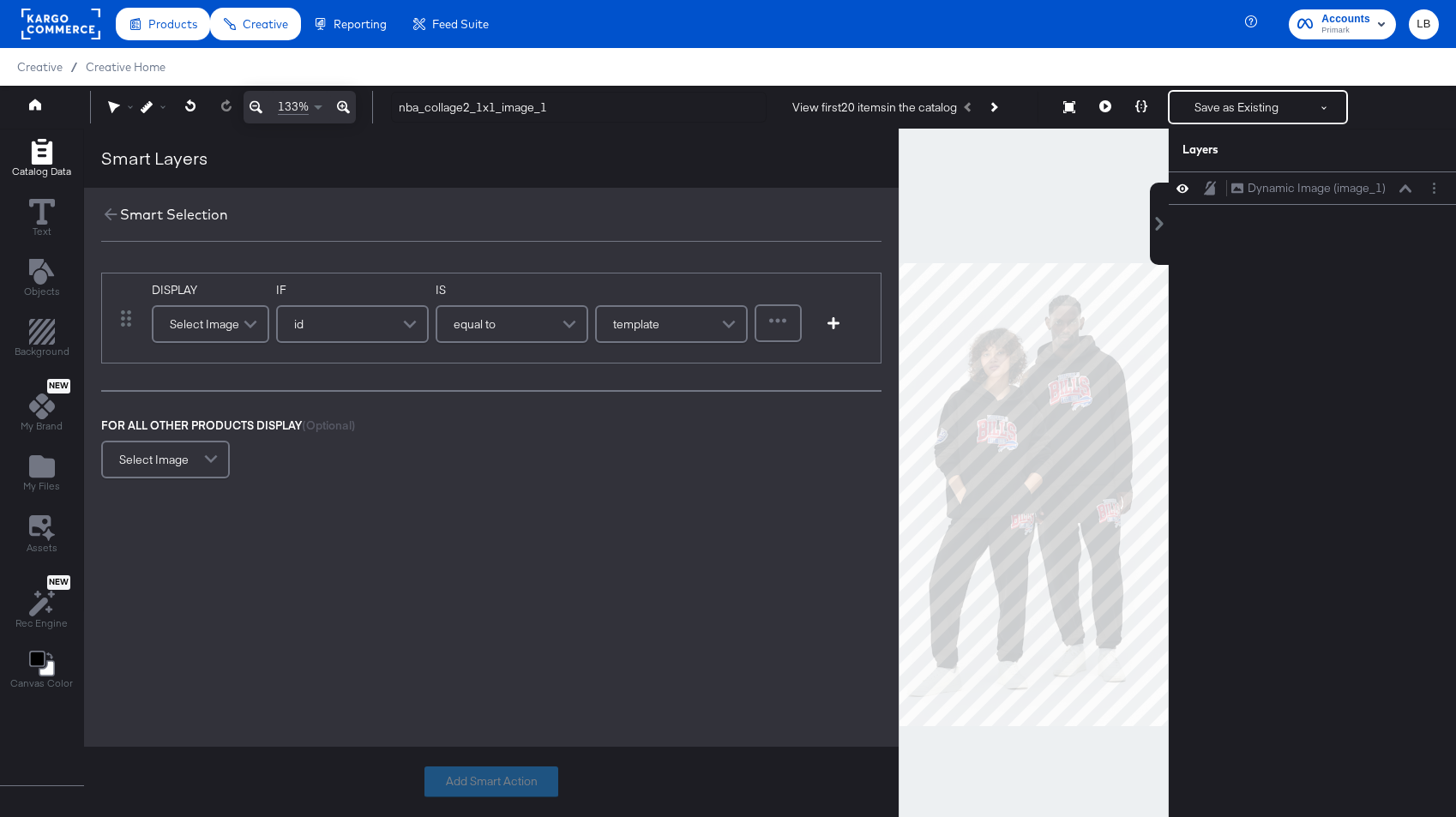
click at [250, 323] on span at bounding box center [253, 323] width 30 height 34
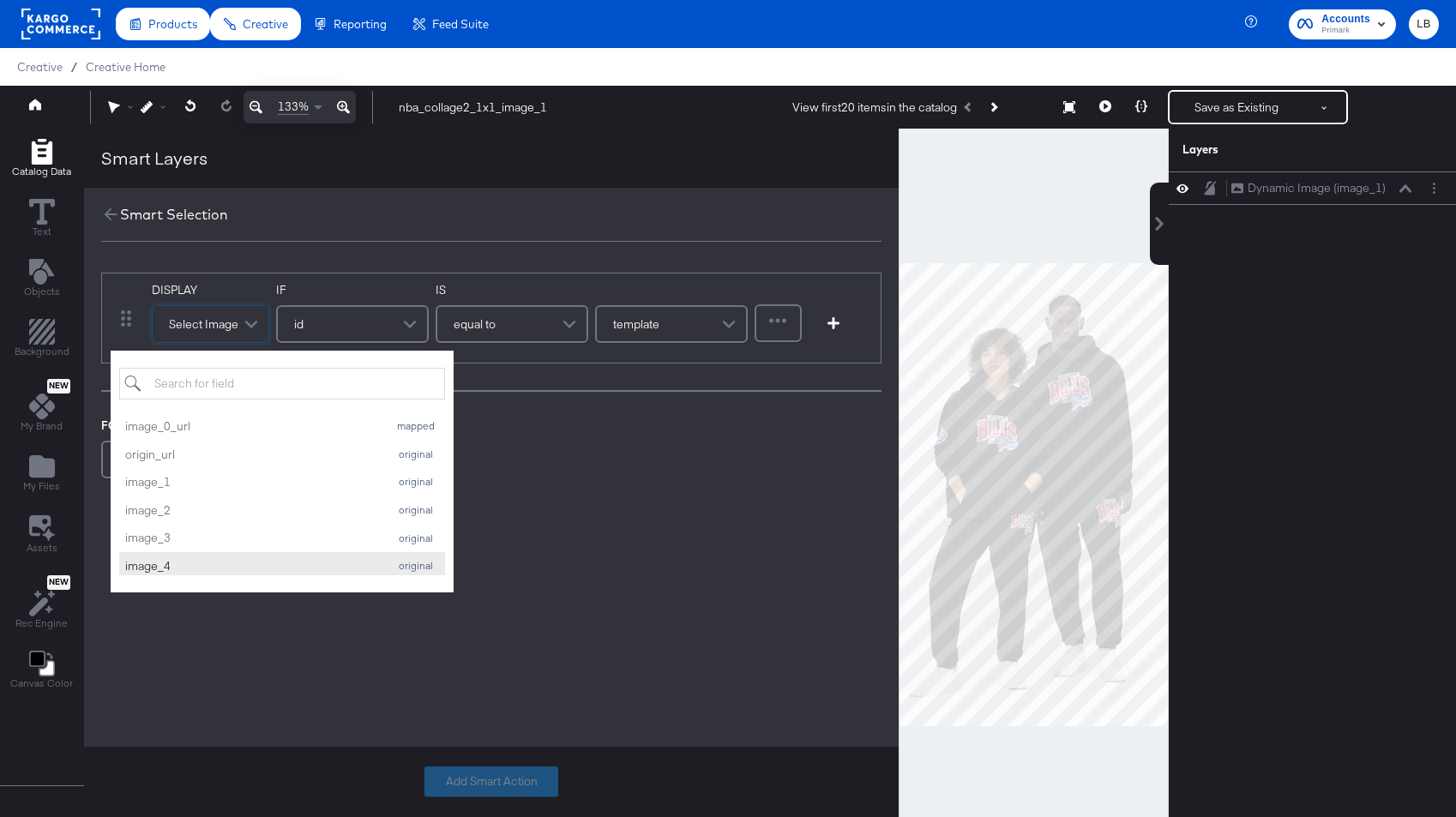
click at [225, 564] on div "image_4" at bounding box center [252, 566] width 254 height 17
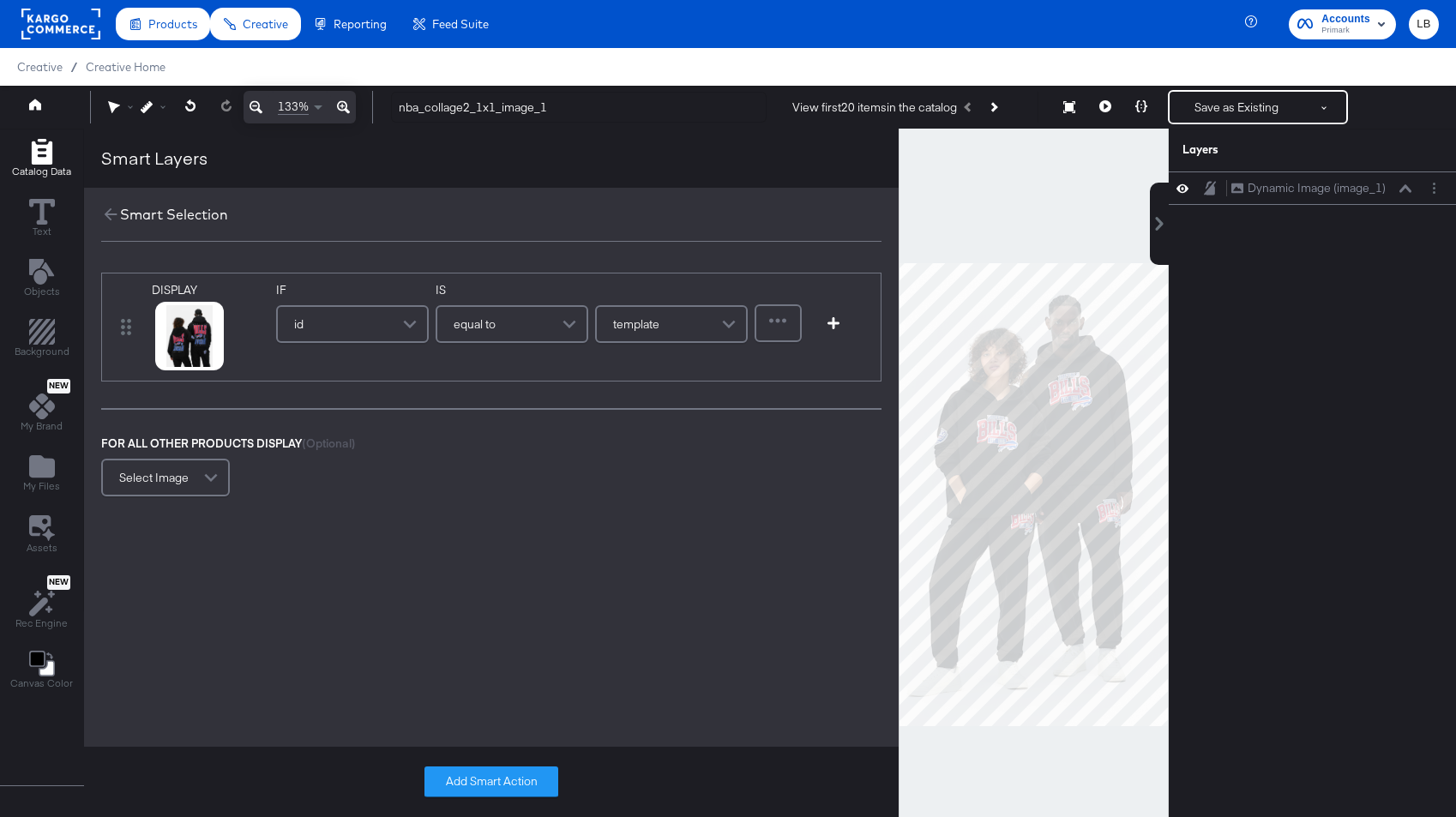
click at [530, 321] on div "equal to" at bounding box center [512, 323] width 149 height 34
click at [641, 327] on input "text" at bounding box center [670, 323] width 152 height 37
type input "991151848804"
click at [483, 779] on button "Add Smart Action" at bounding box center [492, 781] width 134 height 30
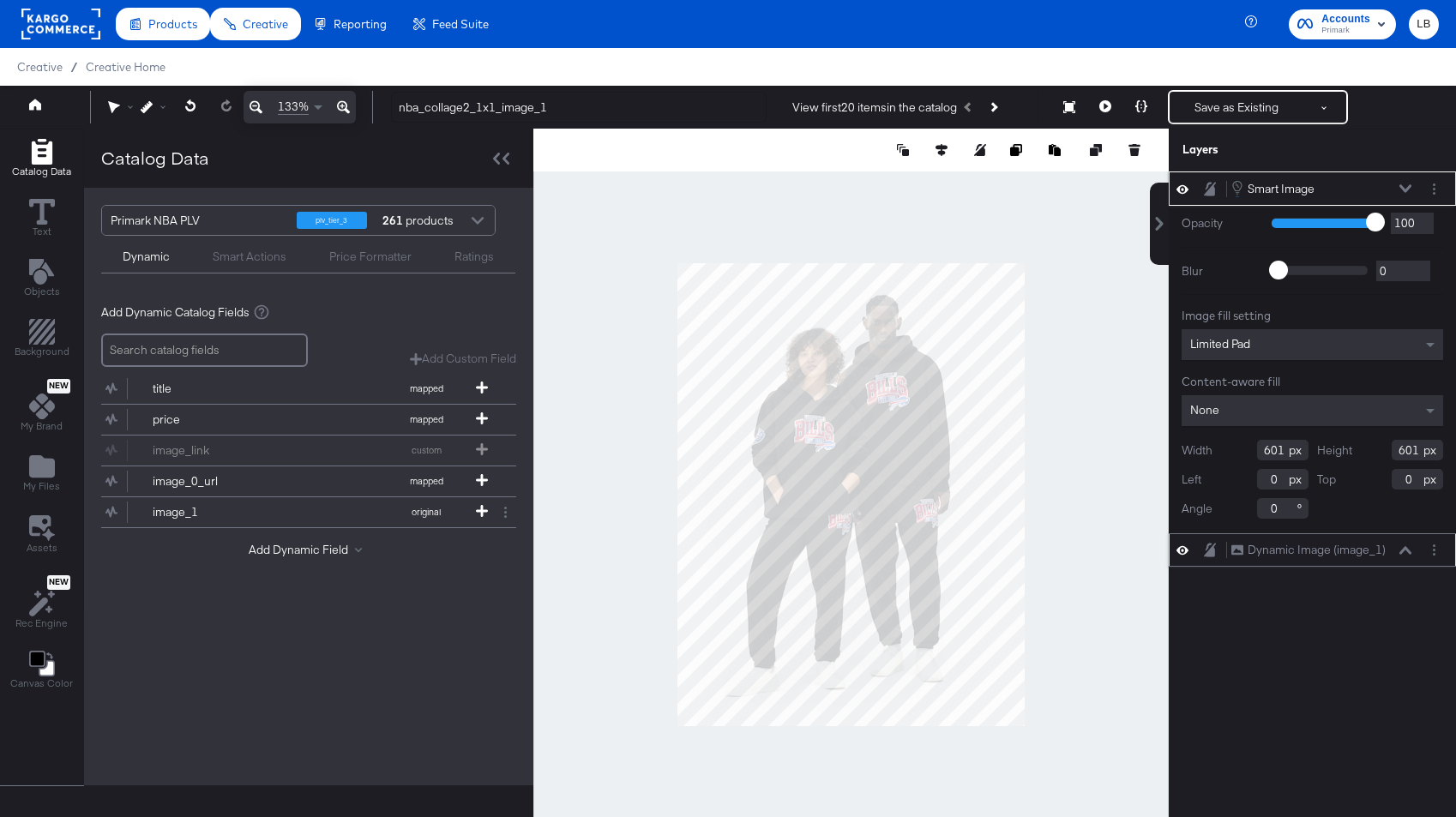
click at [1254, 549] on icon at bounding box center [1405, 550] width 12 height 9
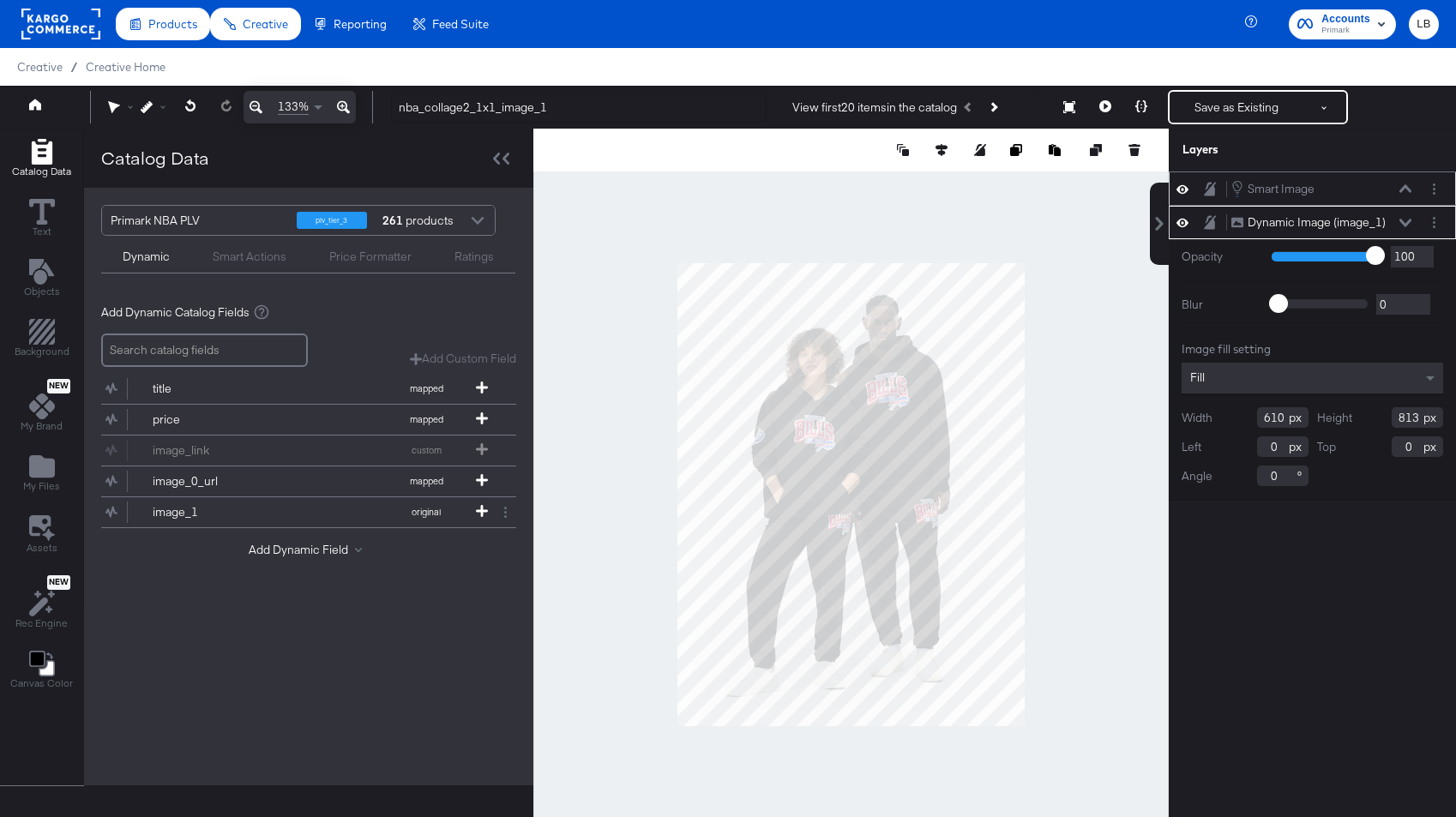
click at [1254, 179] on div "Smart Image Smart Image" at bounding box center [1320, 188] width 182 height 19
click at [1254, 185] on icon at bounding box center [1405, 188] width 12 height 8
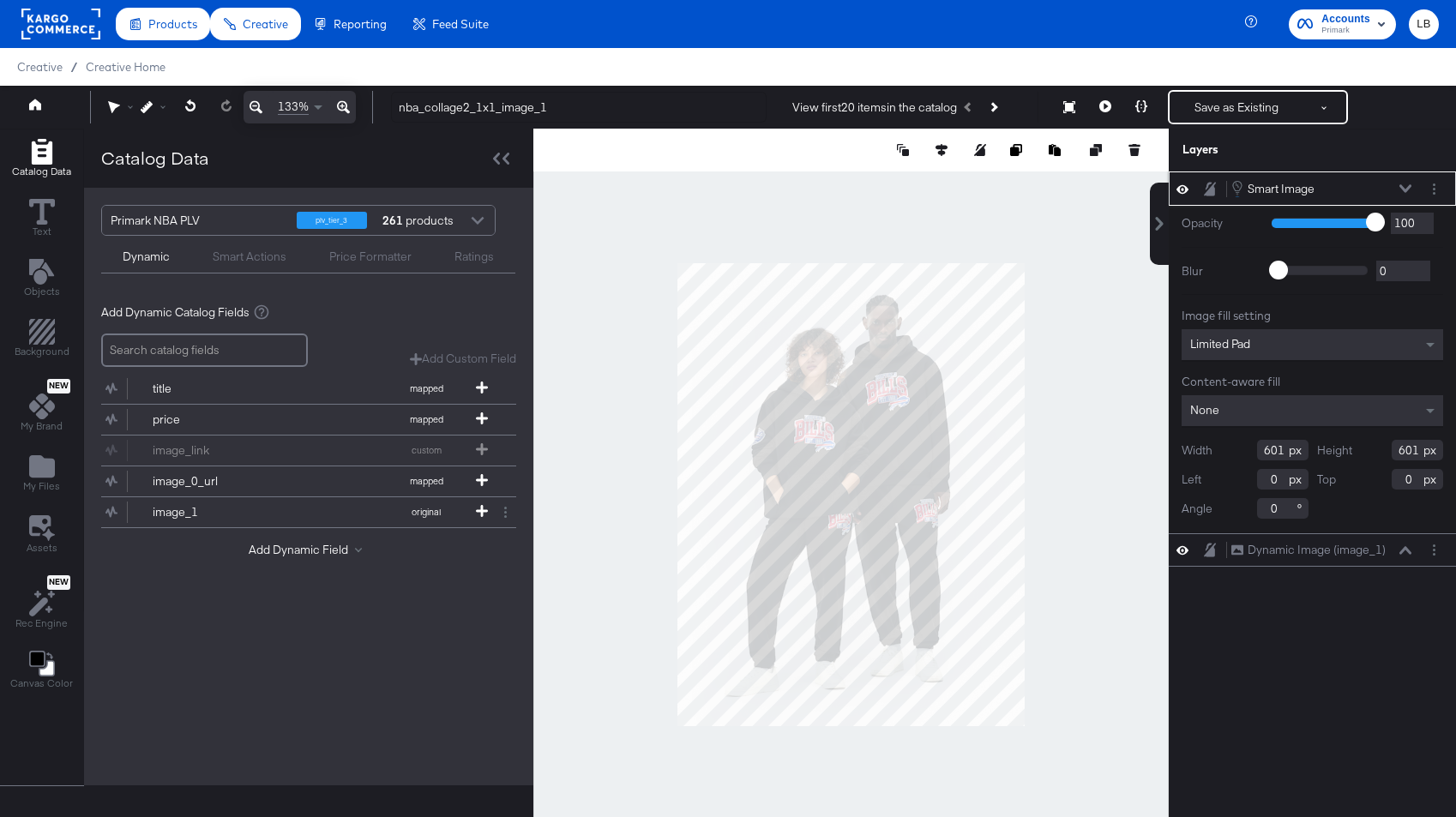
click at [1254, 452] on input "601" at bounding box center [1282, 449] width 51 height 21
type input "610"
click at [1254, 446] on div "Height 601" at bounding box center [1379, 449] width 127 height 21
drag, startPoint x: 1417, startPoint y: 452, endPoint x: 1317, endPoint y: 452, distance: 100.0
click at [1254, 452] on div "Height 601" at bounding box center [1379, 449] width 127 height 21
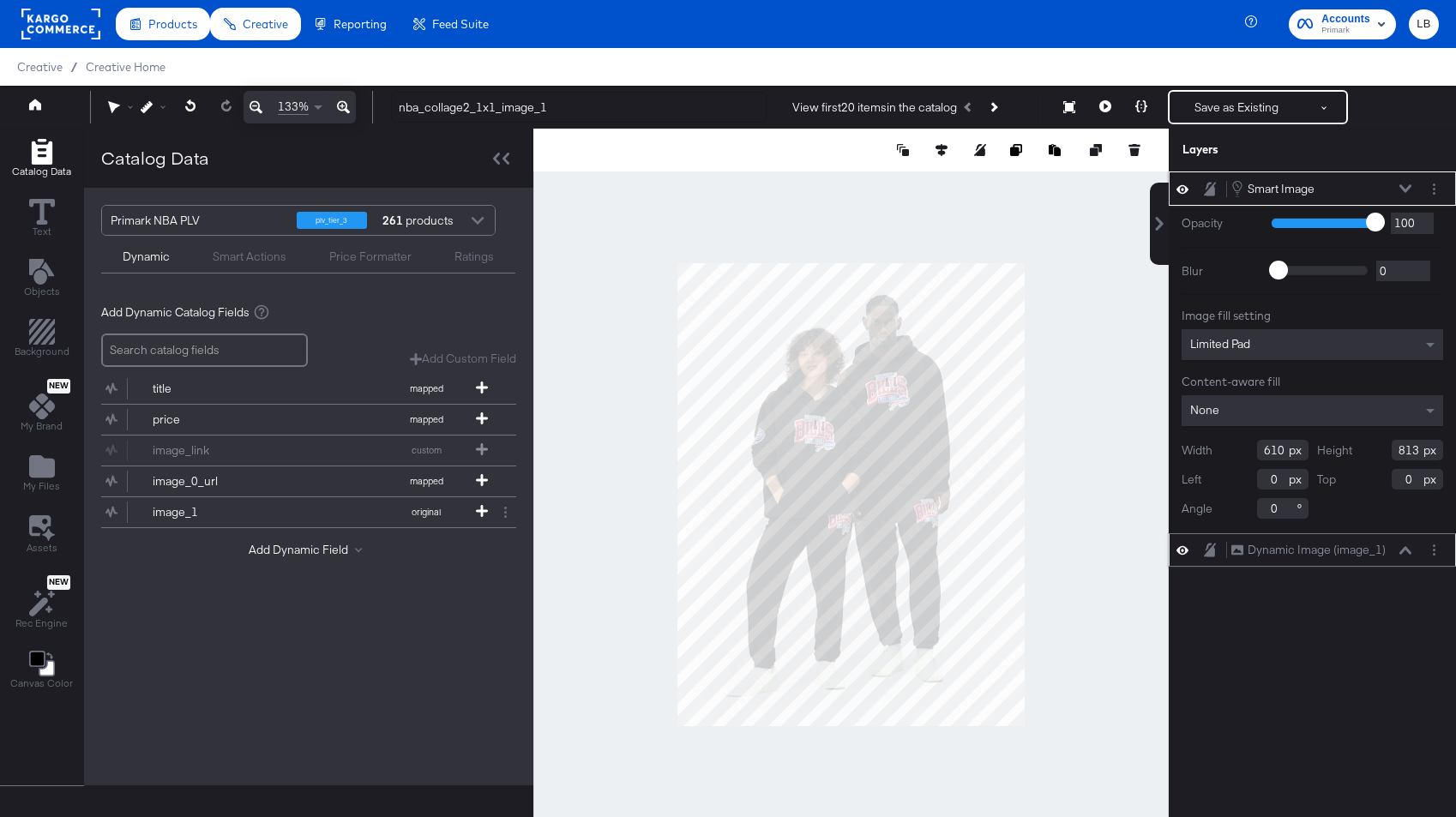
type input "813"
click at [1254, 552] on icon at bounding box center [1405, 550] width 12 height 9
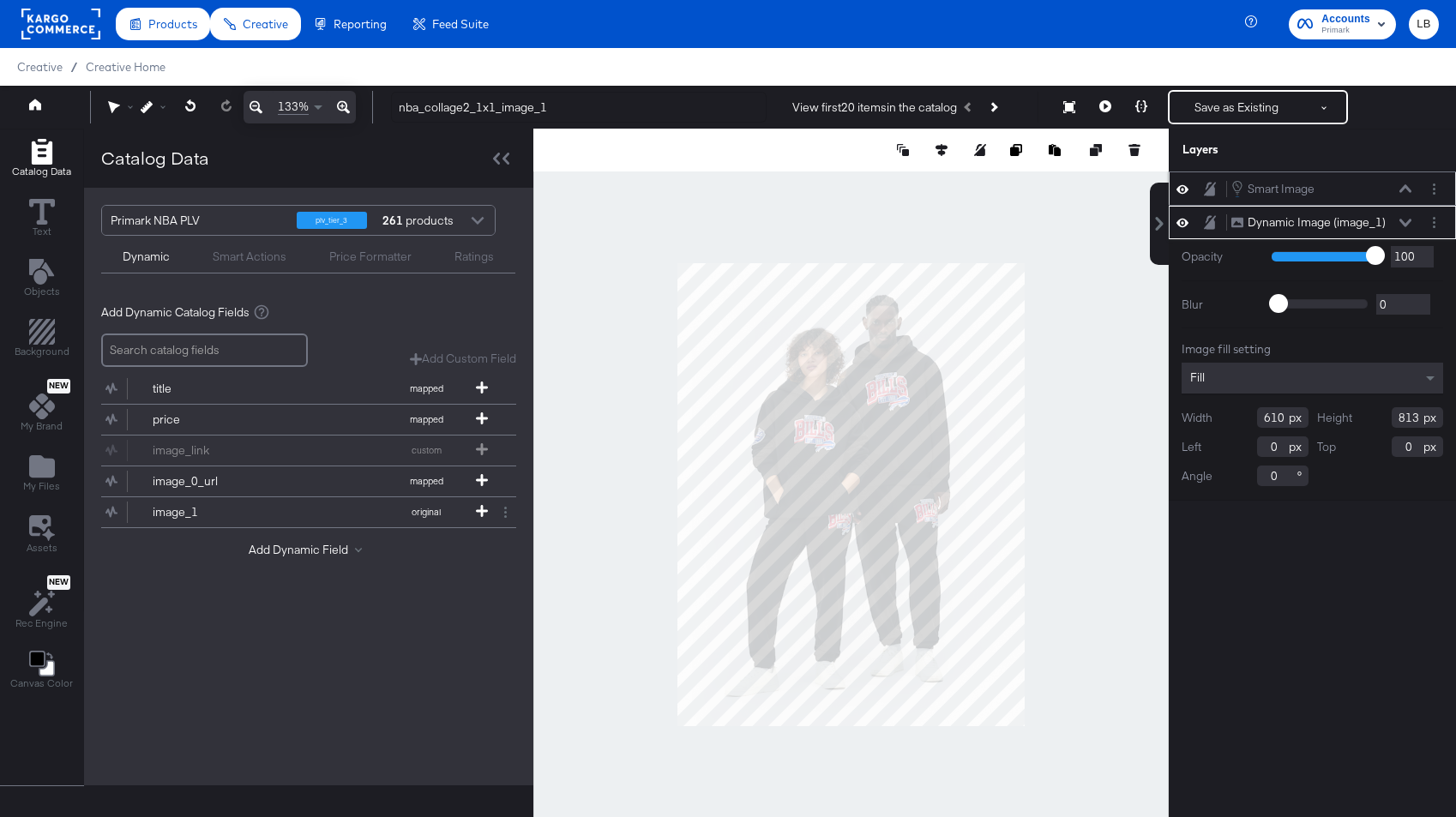
click at [1254, 186] on icon at bounding box center [1405, 188] width 12 height 9
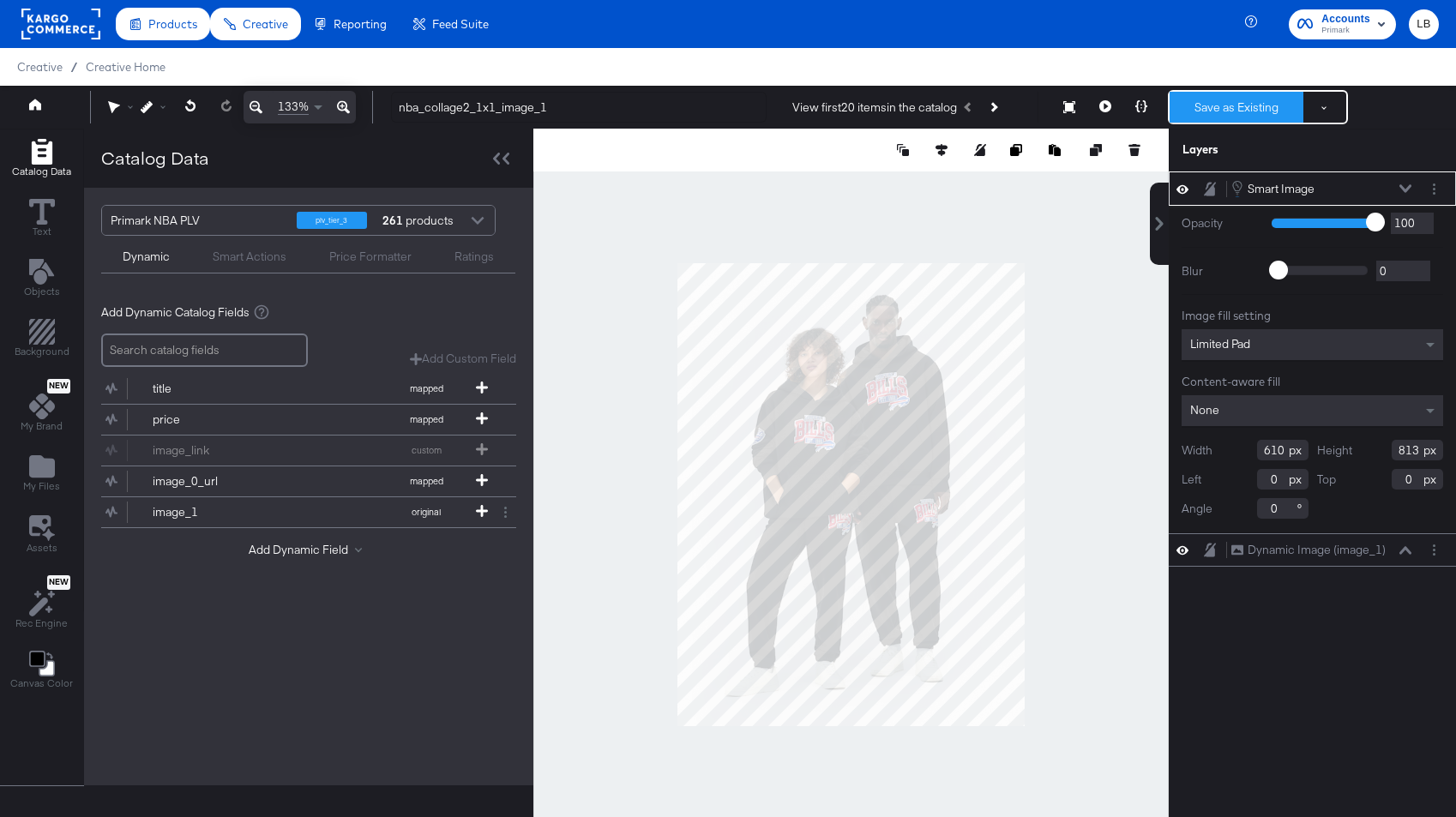
click at [1209, 104] on button "Save as Existing" at bounding box center [1236, 106] width 134 height 30
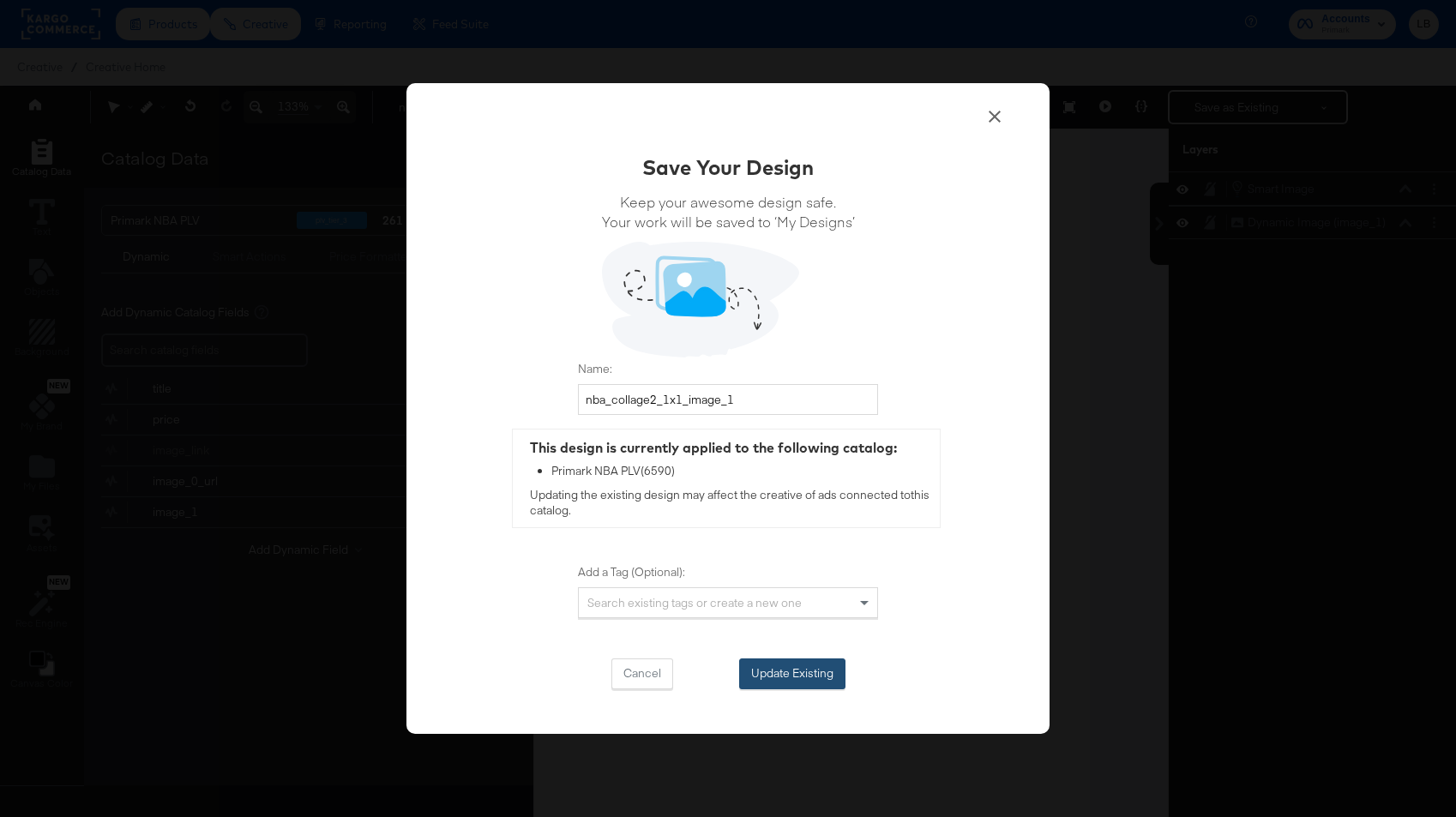
click at [789, 669] on button "Update Existing" at bounding box center [792, 673] width 106 height 30
